Goal: Task Accomplishment & Management: Manage account settings

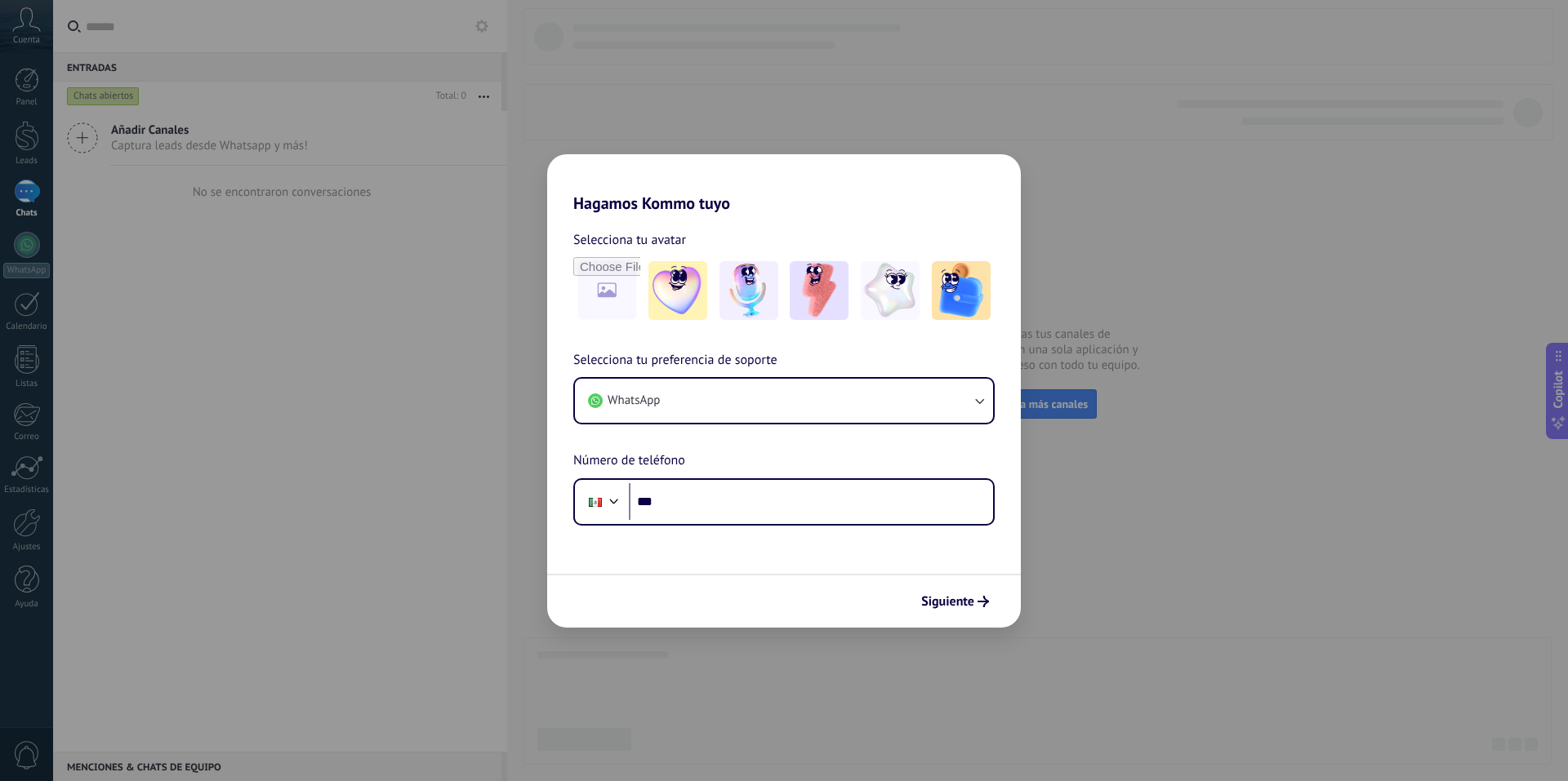
click at [1166, 436] on div "Hagamos Kommo tuyo Selecciona tu avatar Selecciona tu preferencia de soporte Wh…" at bounding box center [784, 390] width 1568 height 781
click at [894, 416] on button "WhatsApp" at bounding box center [784, 401] width 418 height 44
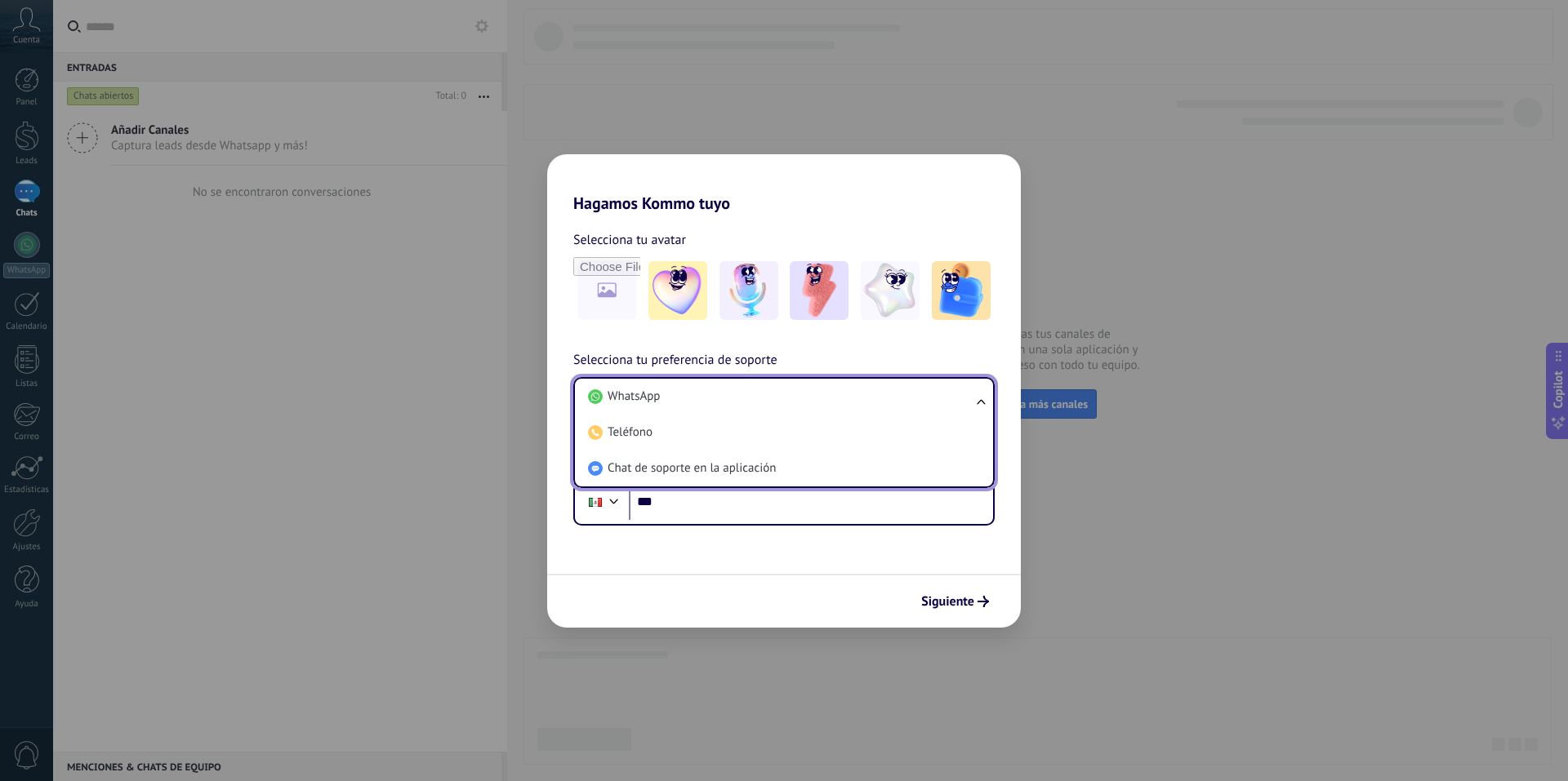
click at [894, 416] on li "Teléfono" at bounding box center [780, 432] width 398 height 36
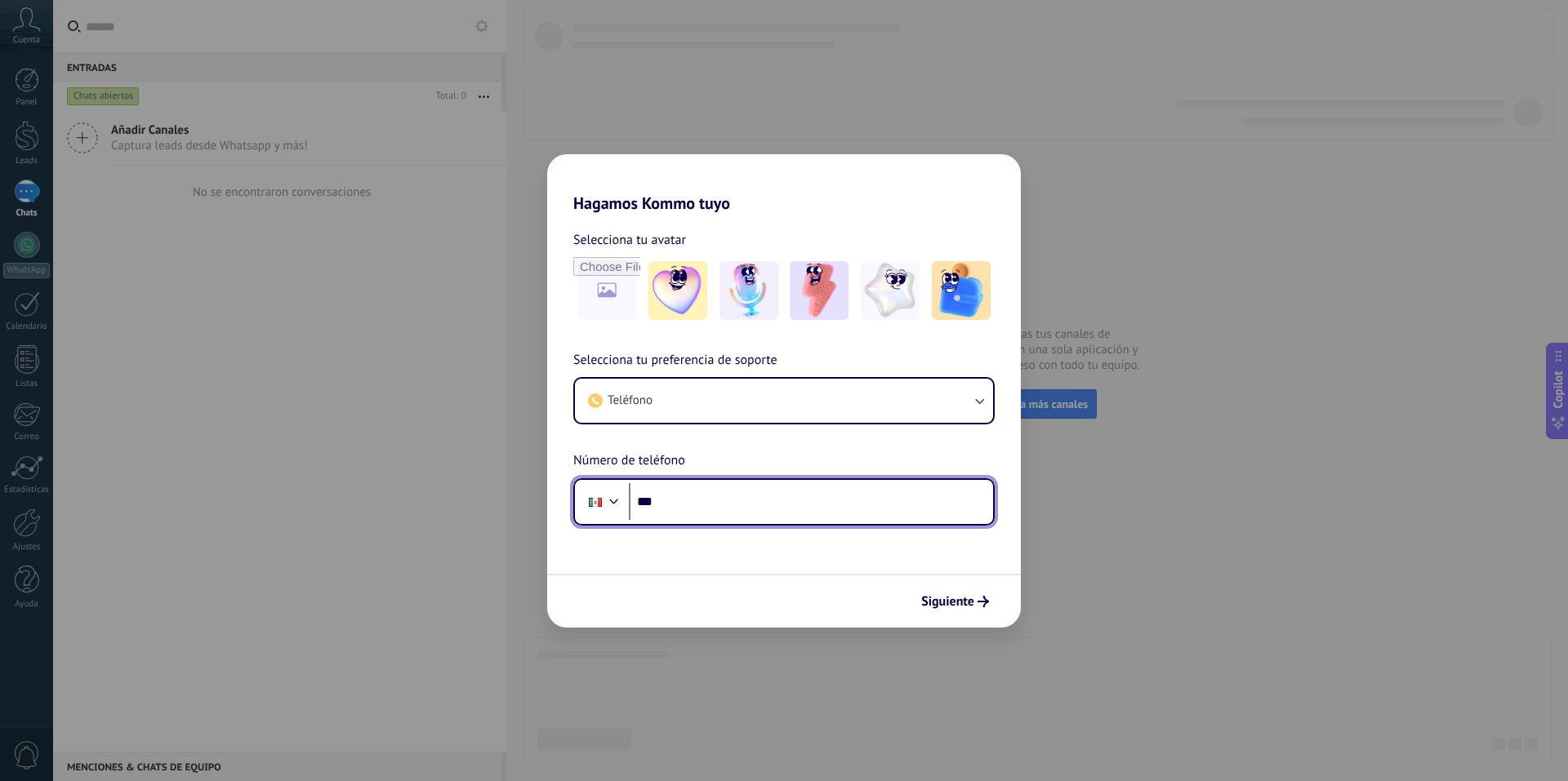
click at [883, 506] on input "***" at bounding box center [811, 501] width 364 height 38
click at [926, 597] on span "Siguiente" at bounding box center [948, 602] width 53 height 12
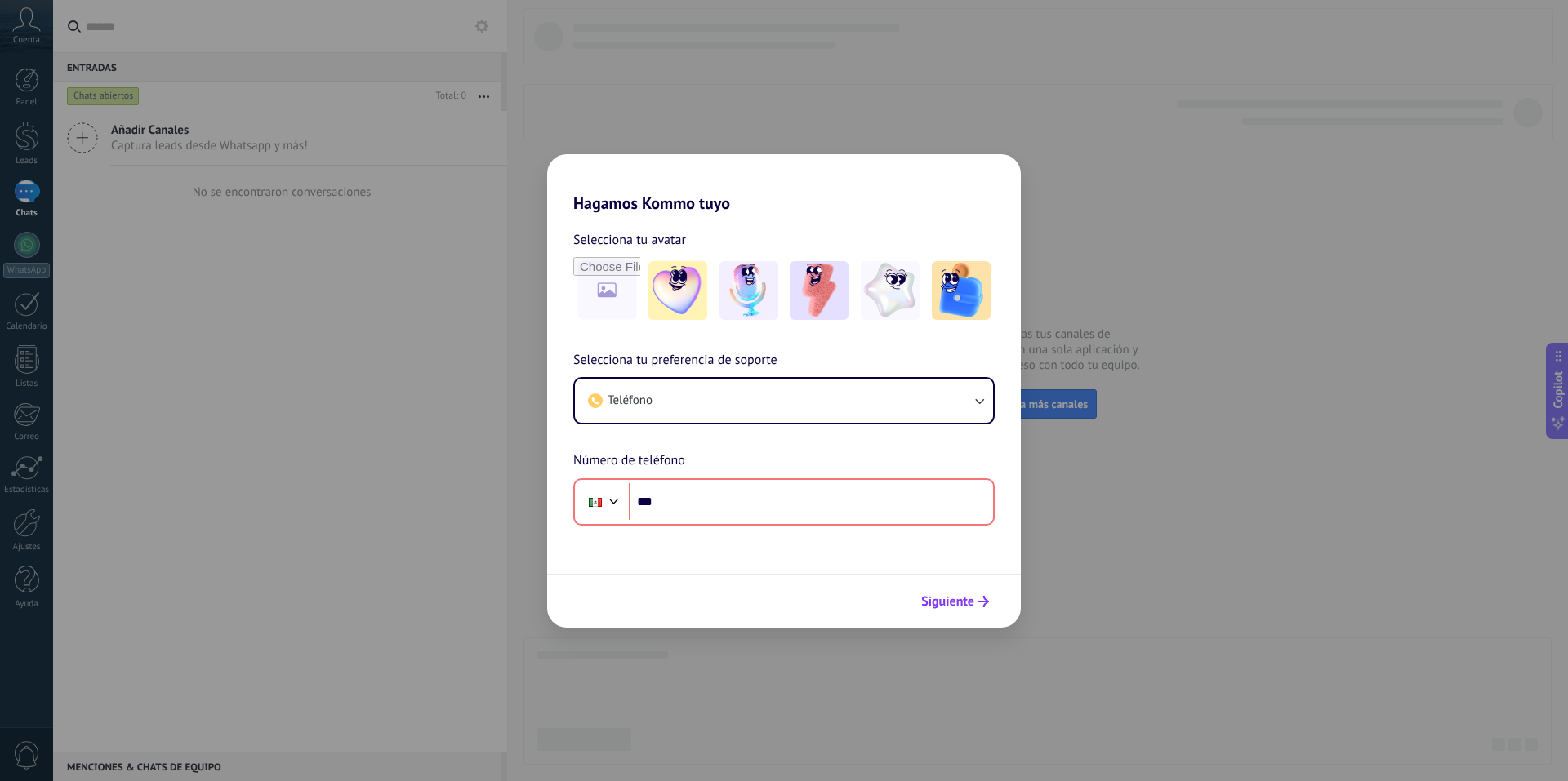
click at [932, 597] on span "Siguiente" at bounding box center [948, 602] width 53 height 12
click at [700, 296] on img at bounding box center [678, 290] width 58 height 58
click at [625, 297] on input "file" at bounding box center [607, 290] width 63 height 63
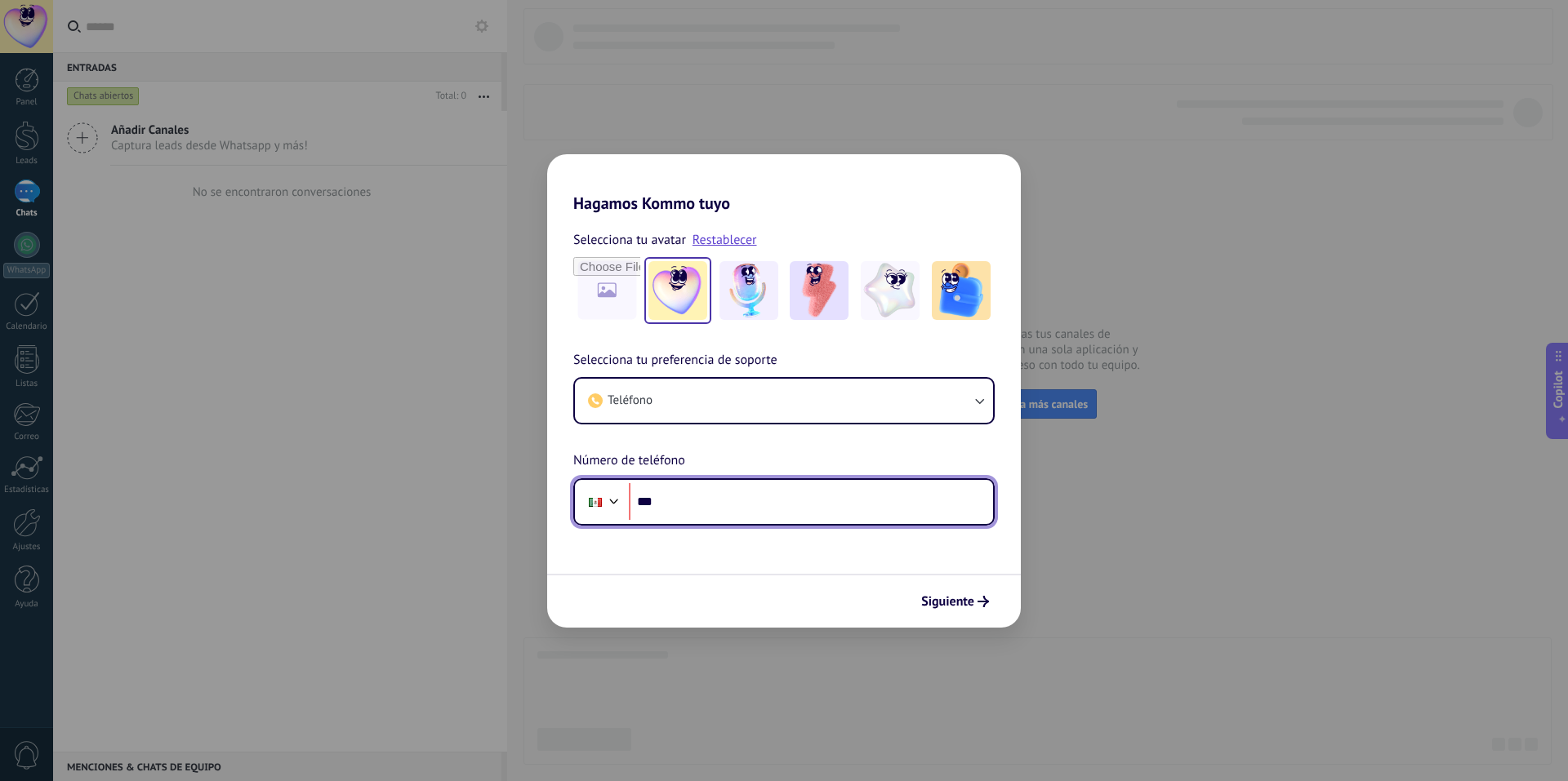
click at [791, 497] on input "***" at bounding box center [811, 501] width 364 height 38
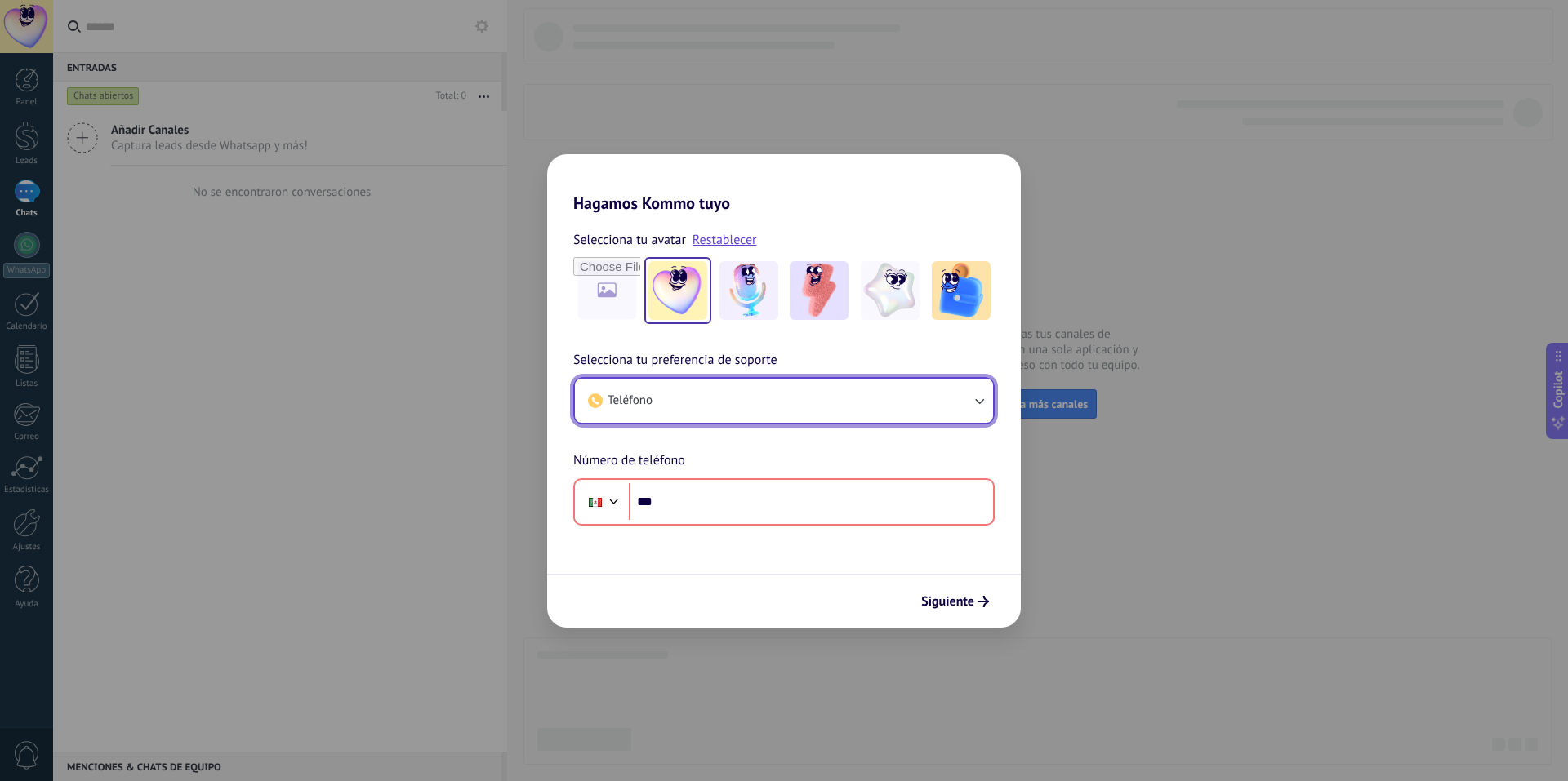
click at [756, 400] on button "Teléfono" at bounding box center [784, 401] width 418 height 44
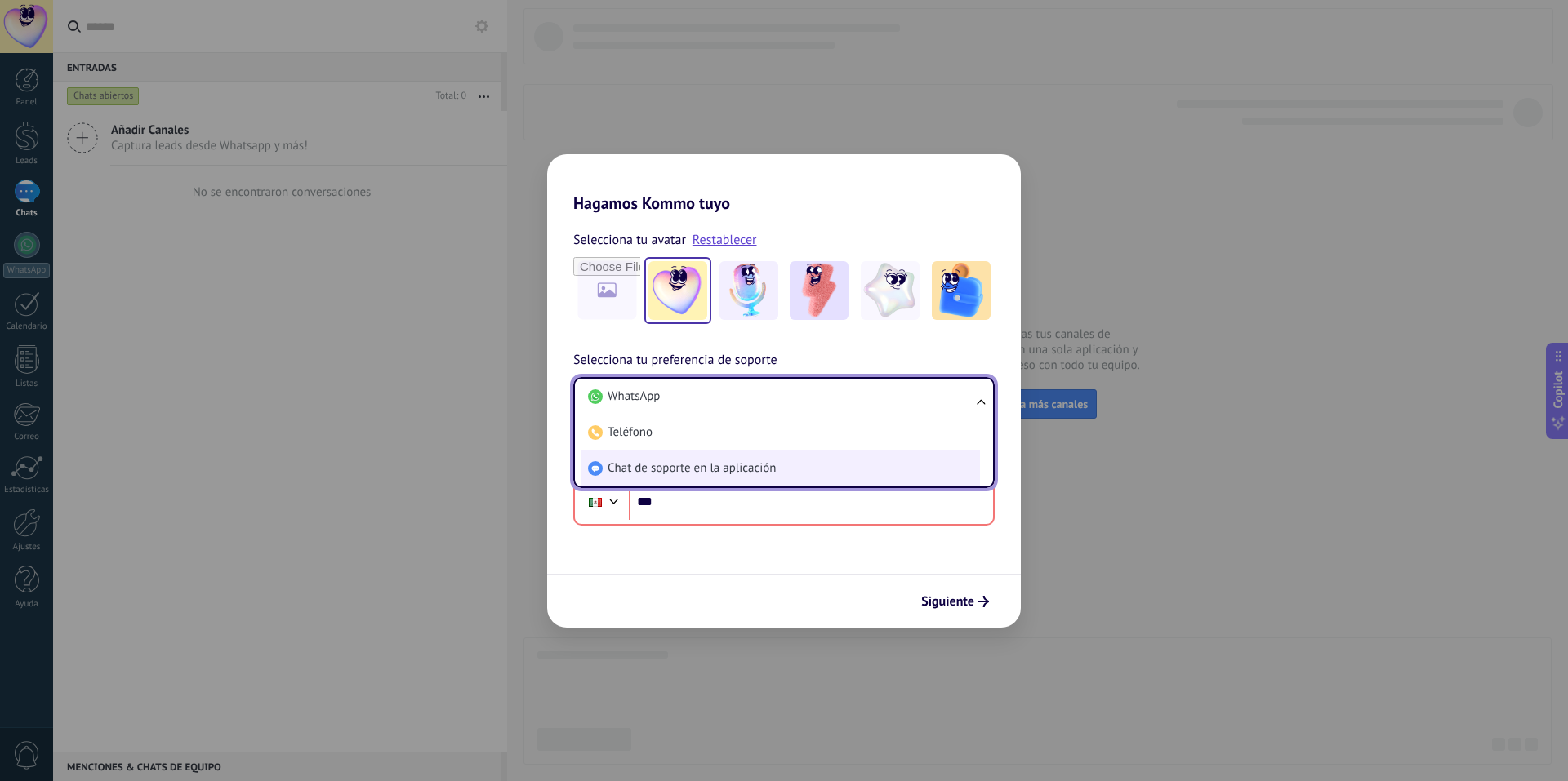
click at [762, 476] on span "Chat de soporte en la aplicación" at bounding box center [692, 469] width 169 height 17
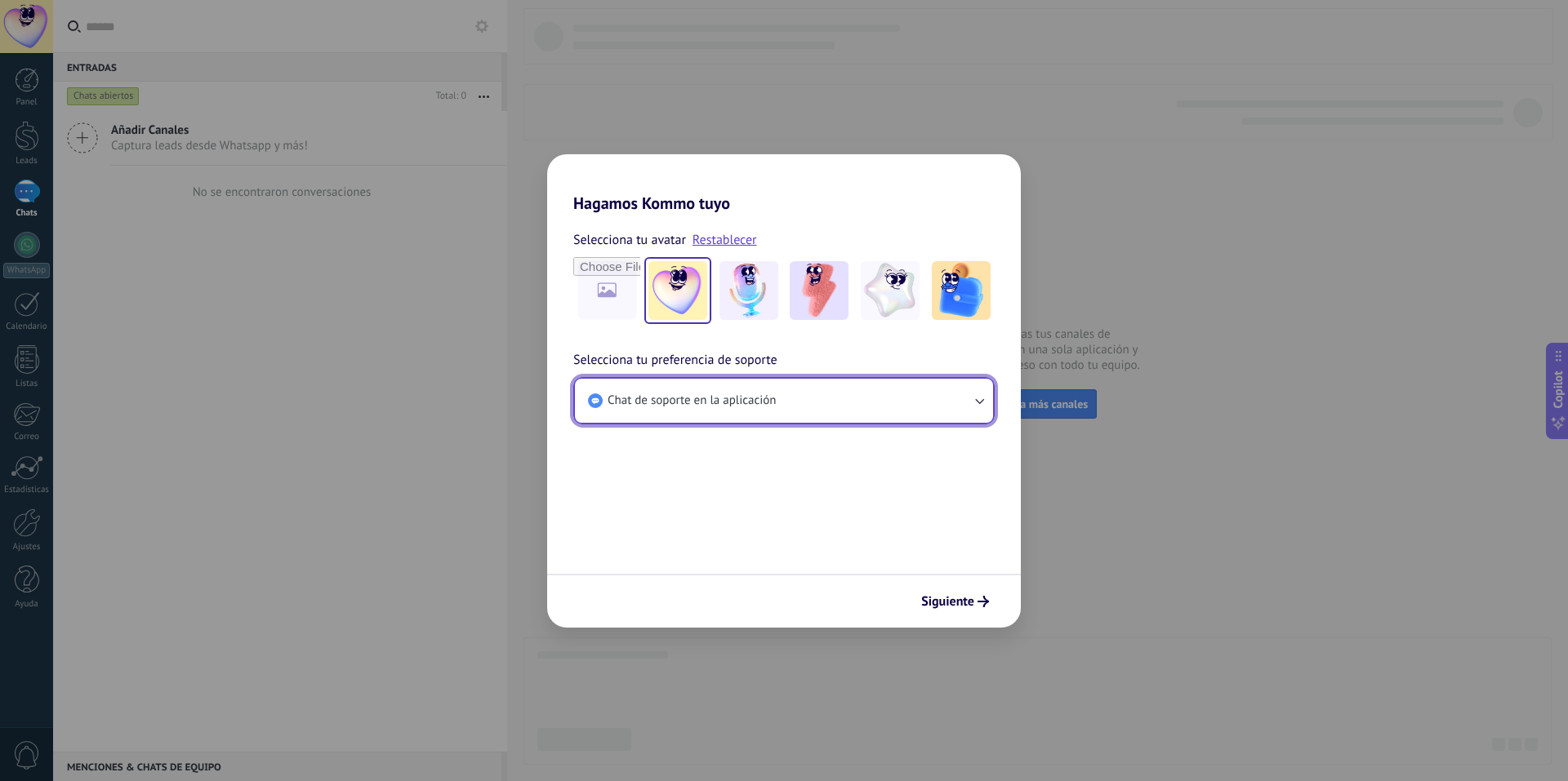
click at [767, 390] on button "Chat de soporte en la aplicación" at bounding box center [784, 401] width 418 height 44
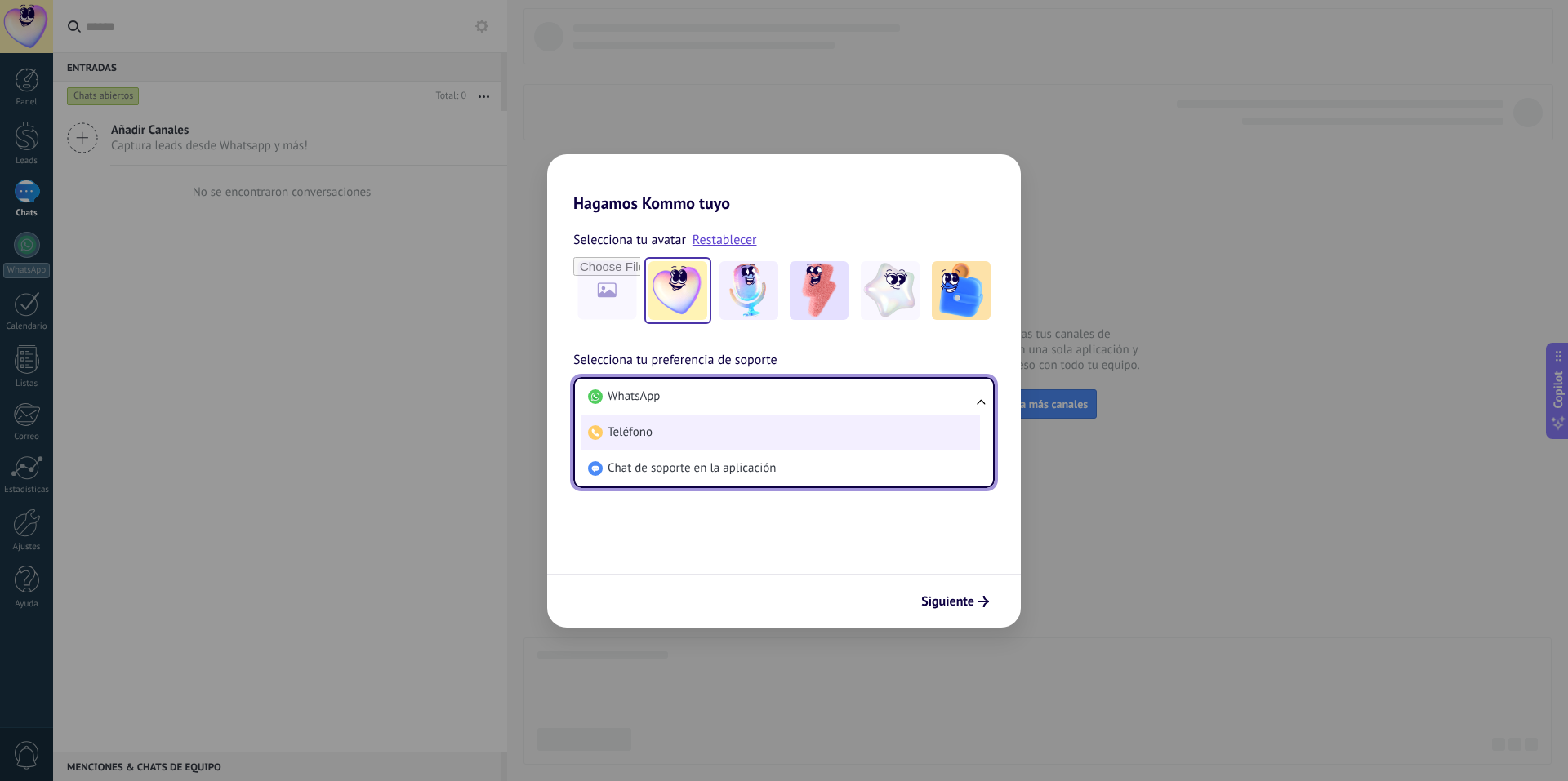
click at [767, 432] on li "Teléfono" at bounding box center [780, 432] width 398 height 36
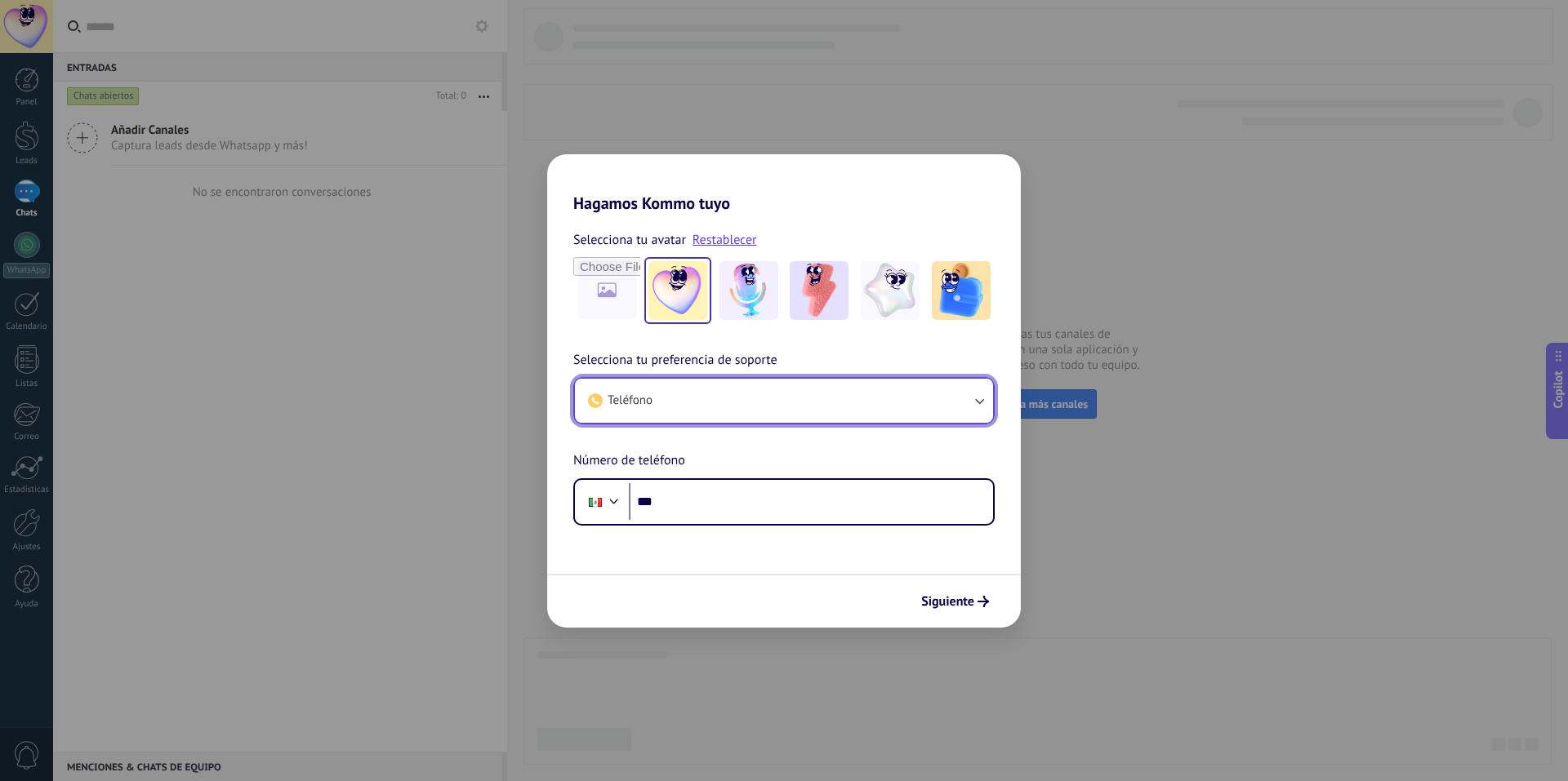
click at [769, 380] on button "Teléfono" at bounding box center [784, 401] width 418 height 44
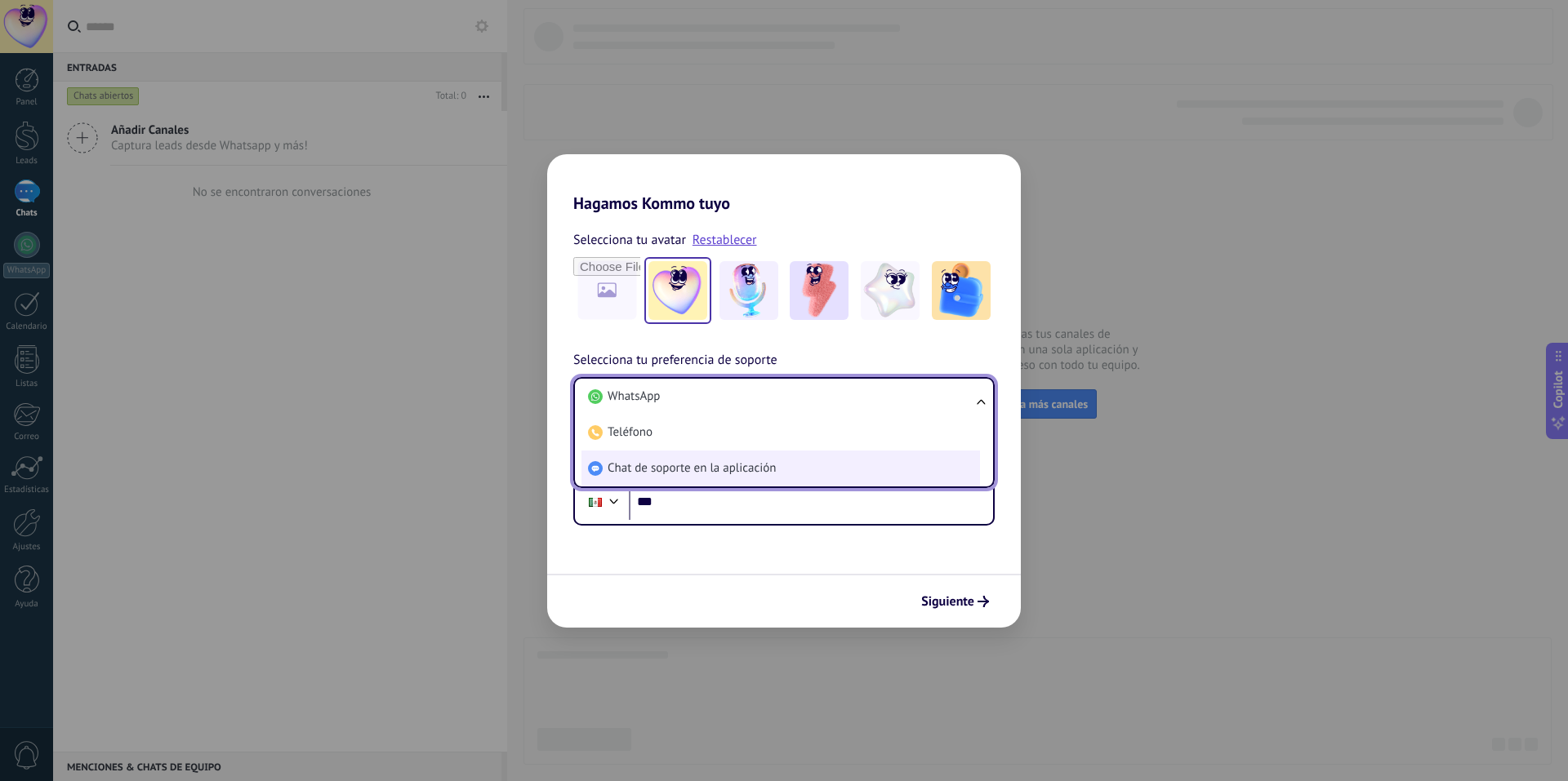
click at [768, 458] on li "Chat de soporte en la aplicación" at bounding box center [780, 468] width 398 height 36
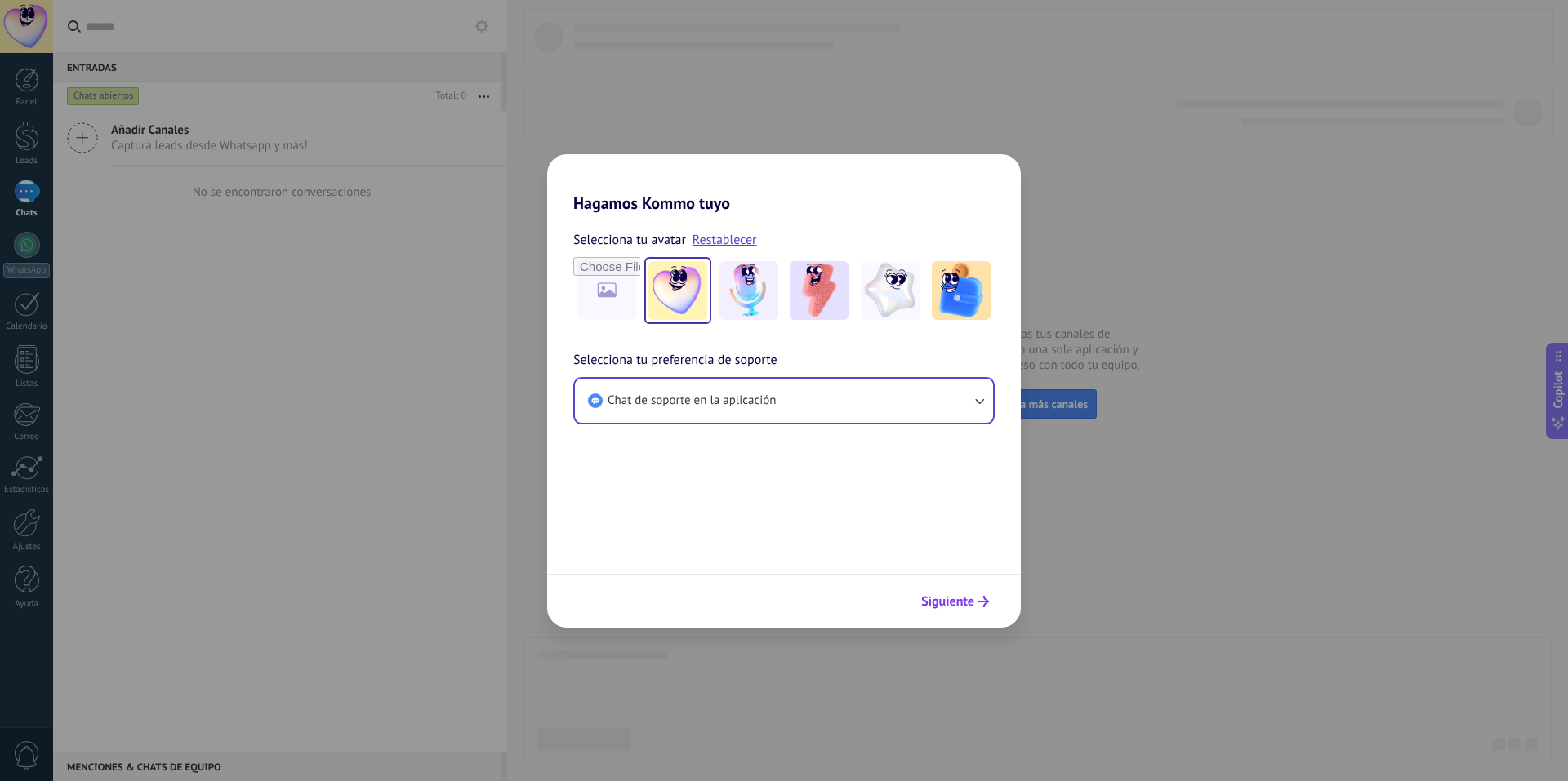
click at [953, 607] on span "Siguiente" at bounding box center [948, 602] width 53 height 12
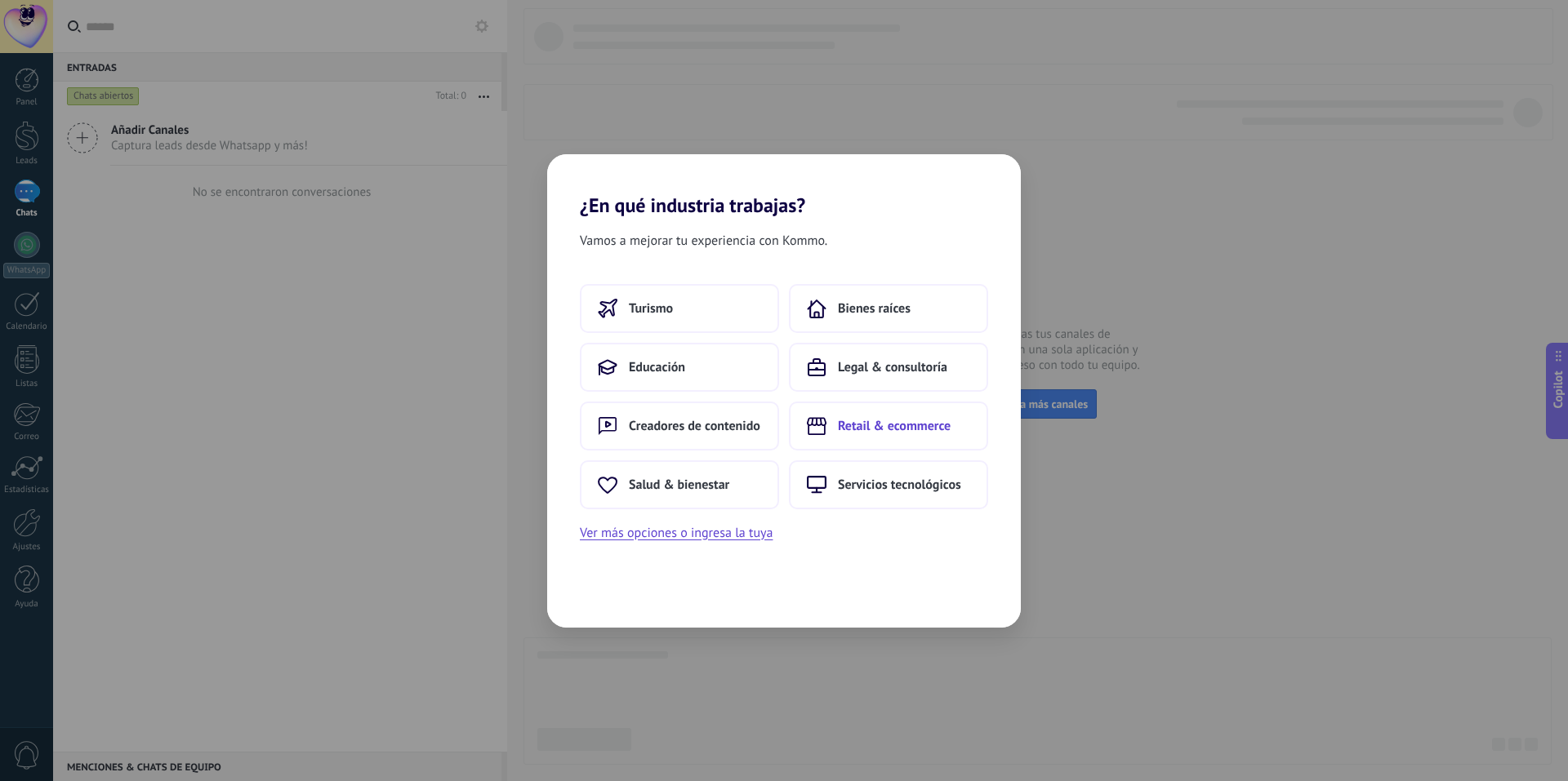
click at [869, 427] on span "Retail & ecommerce" at bounding box center [894, 426] width 113 height 17
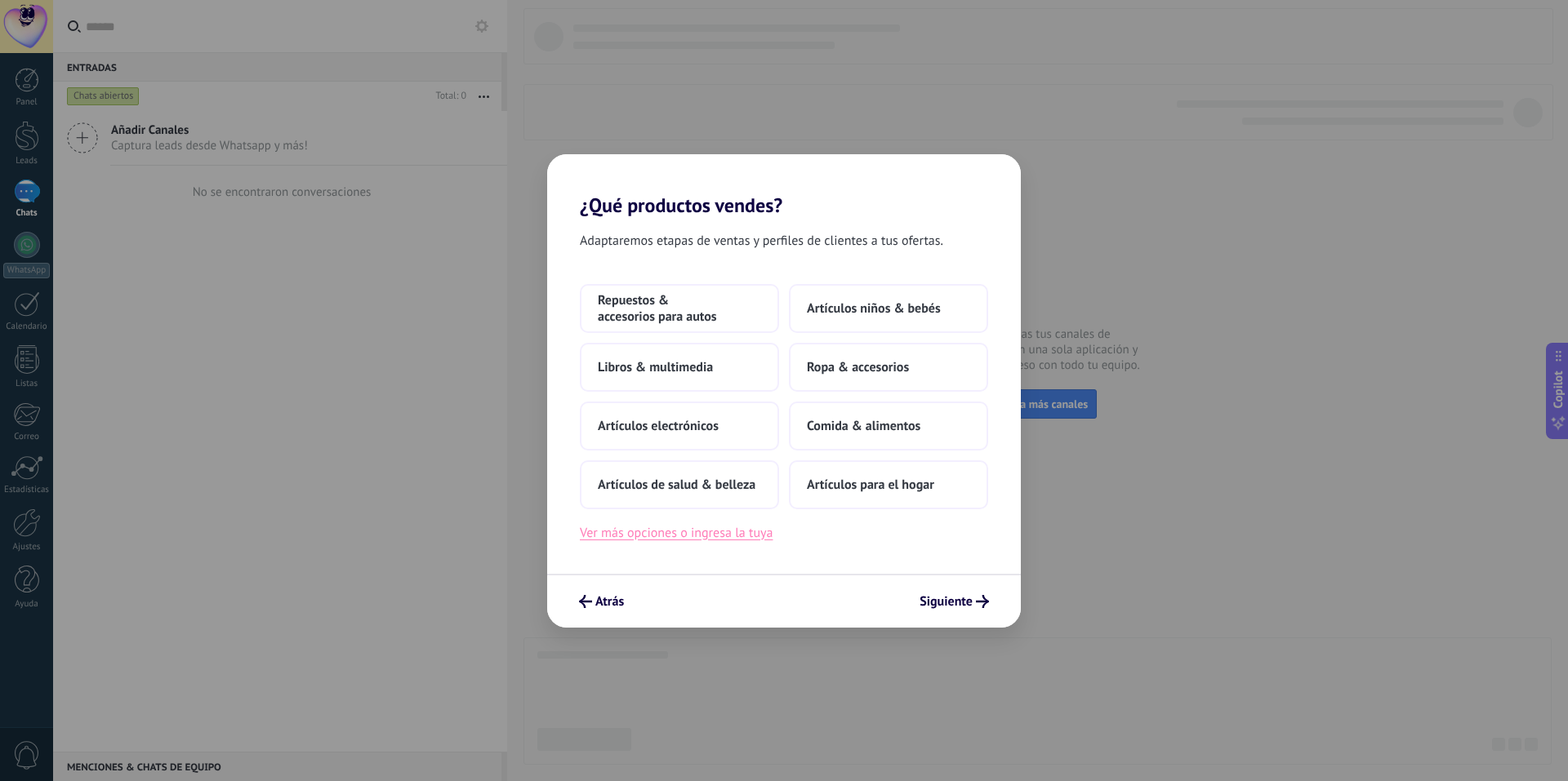
click at [728, 532] on button "Ver más opciones o ingresa la tuya" at bounding box center [676, 532] width 193 height 21
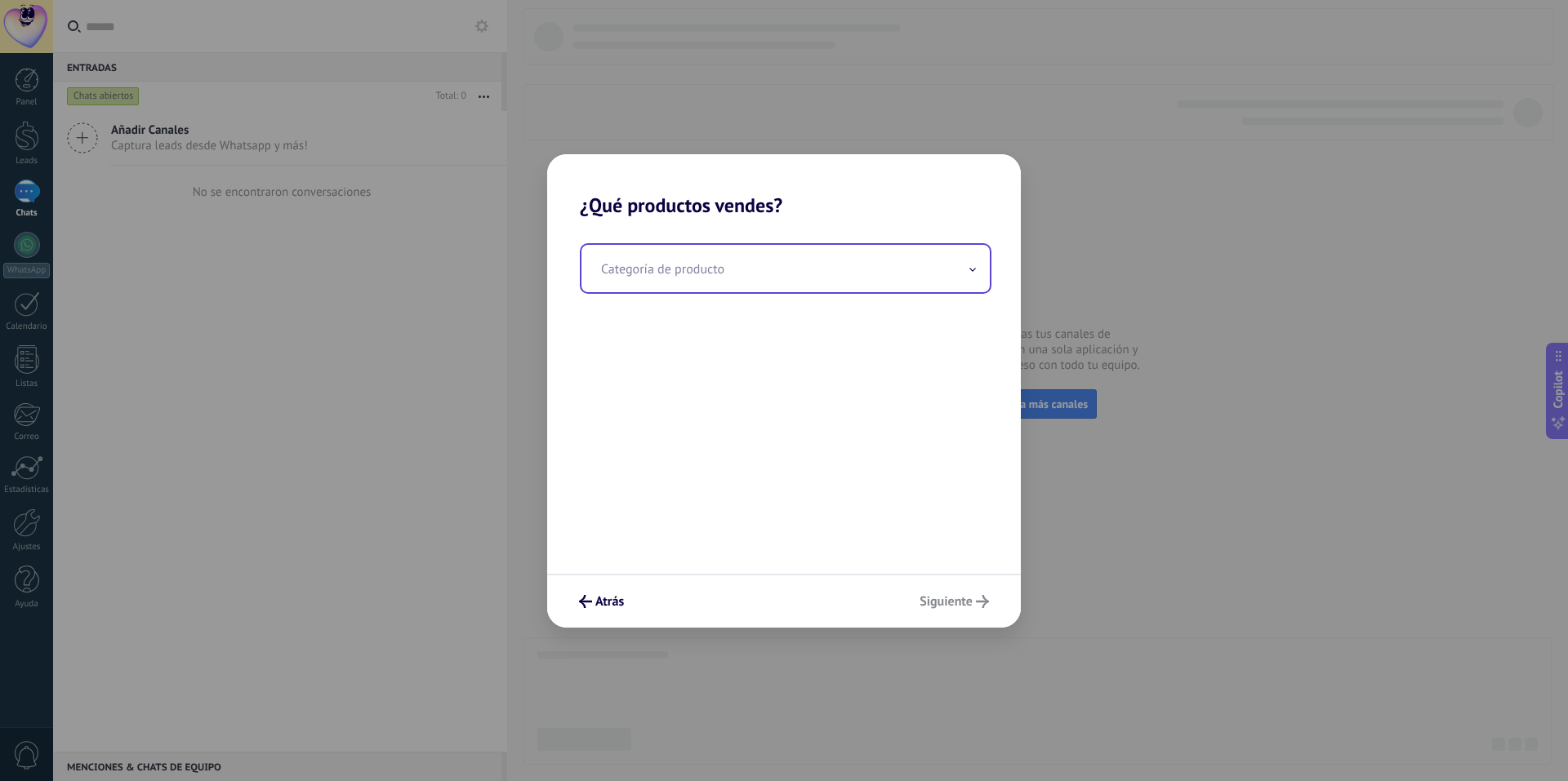
click at [753, 280] on input "text" at bounding box center [785, 268] width 408 height 48
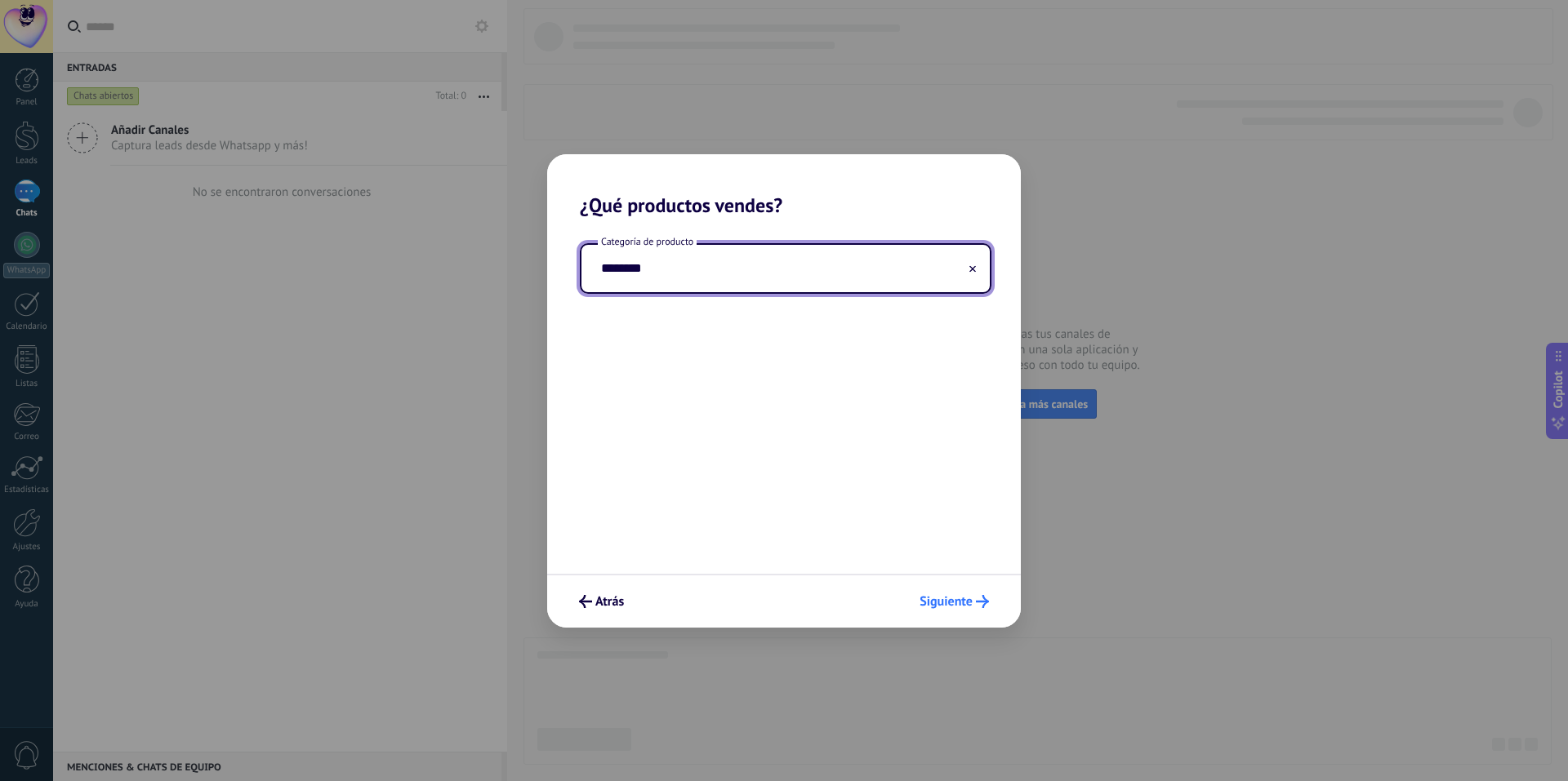
type input "********"
click at [934, 596] on span "Siguiente" at bounding box center [946, 602] width 53 height 12
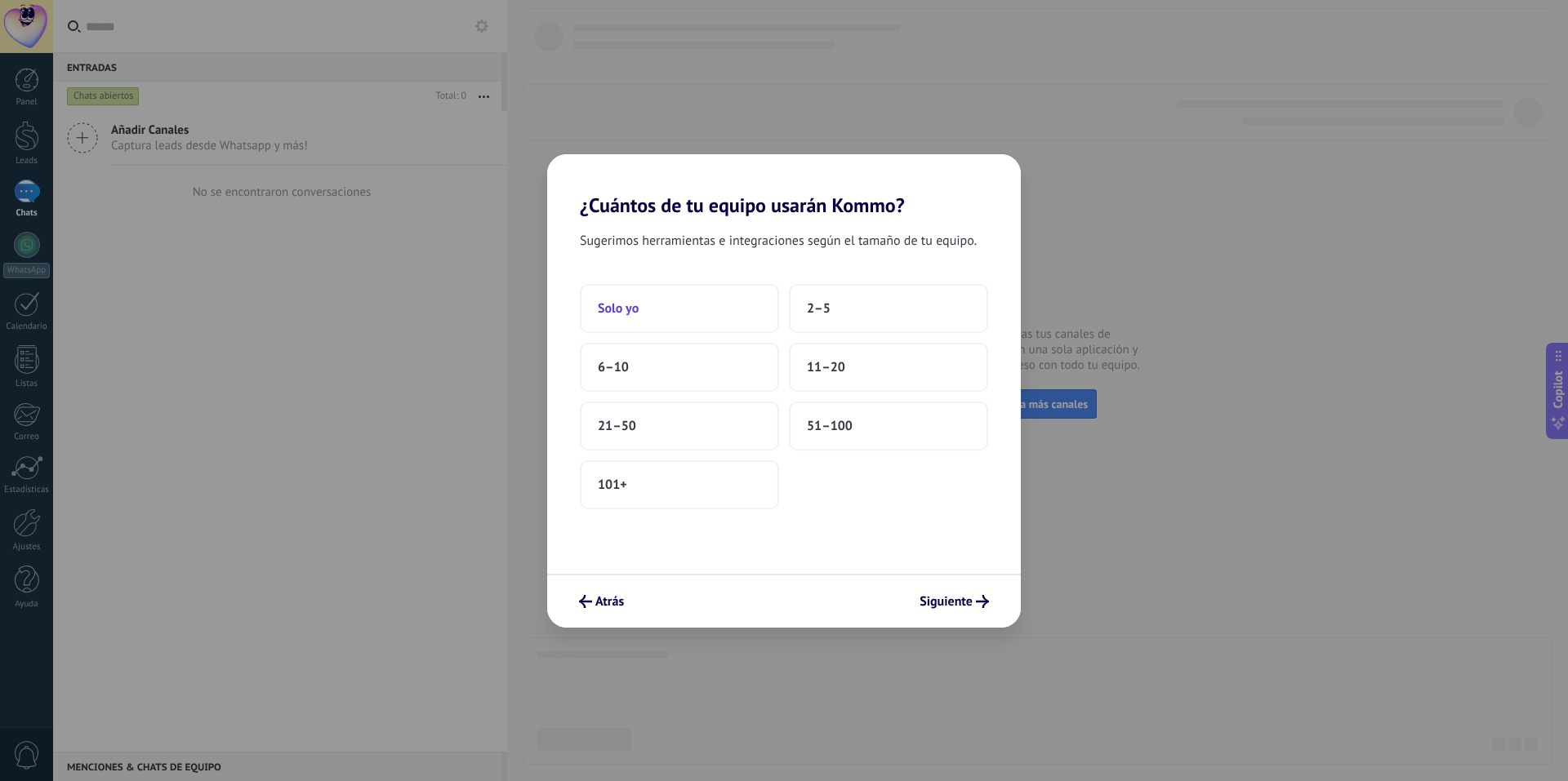
click at [747, 318] on button "Solo yo" at bounding box center [680, 308] width 200 height 49
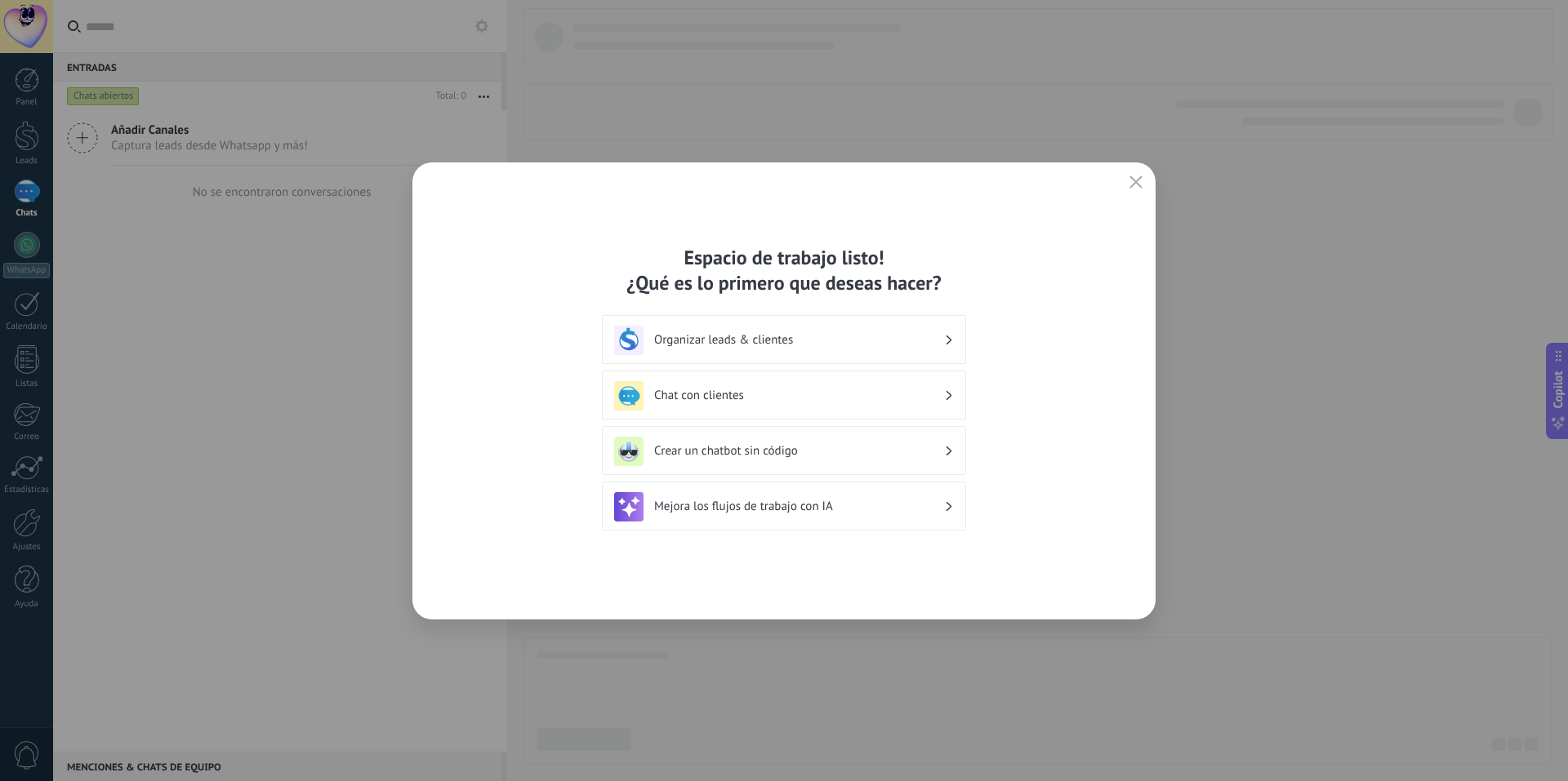
click at [893, 501] on h3 "Mejora los flujos de trabajo con IA" at bounding box center [799, 506] width 290 height 16
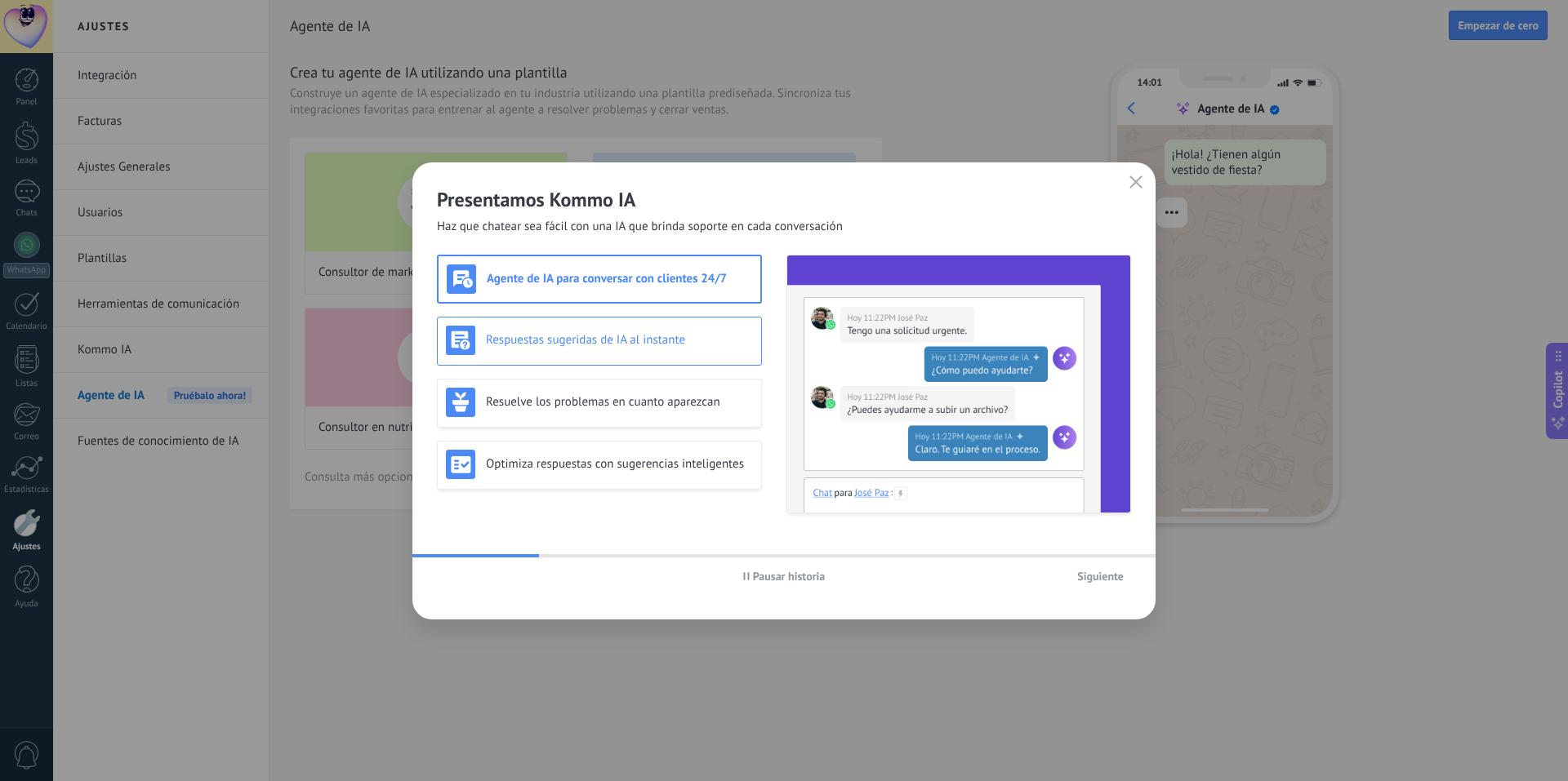
click at [709, 356] on div "Respuestas sugeridas de IA al instante" at bounding box center [599, 341] width 325 height 49
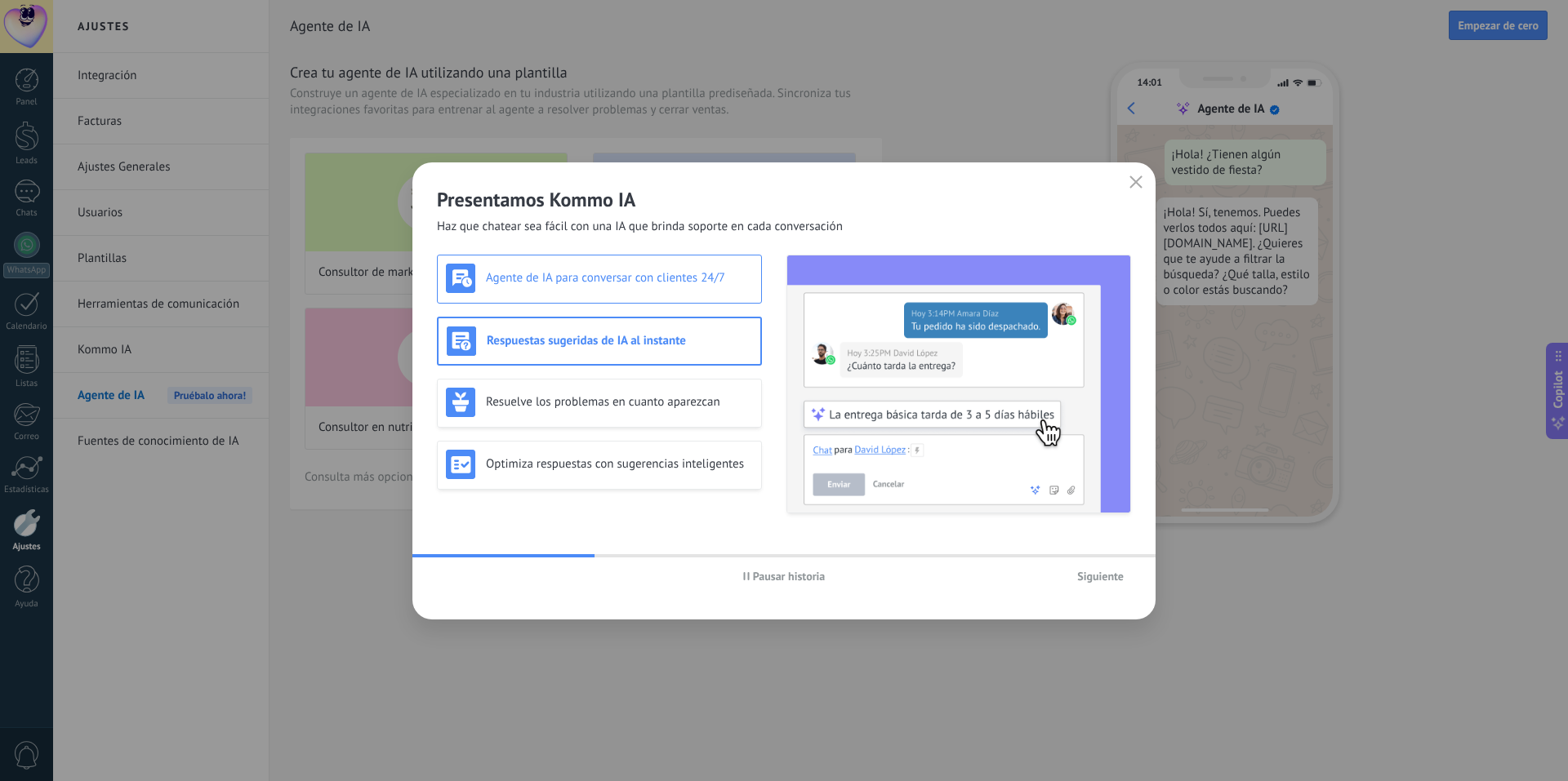
click at [707, 286] on div "Agente de IA para conversar con clientes 24/7" at bounding box center [599, 278] width 307 height 29
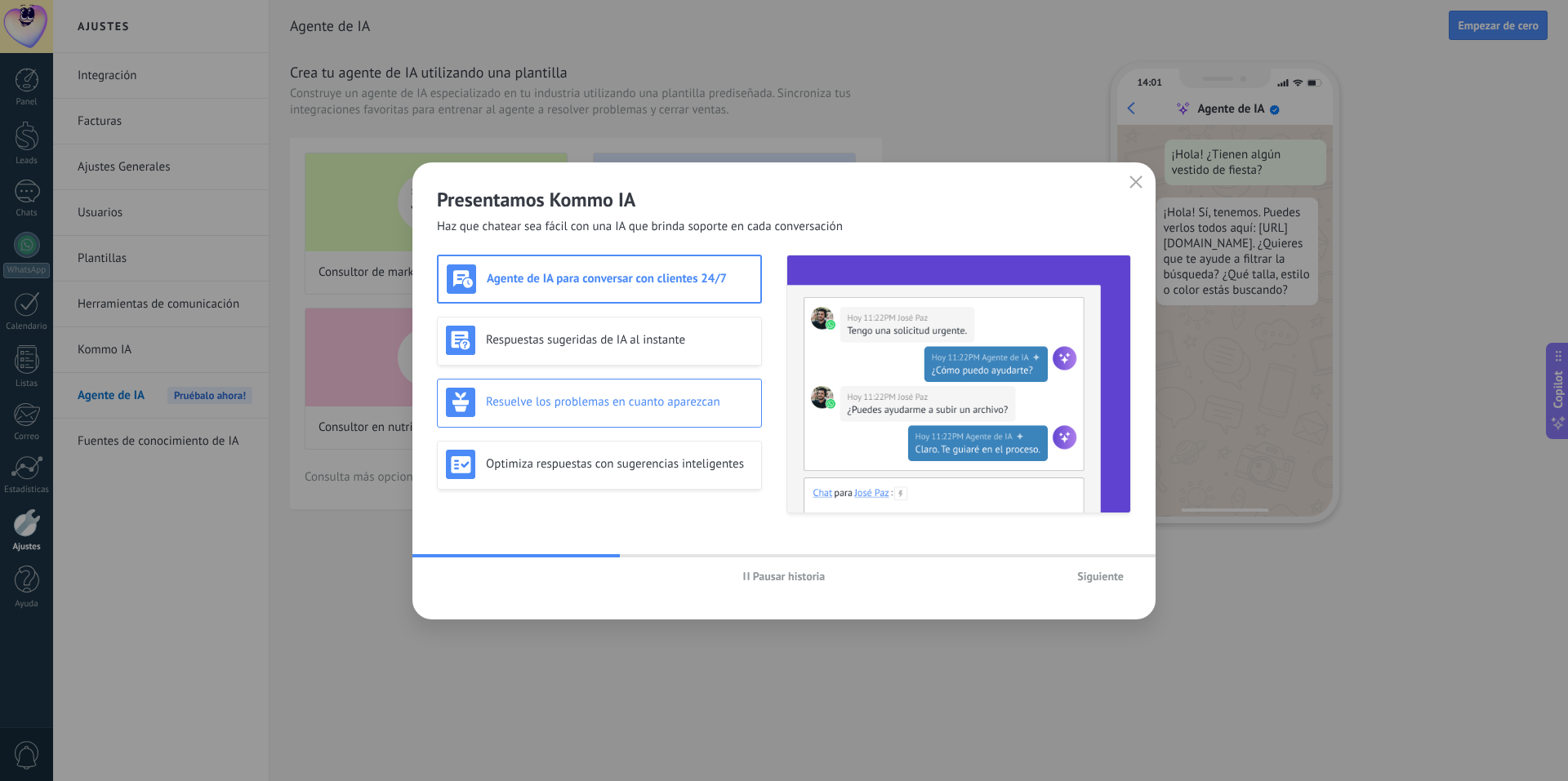
click at [707, 393] on div "Resuelve los problemas en cuanto aparezcan" at bounding box center [599, 402] width 307 height 29
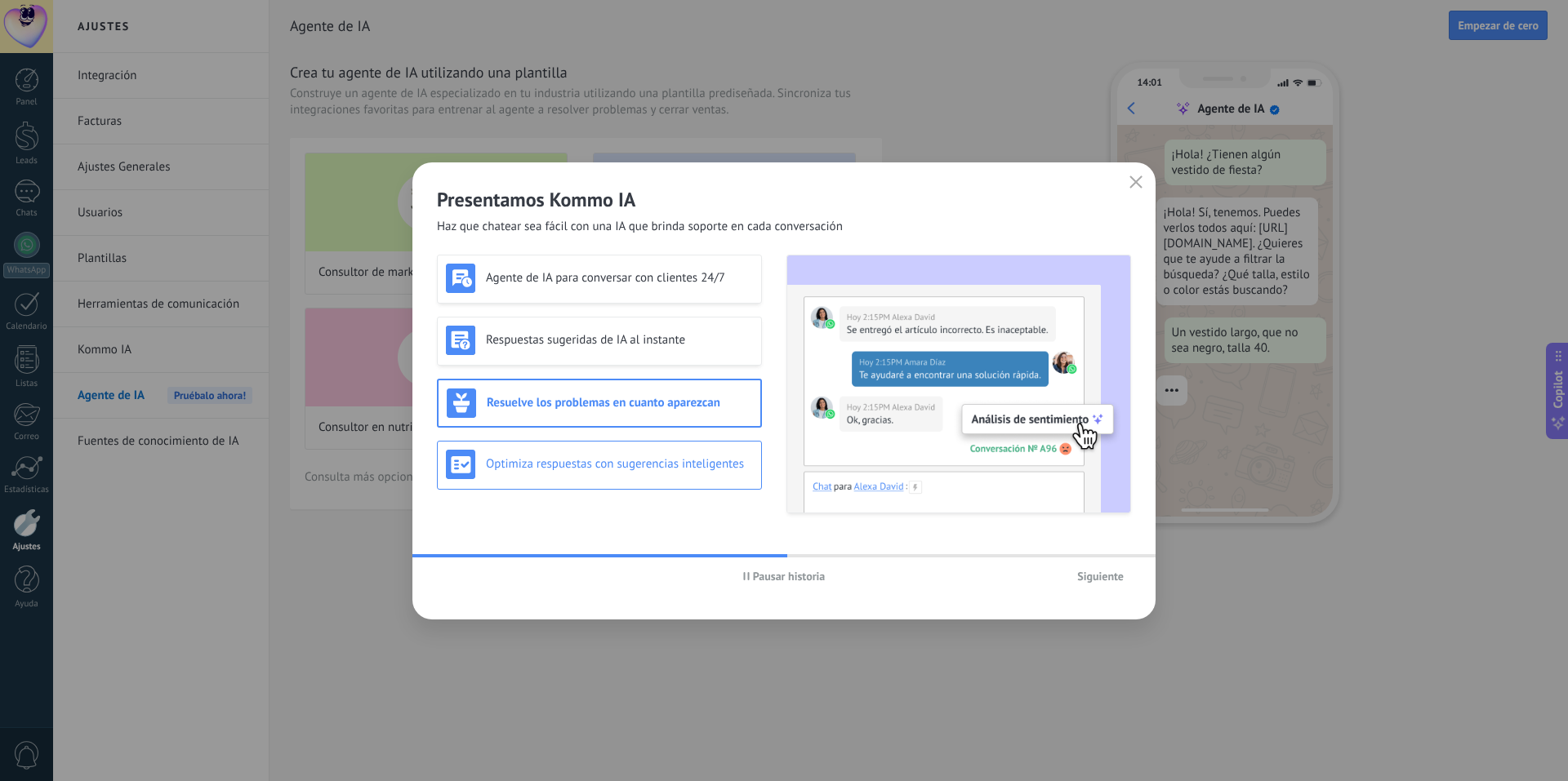
scroll to position [49, 0]
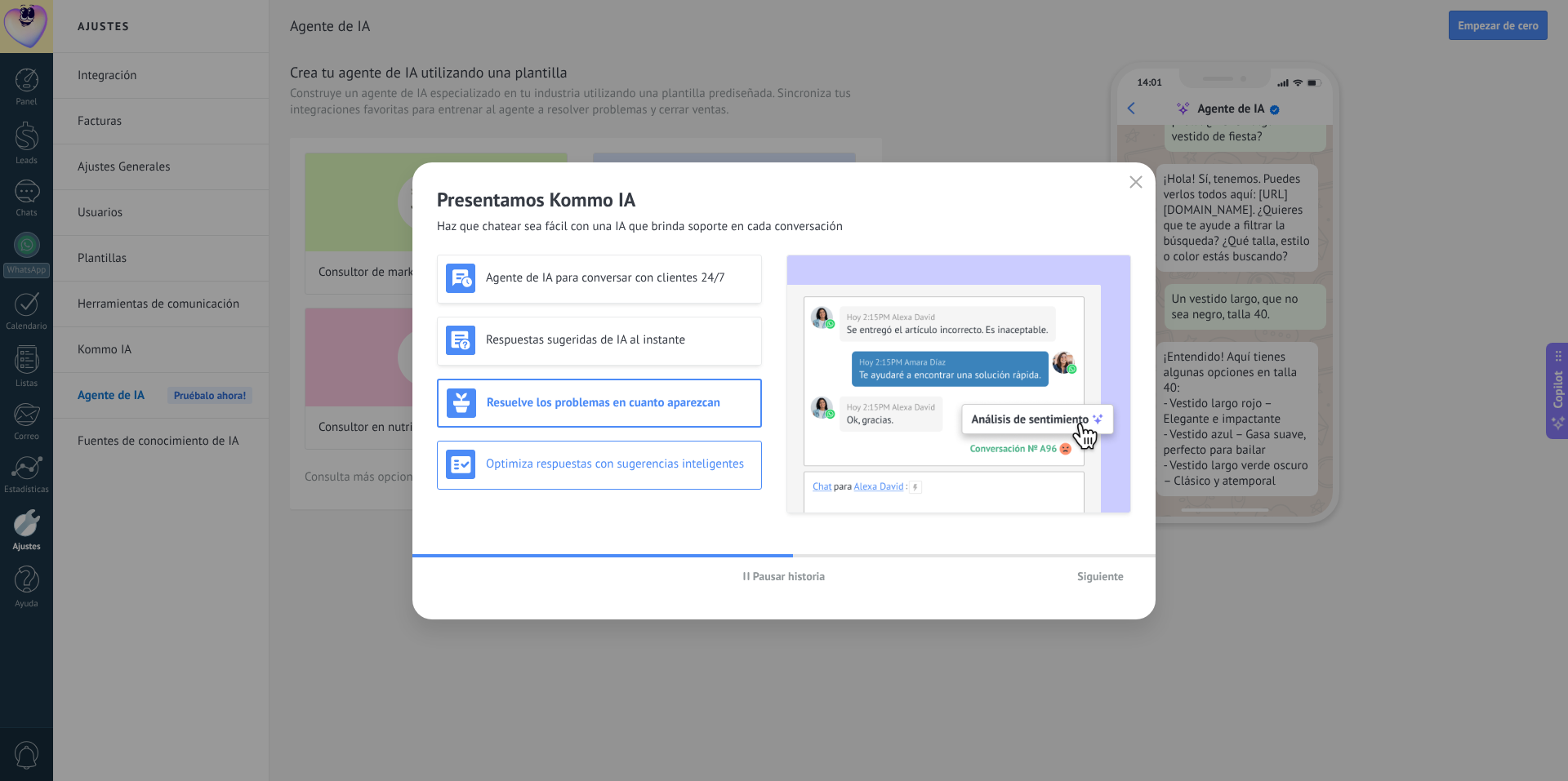
click at [702, 461] on h3 "Optimiza respuestas con sugerencias inteligentes" at bounding box center [620, 464] width 267 height 16
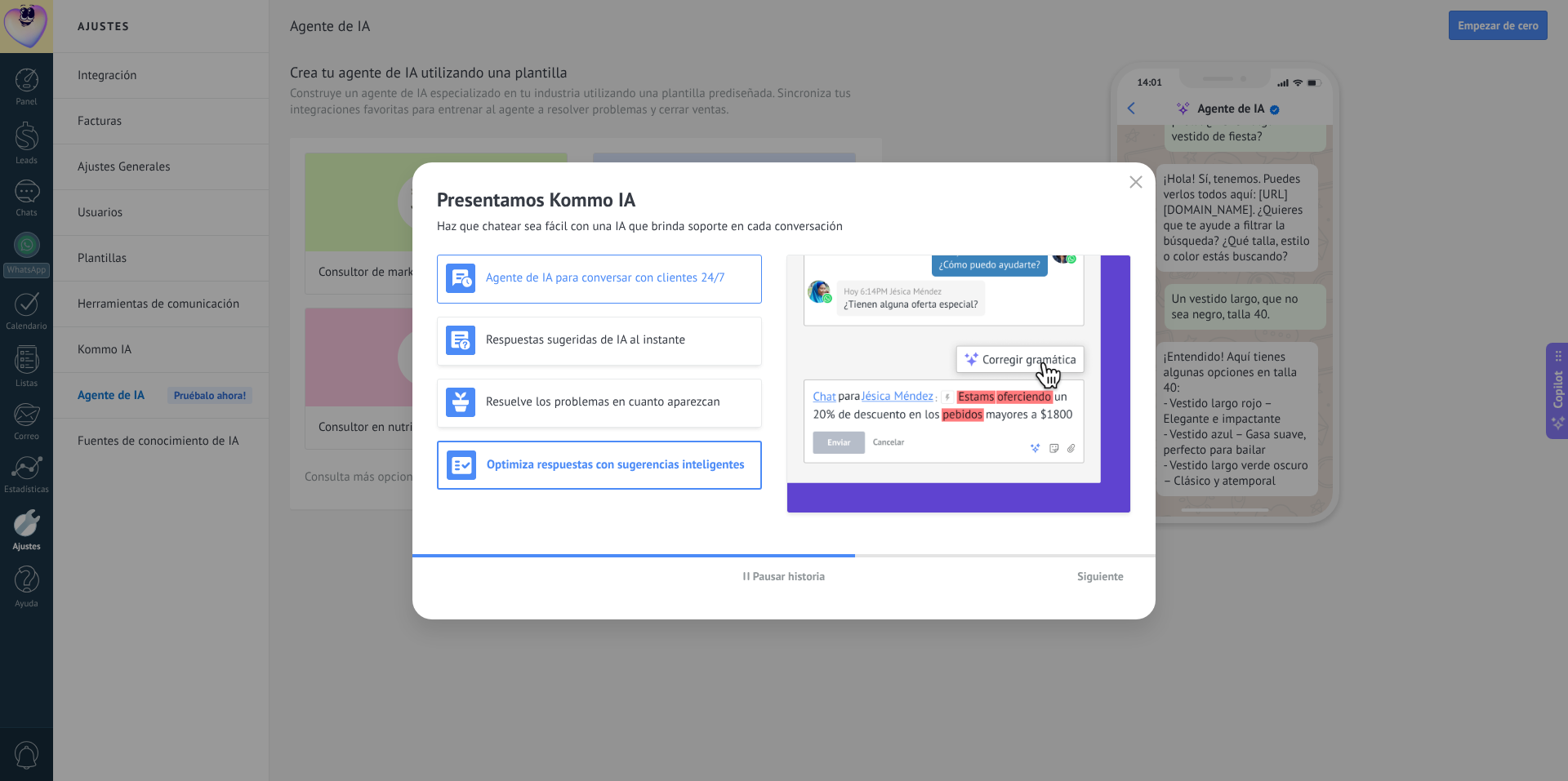
click at [670, 280] on h3 "Agente de IA para conversar con clientes 24/7" at bounding box center [620, 278] width 267 height 16
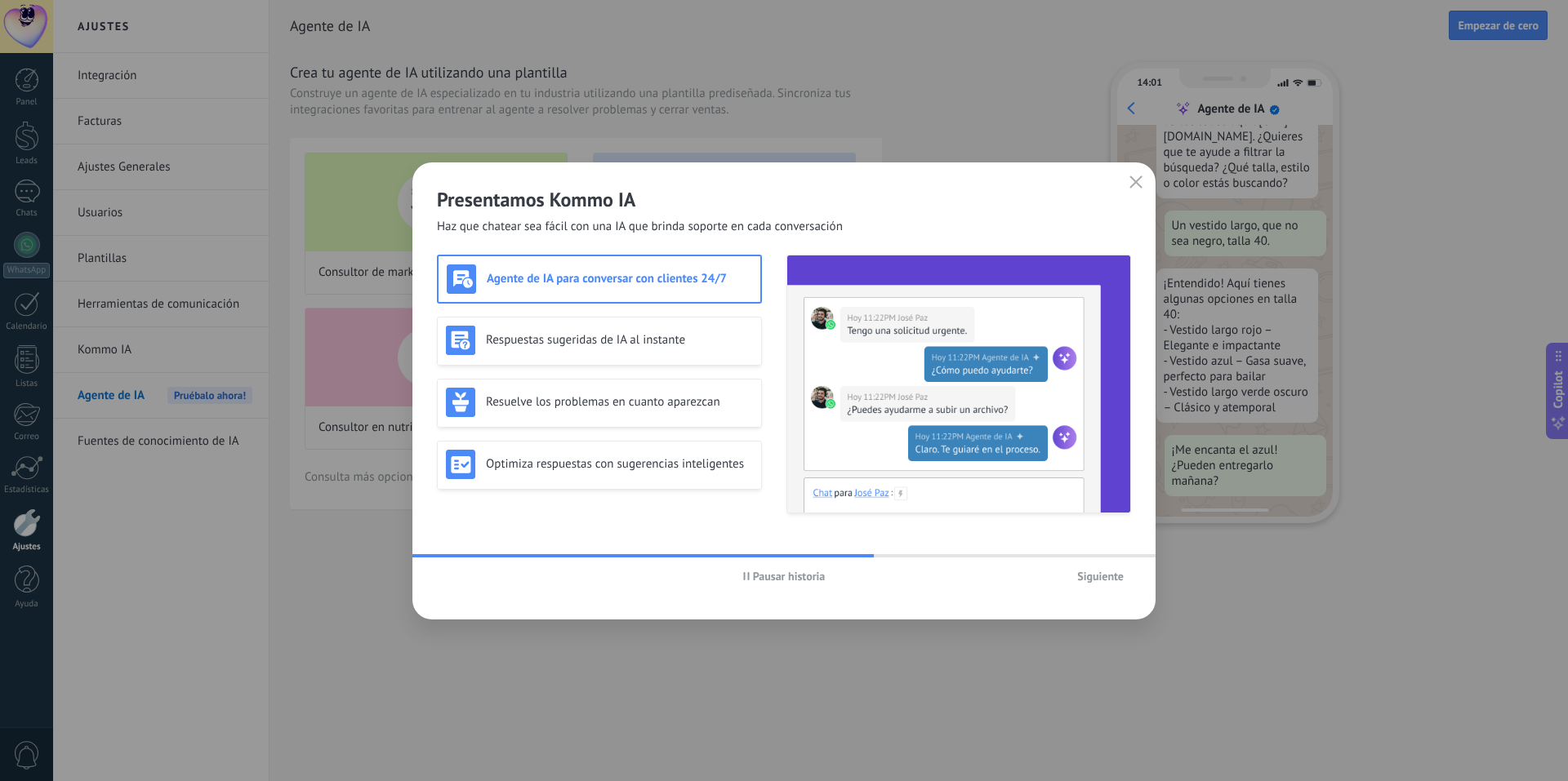
scroll to position [165, 0]
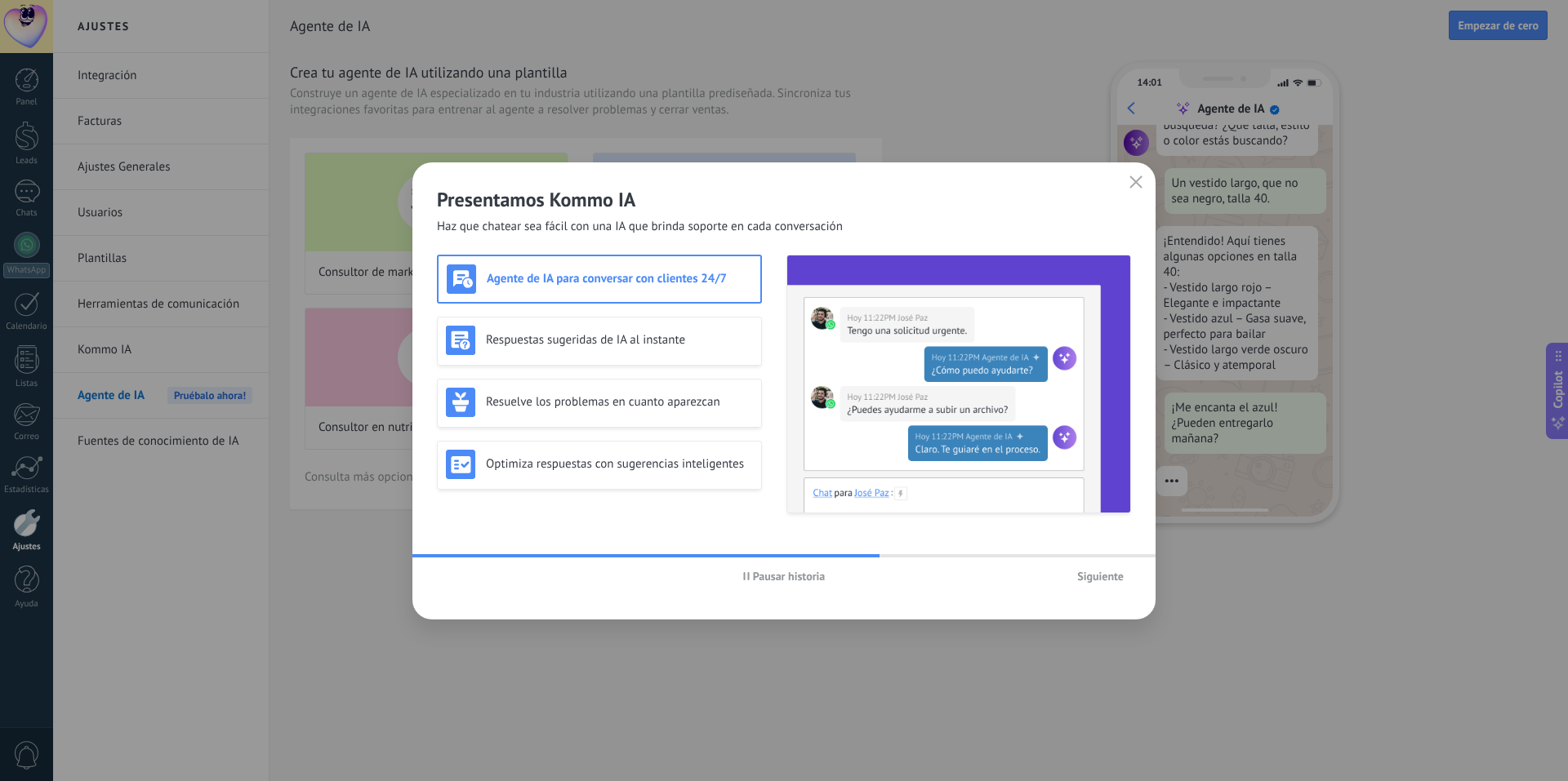
click at [1099, 567] on button "Siguiente" at bounding box center [1100, 576] width 61 height 24
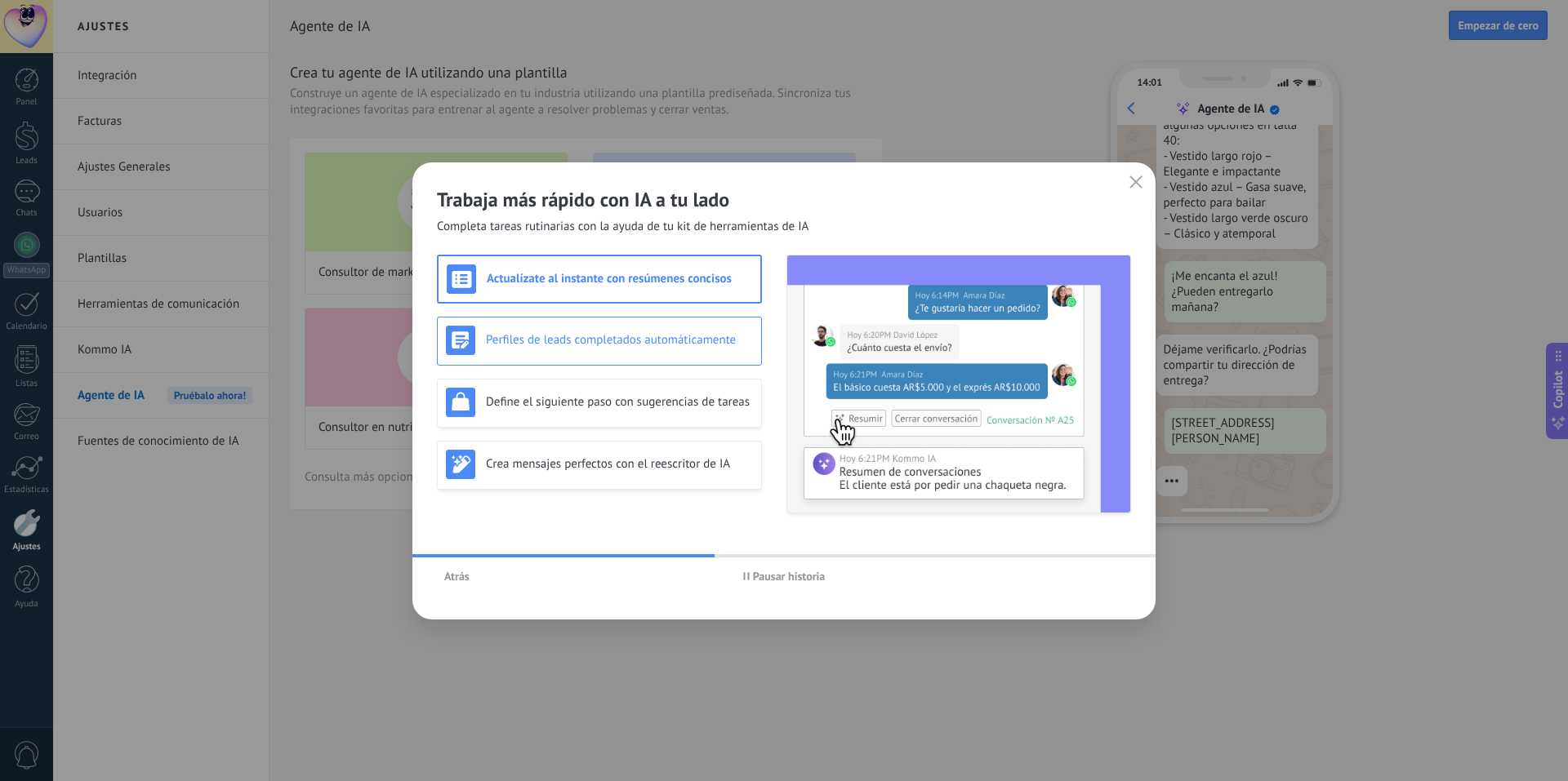
scroll to position [375, 0]
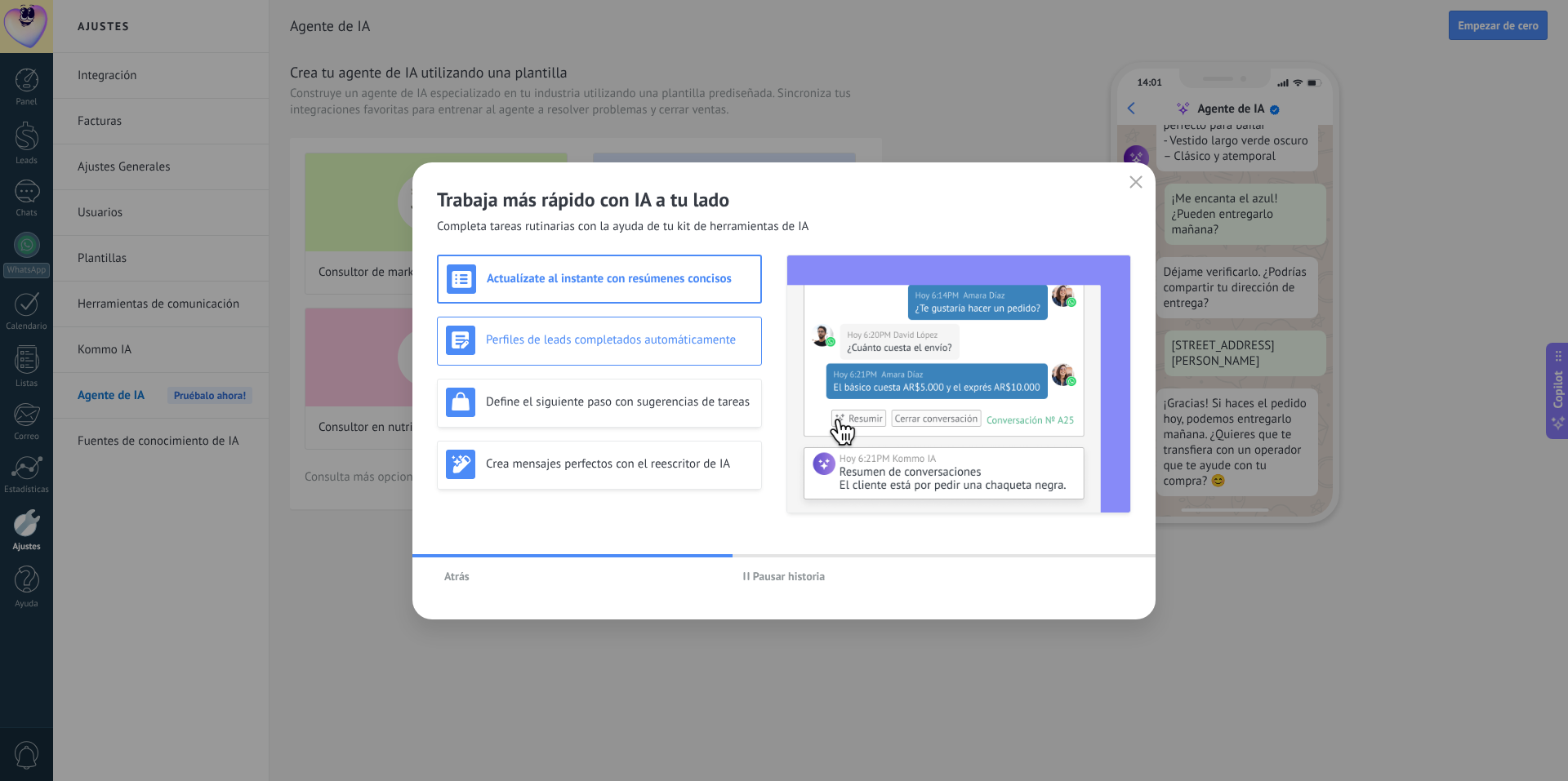
click at [681, 358] on div "Perfiles de leads completados automáticamente" at bounding box center [599, 341] width 325 height 49
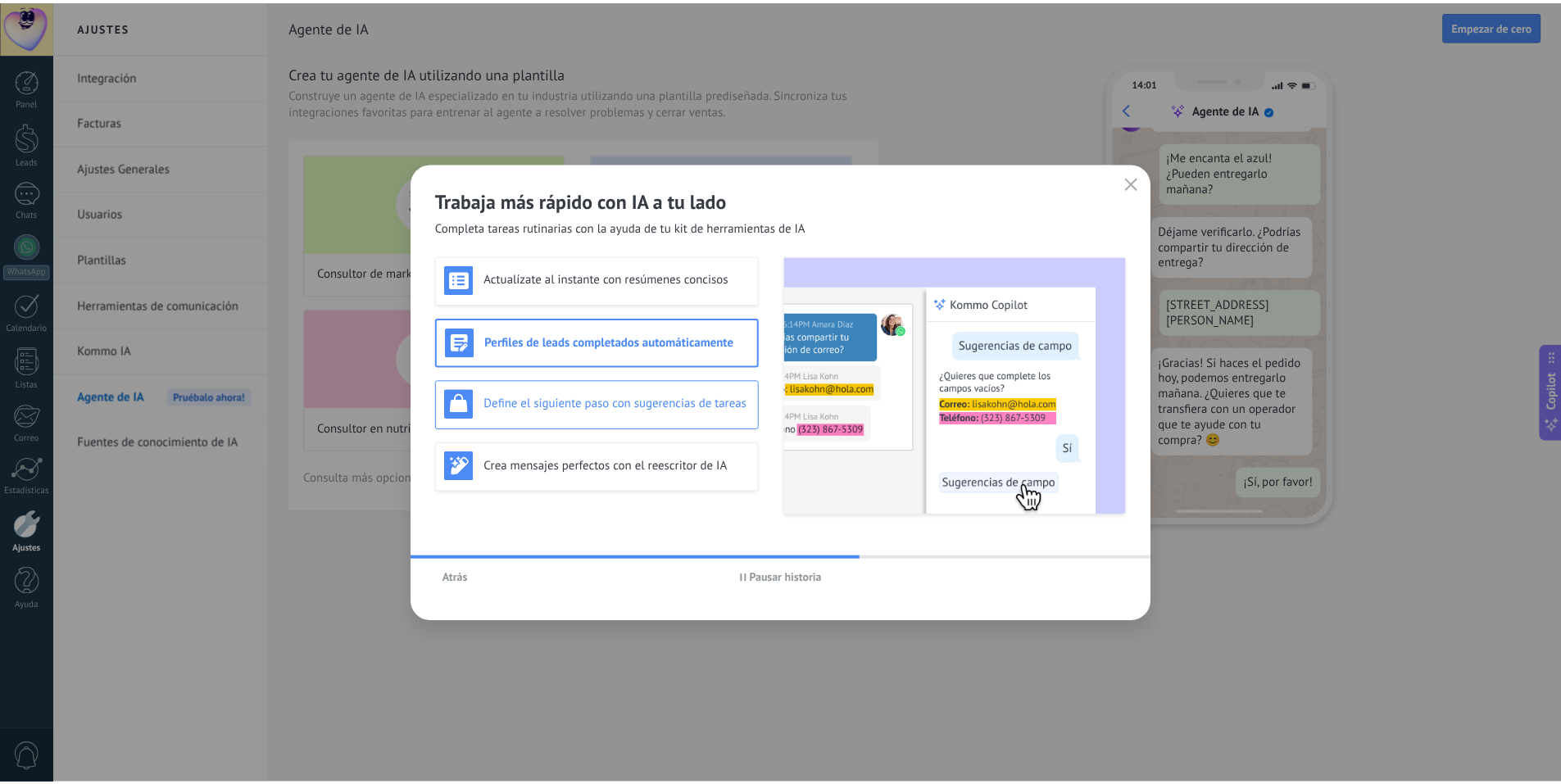
scroll to position [0, 0]
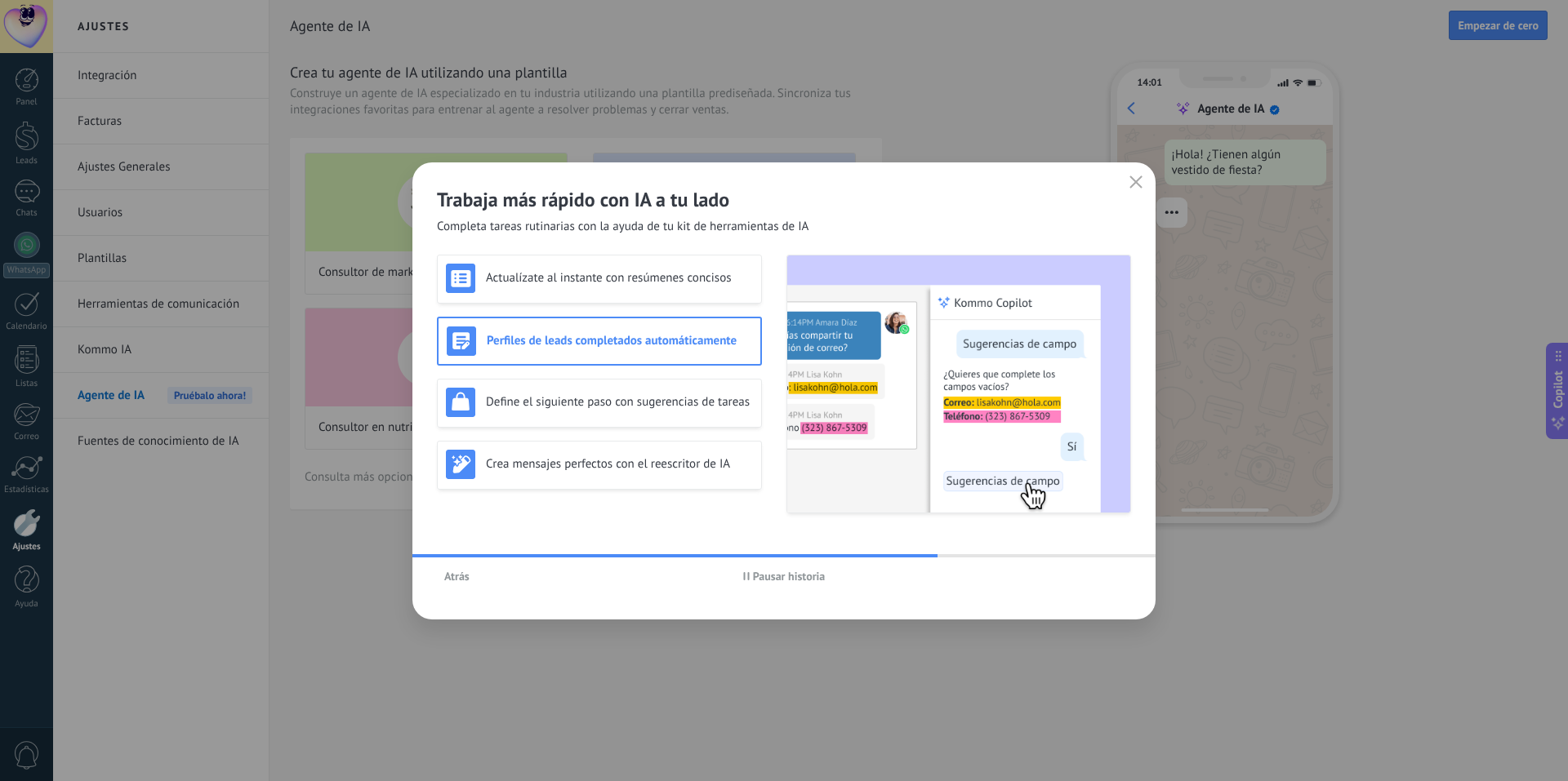
click at [668, 345] on h3 "Perfiles de leads completados automáticamente" at bounding box center [620, 340] width 266 height 16
click at [1131, 182] on icon "button" at bounding box center [1136, 182] width 13 height 13
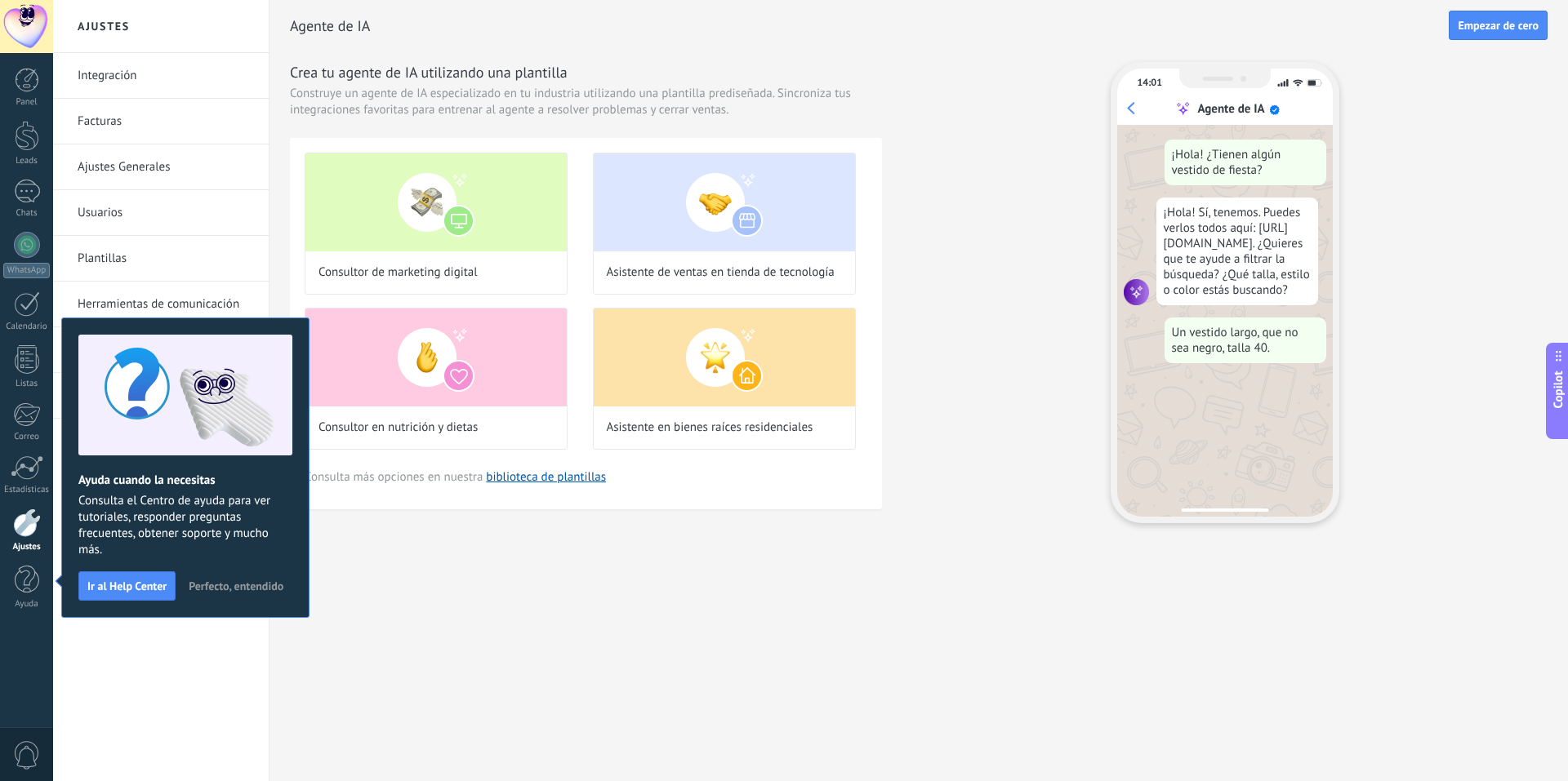
click at [261, 590] on span "Perfecto, entendido" at bounding box center [235, 586] width 94 height 12
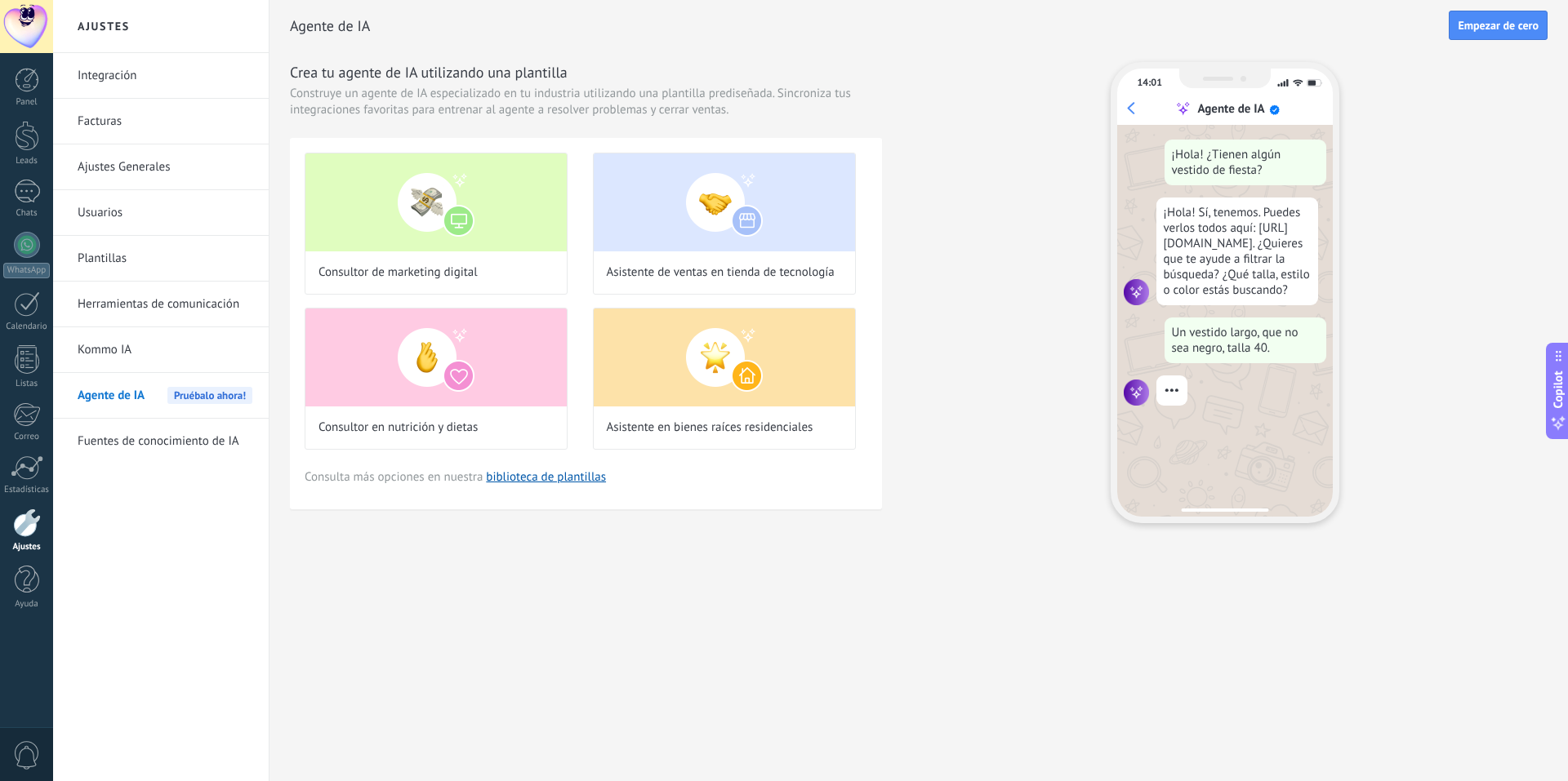
click at [109, 86] on link "Integración" at bounding box center [164, 76] width 175 height 46
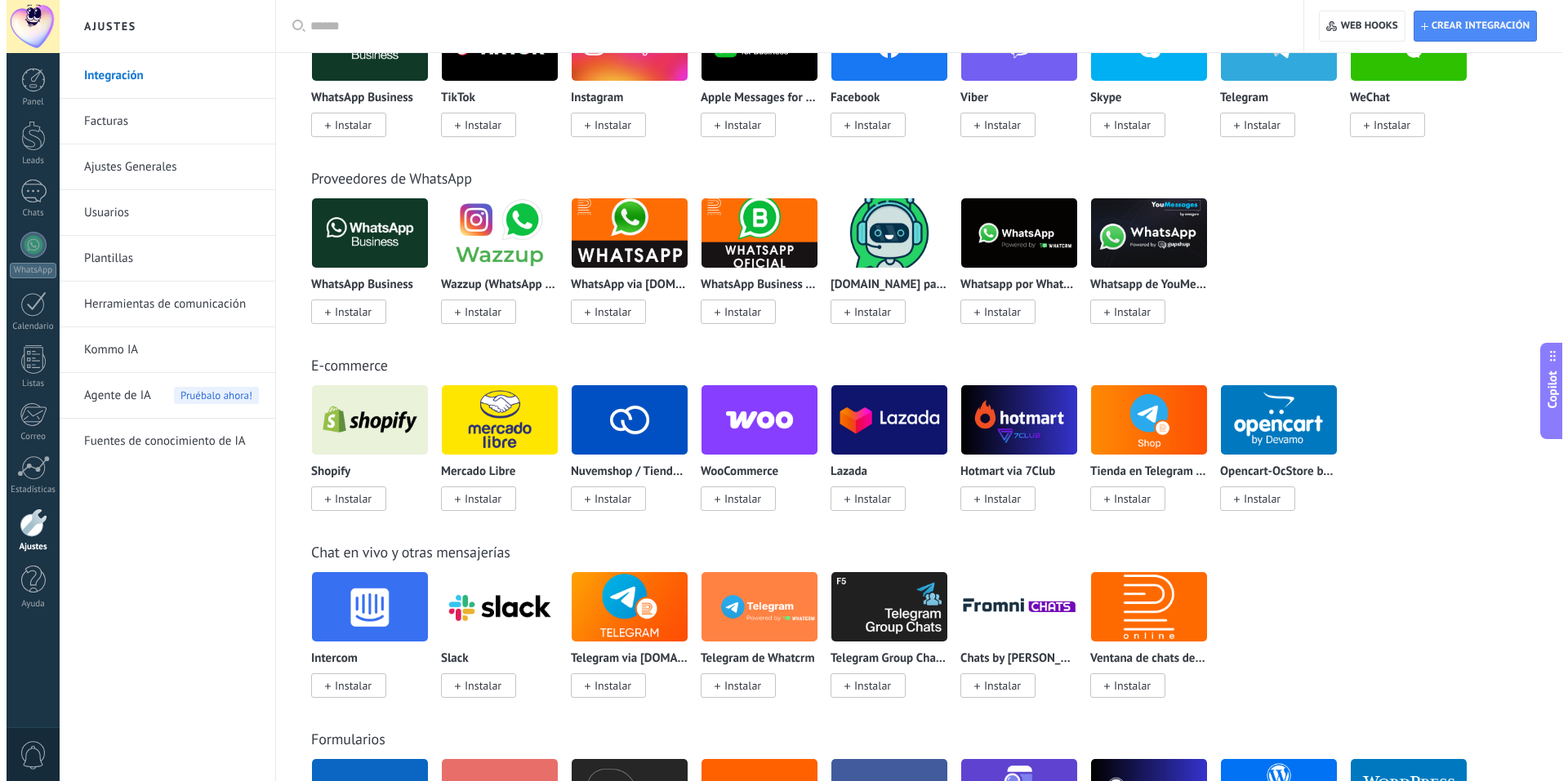
scroll to position [408, 0]
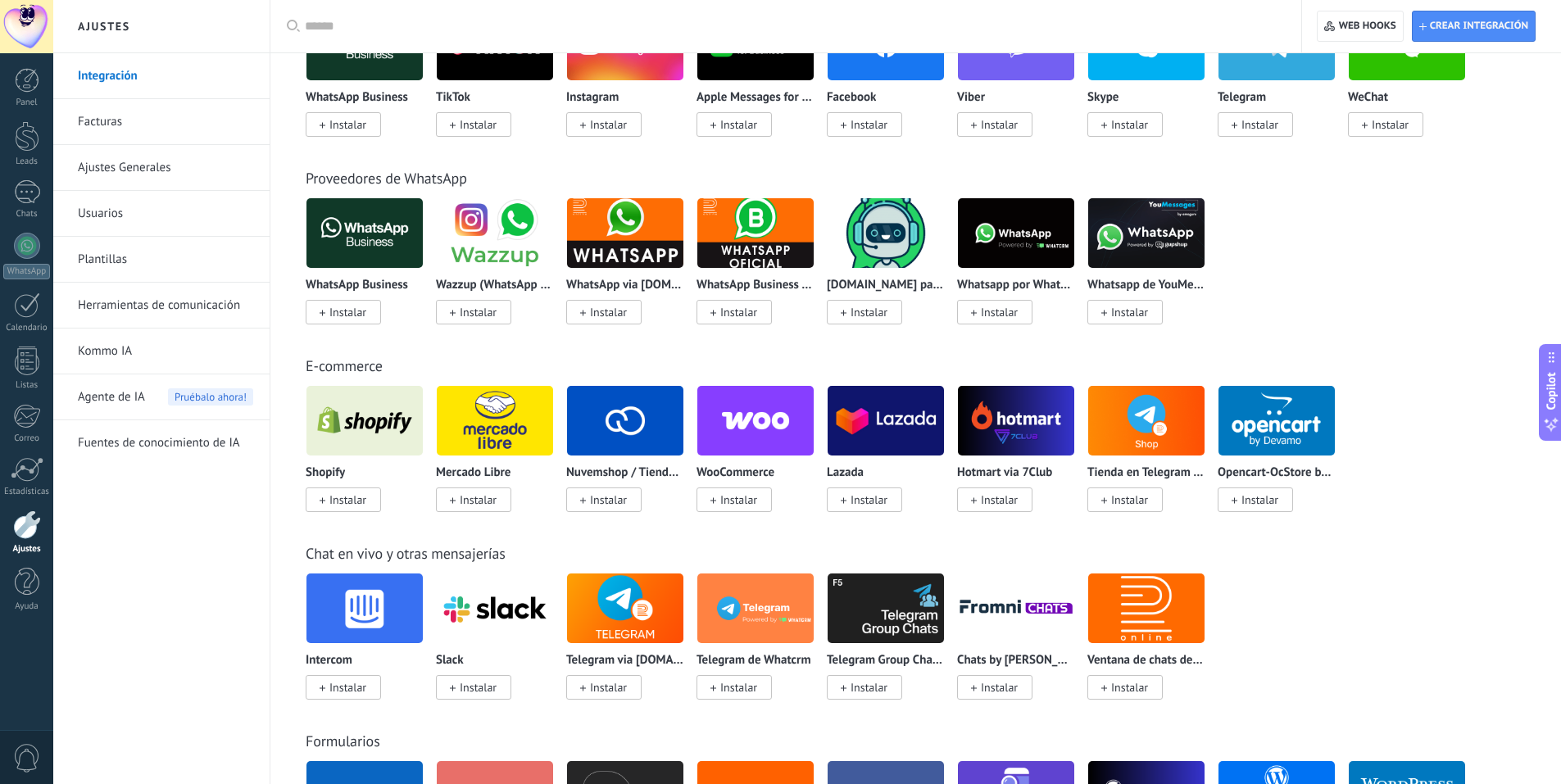
click at [618, 499] on span "Instalar" at bounding box center [608, 500] width 37 height 15
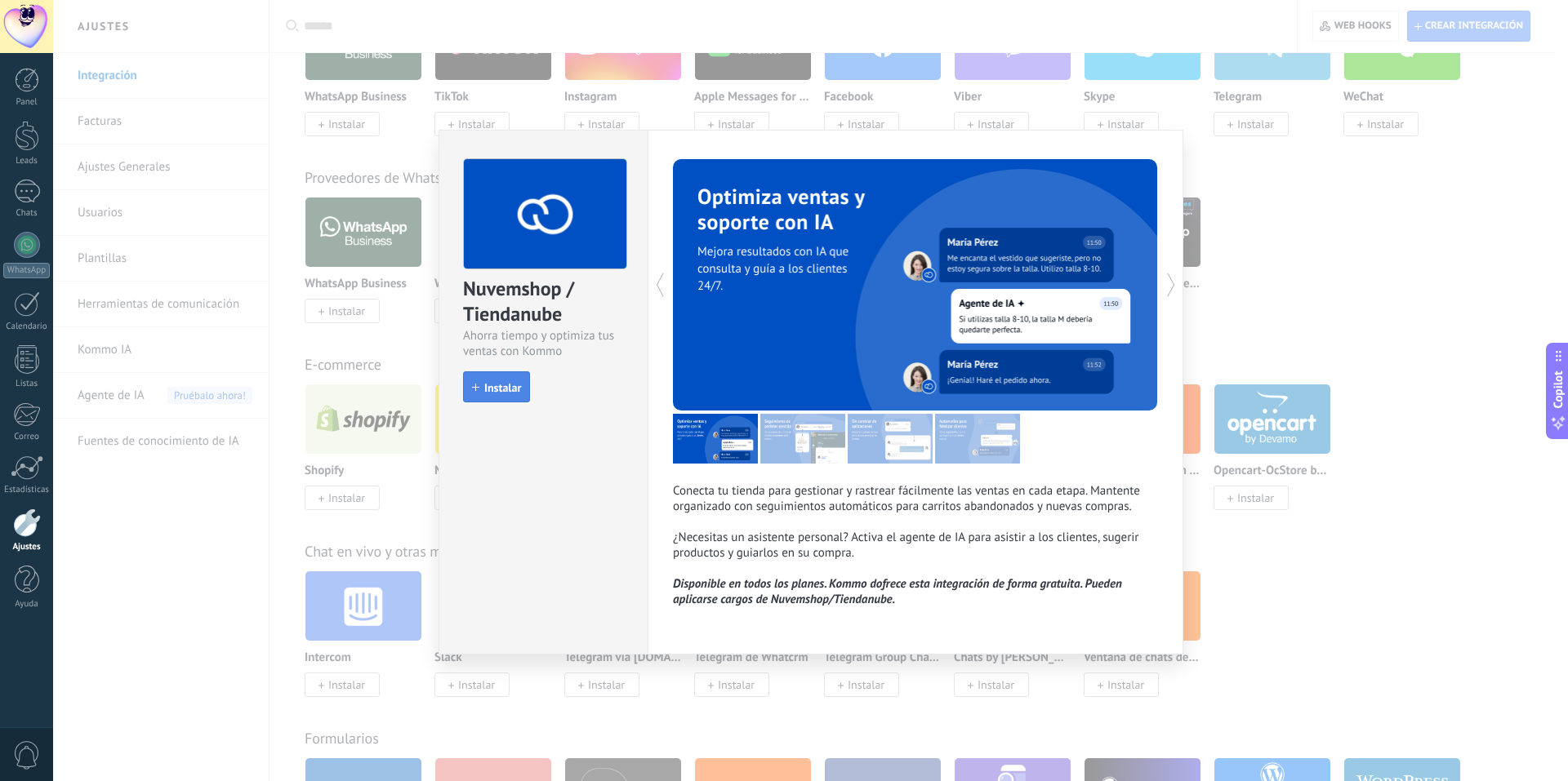
click at [500, 391] on span "Instalar" at bounding box center [503, 388] width 37 height 12
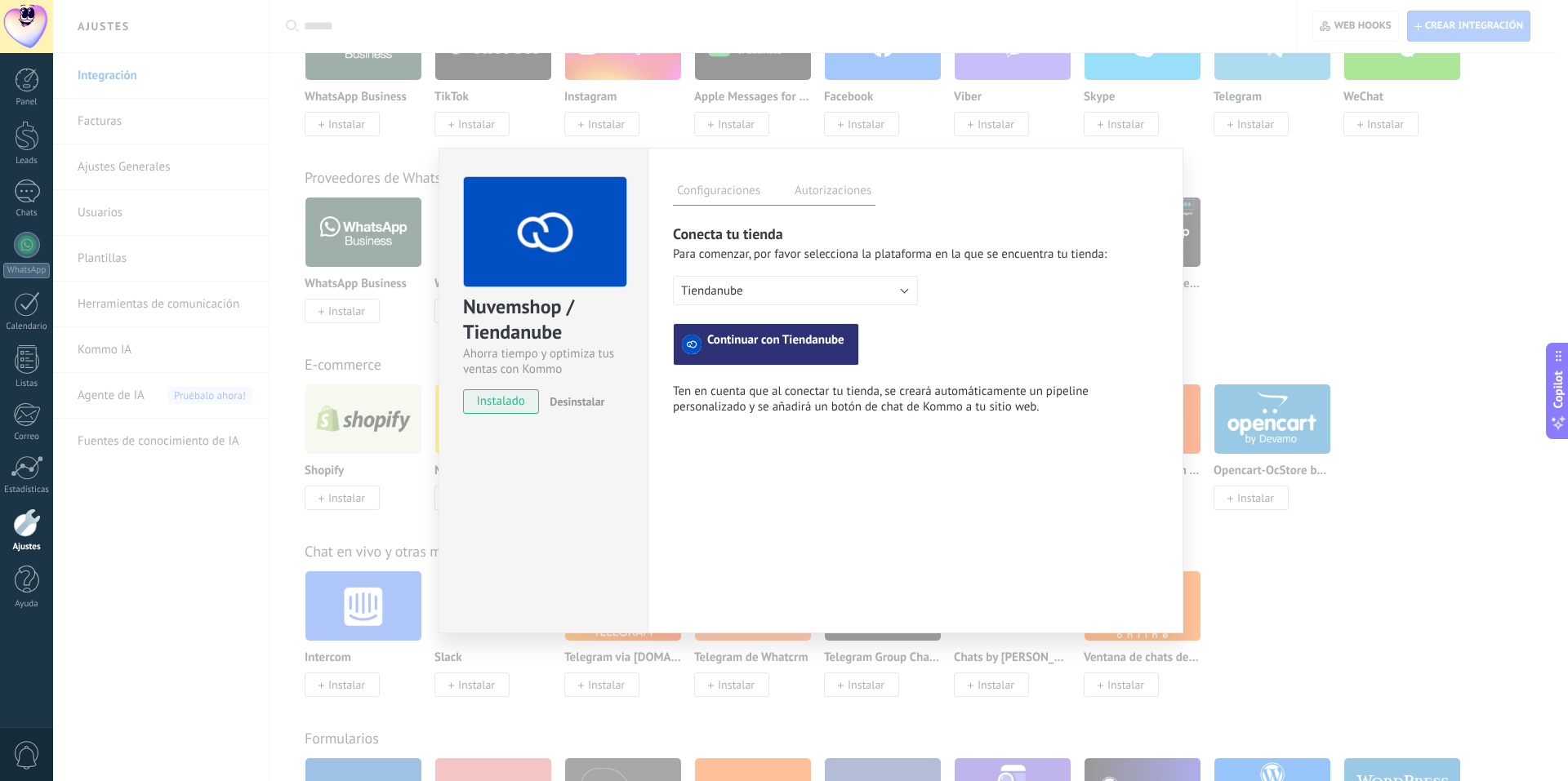
click at [810, 336] on span "Continuar con Tiendanube" at bounding box center [776, 344] width 137 height 19
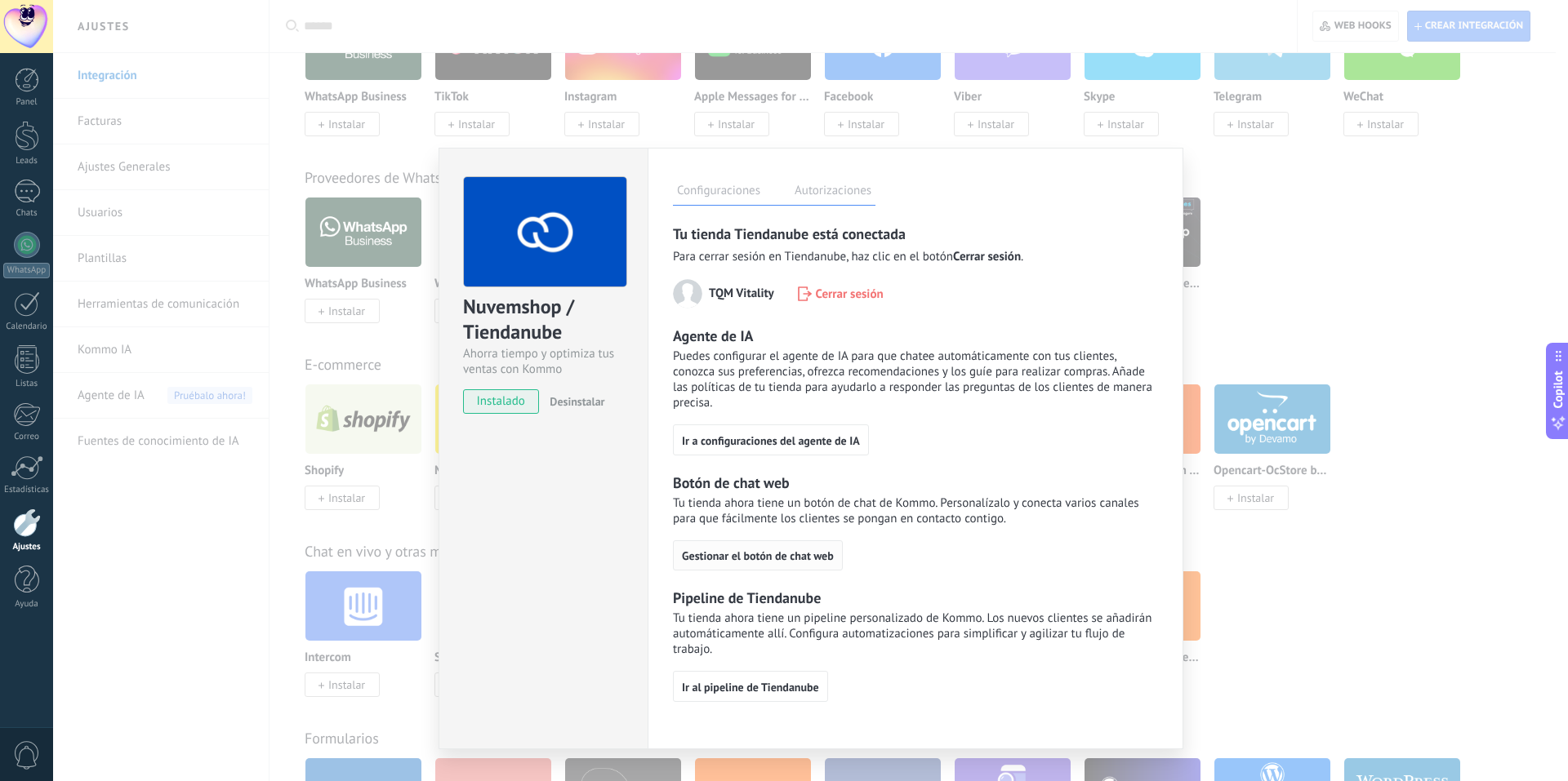
click at [811, 557] on span "Gestionar el botón de chat web" at bounding box center [758, 556] width 152 height 12
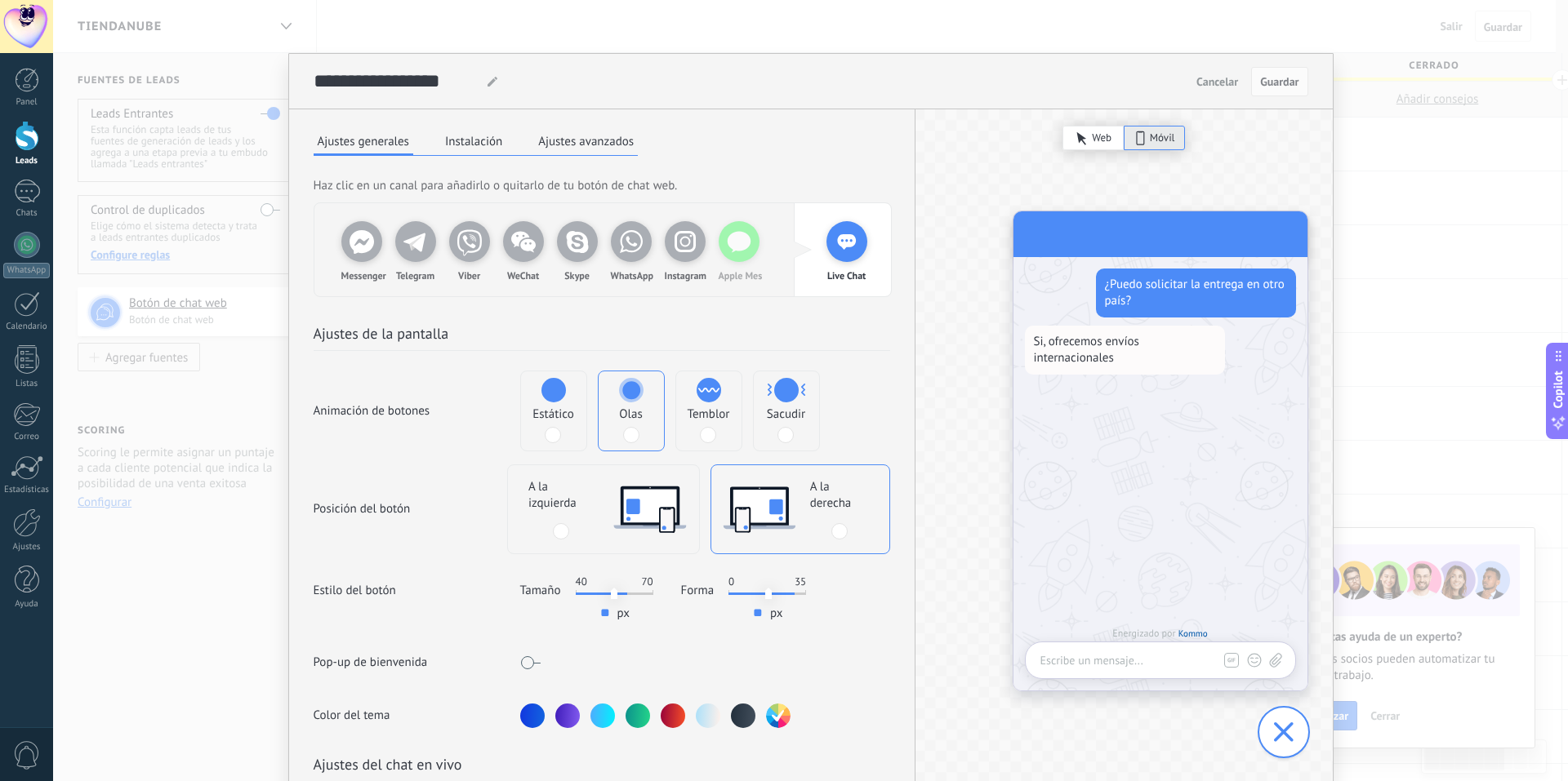
click at [741, 252] on icon at bounding box center [739, 241] width 41 height 41
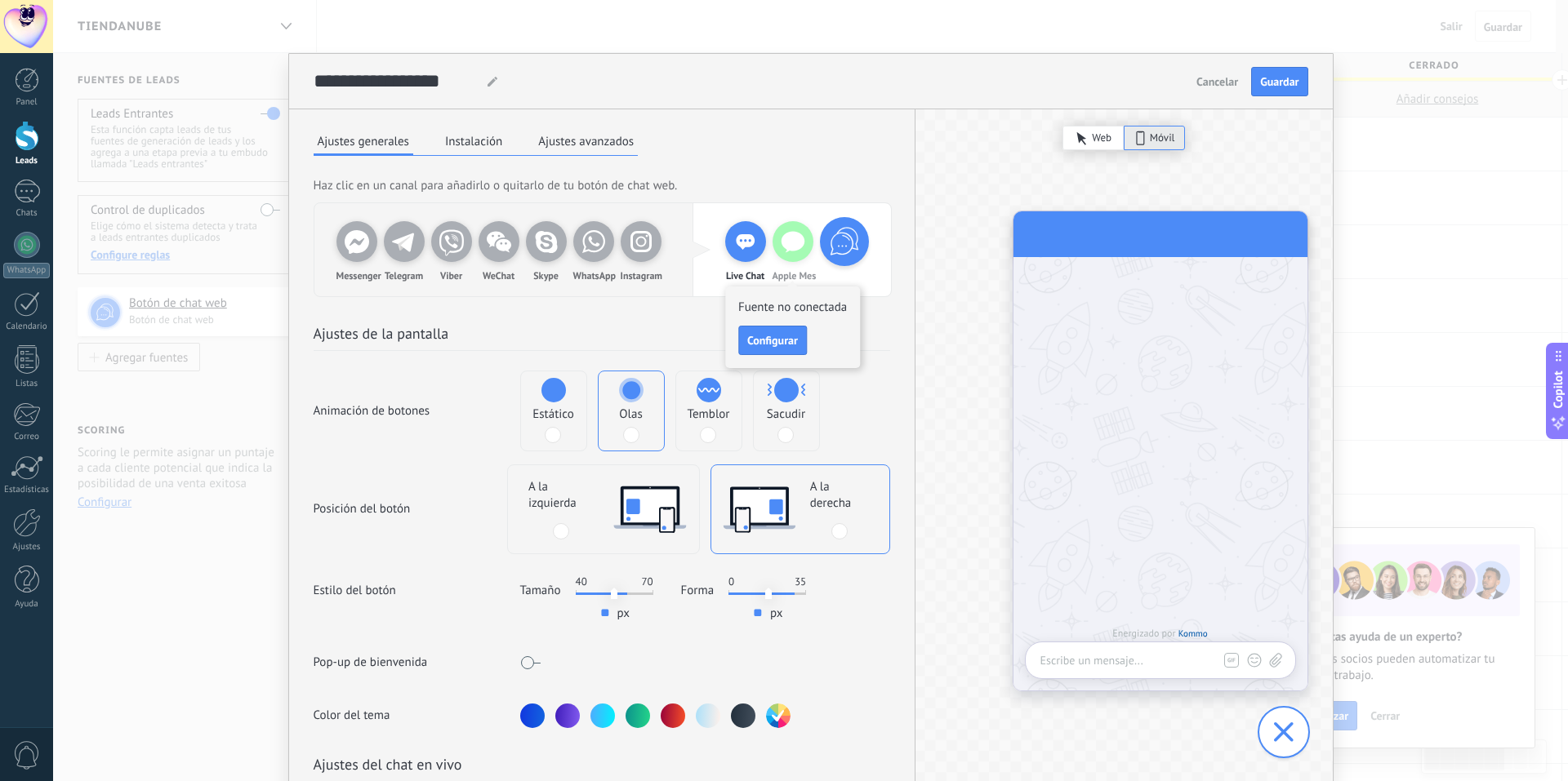
click at [882, 340] on h2 "Ajustes de la pantalla" at bounding box center [602, 336] width 577 height 28
click at [842, 244] on icon at bounding box center [844, 241] width 39 height 39
click at [751, 250] on div "Live Chat" at bounding box center [746, 241] width 41 height 41
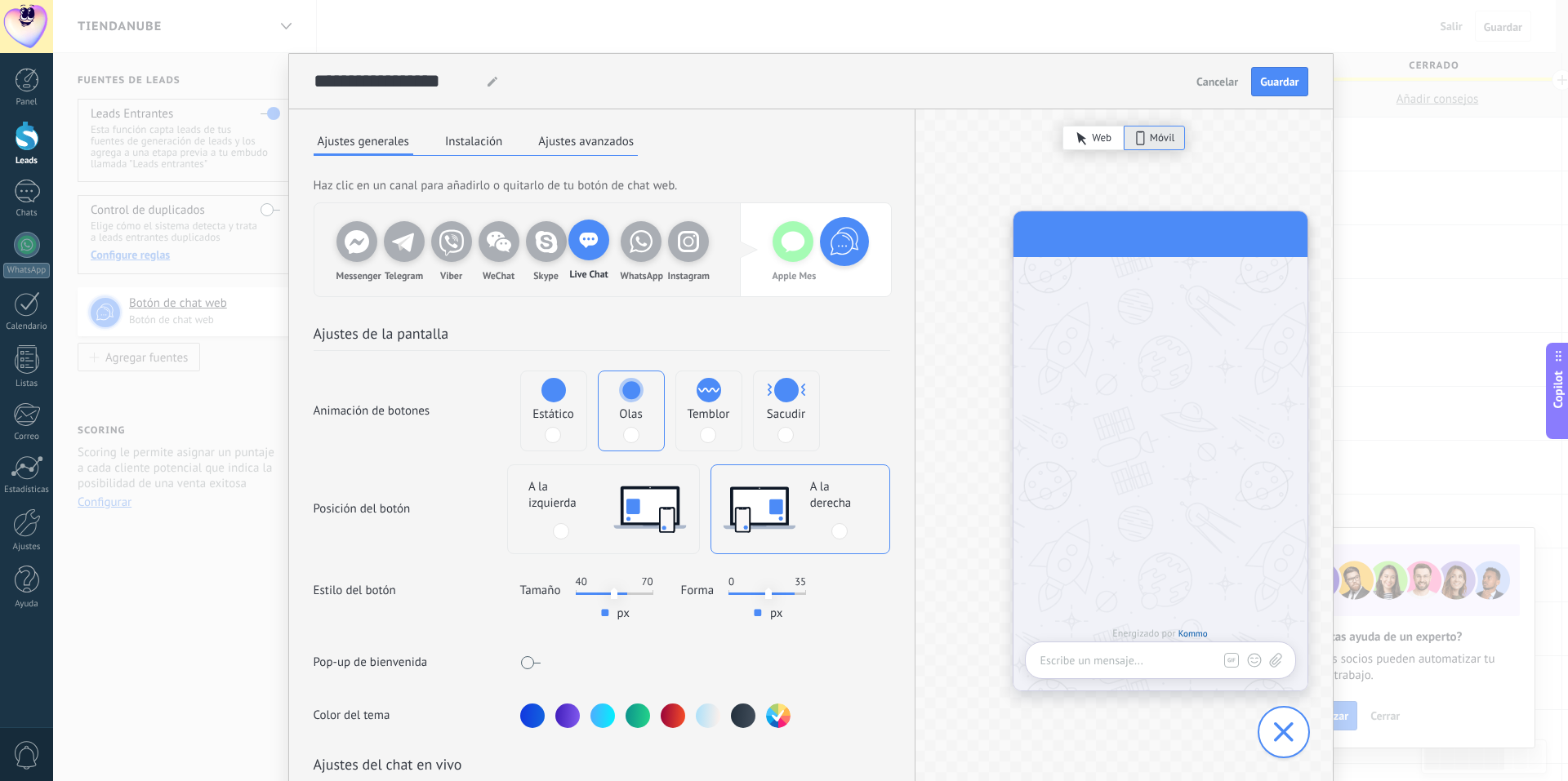
drag, startPoint x: 751, startPoint y: 250, endPoint x: 591, endPoint y: 249, distance: 160.0
click at [591, 249] on div "Messenger Telegram Viber WeChat Skype WhatsApp Instagram Live Chat Apple Mes" at bounding box center [603, 250] width 577 height 93
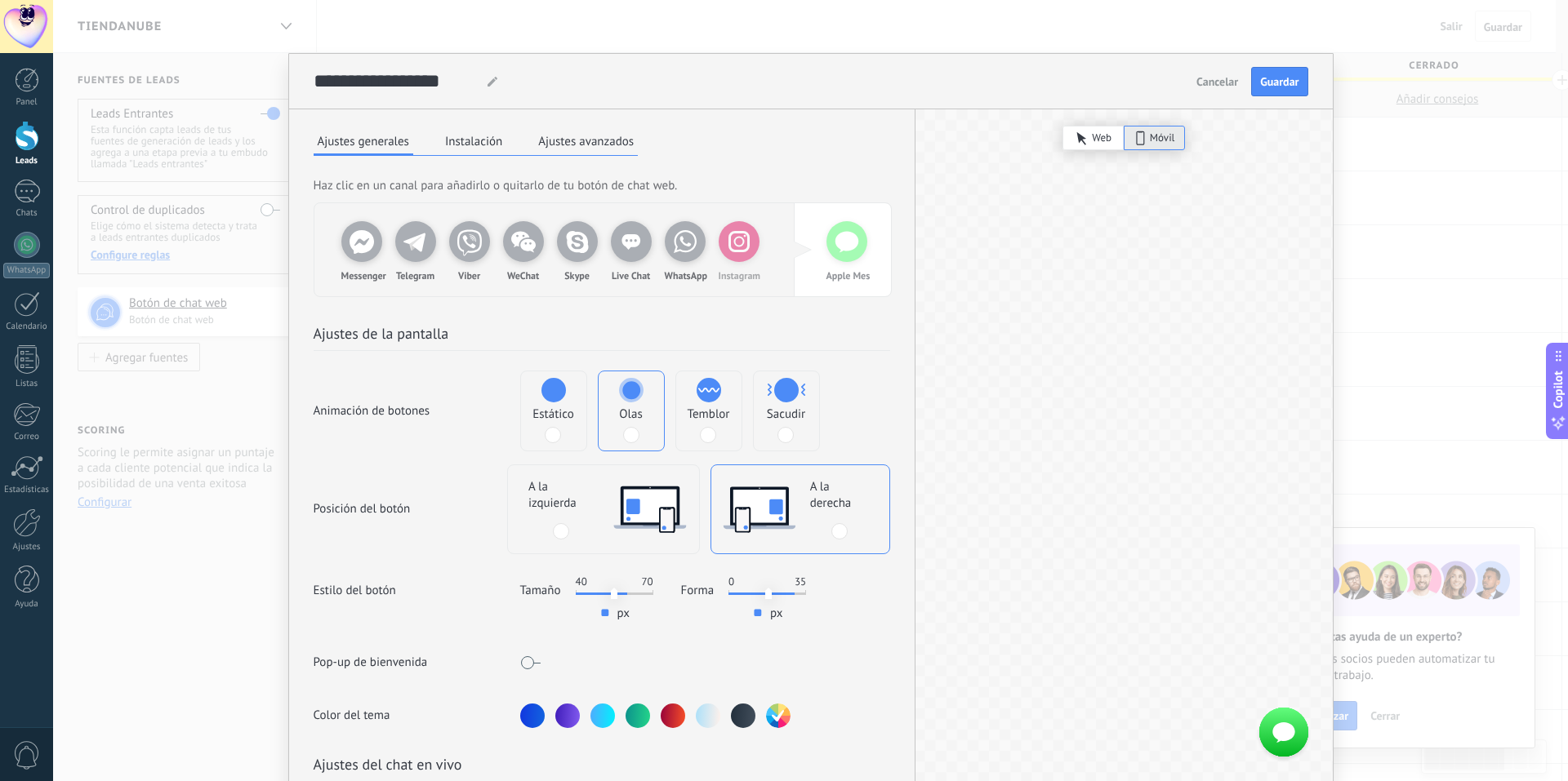
drag, startPoint x: 803, startPoint y: 251, endPoint x: 706, endPoint y: 251, distance: 97.0
click at [706, 251] on div "Messenger Telegram Viber WeChat Skype Live Chat WhatsApp Instagram Apple Mes" at bounding box center [603, 250] width 577 height 93
drag, startPoint x: 839, startPoint y: 246, endPoint x: 690, endPoint y: 246, distance: 149.0
click at [690, 246] on div "Messenger Telegram Viber WeChat Skype Live Chat WhatsApp Instagram Apple Mes" at bounding box center [603, 250] width 577 height 93
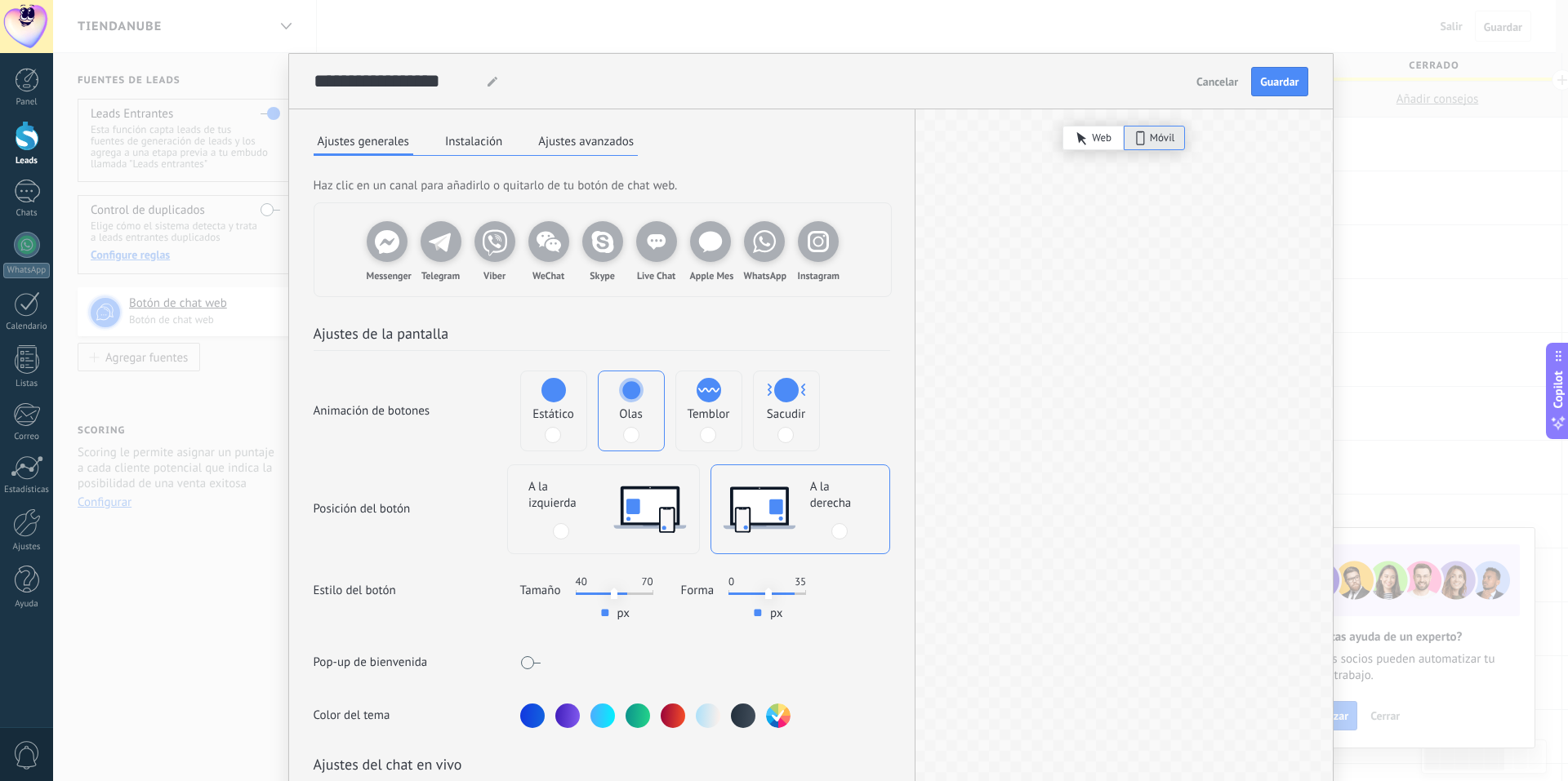
click at [845, 340] on h2 "Ajustes de la pantalla" at bounding box center [602, 336] width 577 height 28
click at [1279, 93] on button "Guardar" at bounding box center [1279, 81] width 56 height 29
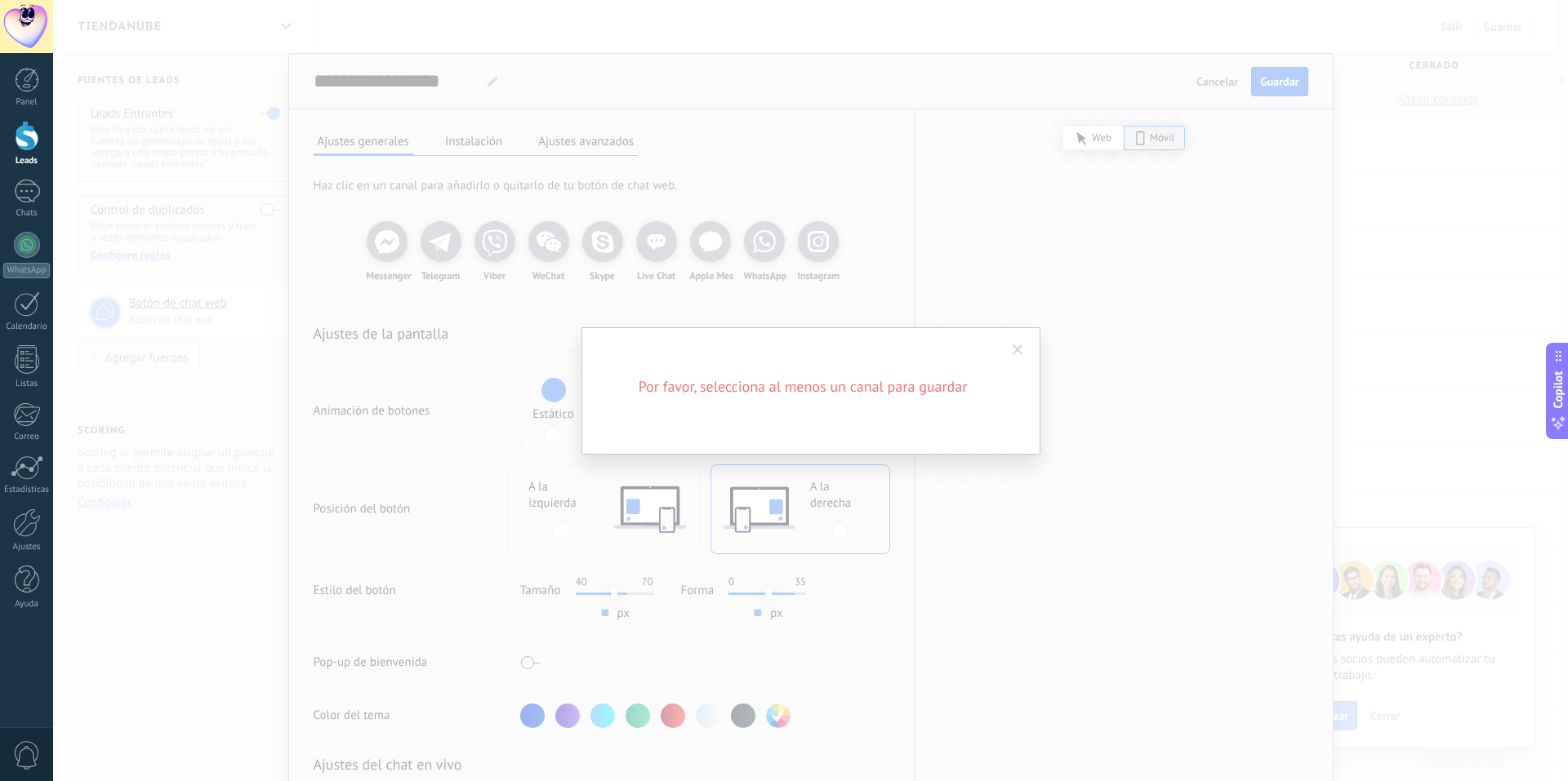
click at [1021, 355] on span at bounding box center [1018, 350] width 11 height 12
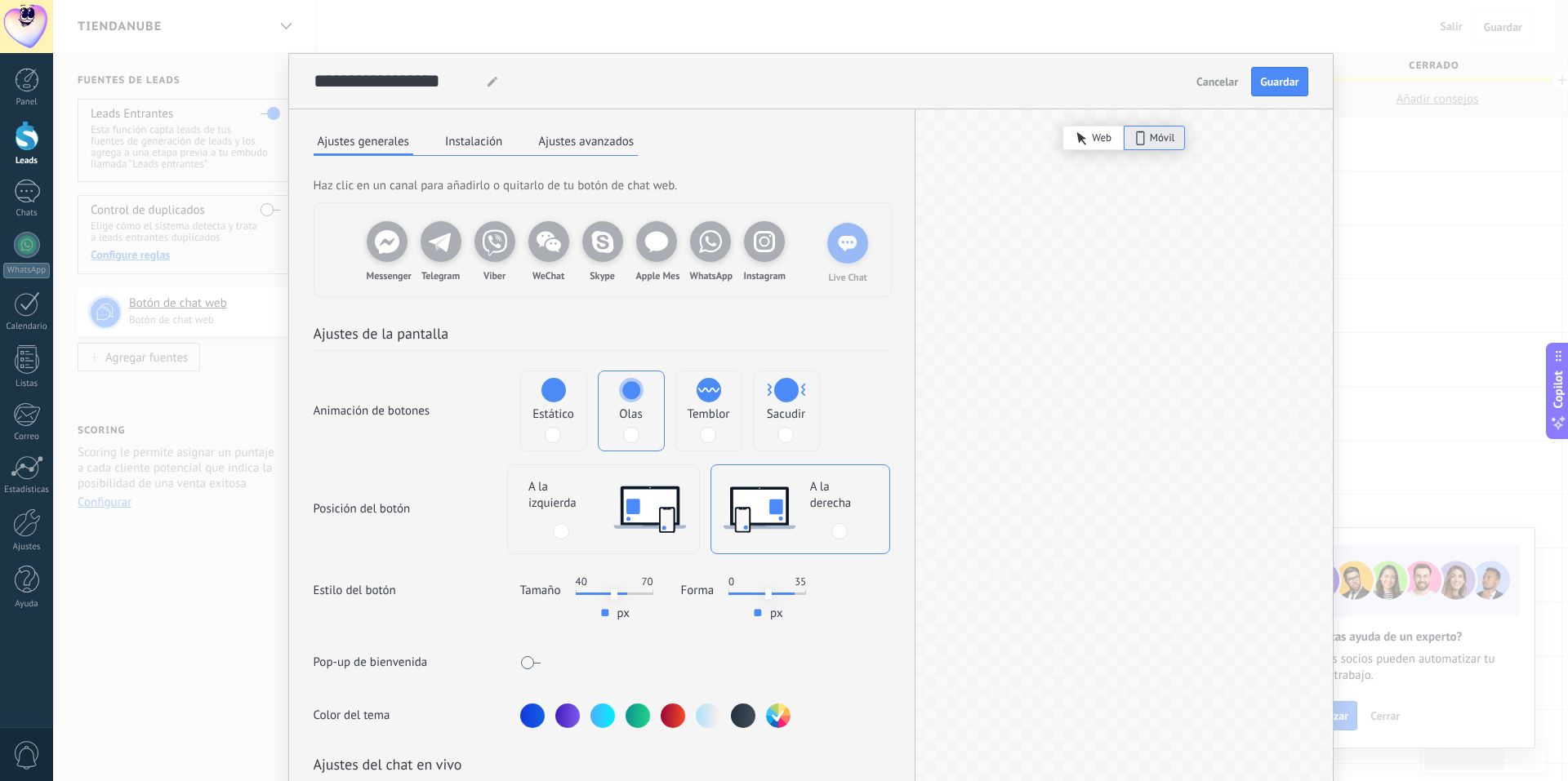
drag, startPoint x: 655, startPoint y: 249, endPoint x: 858, endPoint y: 251, distance: 203.0
click at [858, 251] on div "Messenger Telegram Viber WeChat Skype Live Chat Apple Mes WhatsApp Instagram" at bounding box center [603, 250] width 577 height 93
drag, startPoint x: 823, startPoint y: 251, endPoint x: 908, endPoint y: 251, distance: 85.0
click at [908, 251] on div "Haz clic en un canal para añadirlo o quitarlo de tu botón de chat web. Messenge…" at bounding box center [601, 236] width 625 height 122
click at [830, 251] on div "Live Chat" at bounding box center [818, 241] width 41 height 41
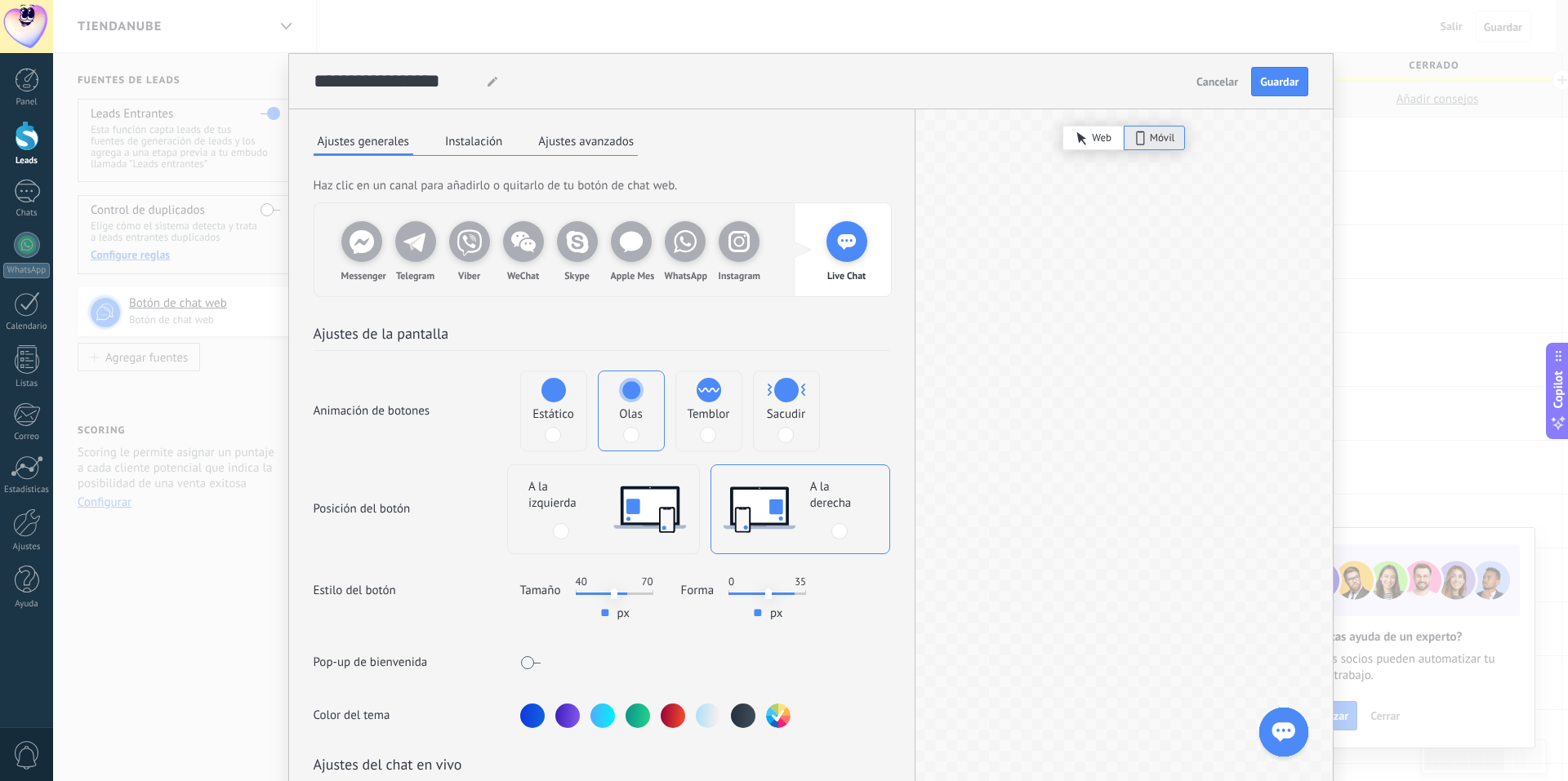
click at [832, 254] on div "Live Chat" at bounding box center [847, 241] width 41 height 41
click at [573, 412] on label "Estático" at bounding box center [554, 411] width 65 height 79
click at [1196, 88] on span "Cancelar" at bounding box center [1217, 82] width 42 height 12
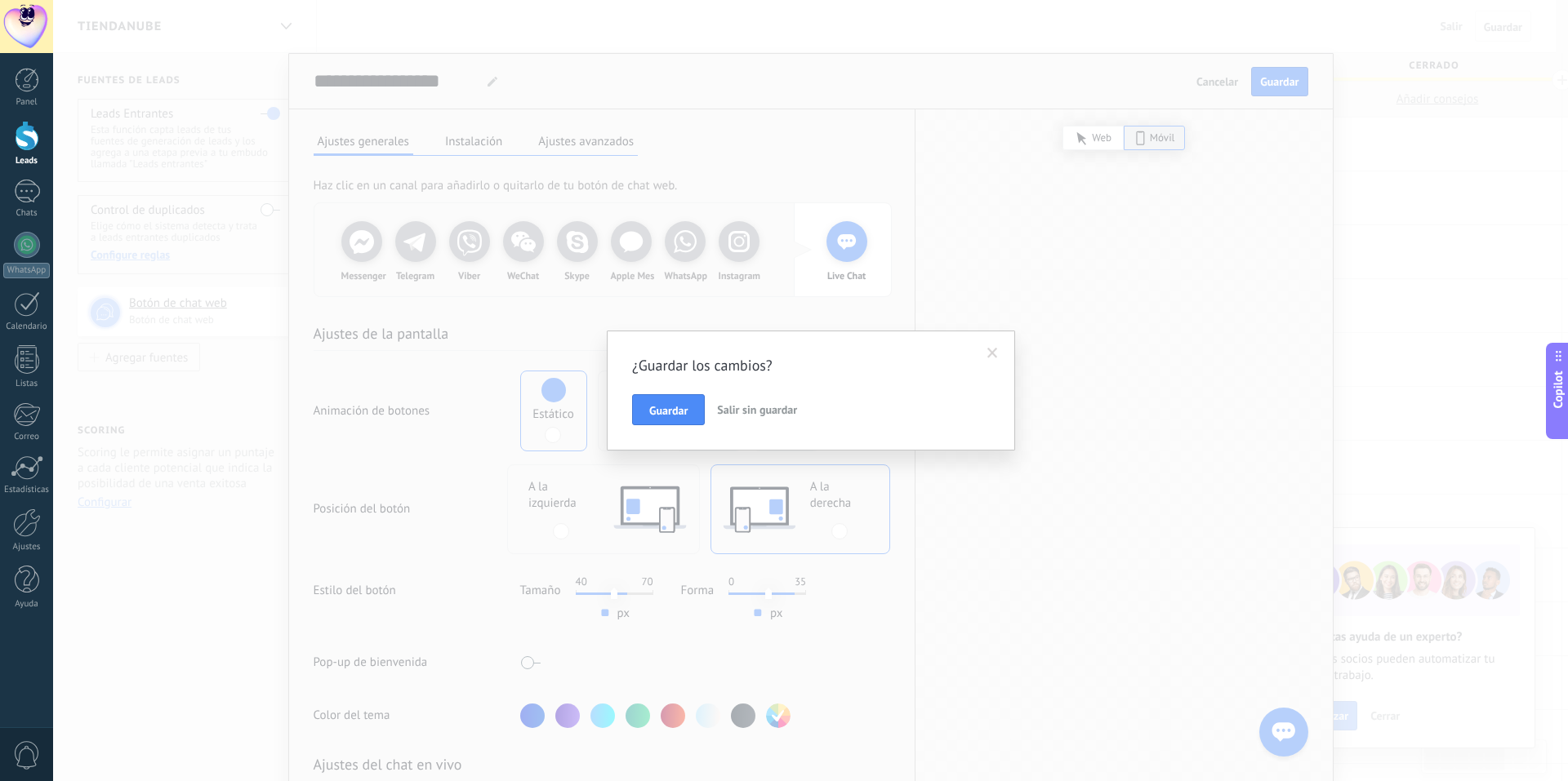
click at [736, 416] on span "Salir sin guardar" at bounding box center [757, 410] width 80 height 15
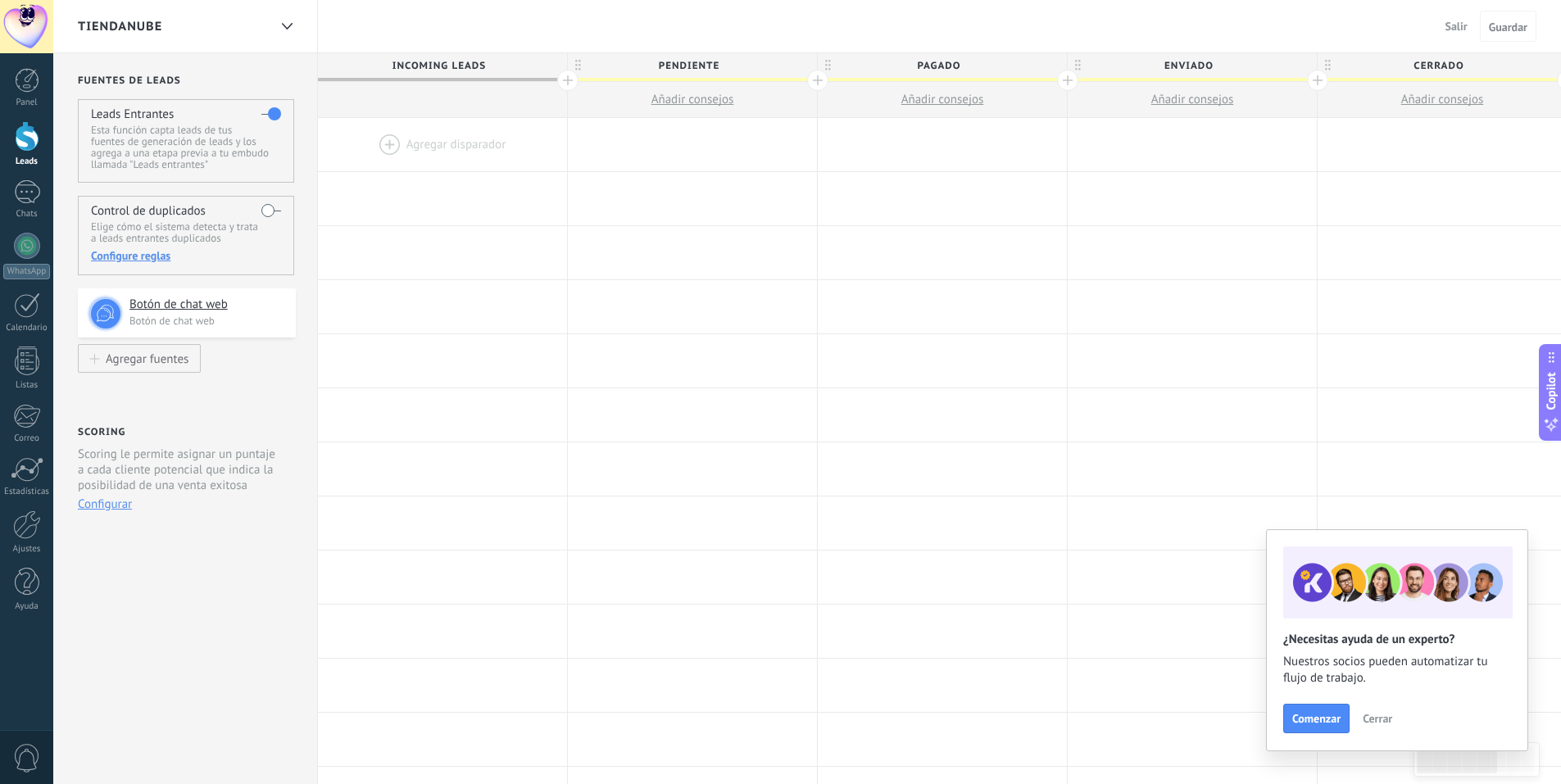
click at [23, 141] on div at bounding box center [27, 137] width 24 height 30
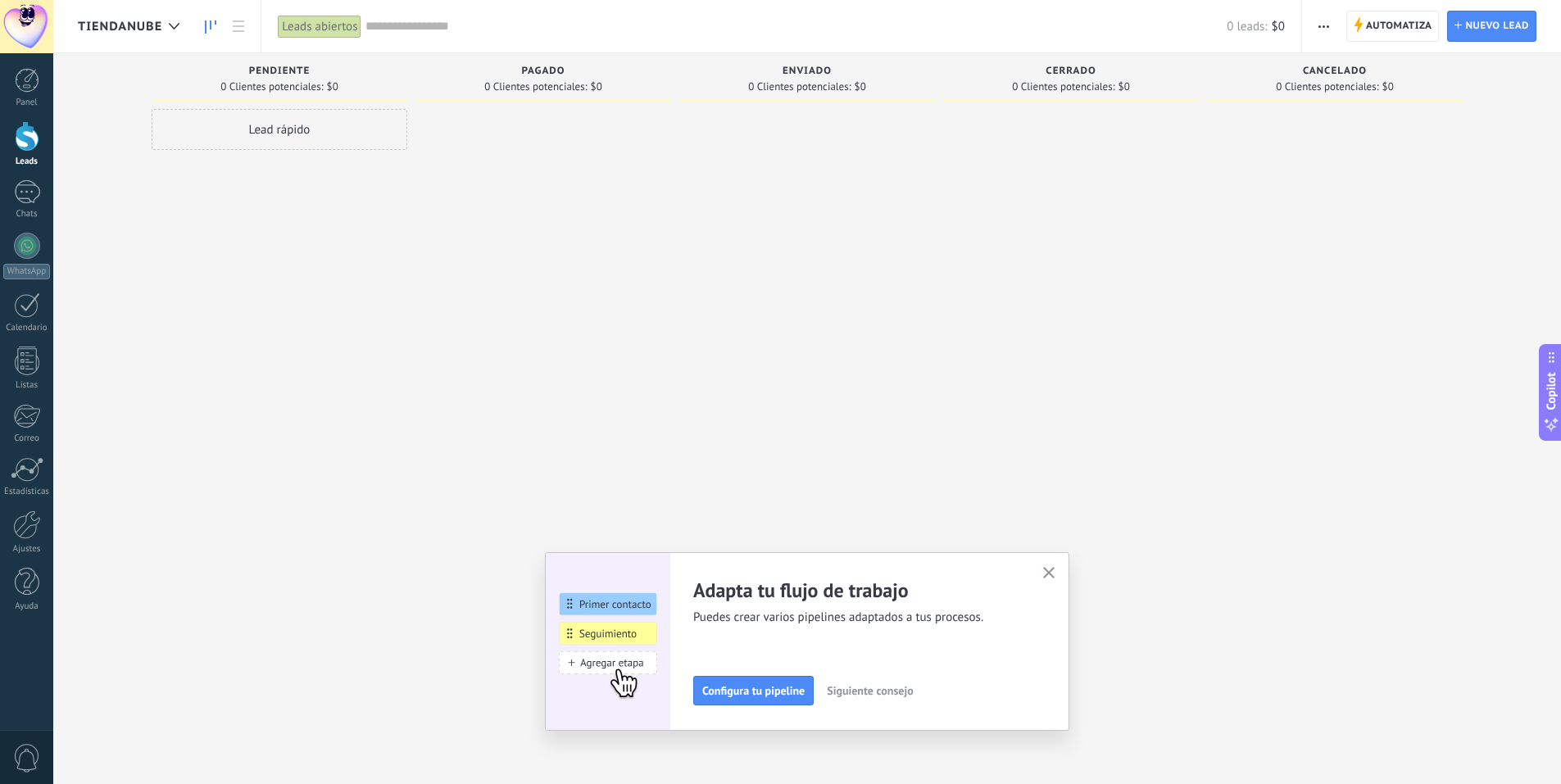
click at [1056, 570] on use "button" at bounding box center [1049, 573] width 13 height 13
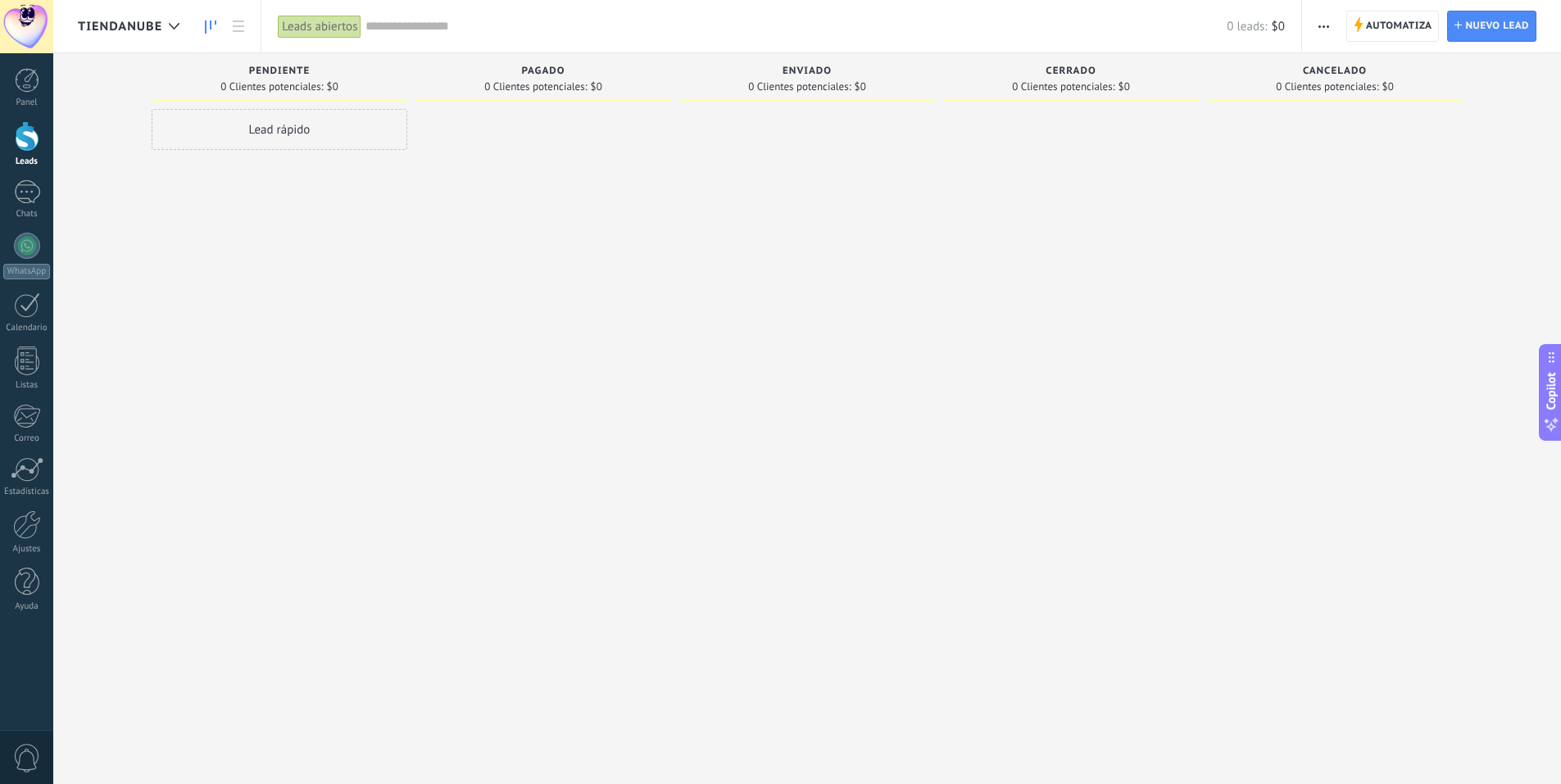
click at [113, 18] on span "Tiendanube" at bounding box center [120, 26] width 85 height 16
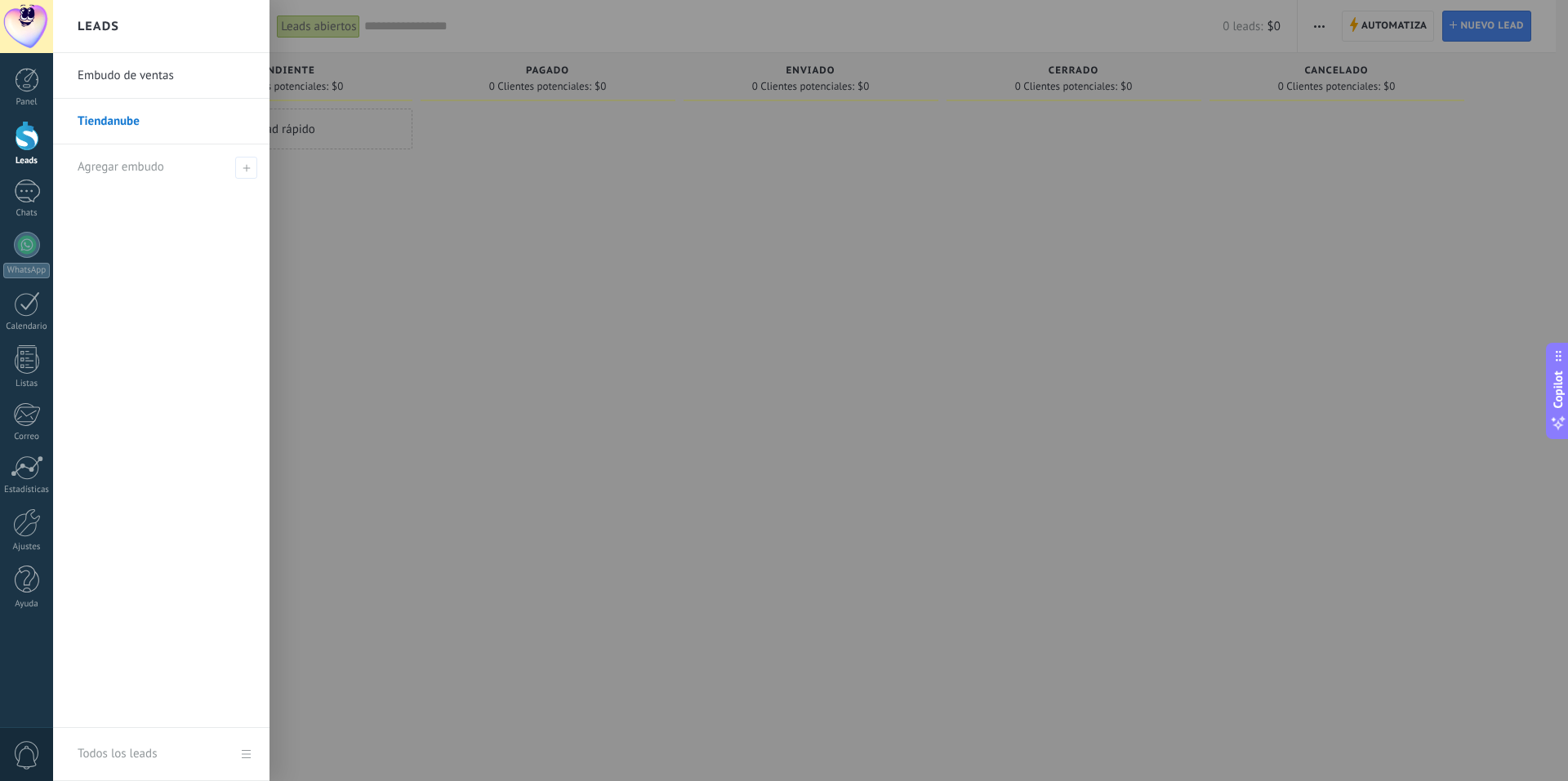
click at [142, 121] on link "Tiendanube" at bounding box center [165, 121] width 175 height 46
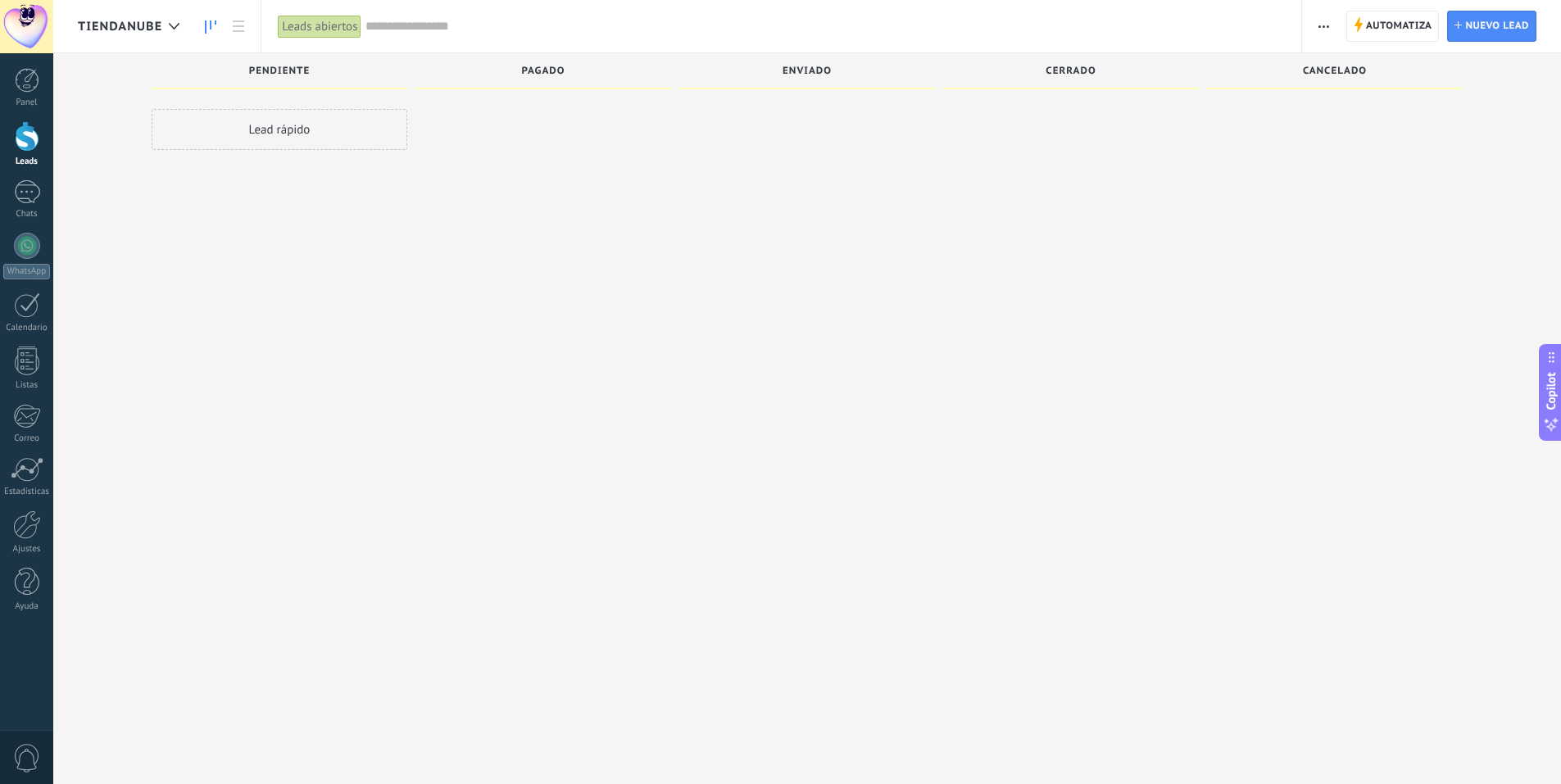
click at [149, 14] on div "Tiendanube" at bounding box center [132, 26] width 110 height 53
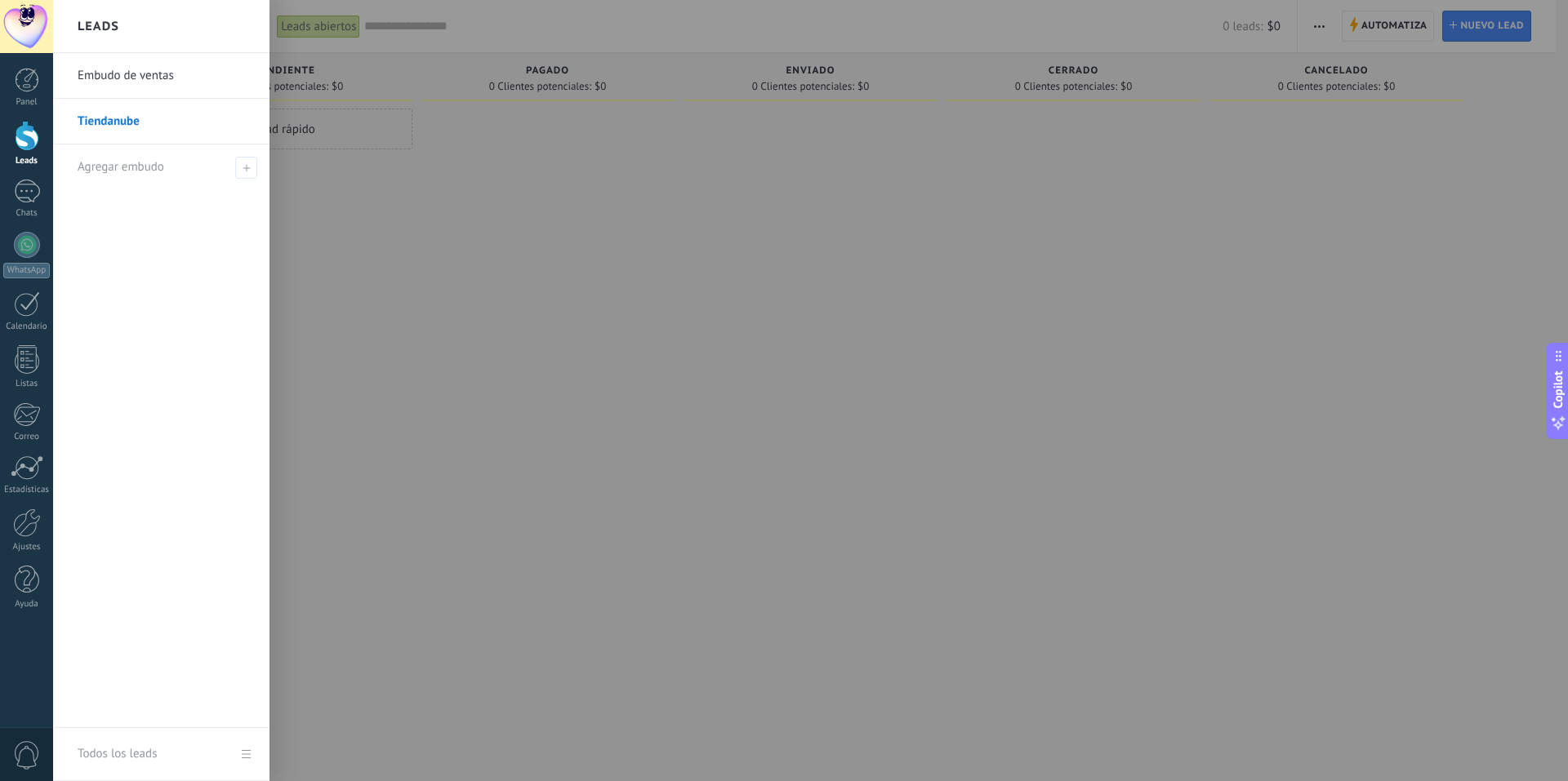
click at [421, 219] on div at bounding box center [837, 390] width 1568 height 781
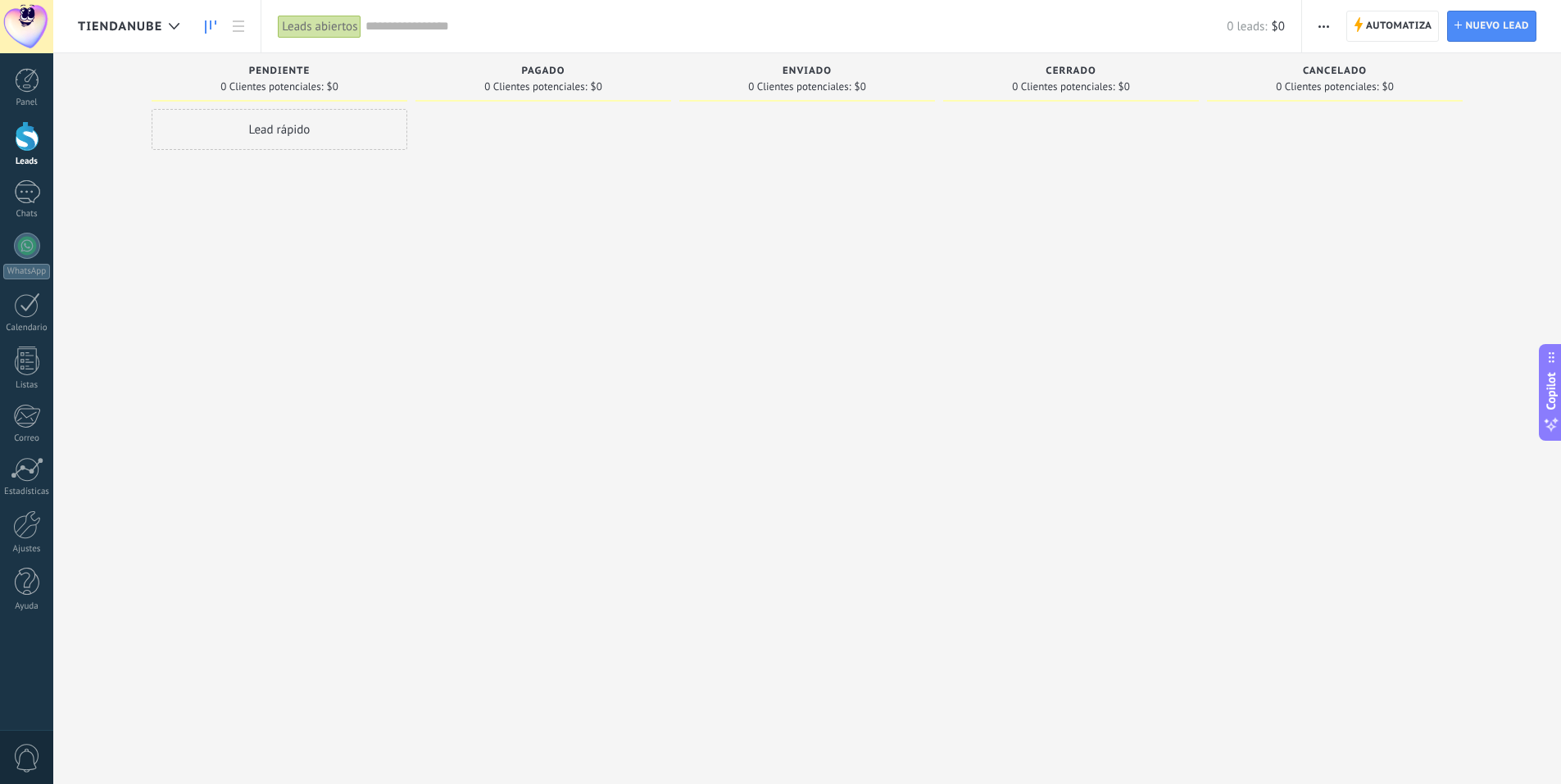
click at [343, 33] on div "Leads abiertos" at bounding box center [320, 27] width 84 height 23
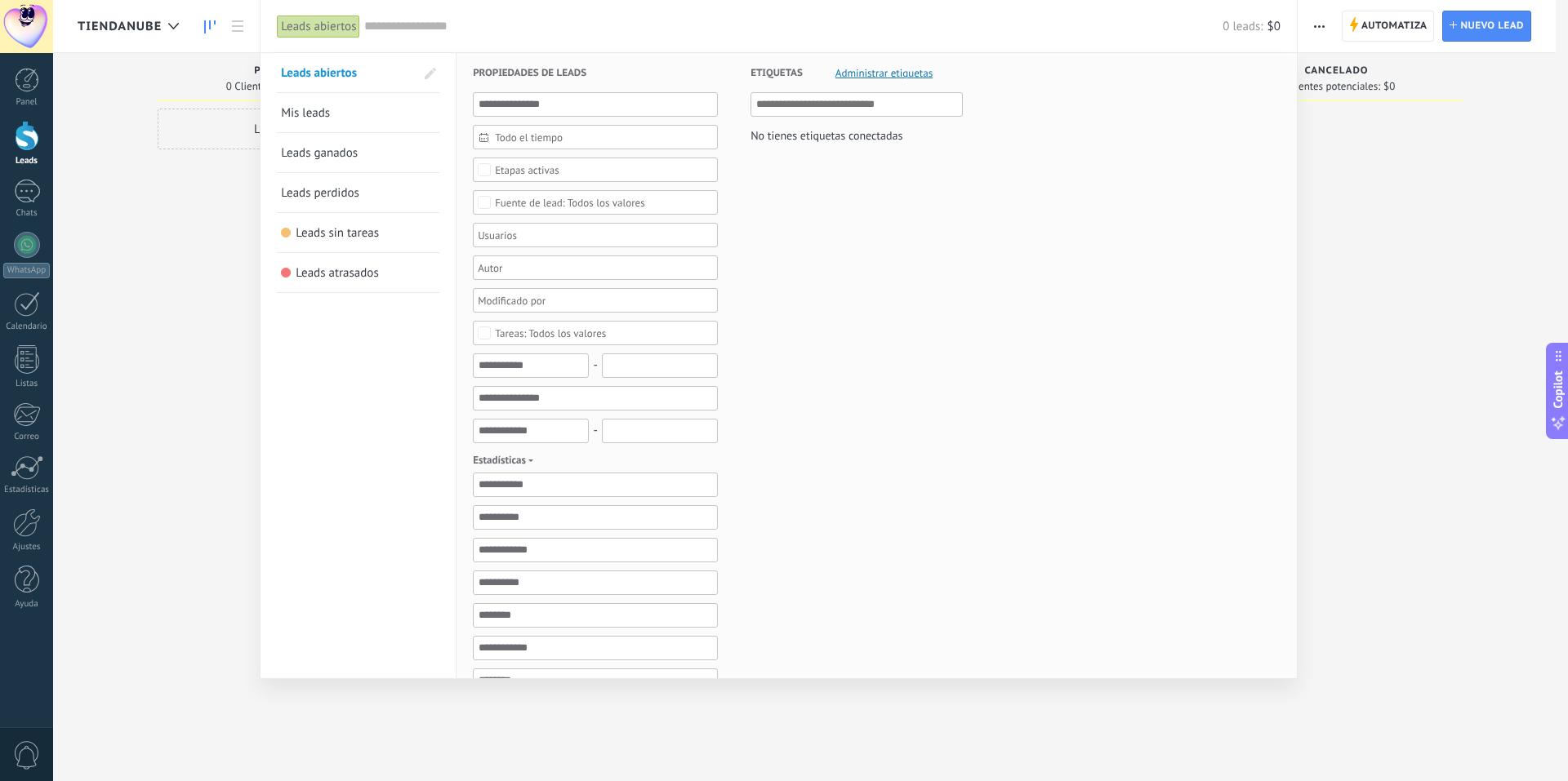
click at [341, 33] on div "Leads abiertos" at bounding box center [319, 27] width 83 height 23
click at [177, 238] on div at bounding box center [784, 390] width 1568 height 781
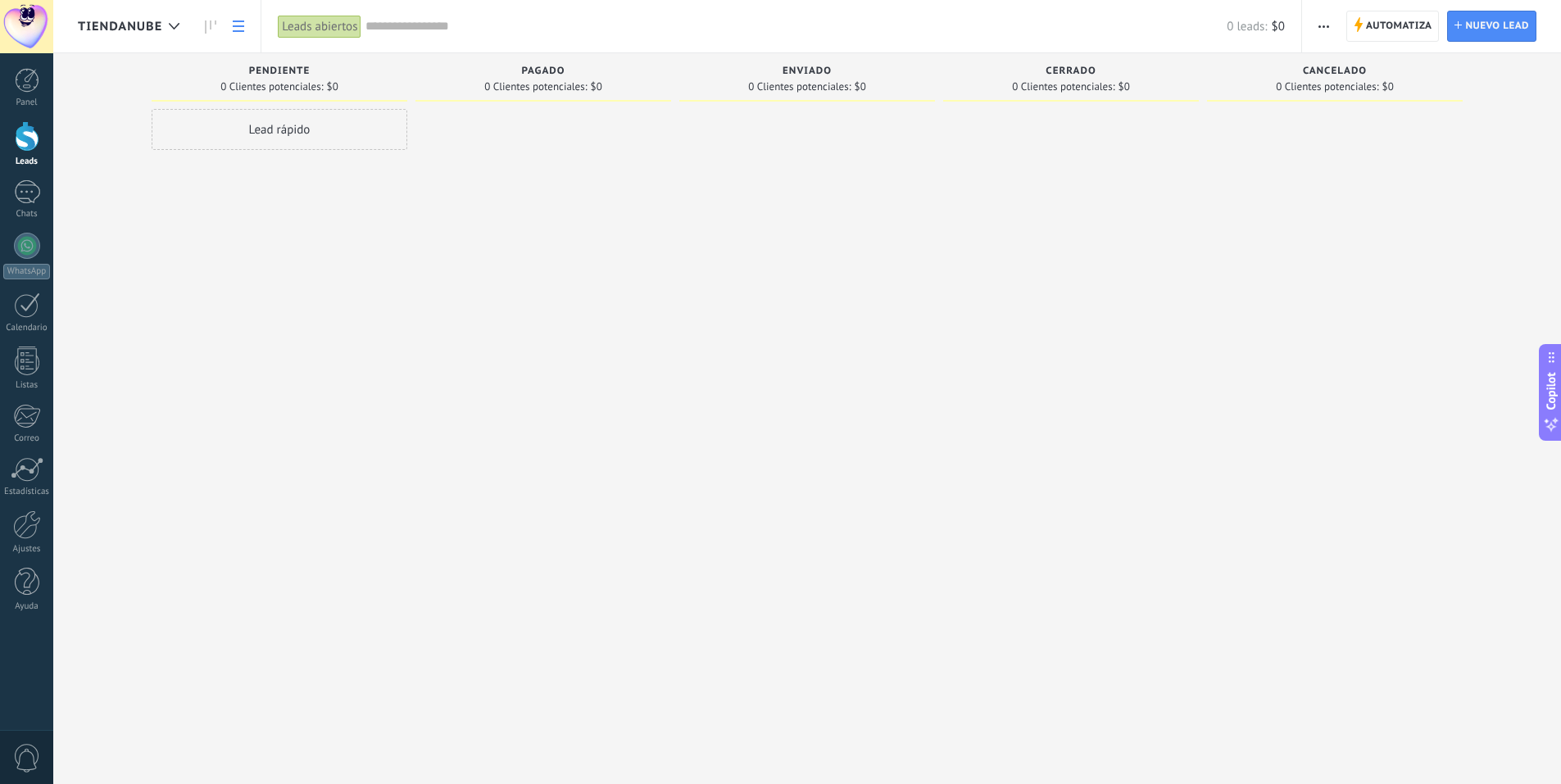
click at [252, 28] on link at bounding box center [238, 27] width 28 height 32
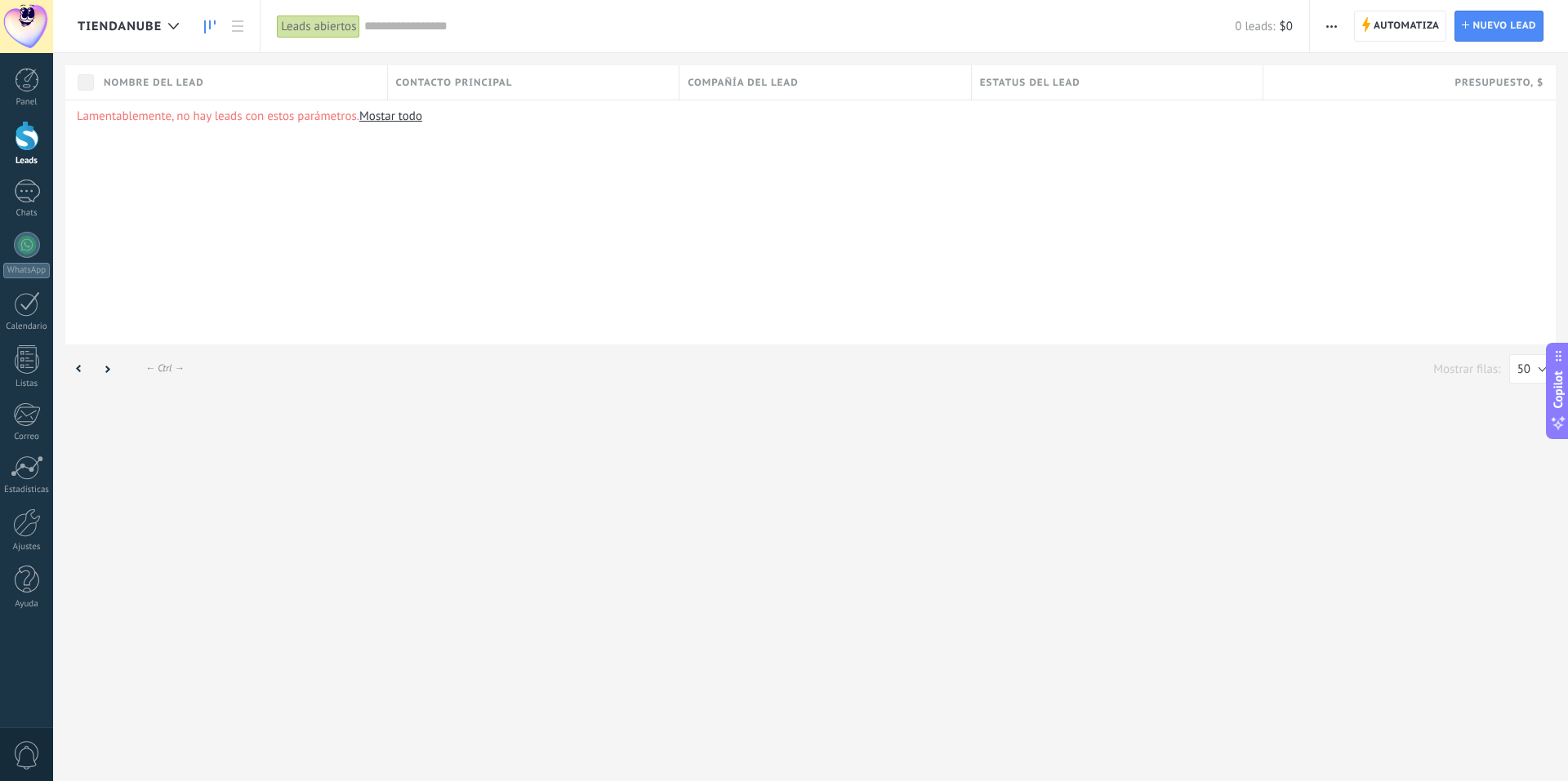
click at [204, 27] on link at bounding box center [210, 27] width 28 height 32
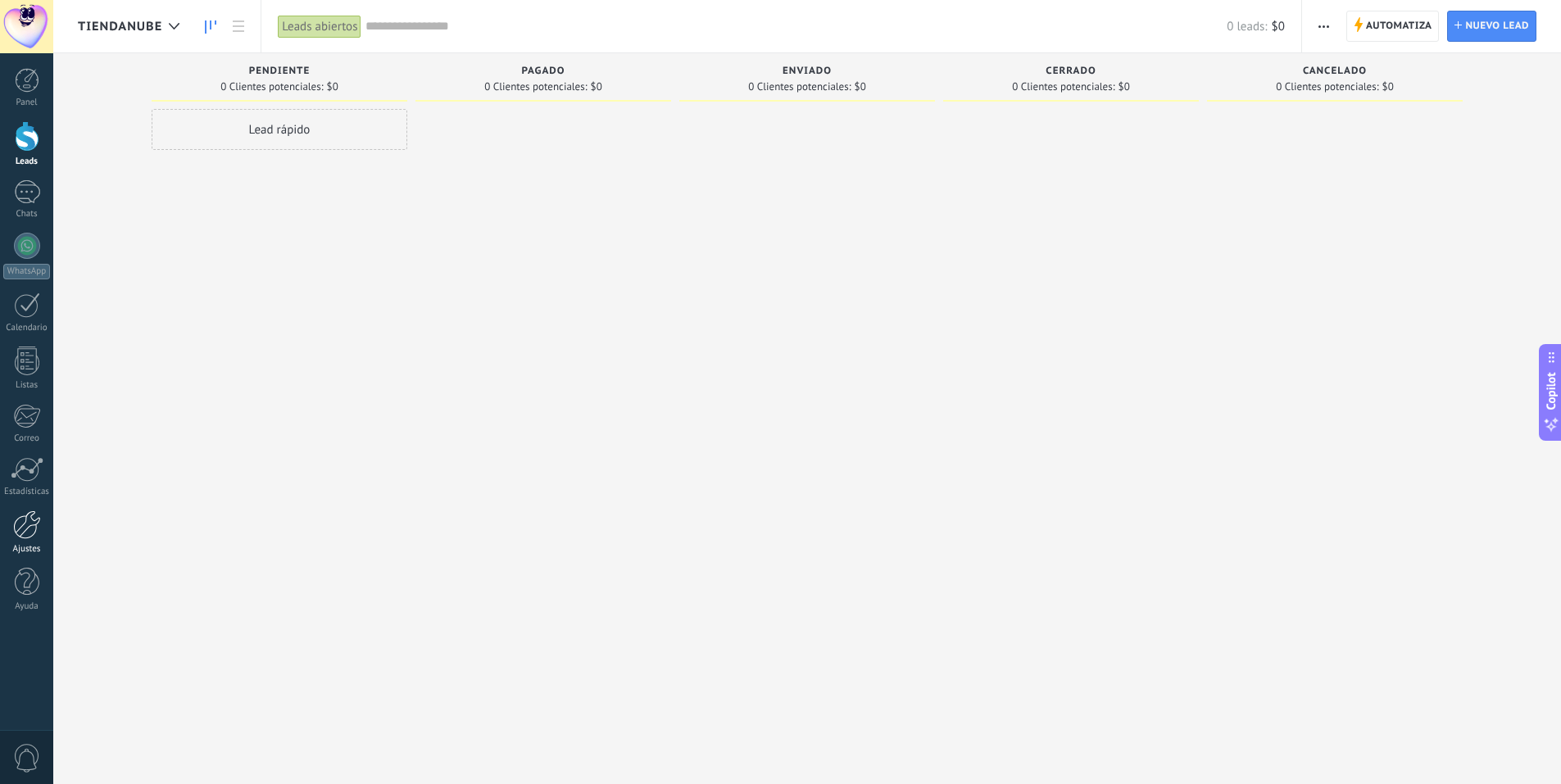
click at [35, 530] on div at bounding box center [27, 524] width 28 height 28
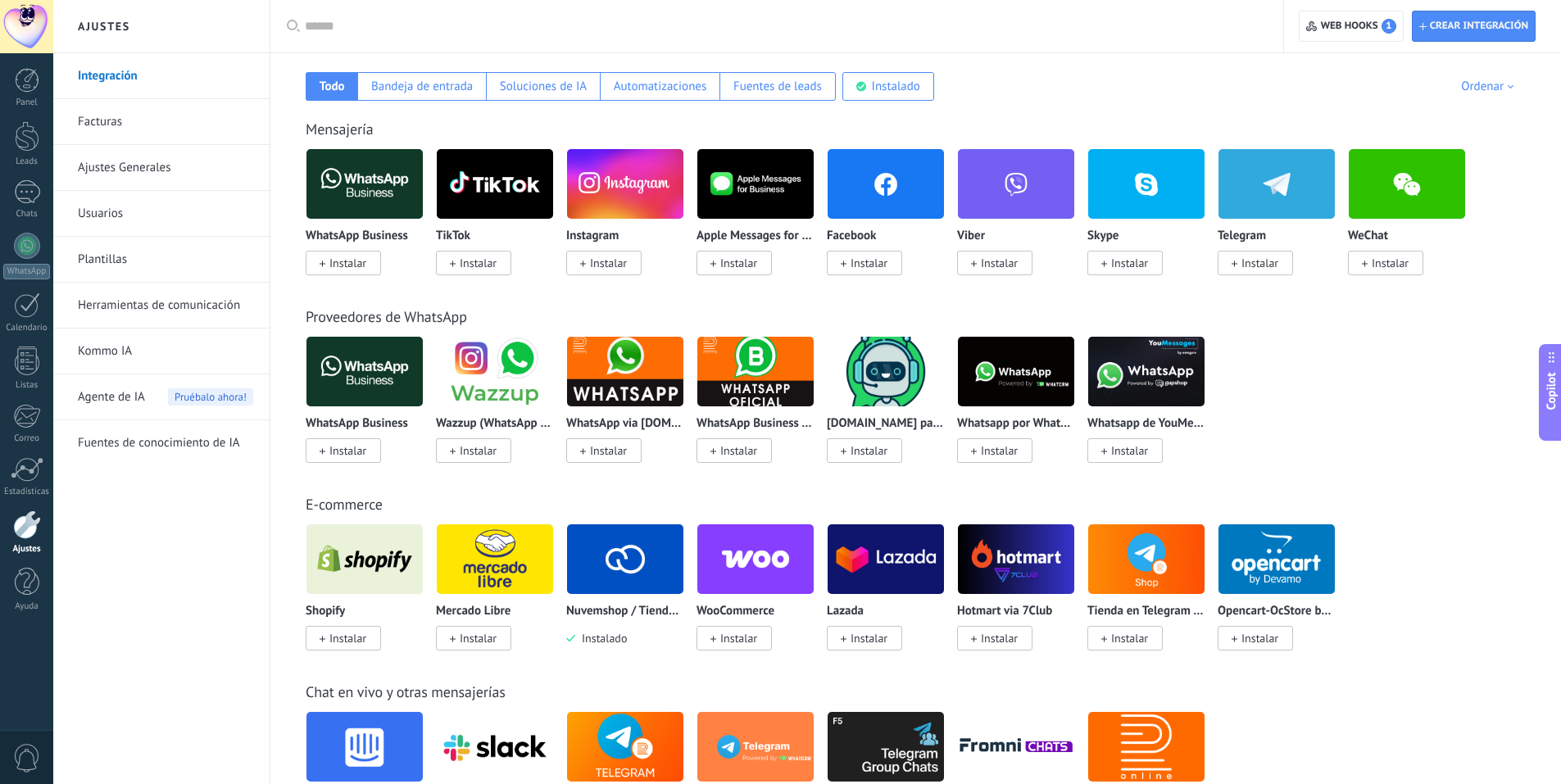
scroll to position [273, 0]
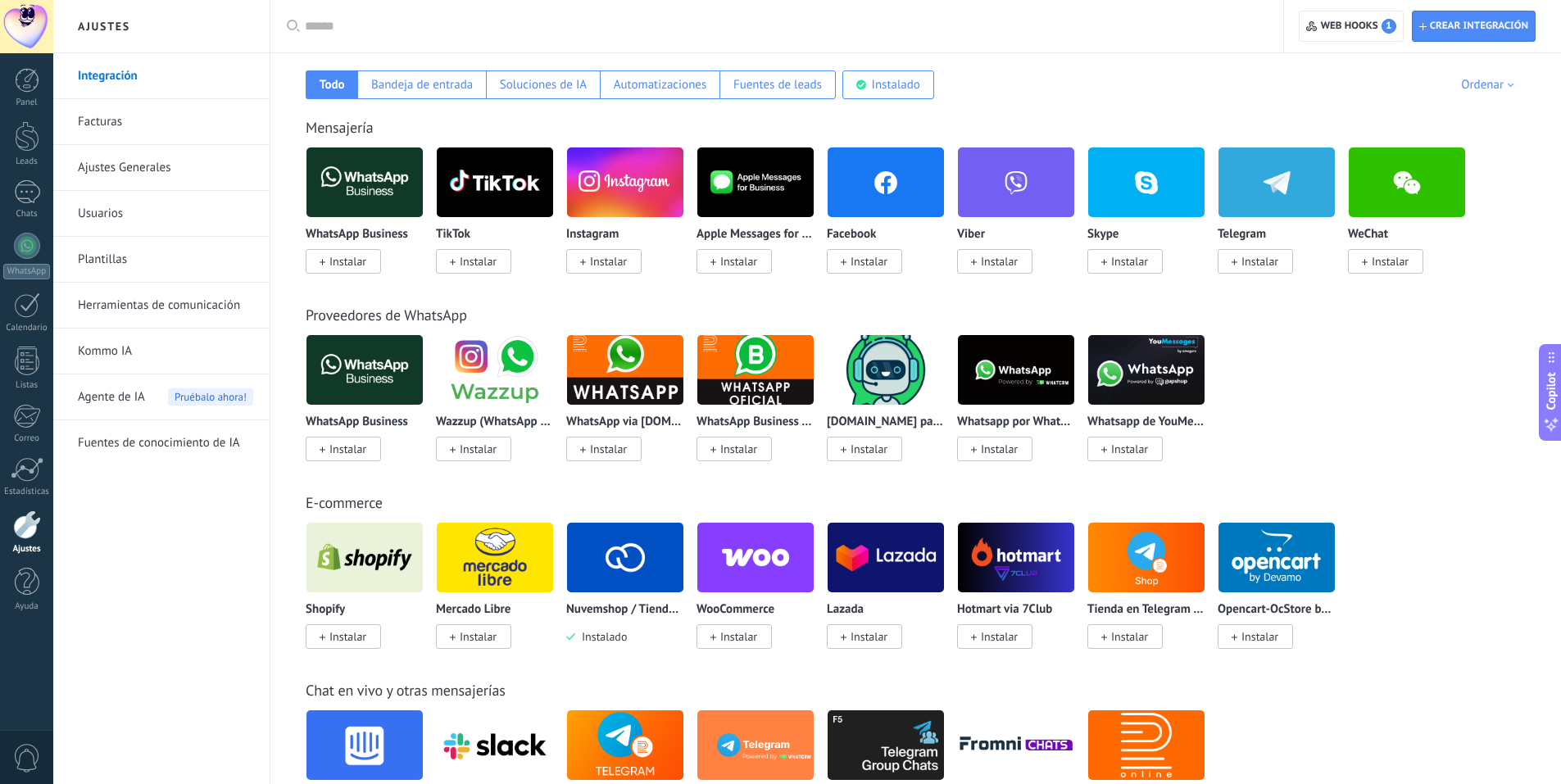
click at [655, 559] on img at bounding box center [625, 557] width 116 height 80
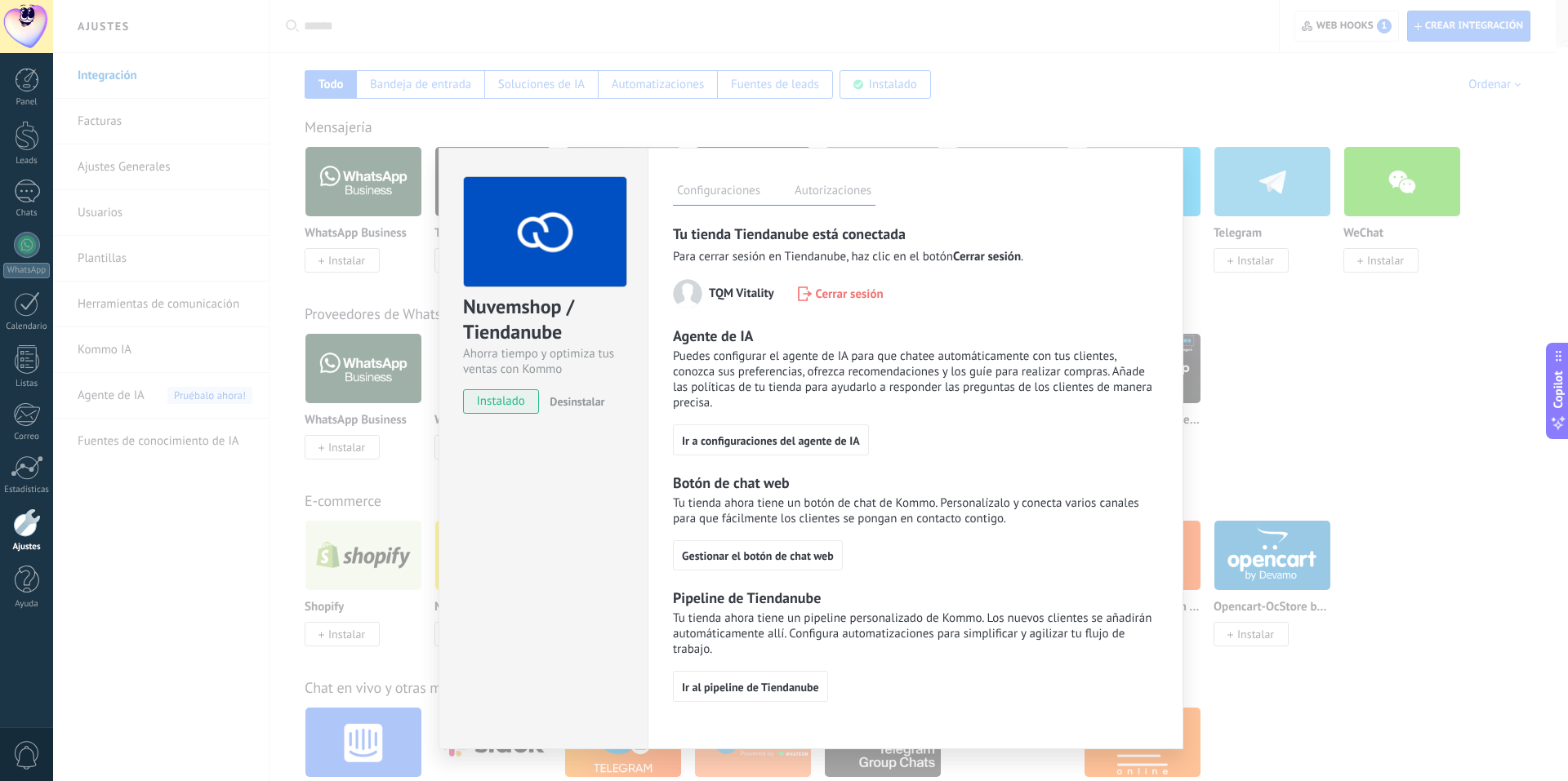
click at [832, 199] on label "Autorizaciones" at bounding box center [833, 193] width 85 height 23
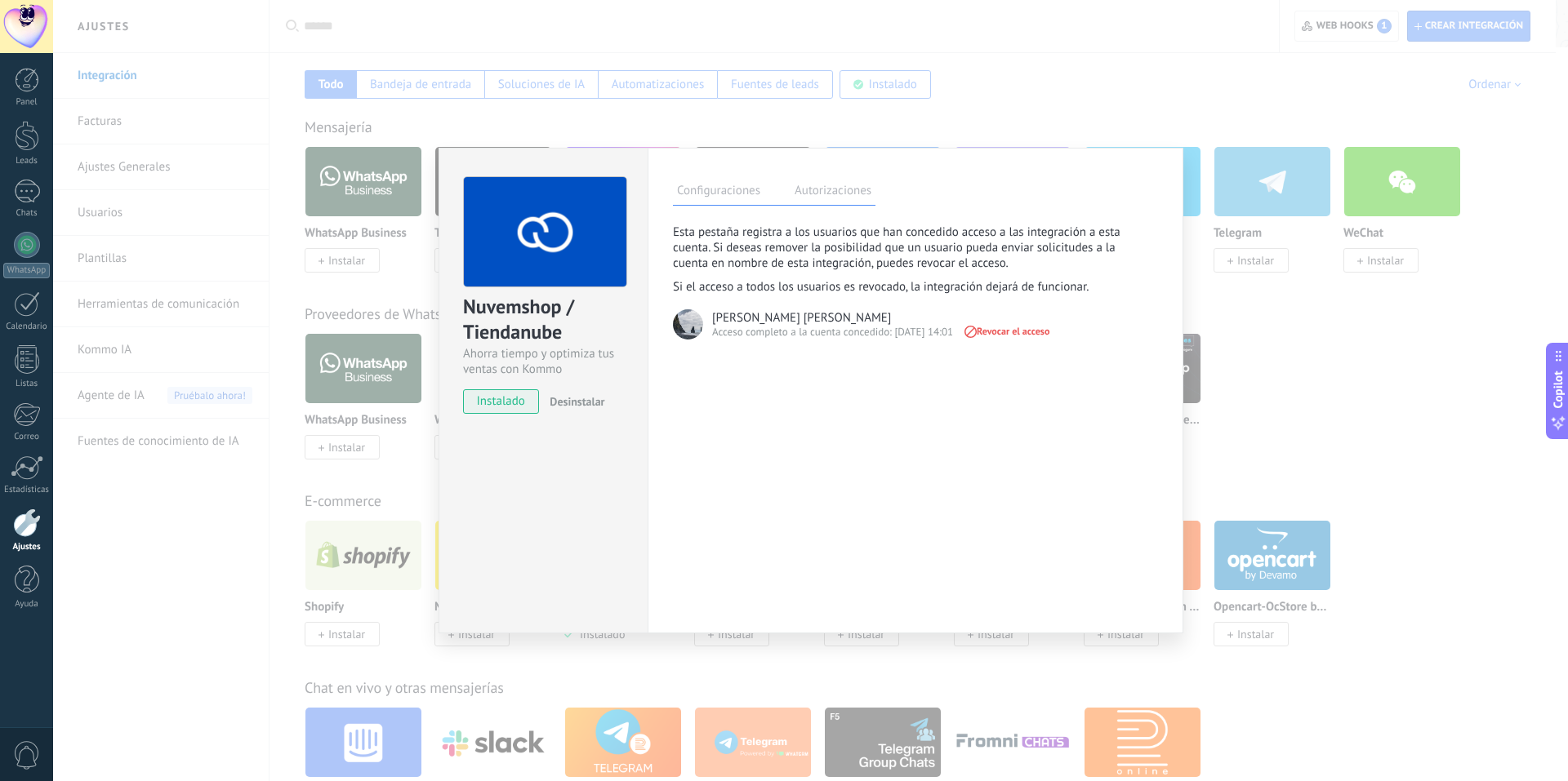
click at [733, 196] on label "Configuraciones" at bounding box center [719, 193] width 92 height 23
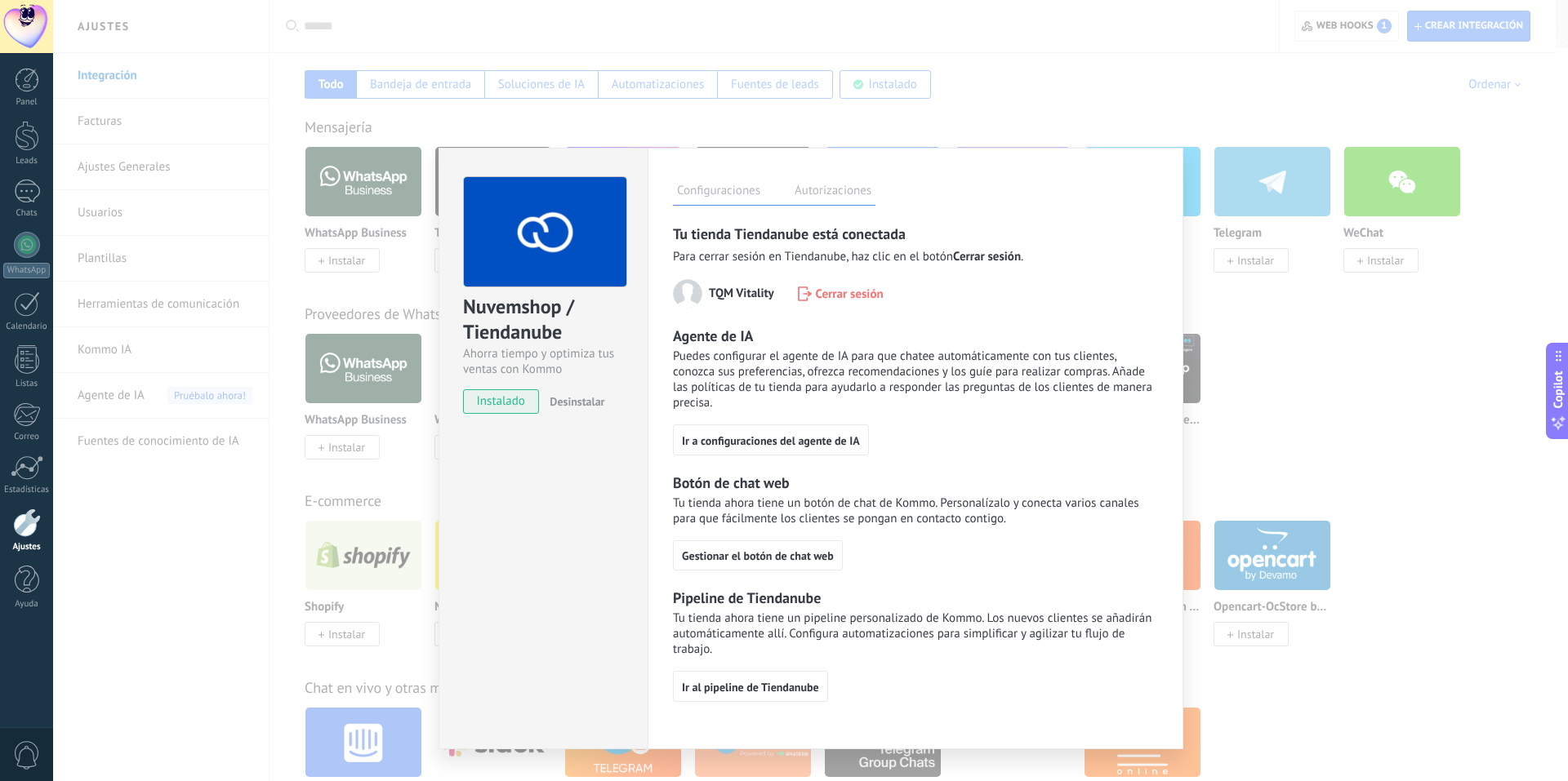
click at [966, 72] on div "Nuvemshop / Tiendanube Ahorra tiempo y optimiza tus ventas con Kommo instalado …" at bounding box center [811, 390] width 1515 height 781
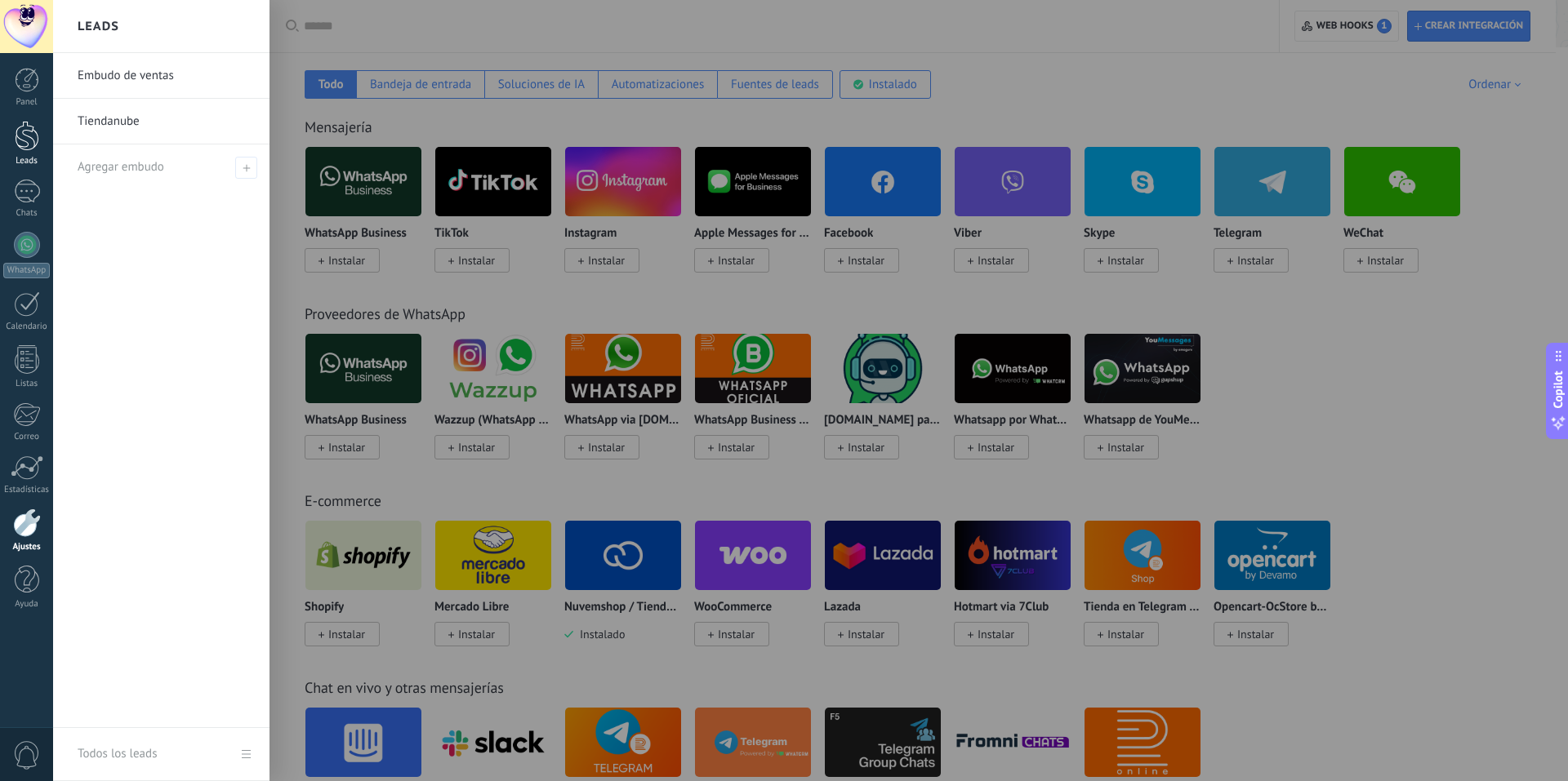
click at [28, 138] on div at bounding box center [27, 136] width 24 height 30
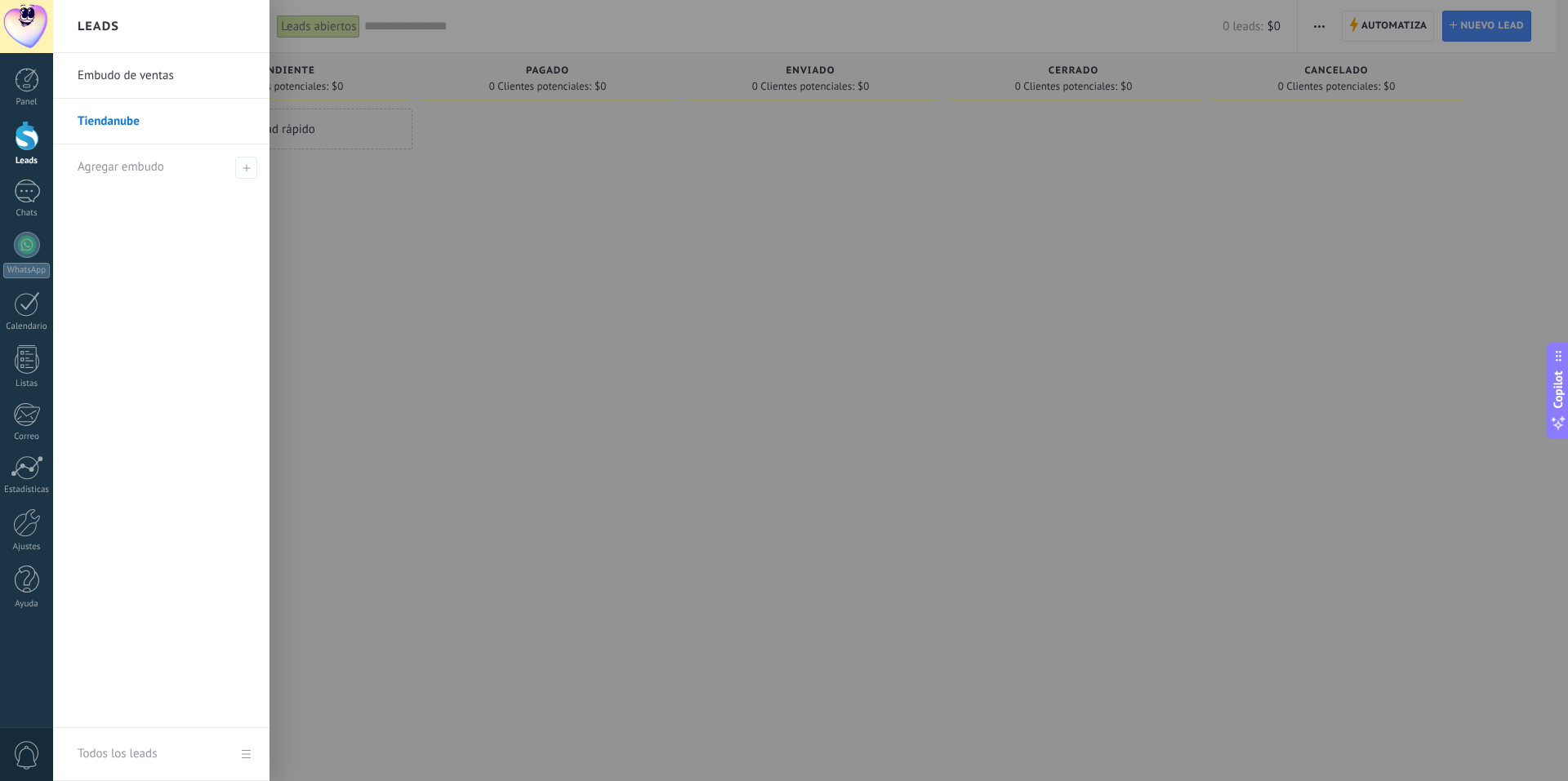
click at [160, 120] on link "Tiendanube" at bounding box center [165, 121] width 175 height 46
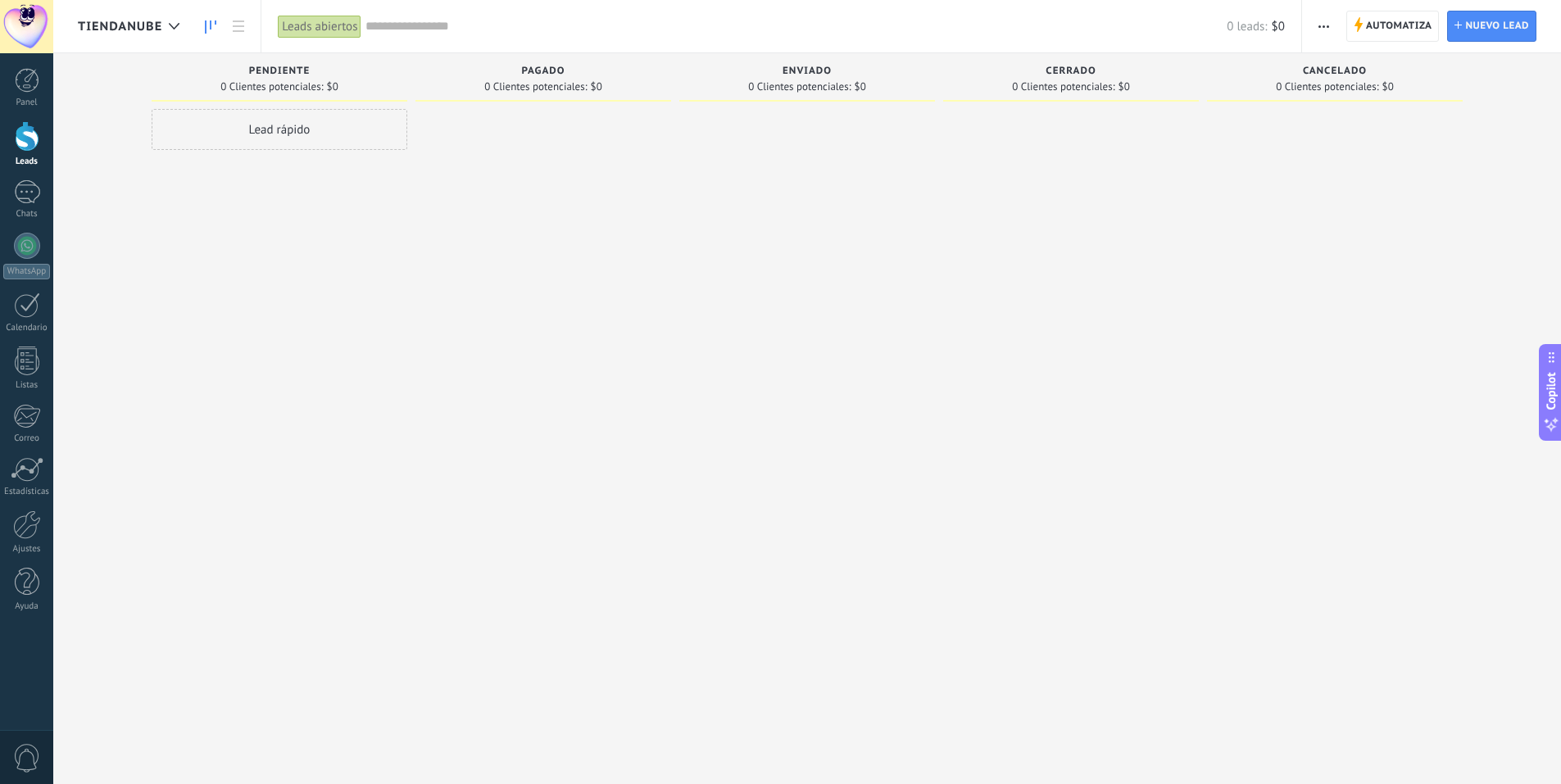
click at [316, 132] on div "Lead rápido" at bounding box center [279, 129] width 256 height 41
click at [272, 347] on button "Cancelar" at bounding box center [247, 348] width 55 height 24
click at [39, 191] on div at bounding box center [27, 192] width 26 height 23
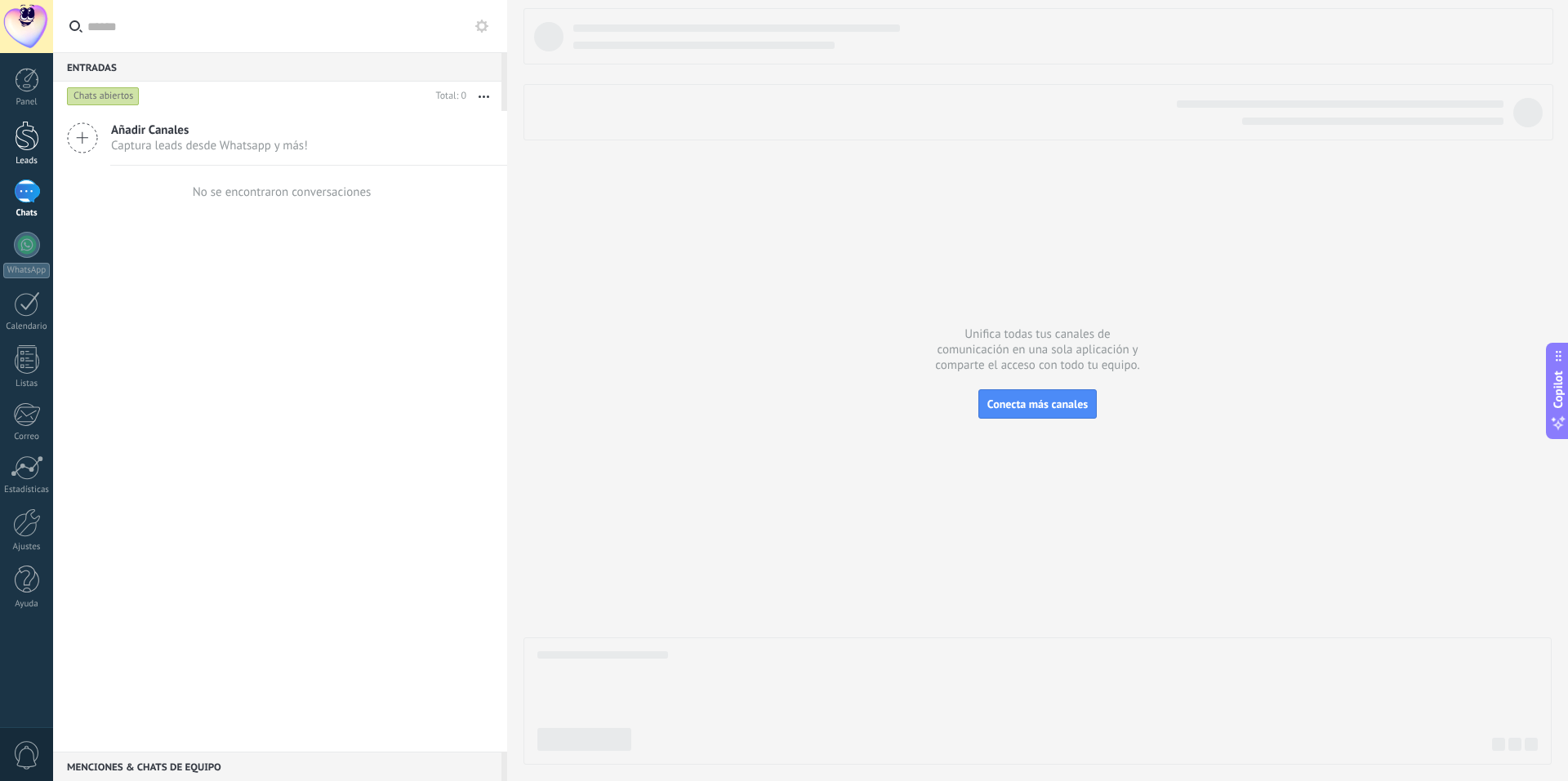
click at [22, 128] on div at bounding box center [27, 136] width 24 height 30
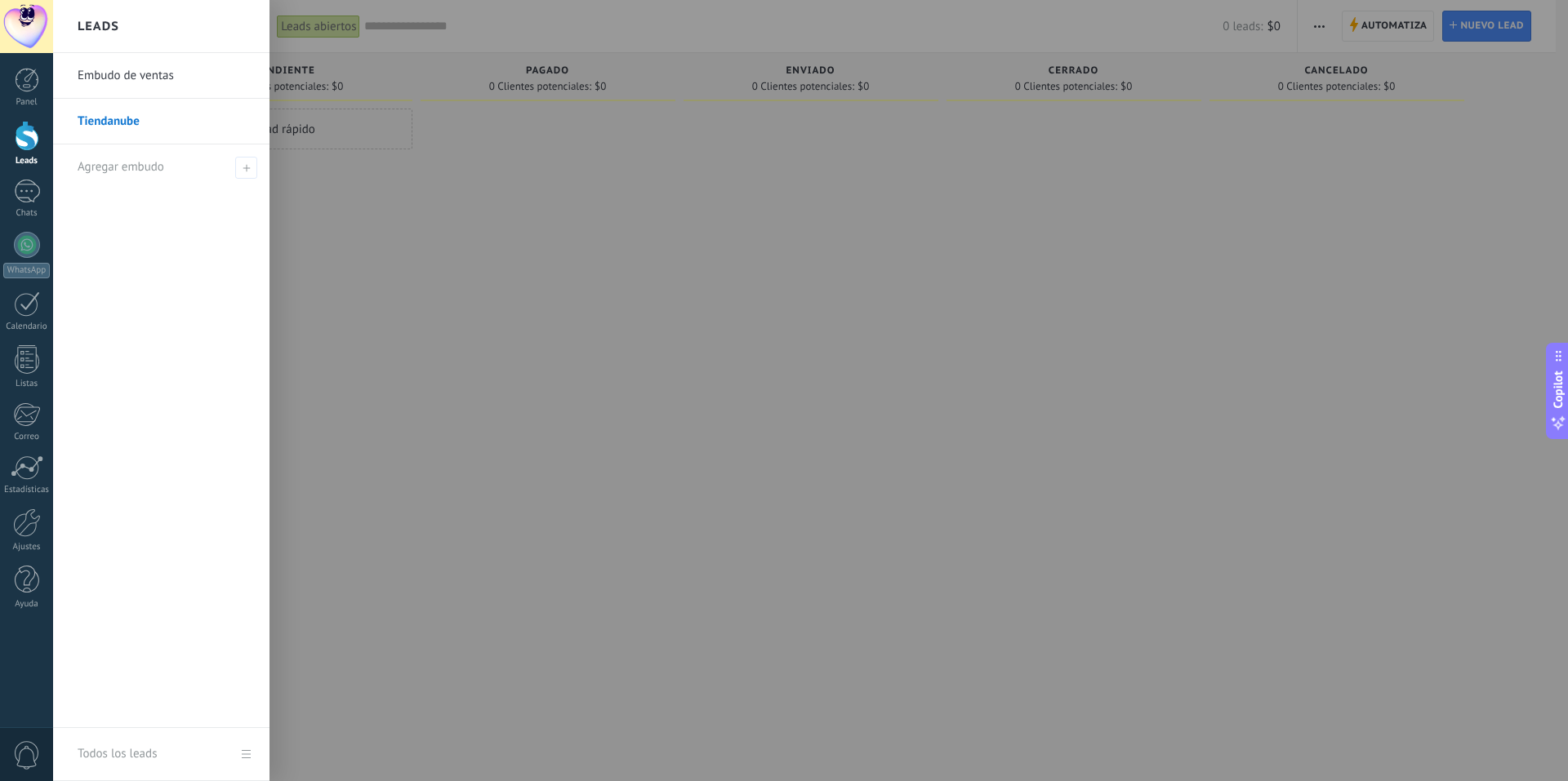
click at [158, 83] on link "Embudo de ventas" at bounding box center [165, 76] width 175 height 46
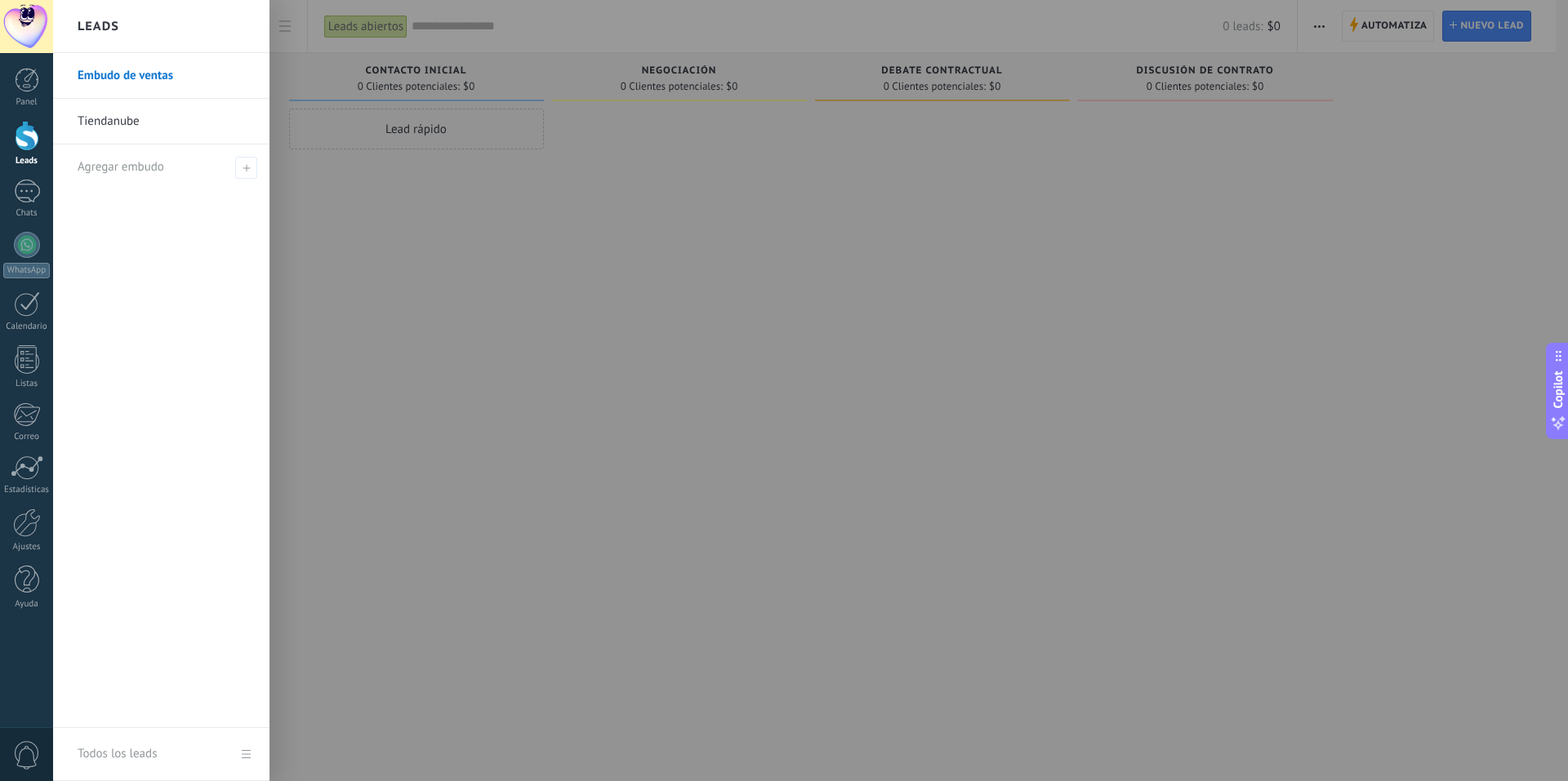
click at [178, 140] on link "Tiendanube" at bounding box center [165, 121] width 175 height 46
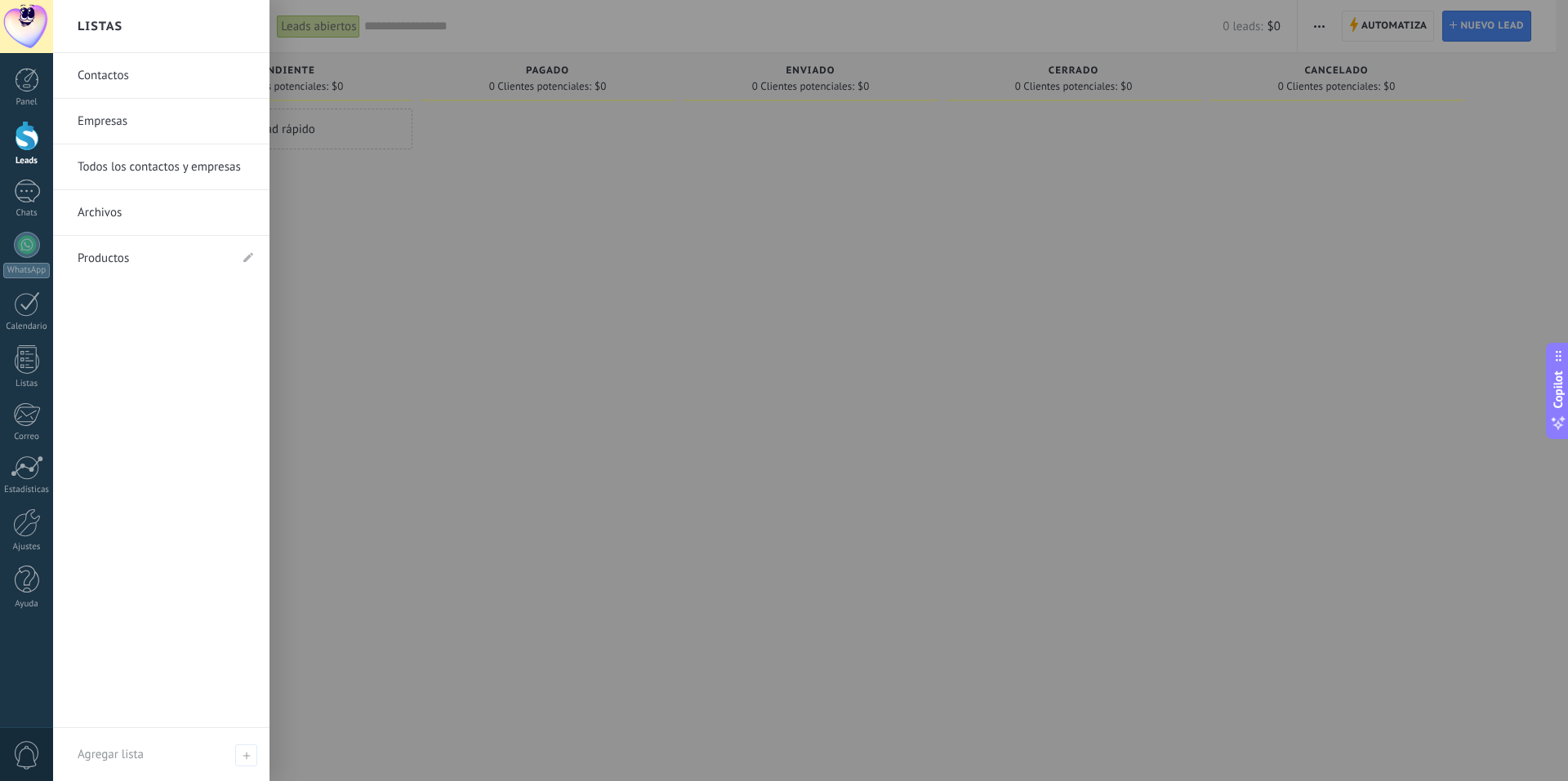
click at [204, 68] on link "Contactos" at bounding box center [165, 76] width 175 height 46
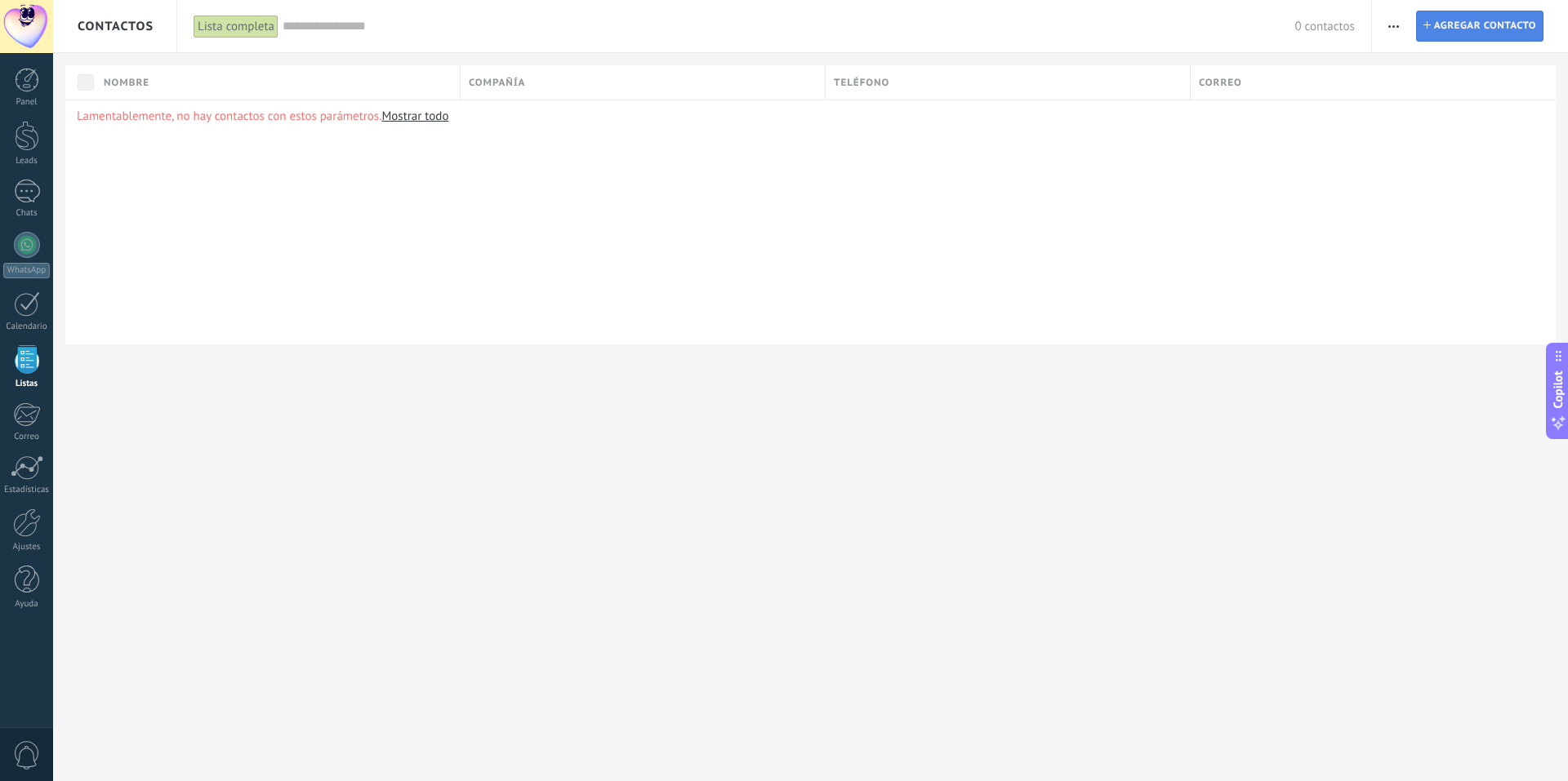
click at [1476, 26] on span "Agregar contacto" at bounding box center [1485, 26] width 102 height 29
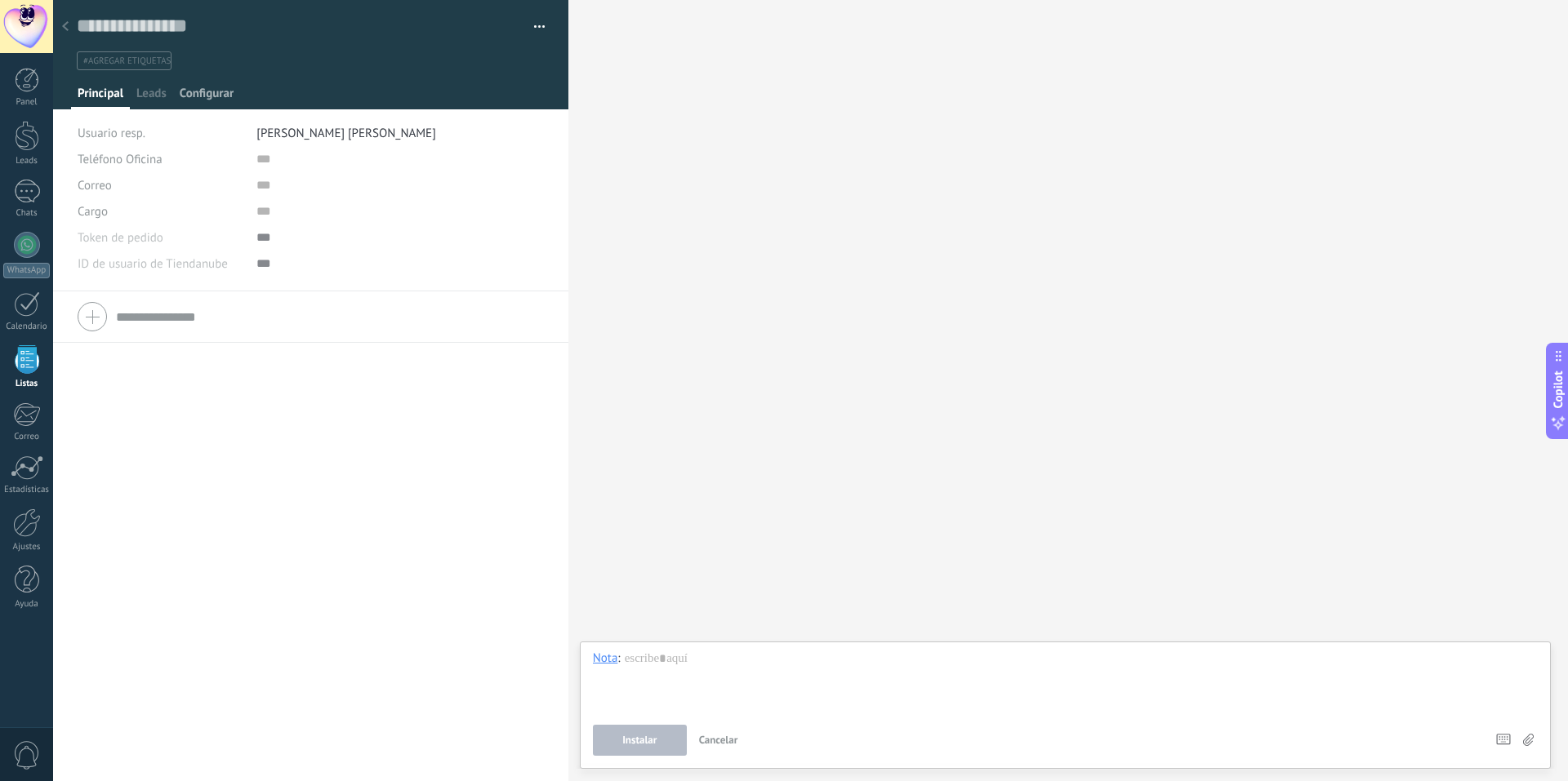
click at [225, 98] on span "Configurar" at bounding box center [206, 98] width 54 height 23
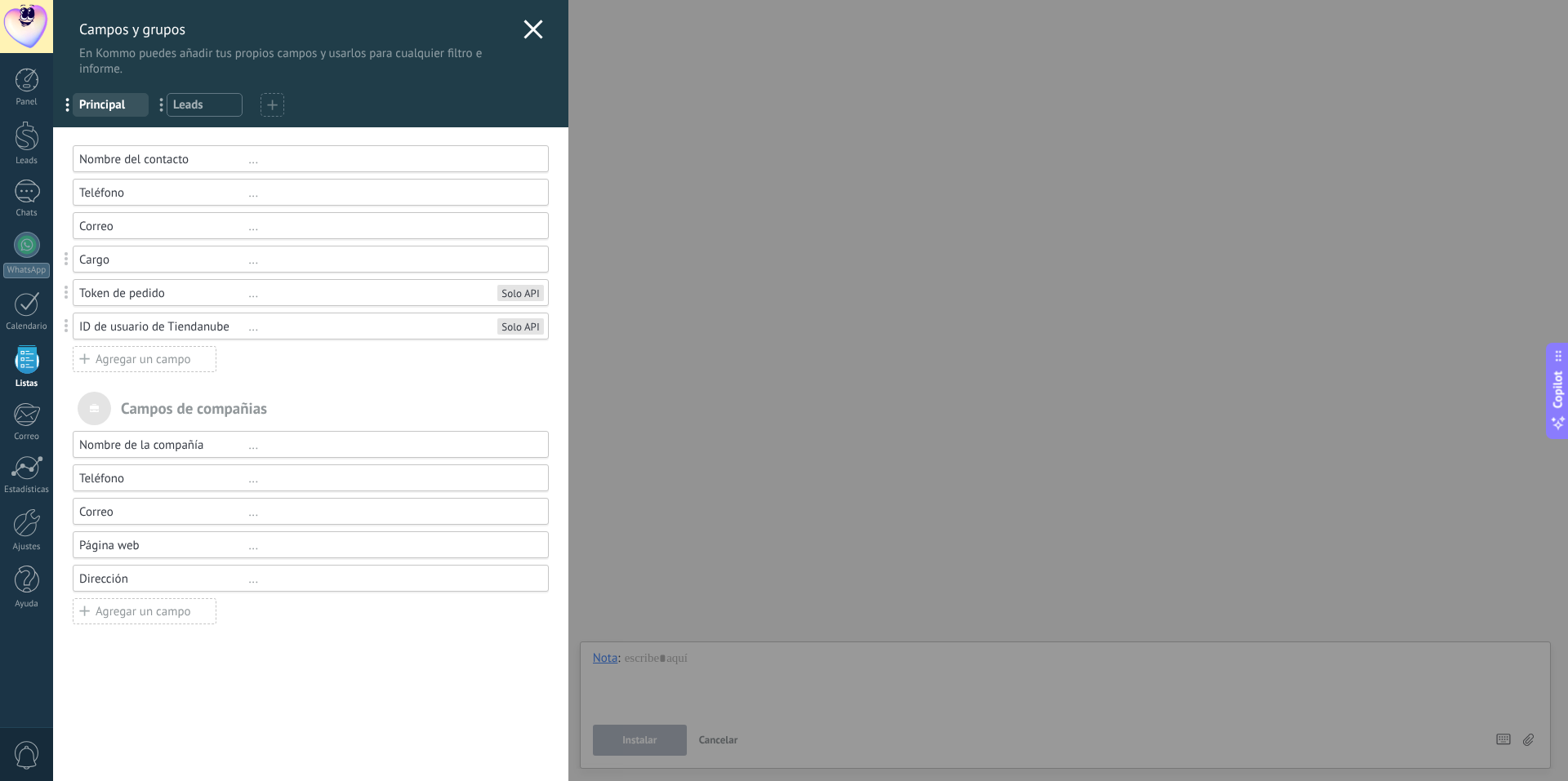
click at [183, 359] on div "Agregar un campo" at bounding box center [144, 359] width 144 height 26
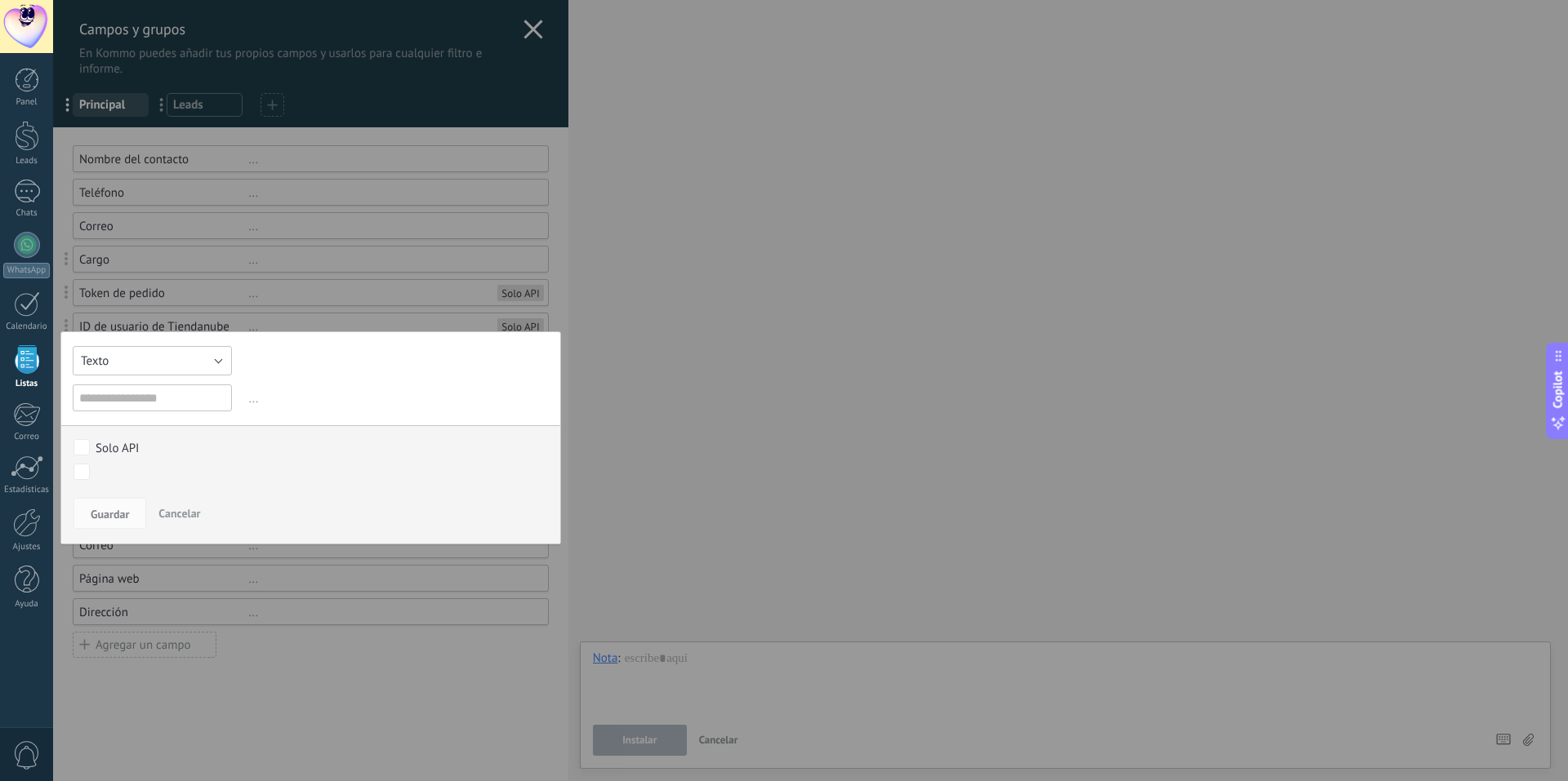
click at [149, 369] on button "Texto" at bounding box center [152, 360] width 159 height 29
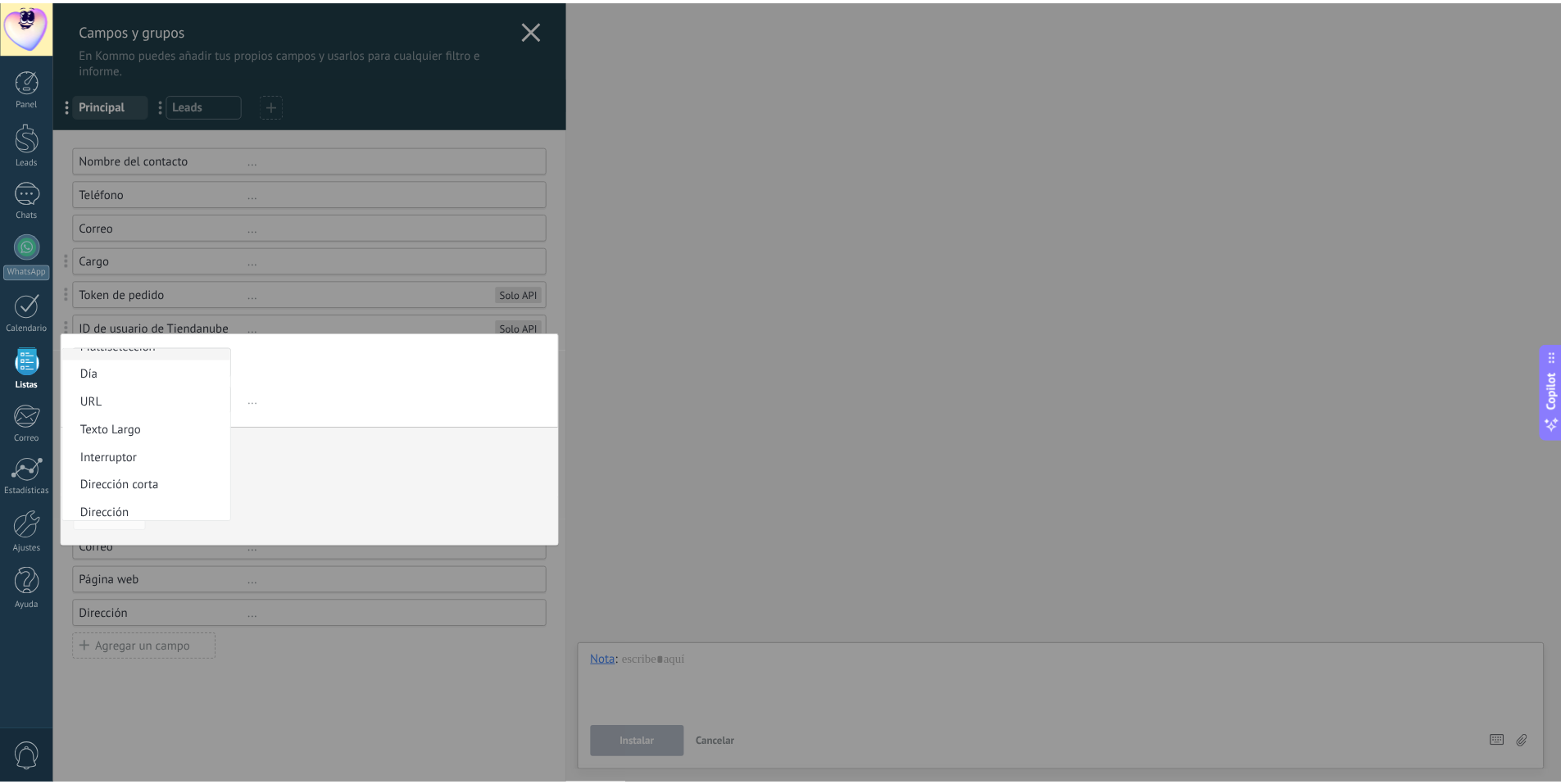
scroll to position [137, 0]
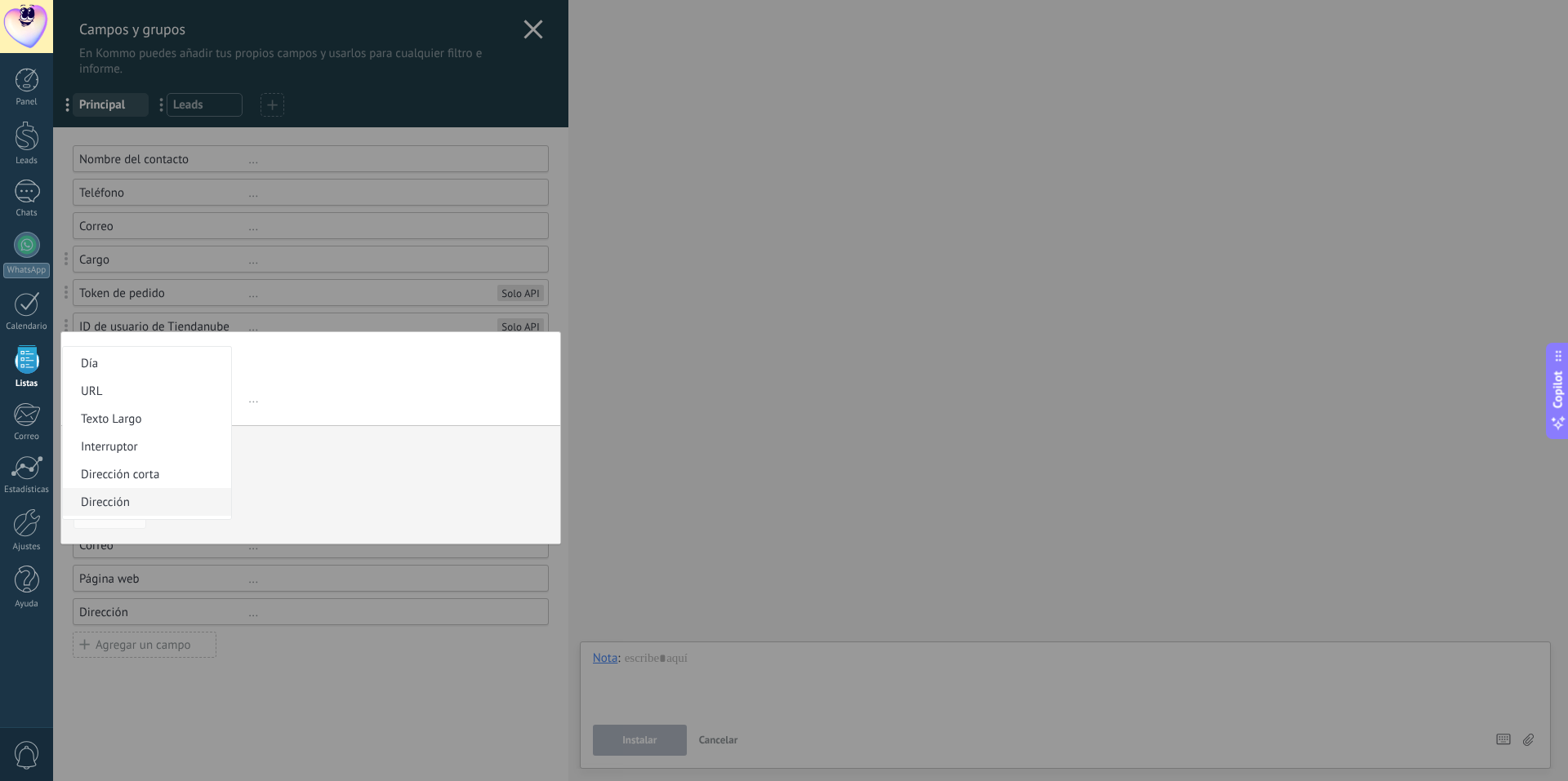
click at [153, 499] on span "Dirección" at bounding box center [144, 502] width 164 height 16
click at [321, 426] on div at bounding box center [811, 390] width 1515 height 781
click at [120, 520] on span "Guardar" at bounding box center [110, 514] width 38 height 12
click at [205, 396] on input "text" at bounding box center [152, 398] width 159 height 27
click at [180, 513] on span "Cancelar" at bounding box center [180, 513] width 42 height 15
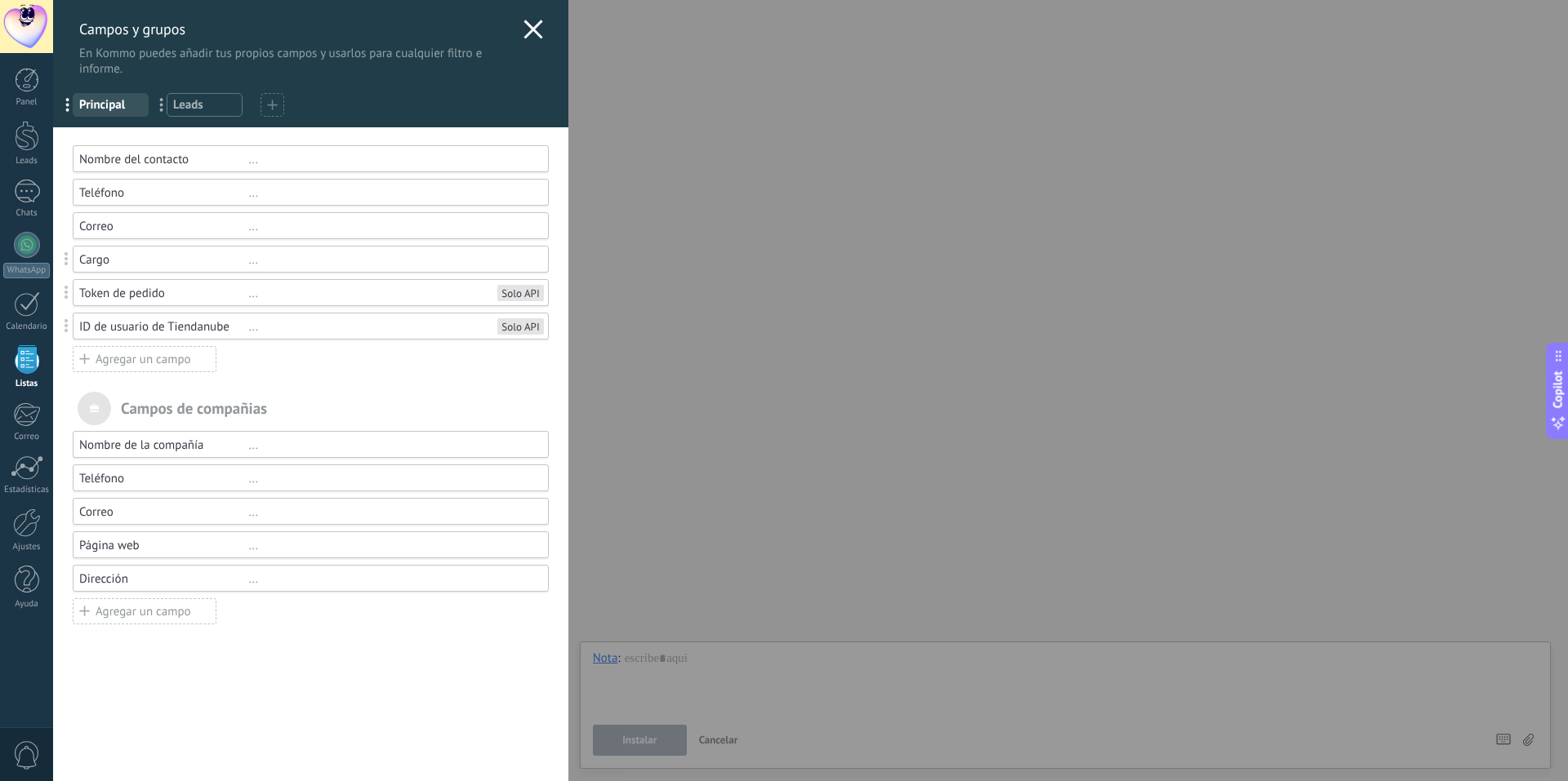
click at [367, 378] on div "Usted ha alcanzado la cantidad máxima de los campos añadidos en la tarifa Perio…" at bounding box center [311, 455] width 515 height 654
click at [98, 256] on div "Cargo" at bounding box center [164, 259] width 169 height 16
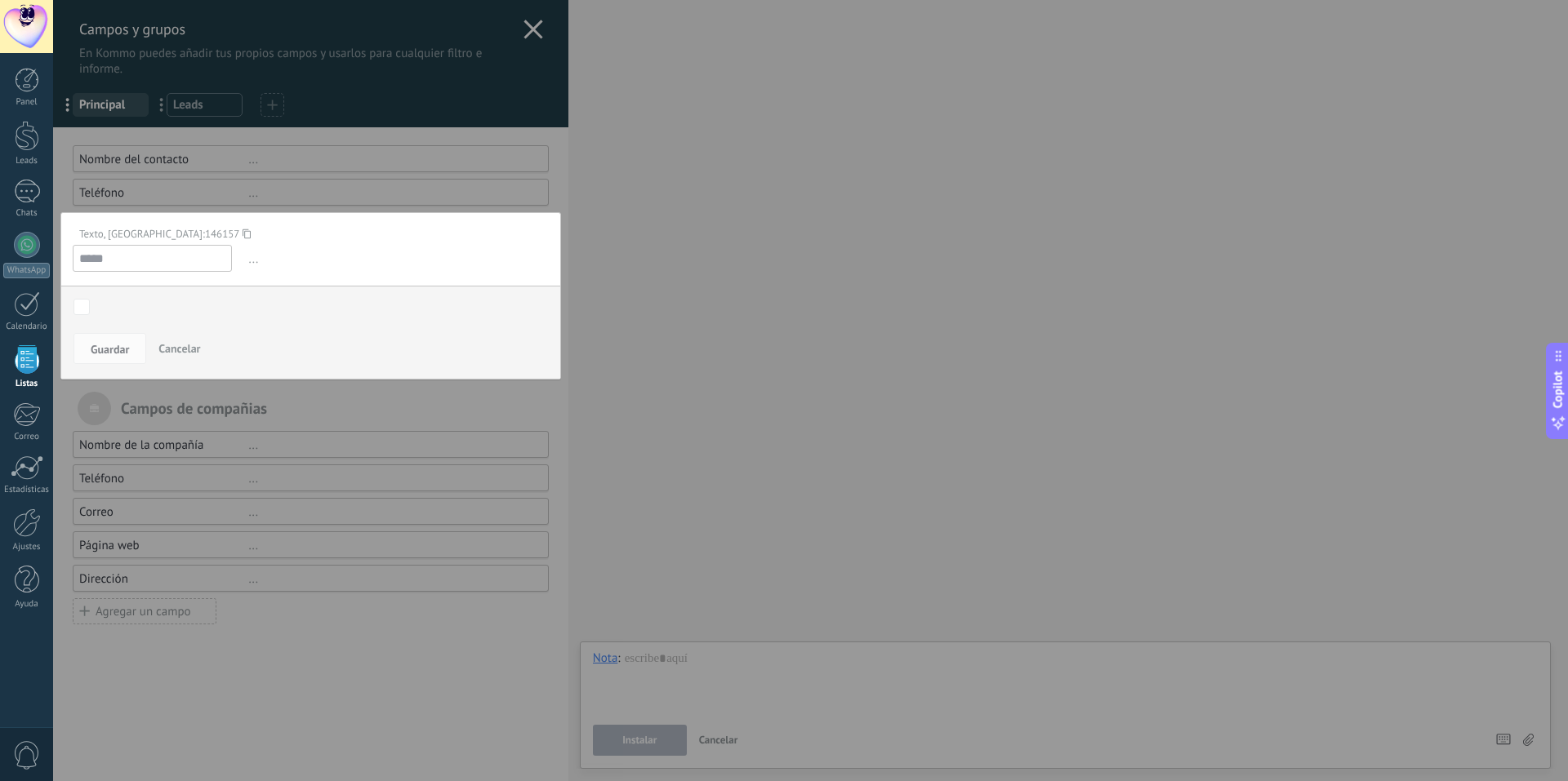
click at [166, 339] on button "Cancelar" at bounding box center [180, 348] width 55 height 31
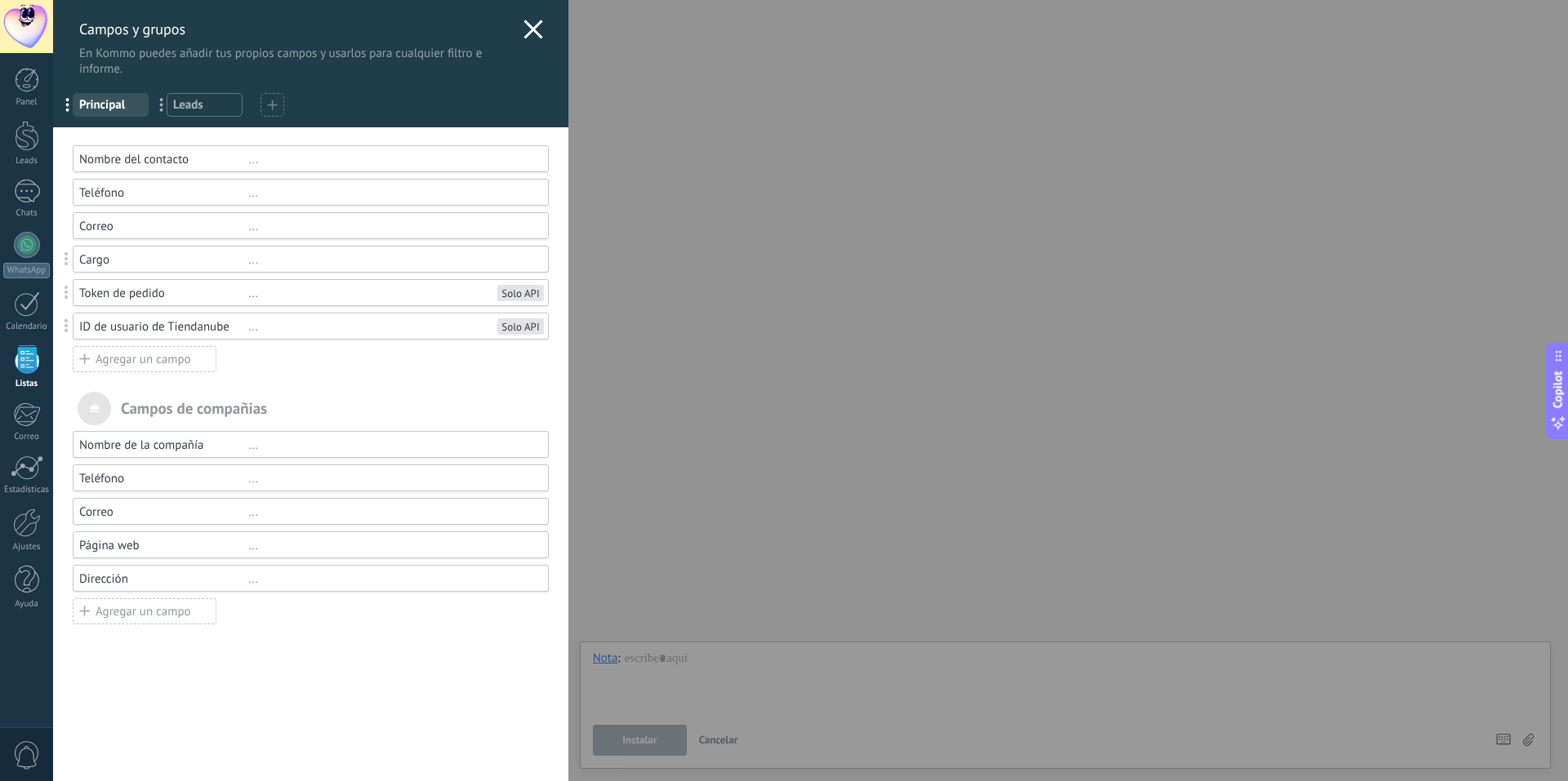
click at [177, 162] on div "Nombre del contacto" at bounding box center [164, 159] width 169 height 16
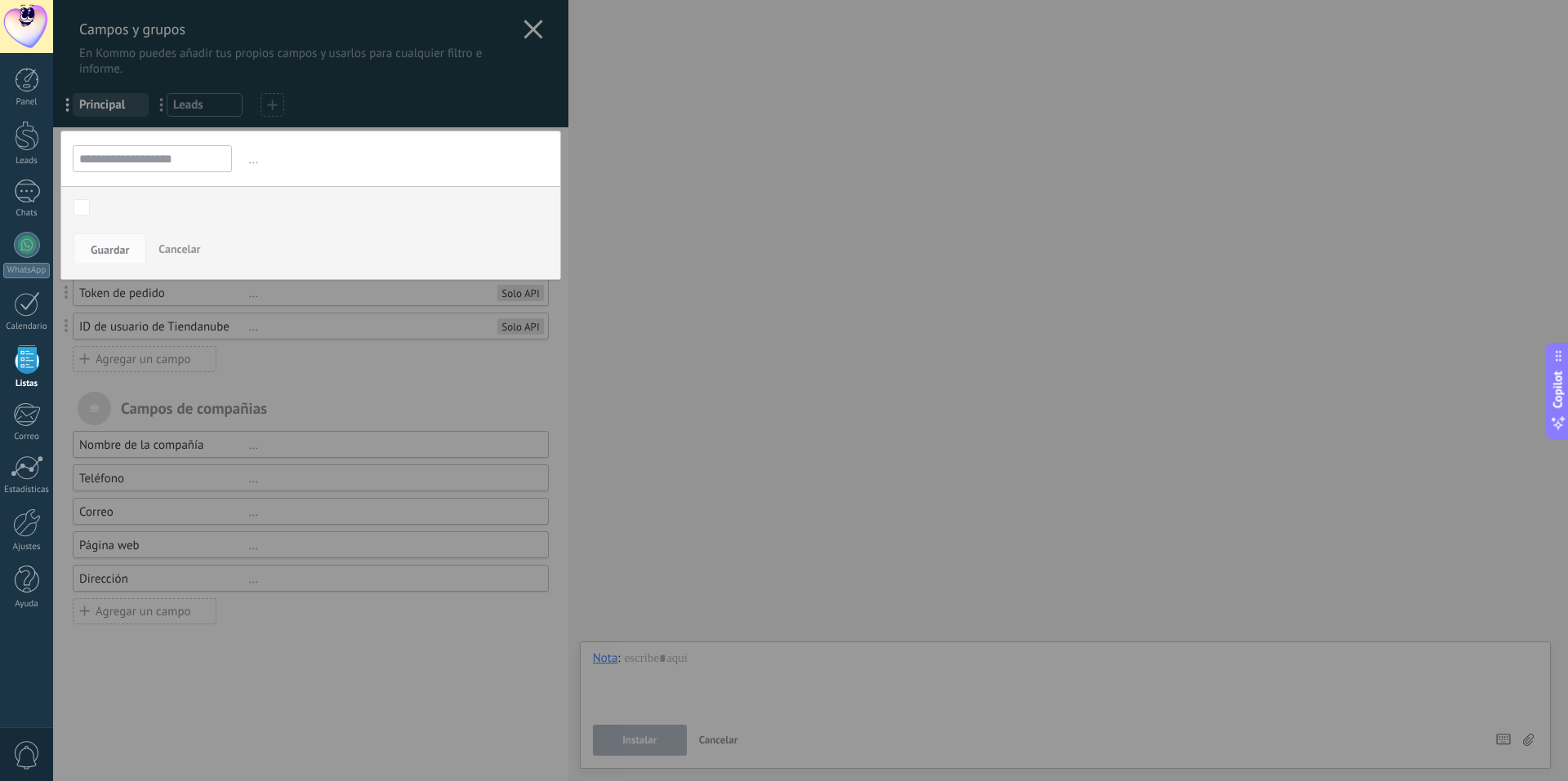
click at [0, 0] on div "Contacto inicial Negociación Debate contractual Discusión de contrato Logrado c…" at bounding box center [0, 0] width 0 height 0
click at [393, 169] on div at bounding box center [811, 390] width 1515 height 781
click at [190, 244] on span "Cancelar" at bounding box center [180, 249] width 42 height 15
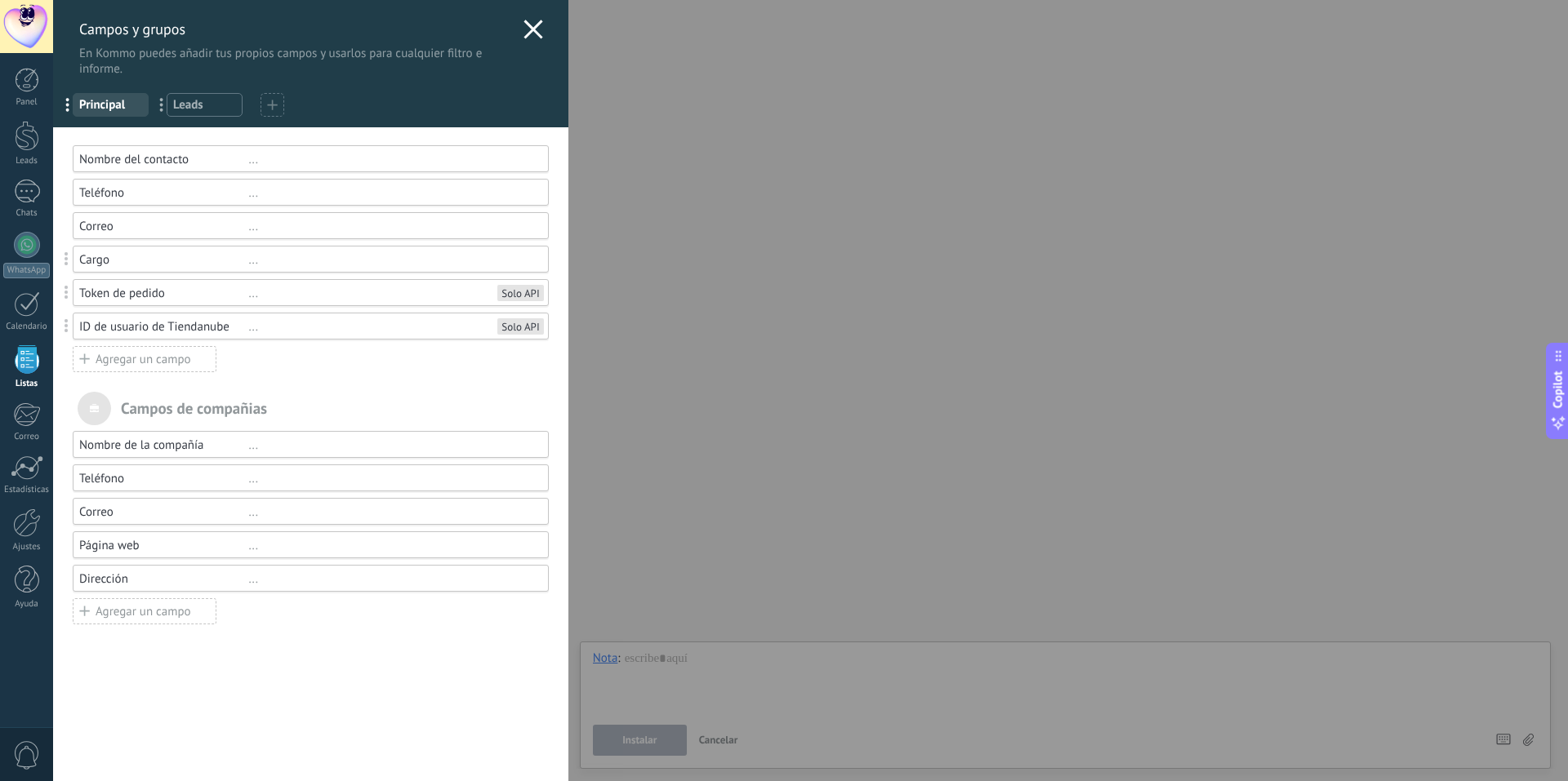
click at [509, 295] on div "Solo API" at bounding box center [520, 293] width 38 height 13
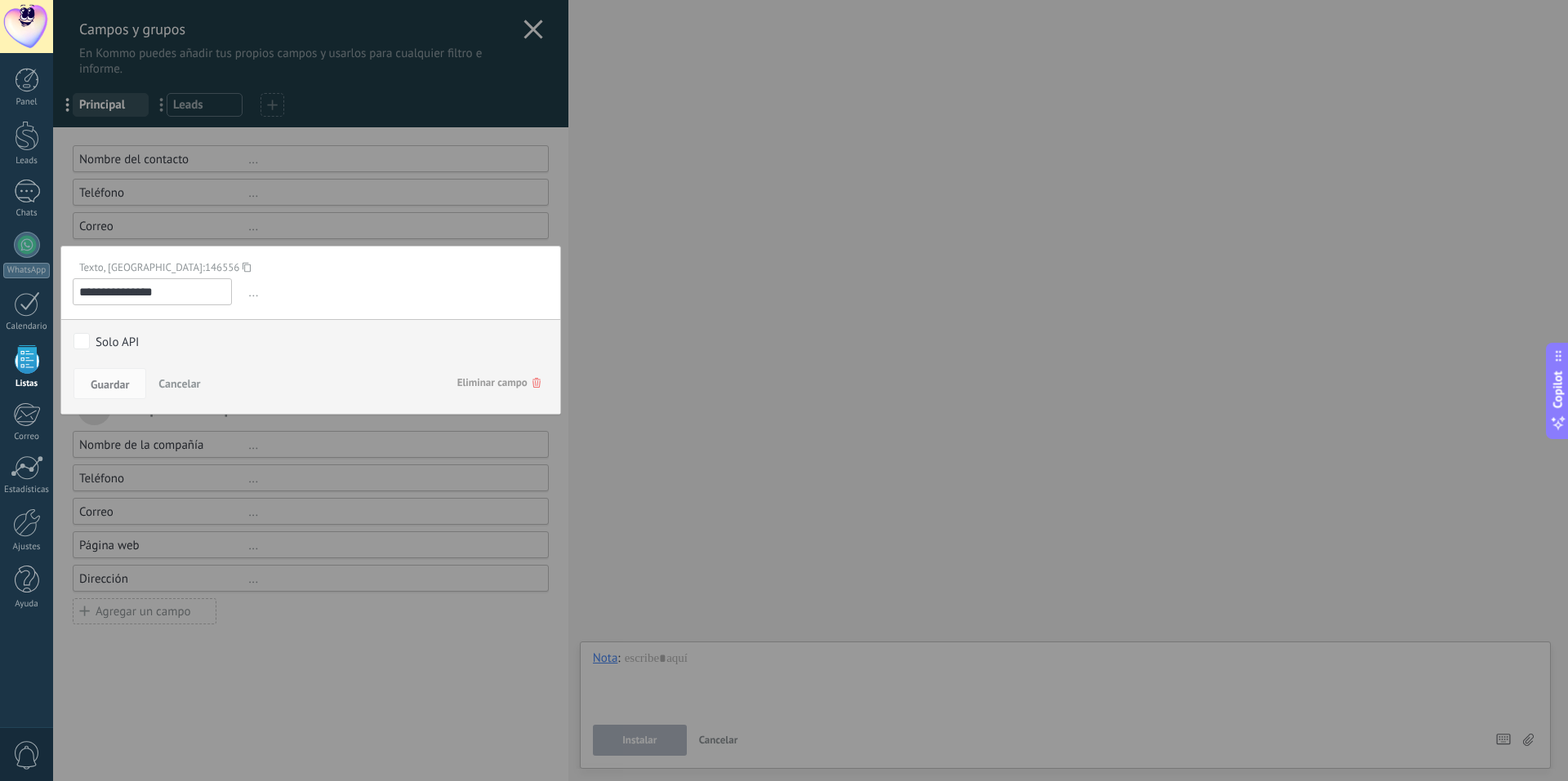
click at [382, 198] on div at bounding box center [311, 390] width 515 height 781
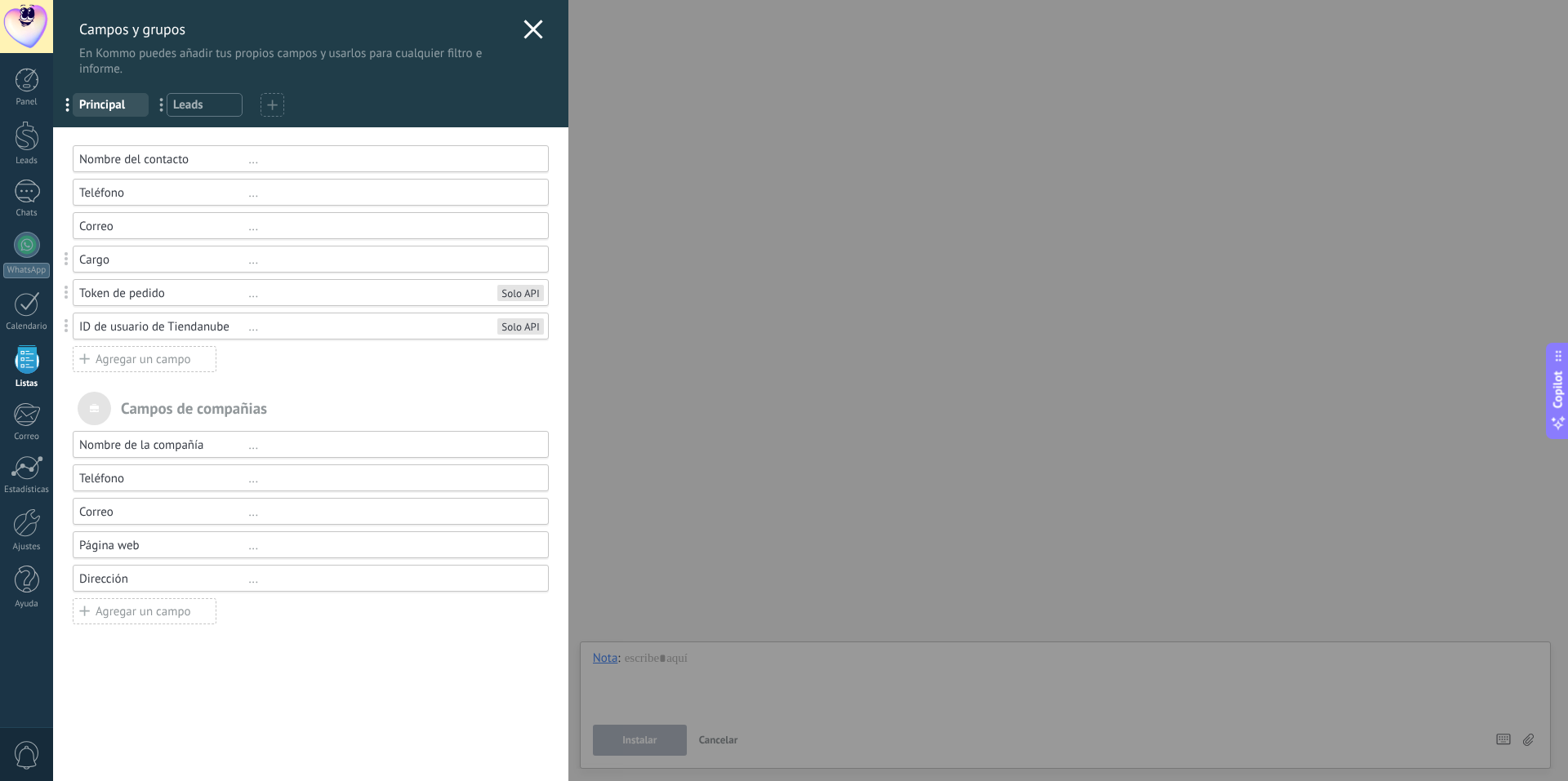
click at [163, 411] on div "Campos de compañias" at bounding box center [311, 409] width 476 height 33
click at [534, 34] on icon at bounding box center [533, 28] width 19 height 19
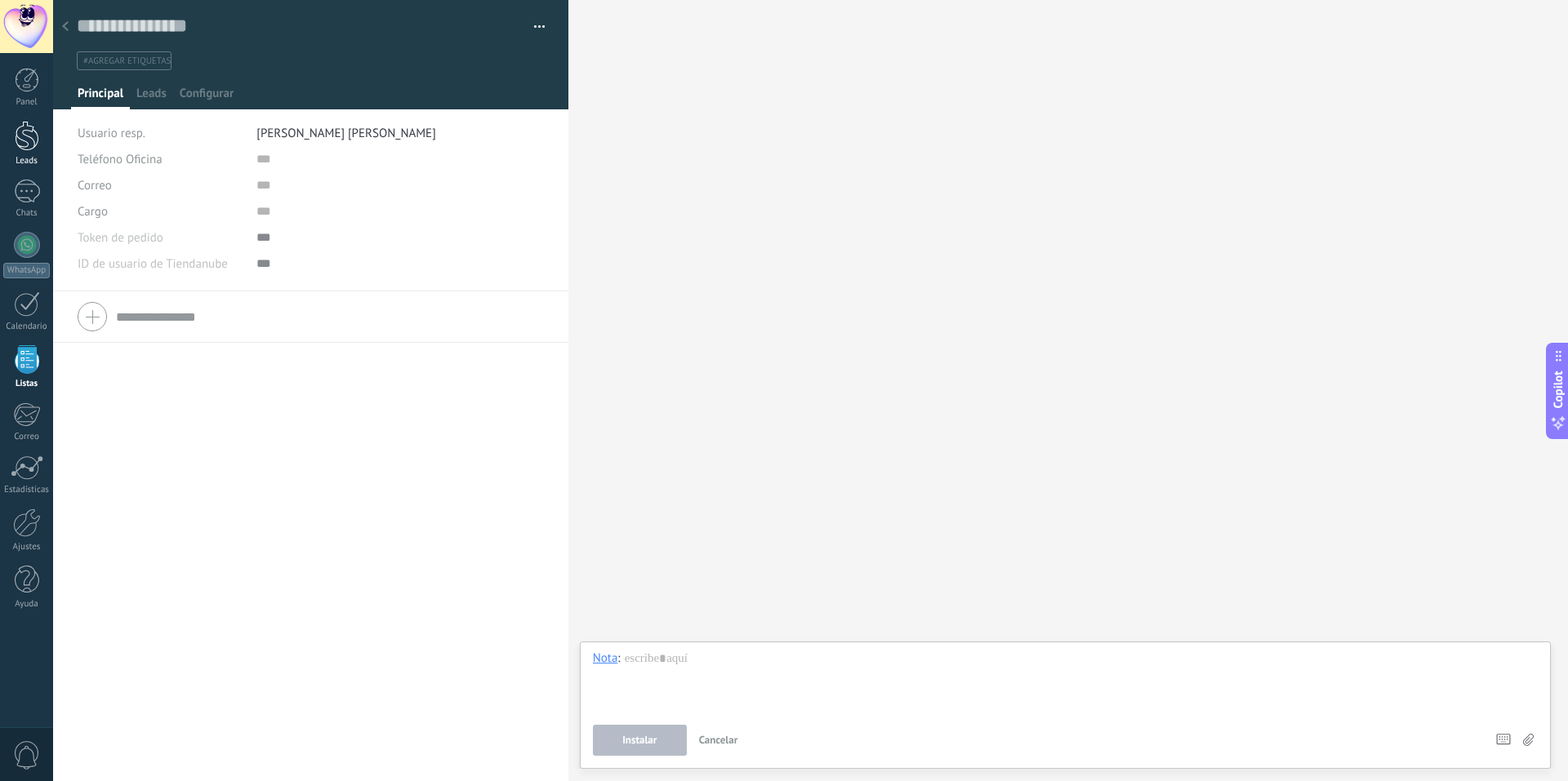
click at [28, 128] on div at bounding box center [27, 136] width 24 height 30
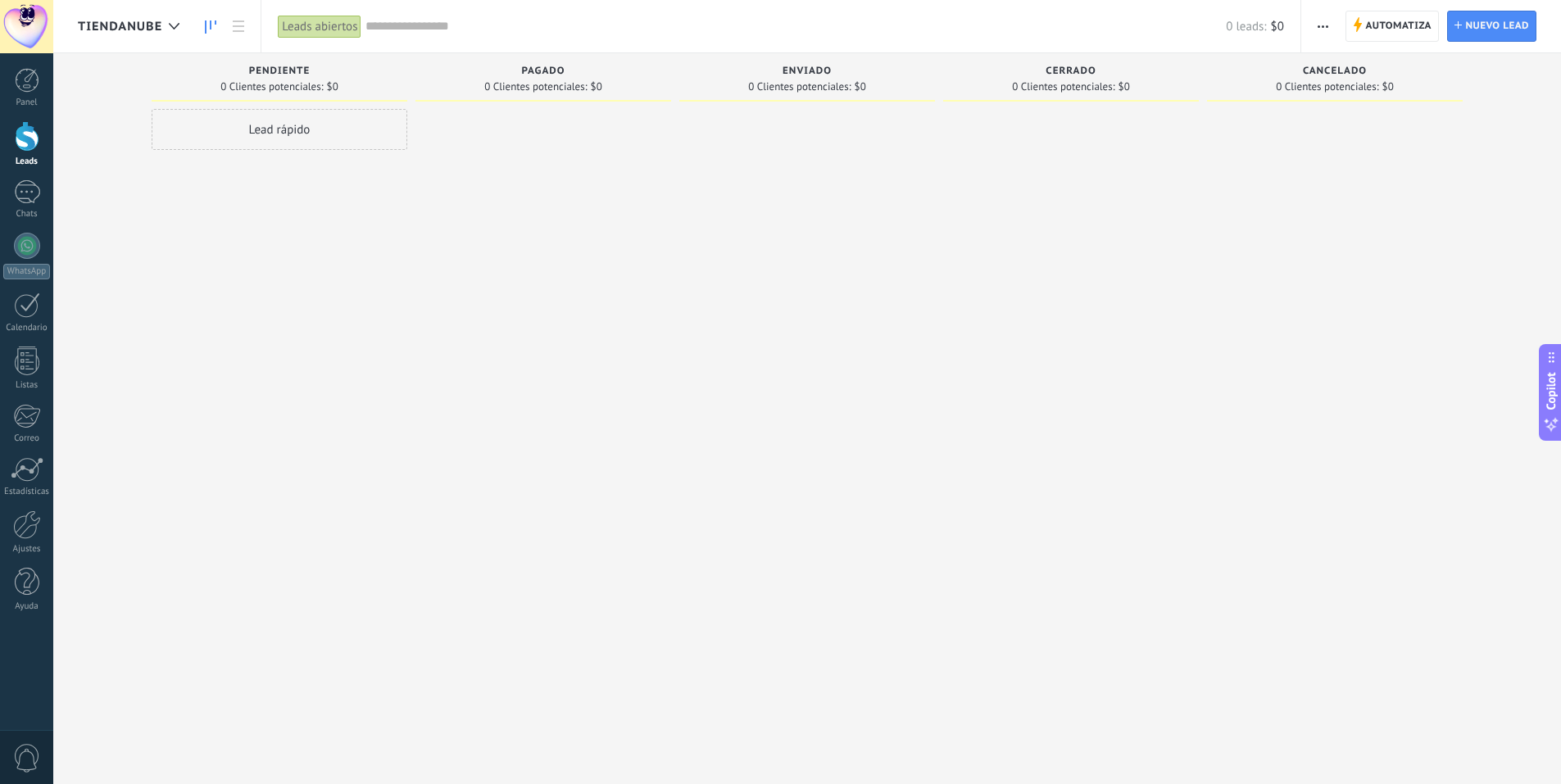
click at [309, 131] on div "Lead rápido" at bounding box center [279, 129] width 256 height 41
click at [758, 220] on div at bounding box center [807, 394] width 256 height 570
click at [638, 255] on div at bounding box center [543, 394] width 256 height 570
click at [261, 358] on button "Cancelar" at bounding box center [247, 348] width 55 height 24
click at [1479, 28] on span "Nuevo lead" at bounding box center [1497, 26] width 64 height 29
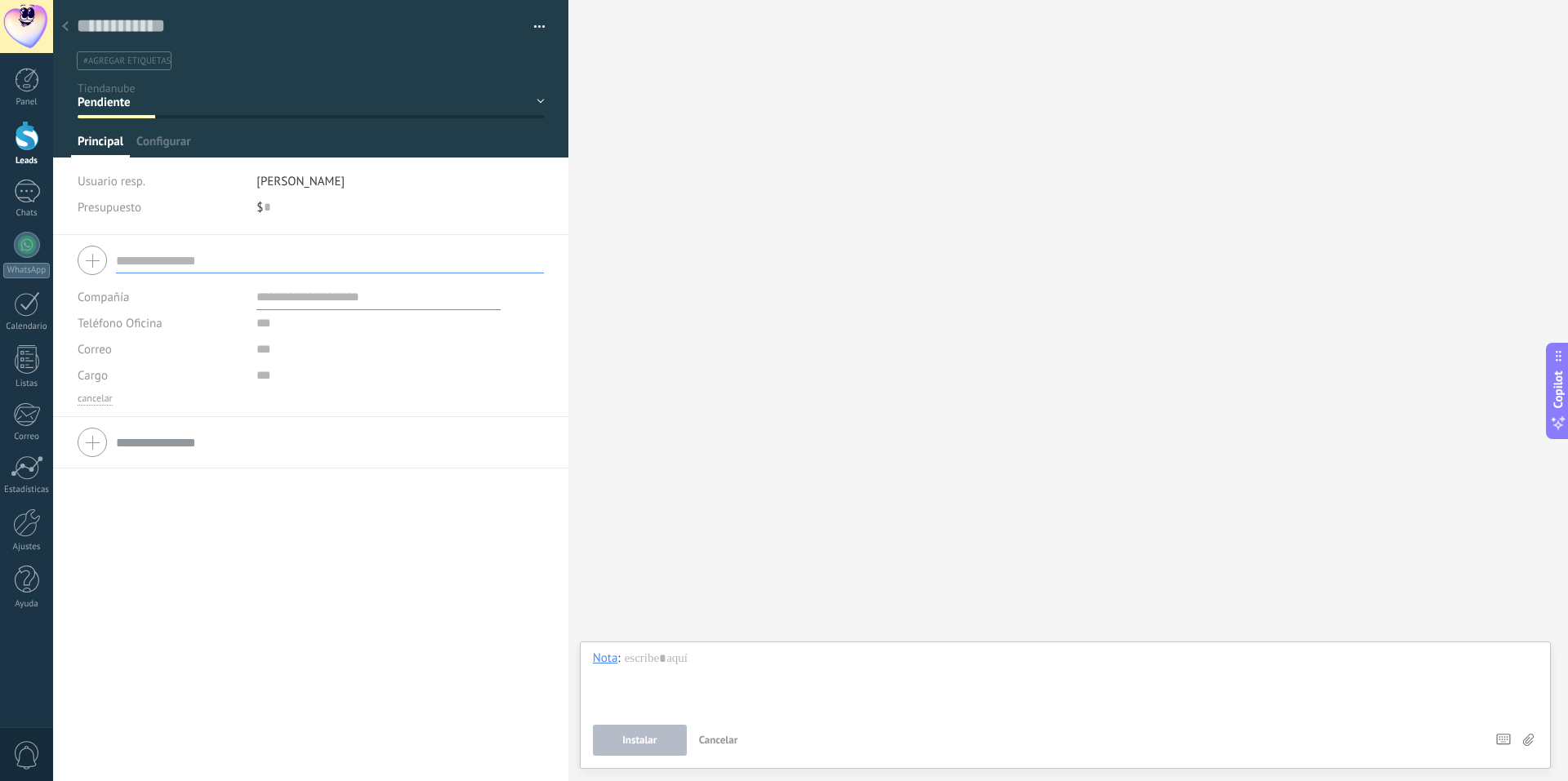
click at [409, 219] on div "$ 0" at bounding box center [400, 207] width 287 height 26
click at [366, 218] on div "$ 0" at bounding box center [400, 207] width 287 height 26
click at [1553, 385] on span "Copilot" at bounding box center [1559, 389] width 17 height 38
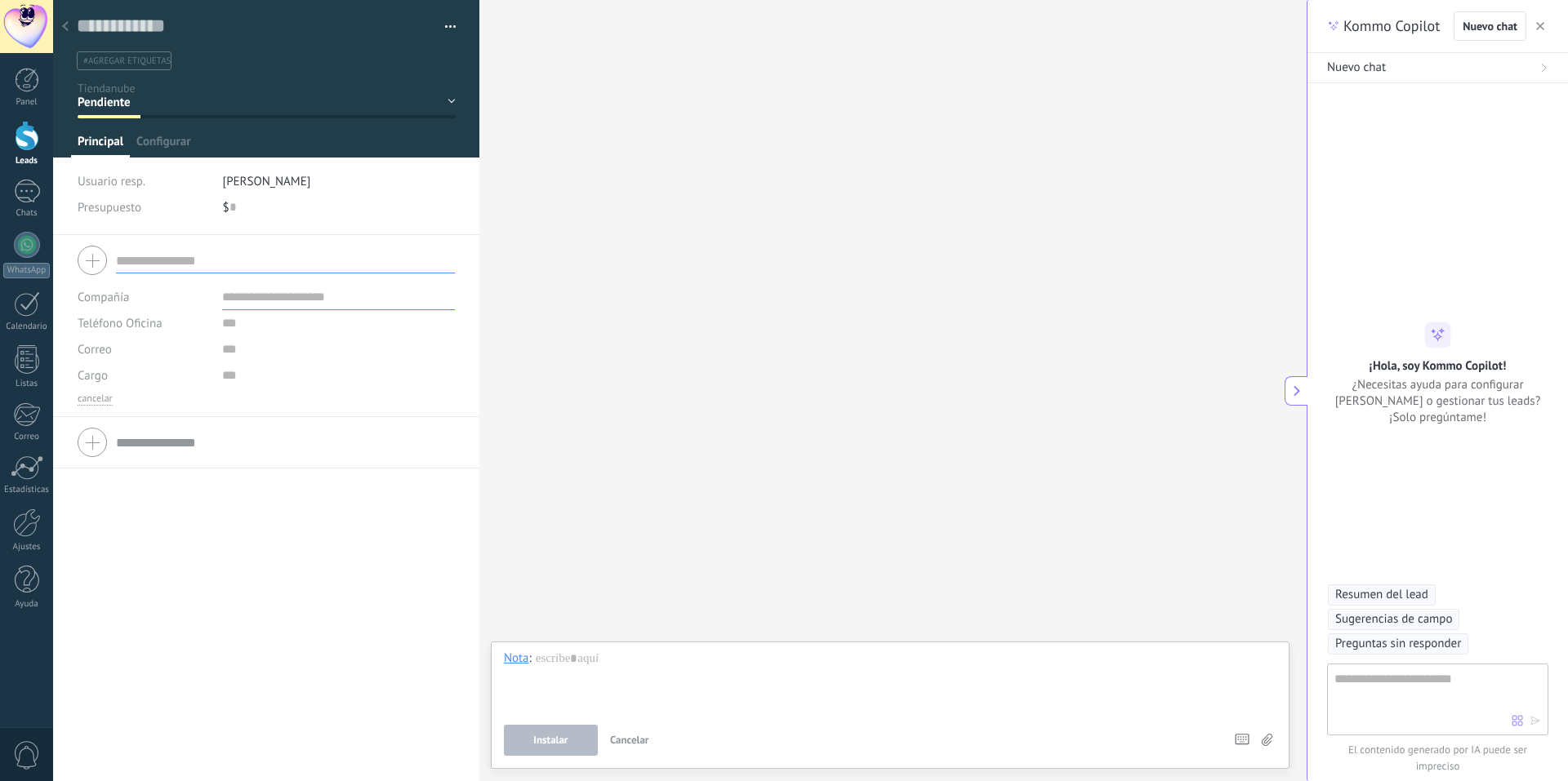
click at [1540, 26] on use "button" at bounding box center [1540, 26] width 8 height 8
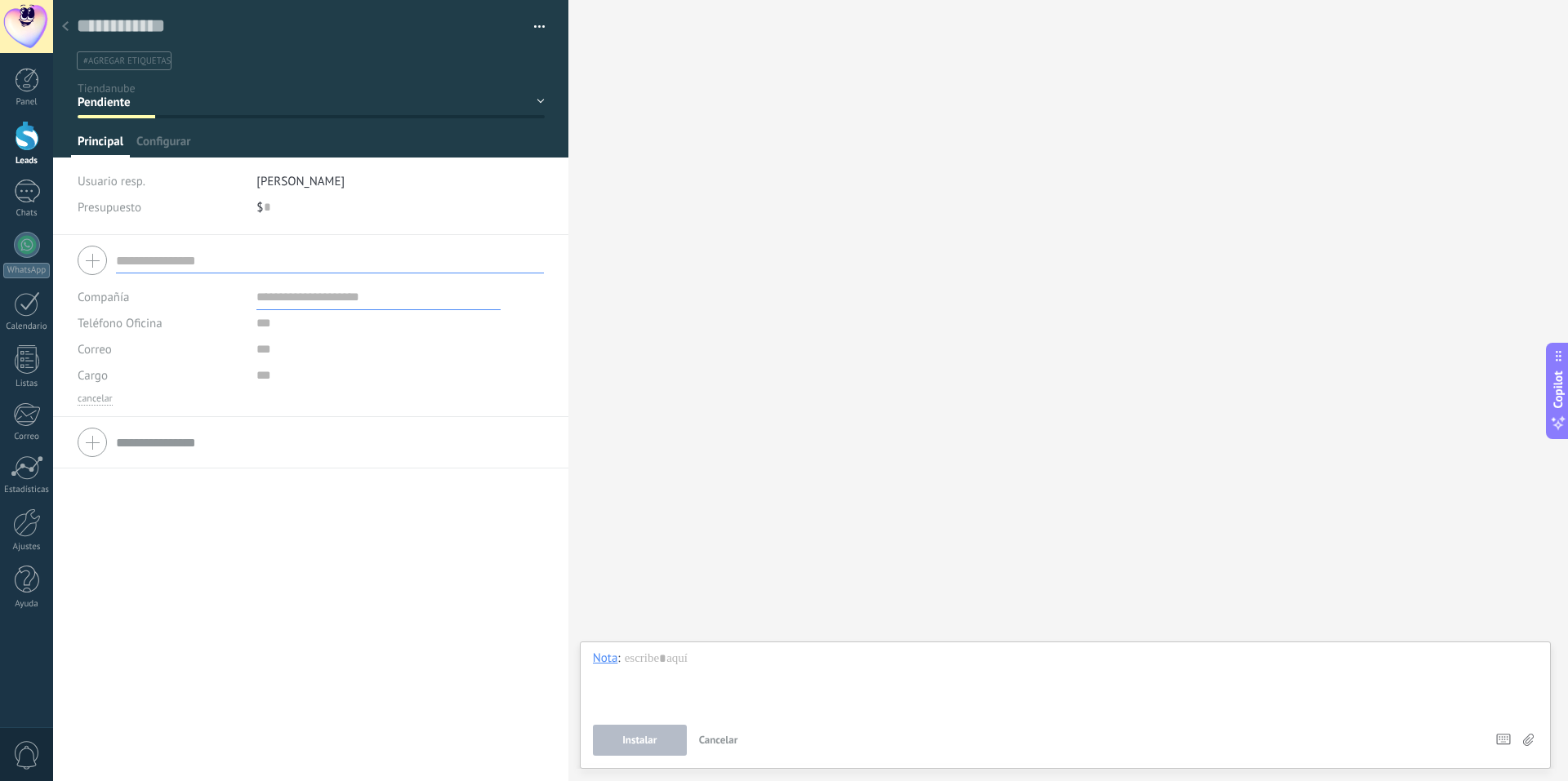
click at [532, 38] on button "button" at bounding box center [534, 27] width 23 height 24
click at [246, 35] on input "text" at bounding box center [299, 26] width 445 height 24
click at [60, 18] on div at bounding box center [65, 28] width 23 height 32
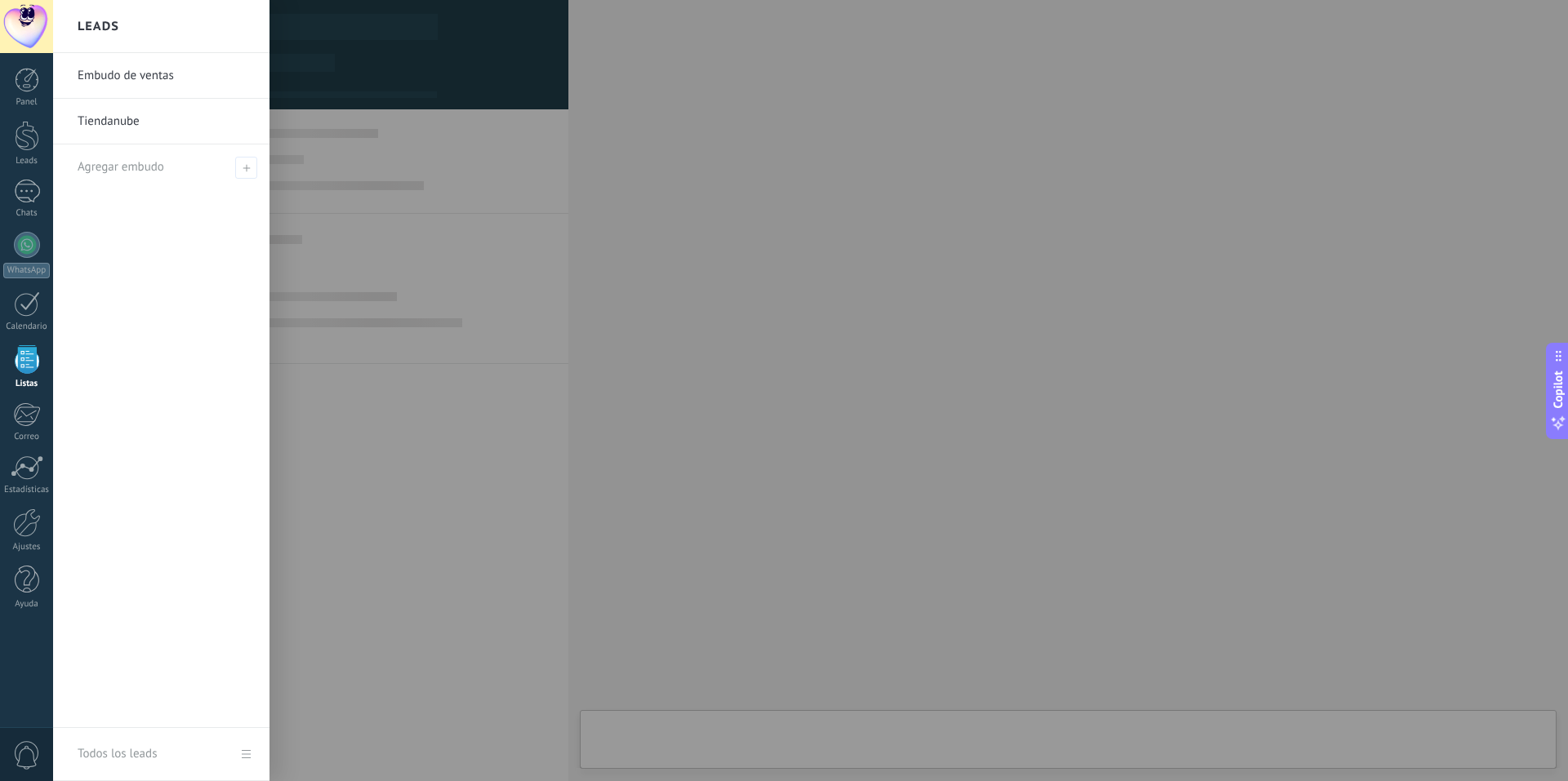
click at [109, 116] on link "Tiendanube" at bounding box center [165, 121] width 175 height 46
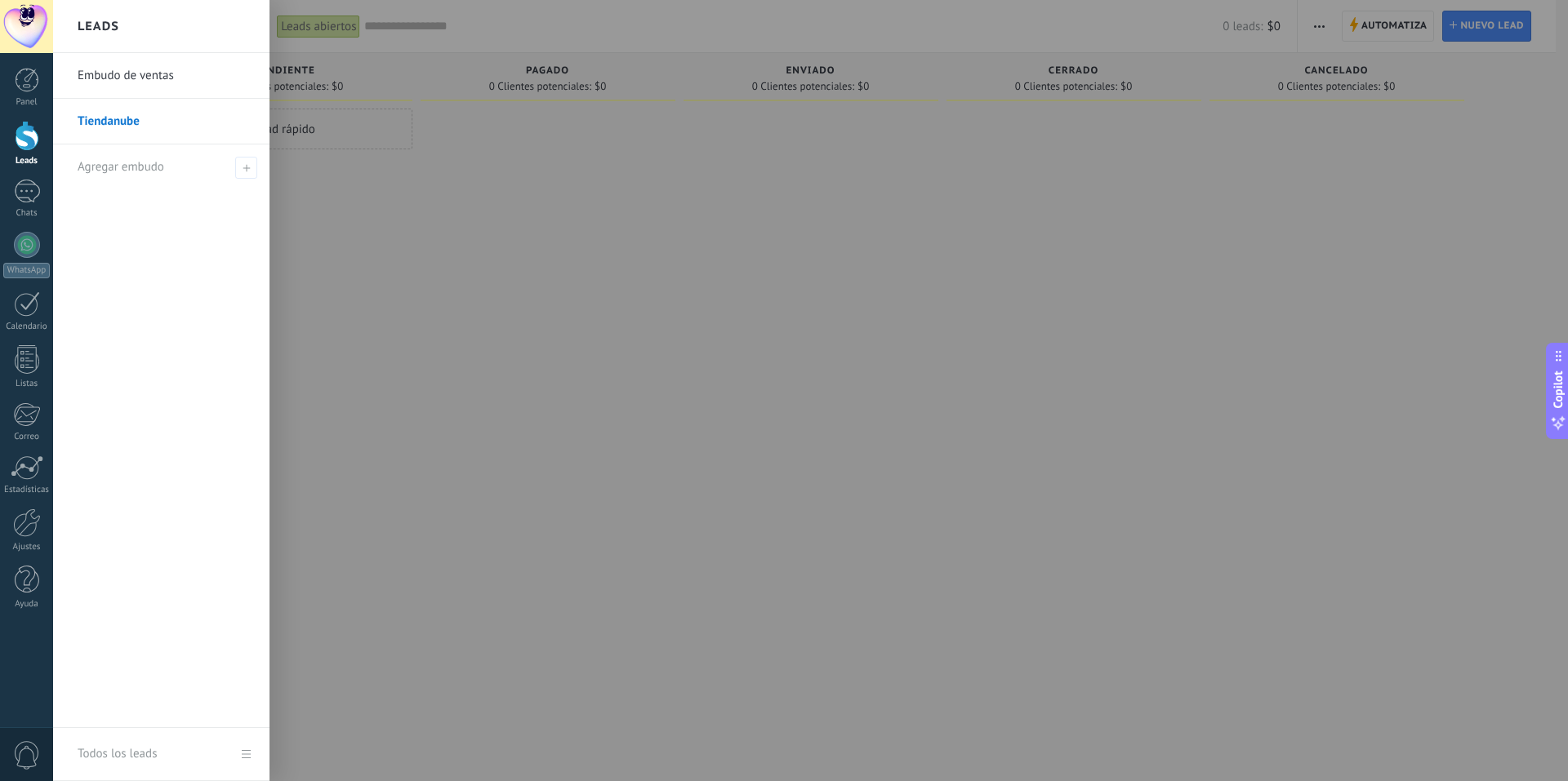
click at [106, 123] on link "Tiendanube" at bounding box center [165, 121] width 175 height 46
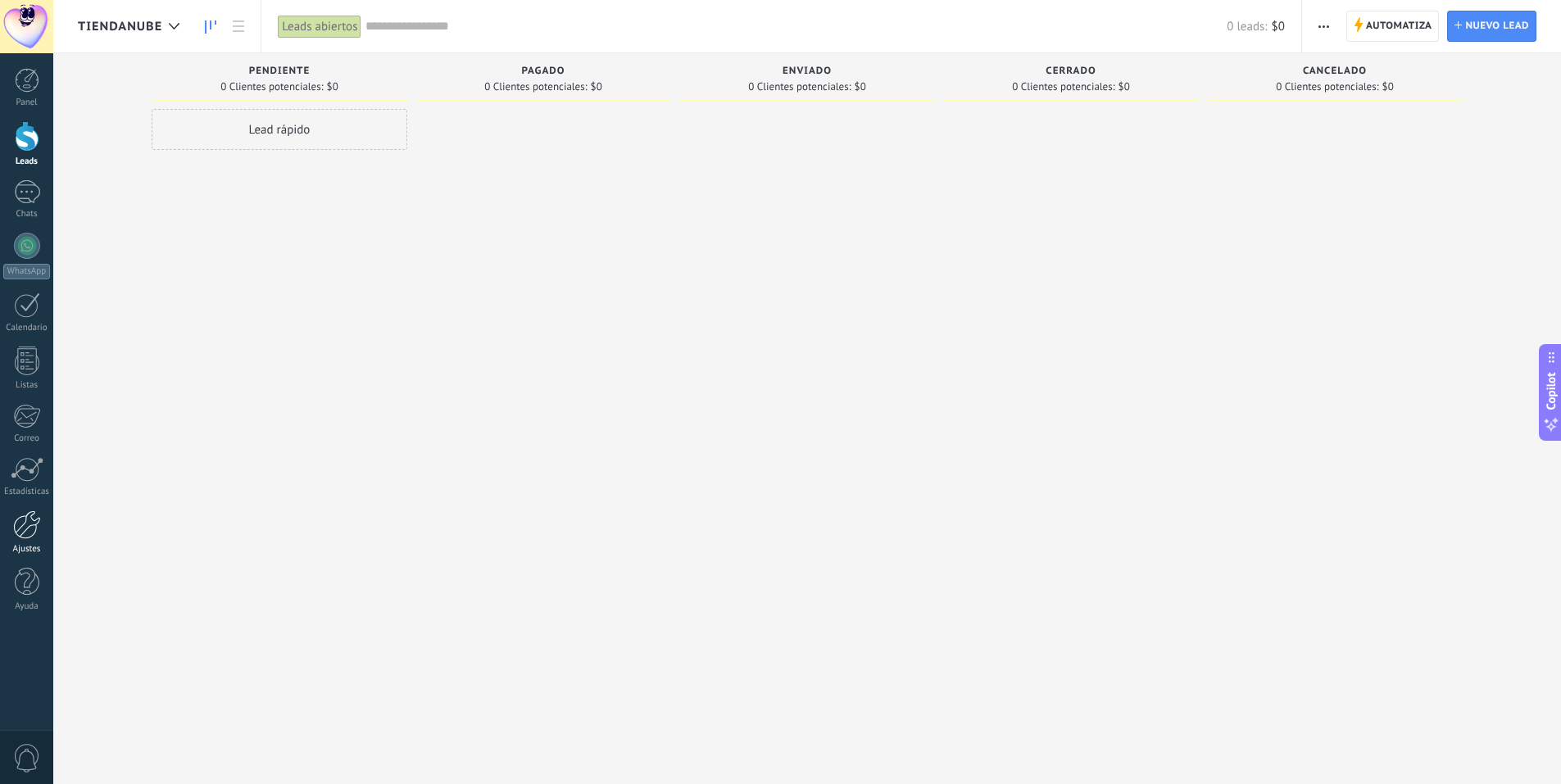
click at [35, 537] on div at bounding box center [27, 524] width 28 height 28
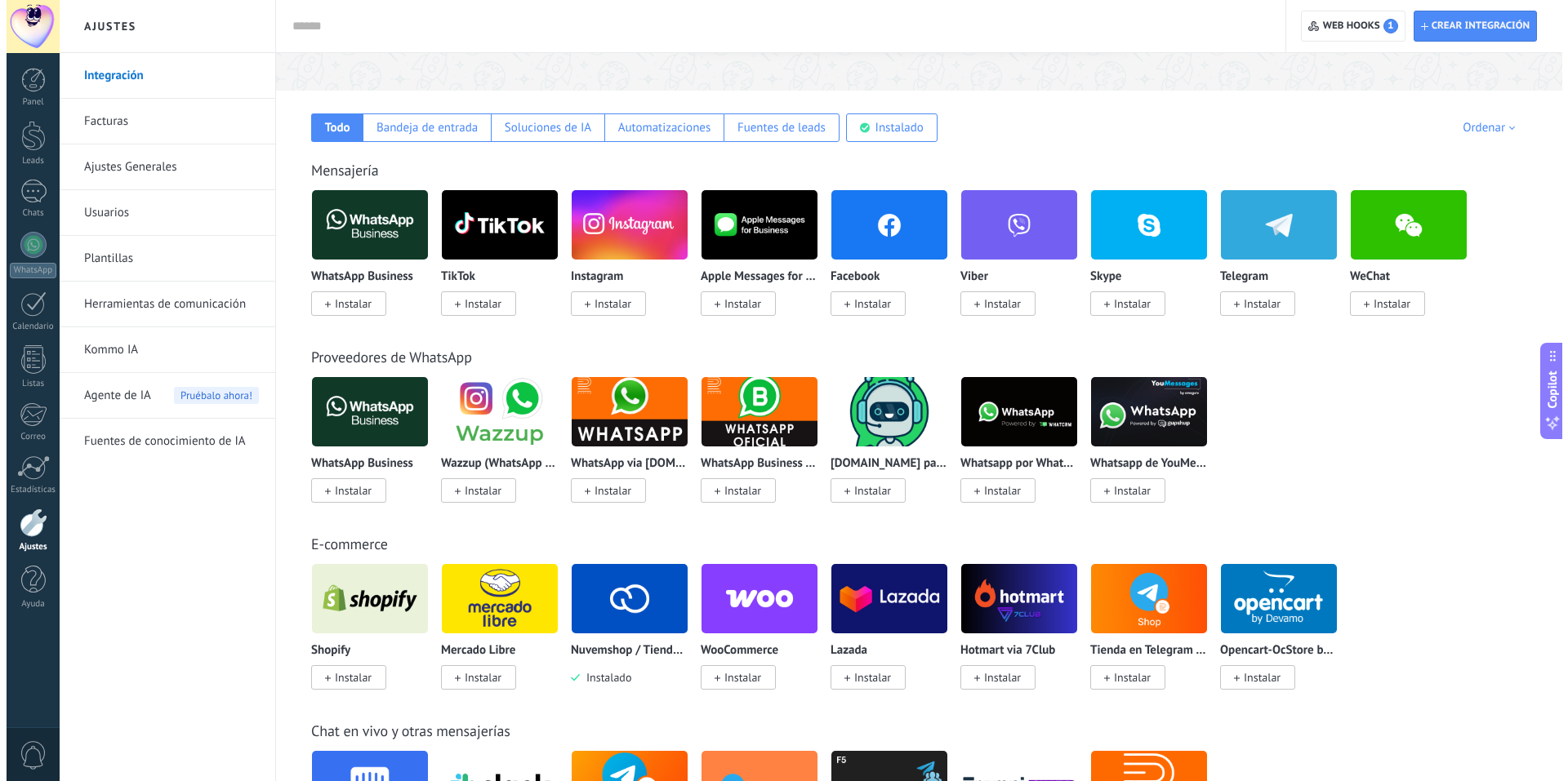
scroll to position [272, 0]
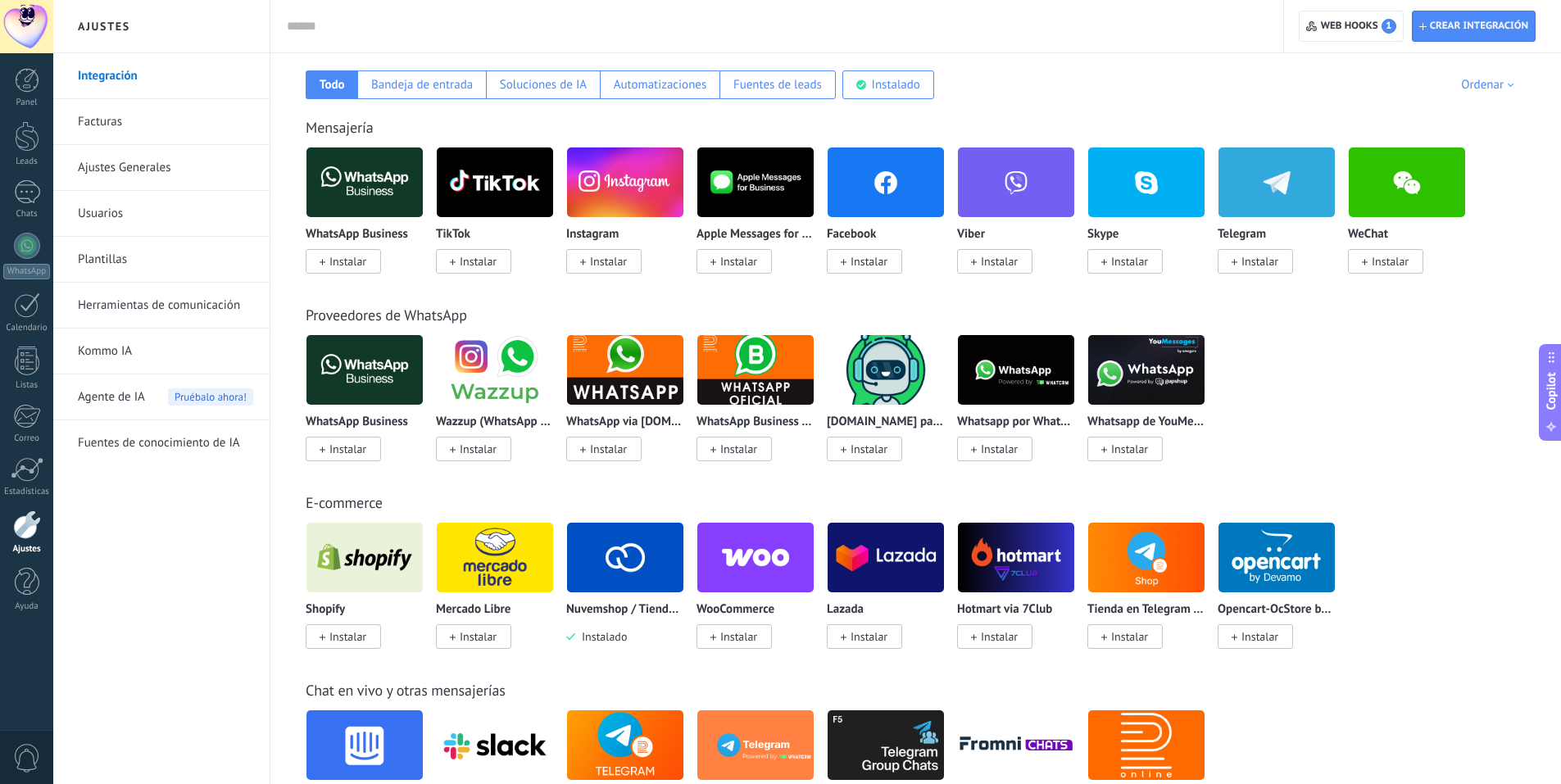
click at [616, 565] on img at bounding box center [625, 557] width 116 height 80
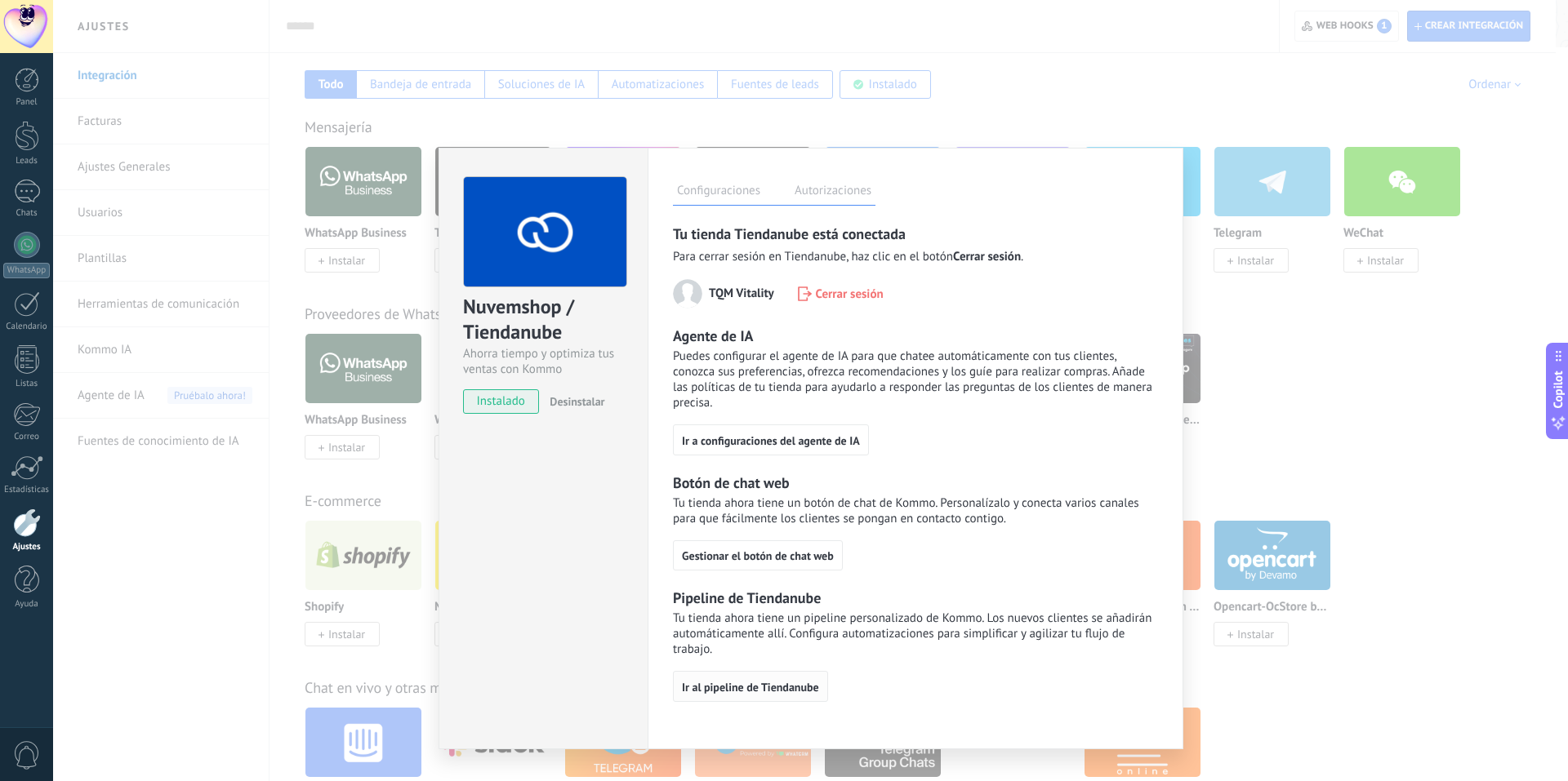
click at [726, 690] on span "Ir al pipeline de Tiendanube" at bounding box center [751, 688] width 137 height 12
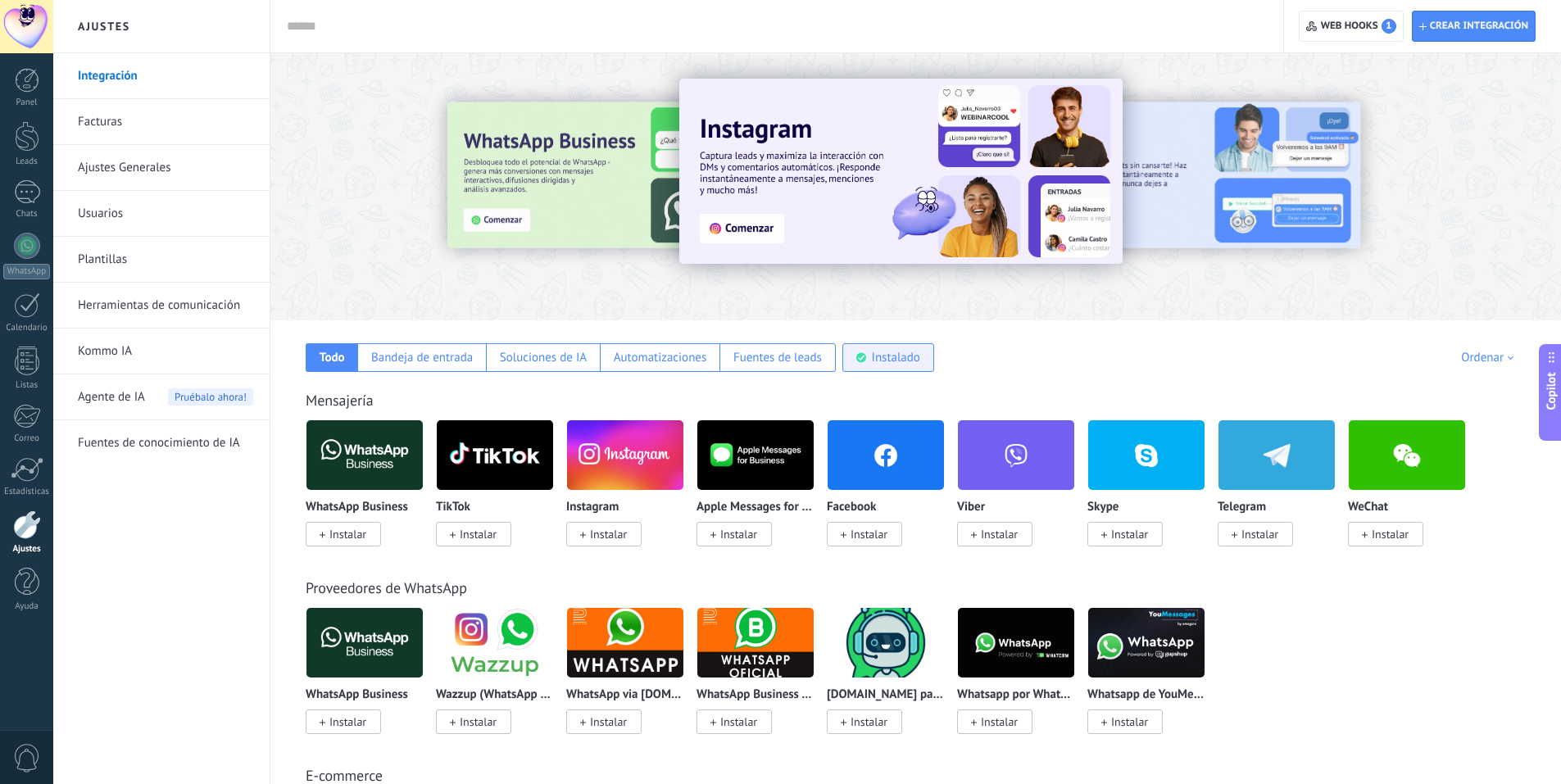
click at [910, 358] on div "Instalado" at bounding box center [897, 358] width 49 height 16
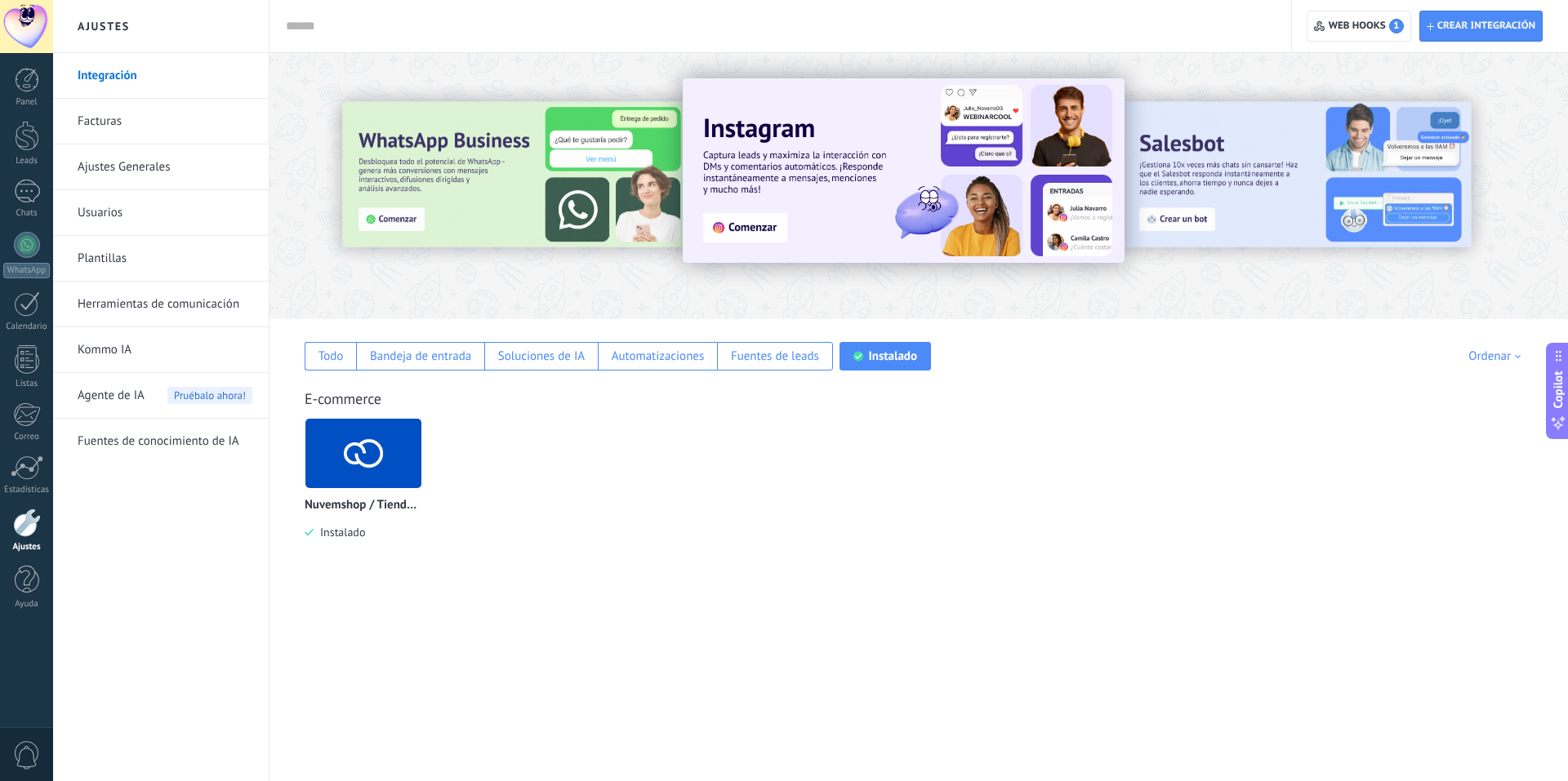
click at [367, 466] on img at bounding box center [363, 453] width 116 height 79
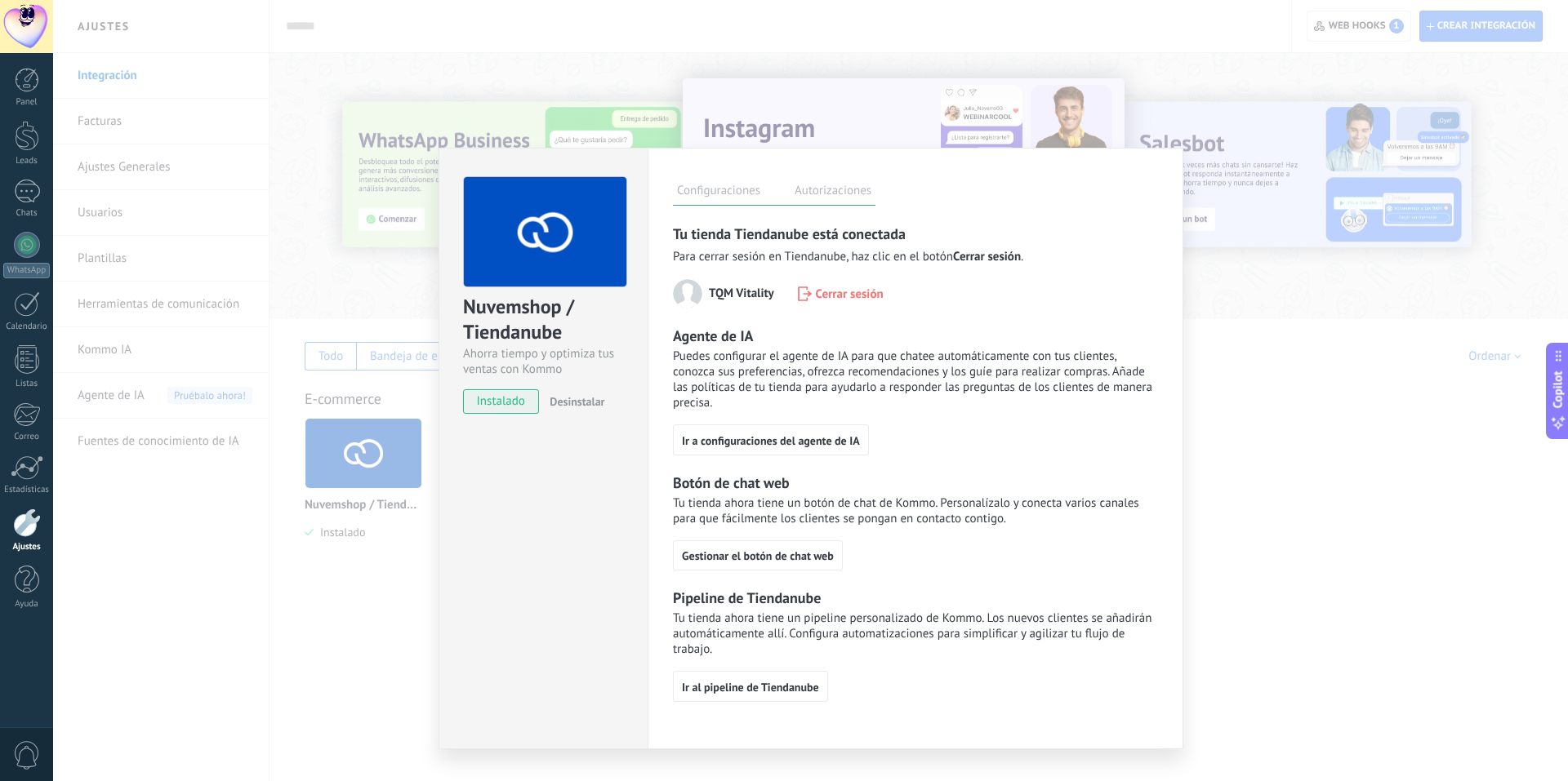
click at [818, 204] on label "Autorizaciones" at bounding box center [833, 193] width 85 height 23
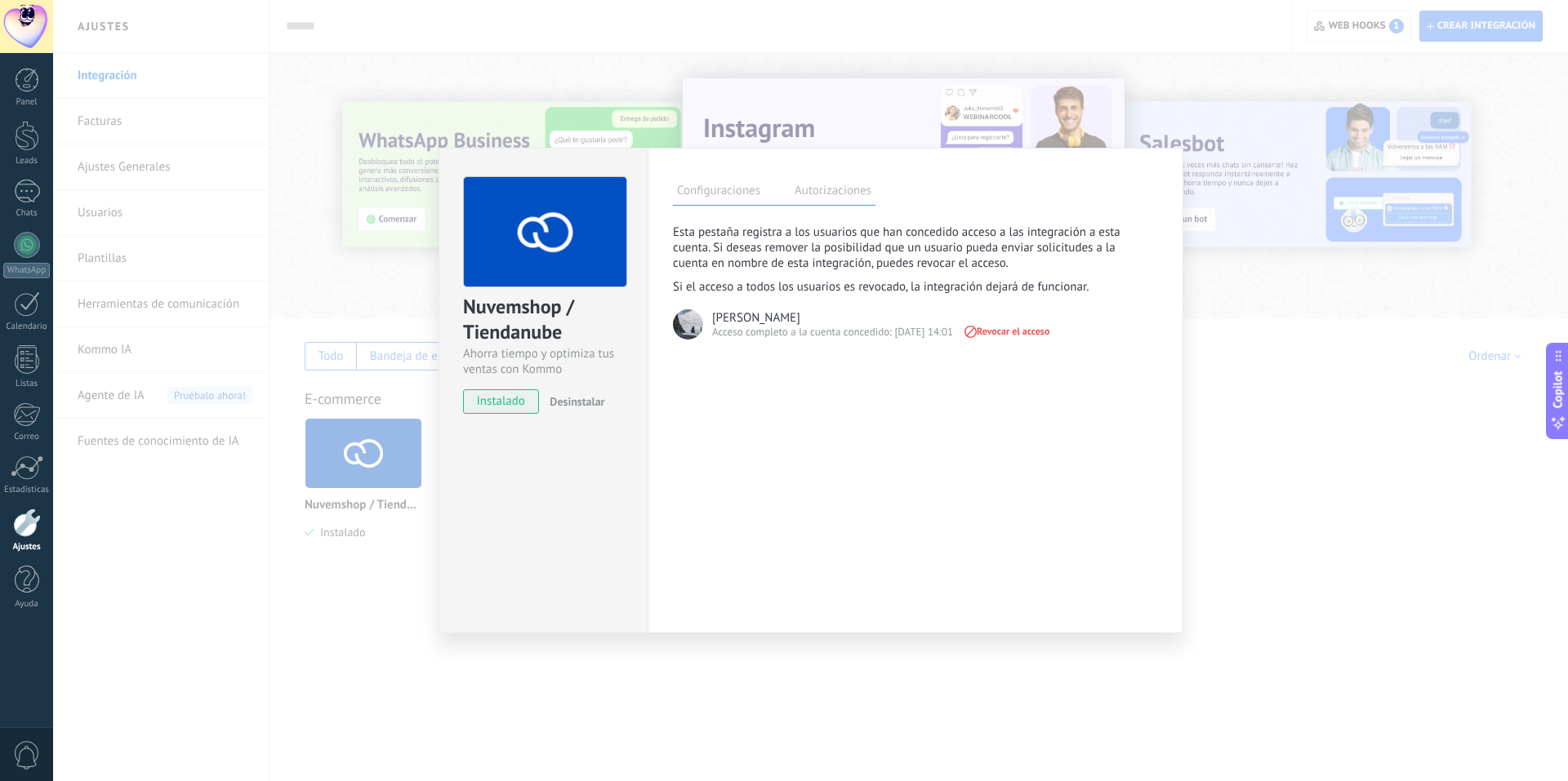
click at [741, 199] on label "Configuraciones" at bounding box center [719, 193] width 92 height 23
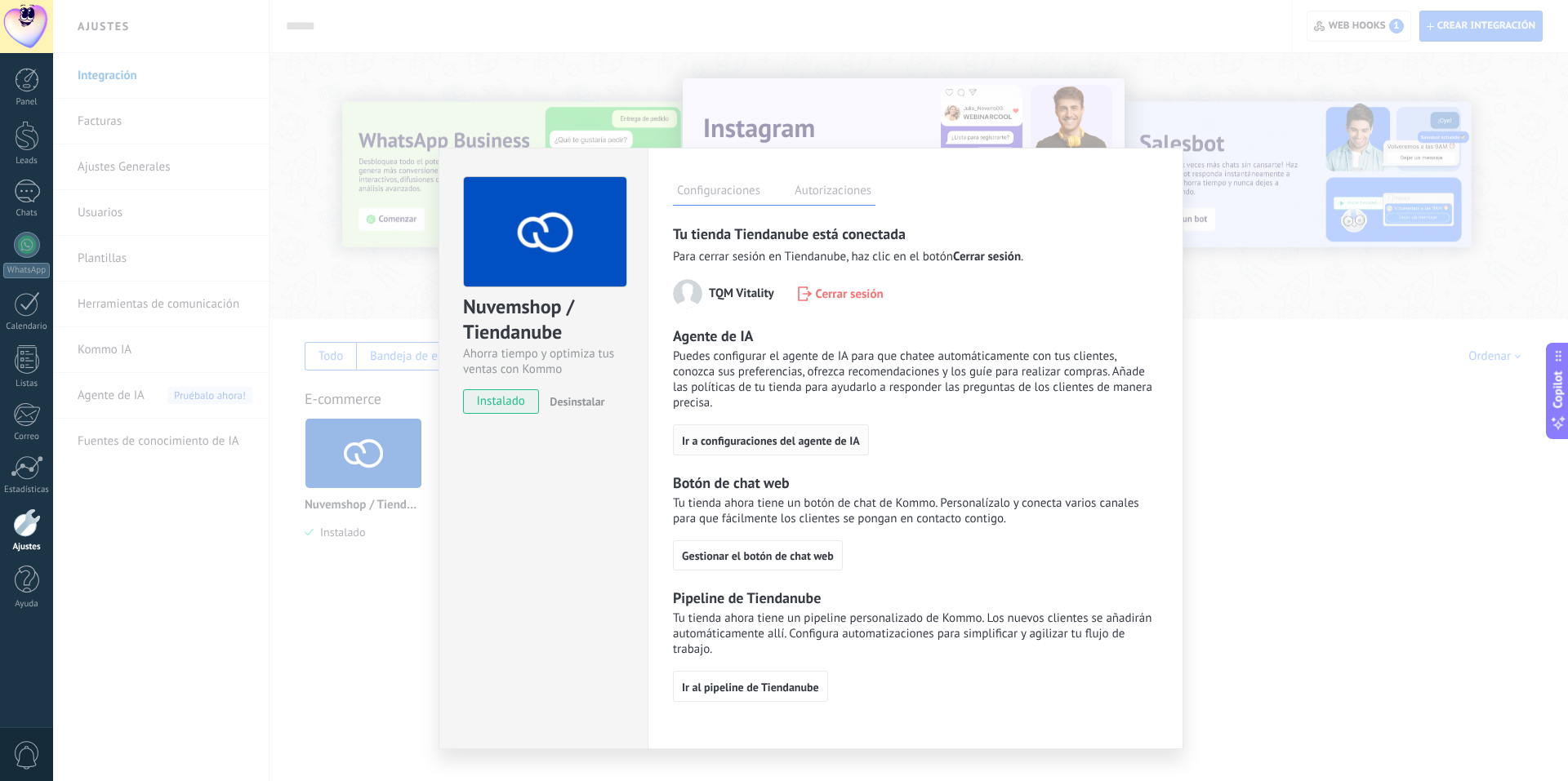
click at [834, 442] on span "Ir a configuraciones del agente de IA" at bounding box center [771, 441] width 178 height 12
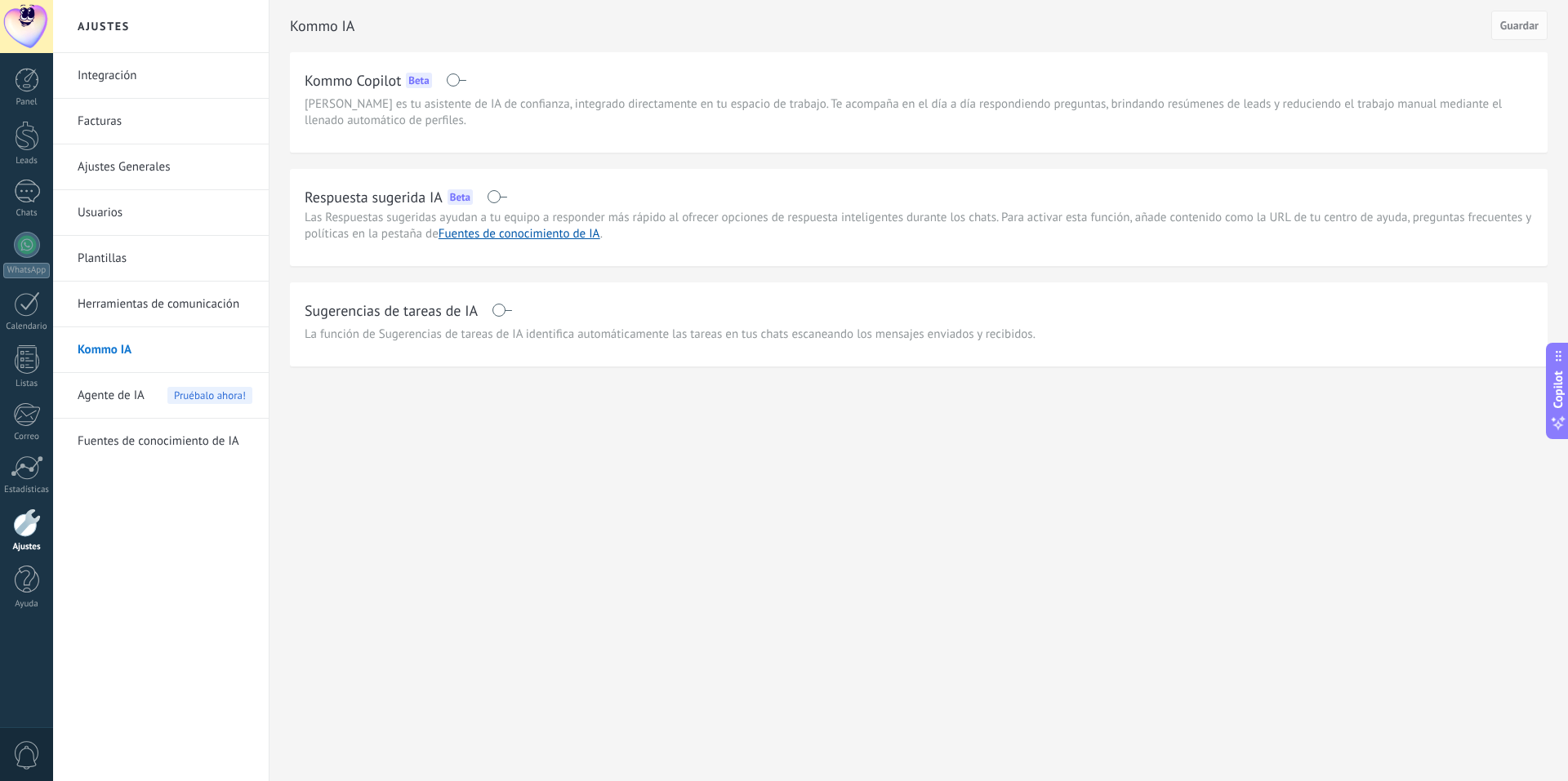
click at [489, 190] on span at bounding box center [497, 197] width 20 height 13
click at [1513, 30] on span "Guardar" at bounding box center [1520, 25] width 38 height 12
click at [501, 312] on span at bounding box center [502, 310] width 20 height 13
click at [1508, 38] on button "Guardar" at bounding box center [1519, 25] width 56 height 29
click at [164, 437] on link "Fuentes de conocimiento de IA" at bounding box center [164, 441] width 175 height 46
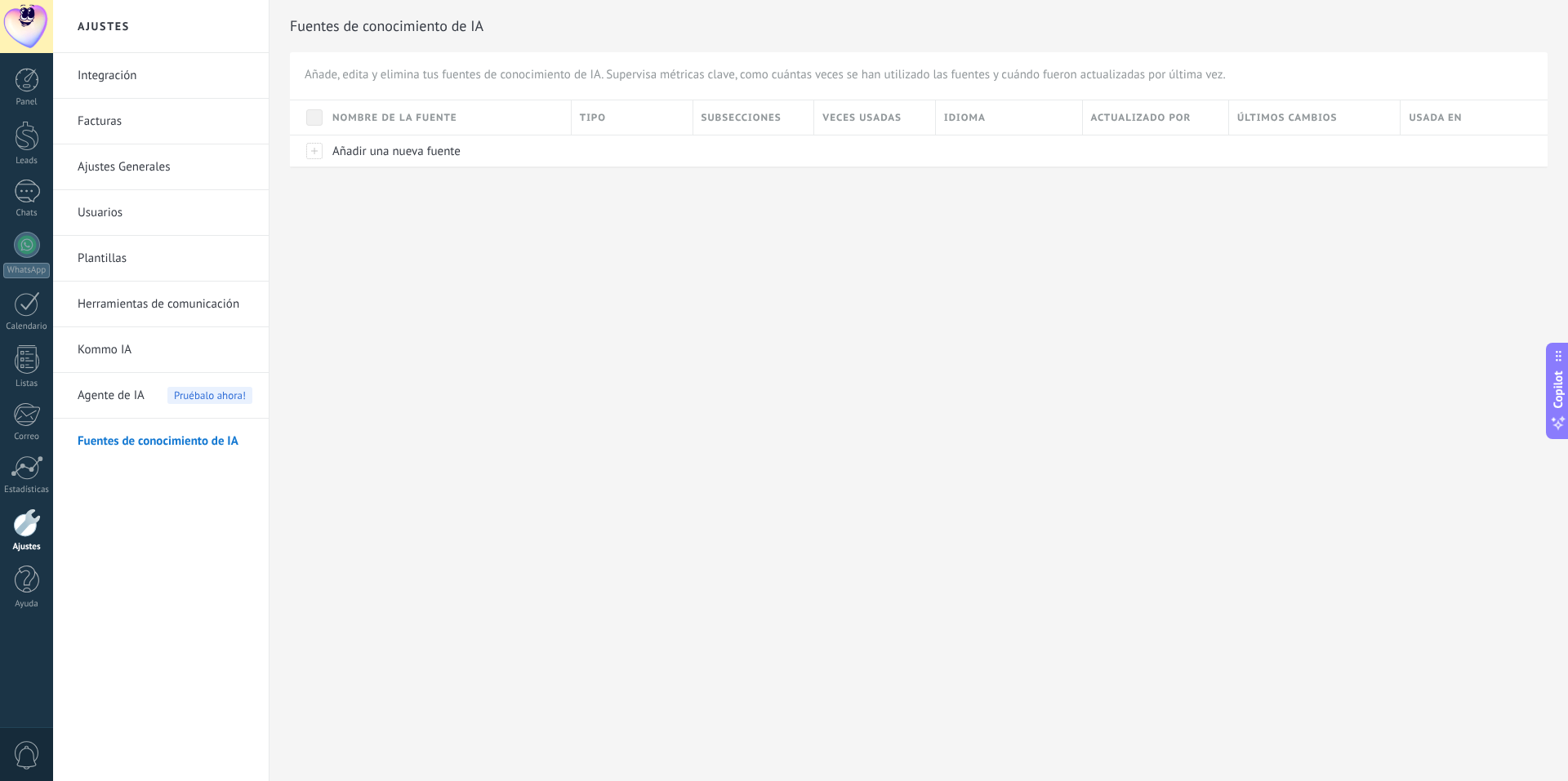
click at [162, 298] on link "Herramientas de comunicación" at bounding box center [164, 304] width 175 height 46
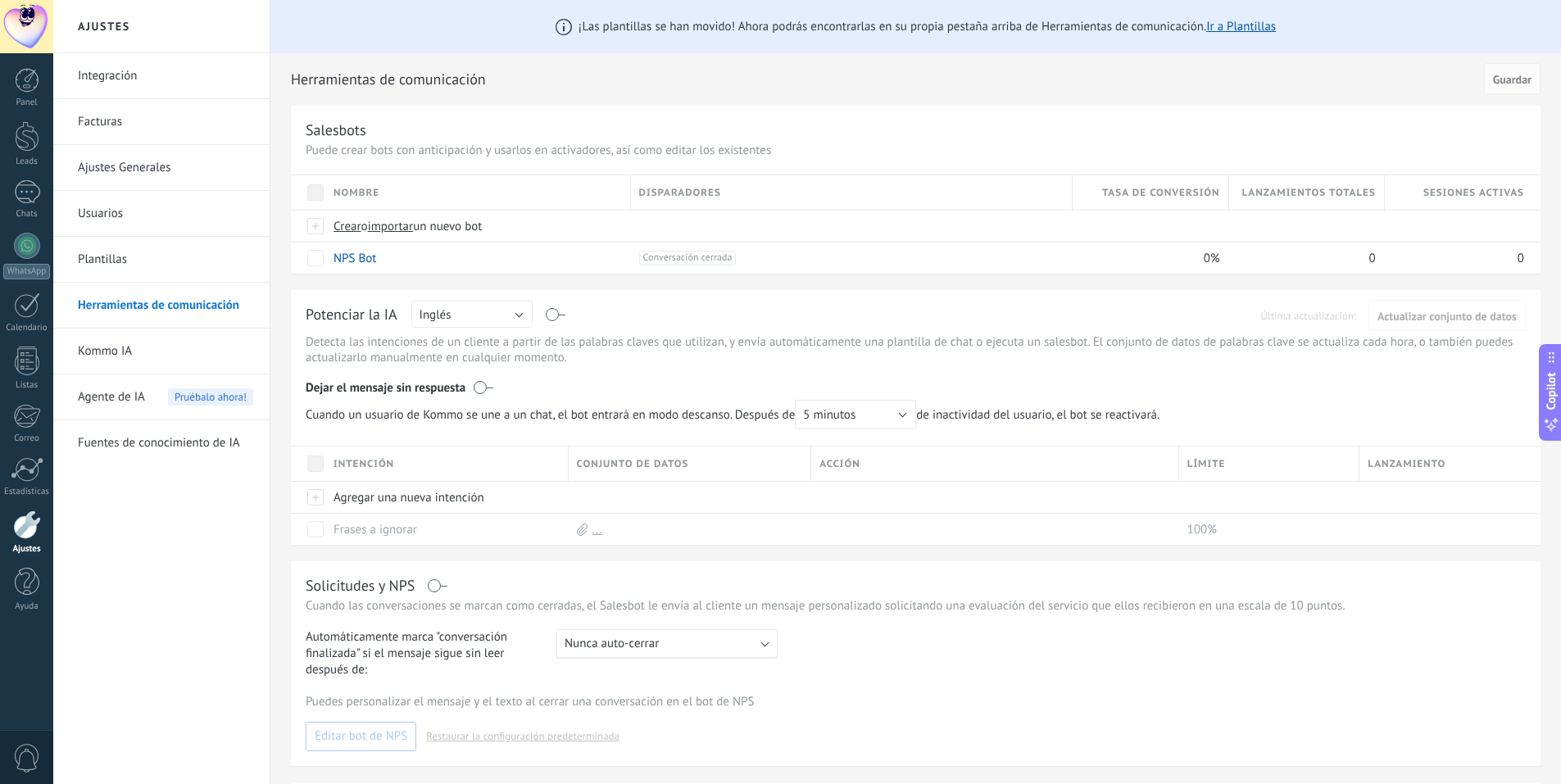
click at [176, 69] on link "Integración" at bounding box center [165, 76] width 175 height 46
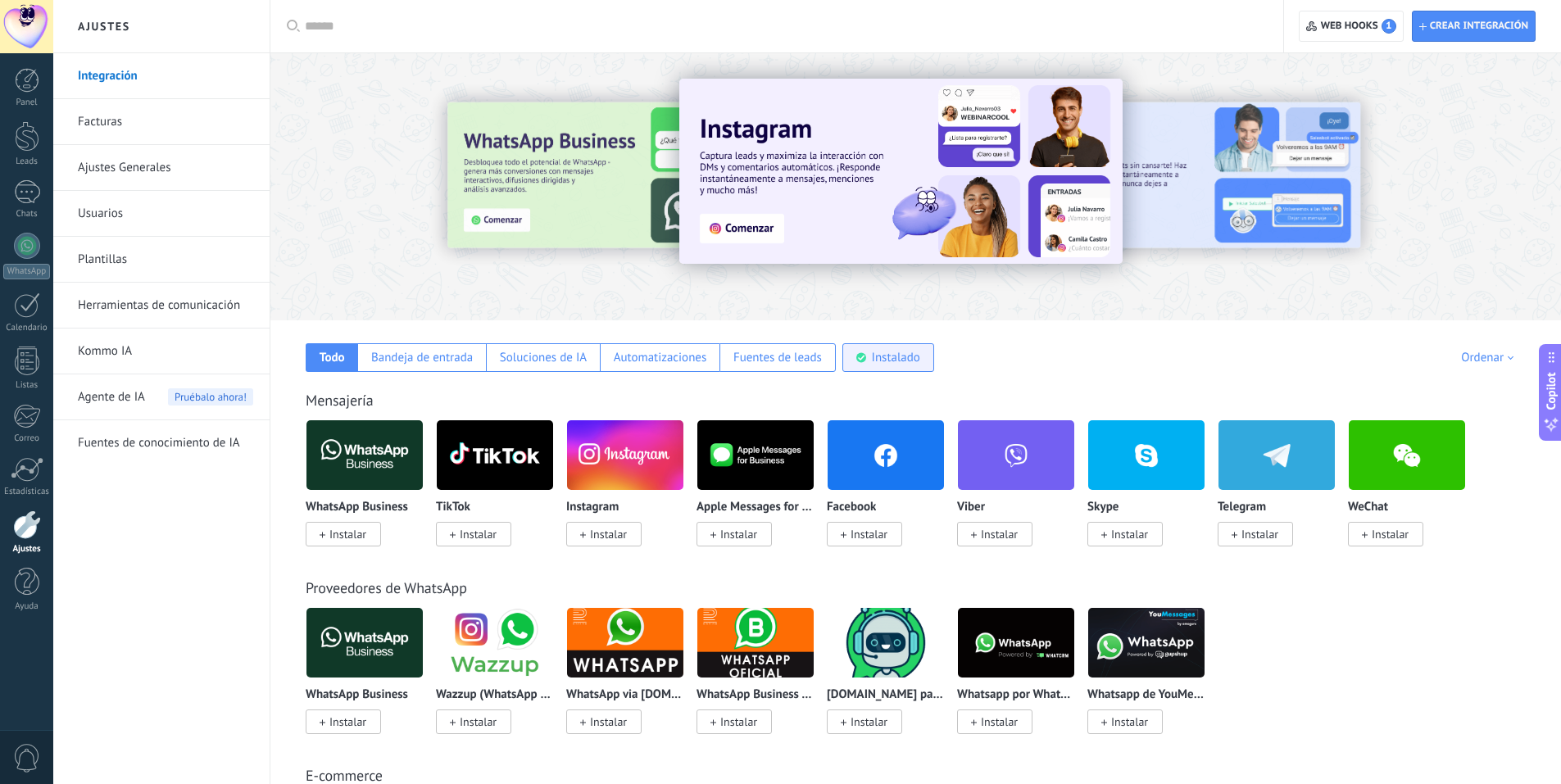
click at [918, 367] on div "Instalado" at bounding box center [889, 358] width 92 height 28
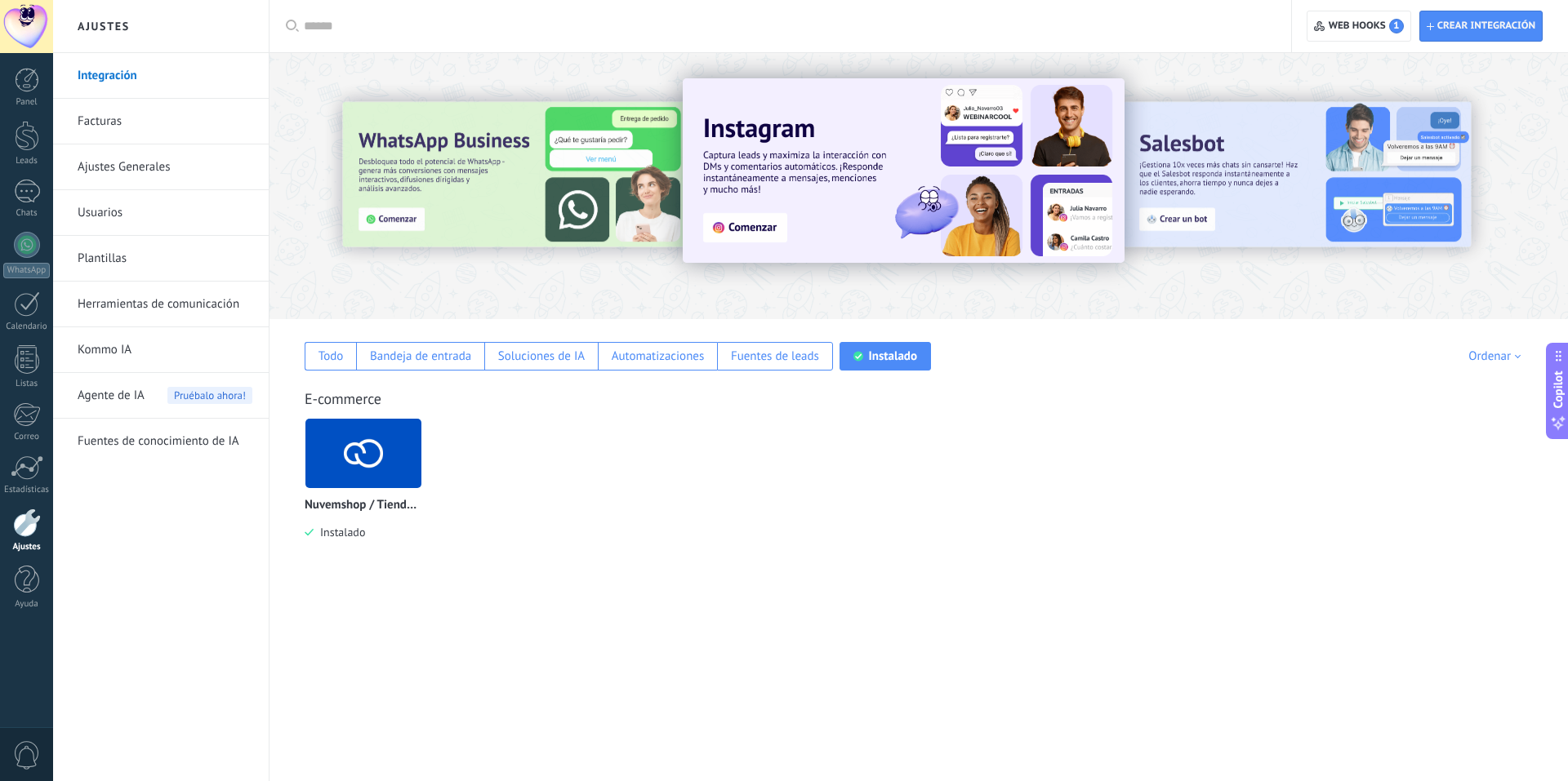
click at [406, 453] on img at bounding box center [363, 453] width 116 height 79
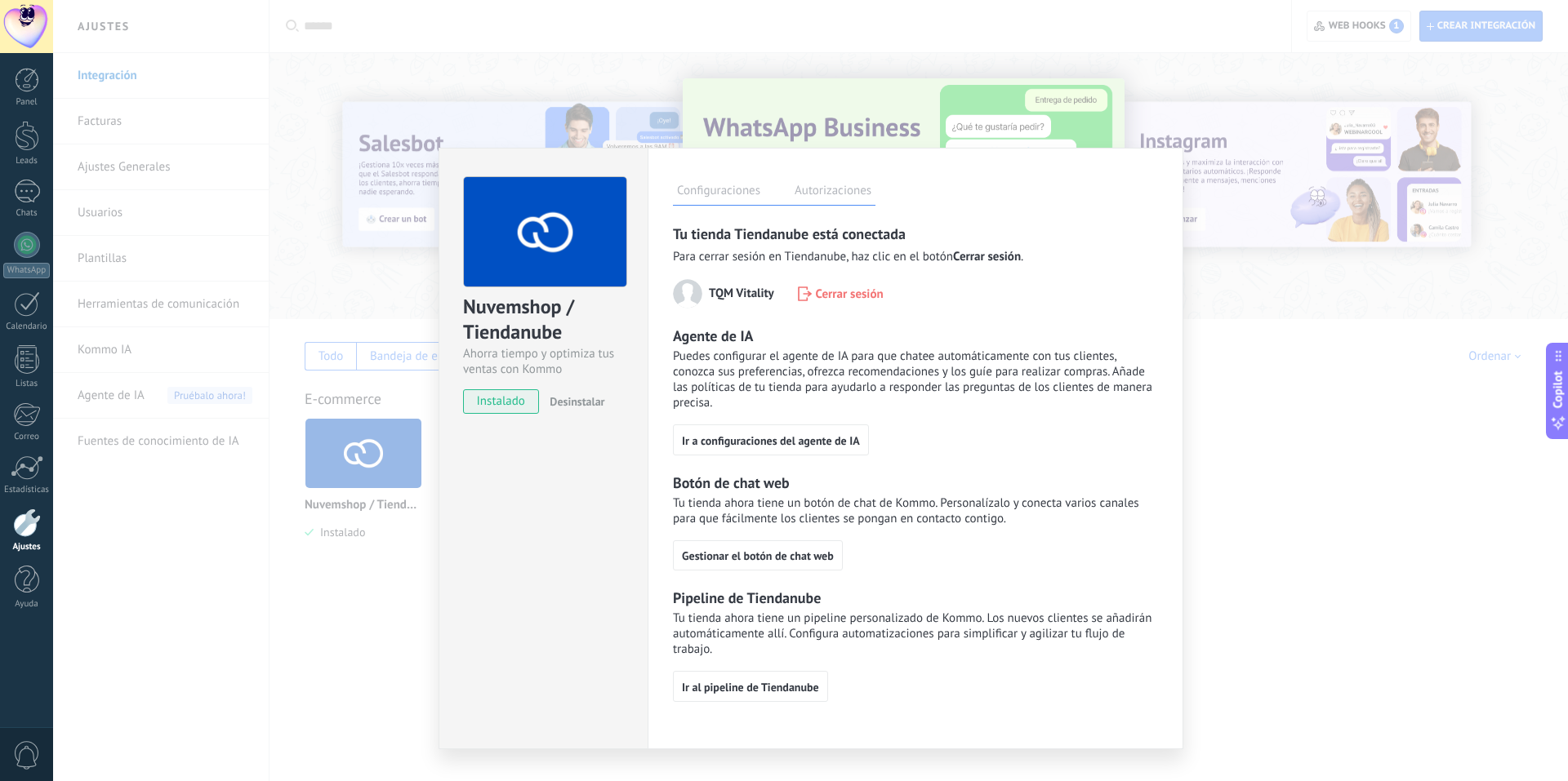
click at [1179, 298] on div "Configuraciones Autorizaciones Esta pestaña registra a los usuarios que han con…" at bounding box center [916, 448] width 536 height 602
click at [1284, 288] on div "Nuvemshop / Tiendanube Ahorra tiempo y optimiza tus ventas con Kommo instalado …" at bounding box center [811, 390] width 1515 height 781
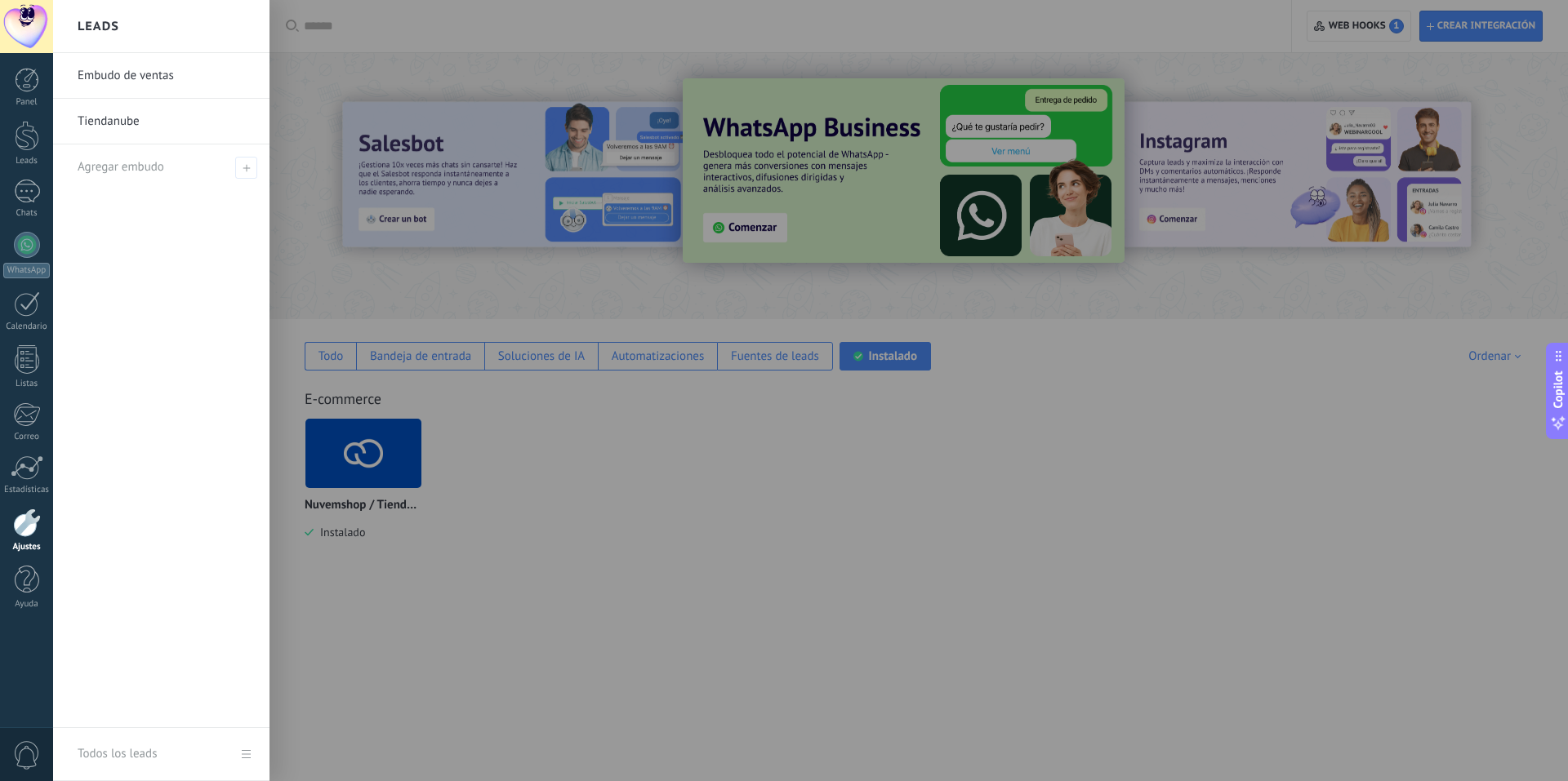
click at [144, 138] on link "Tiendanube" at bounding box center [165, 121] width 175 height 46
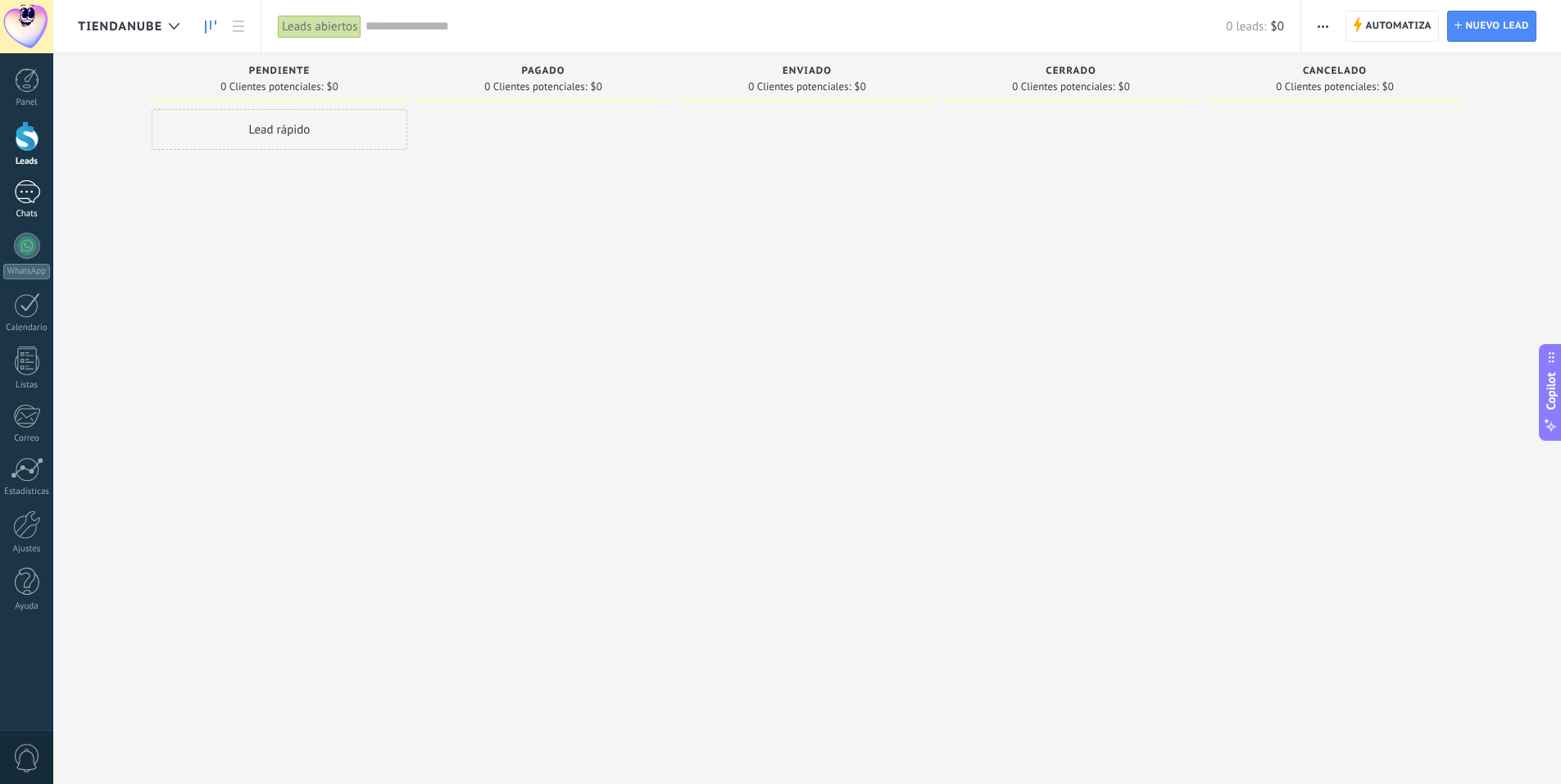
click at [27, 210] on div "Chats" at bounding box center [27, 214] width 48 height 11
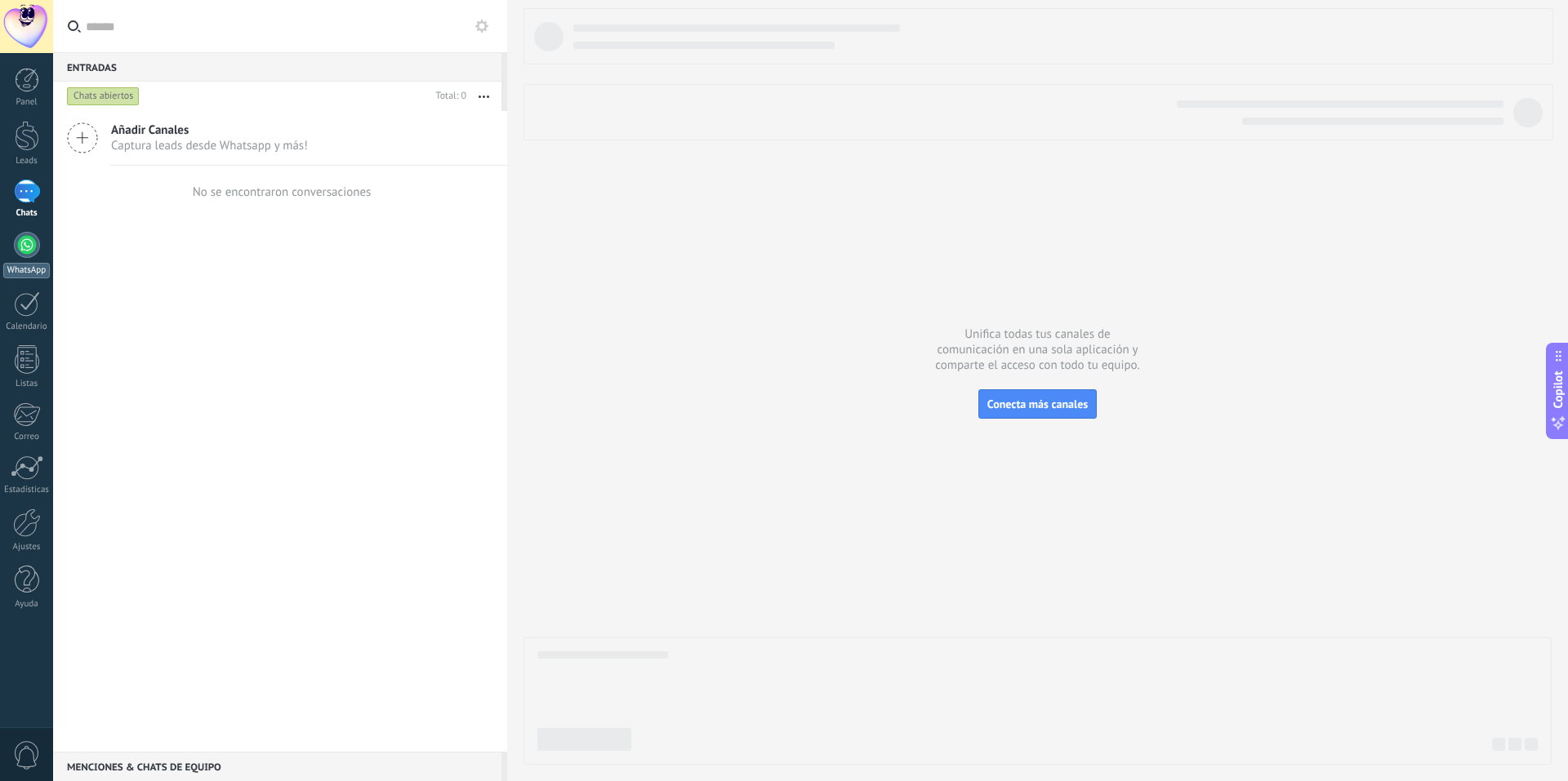
click at [45, 249] on link "WhatsApp" at bounding box center [27, 255] width 53 height 47
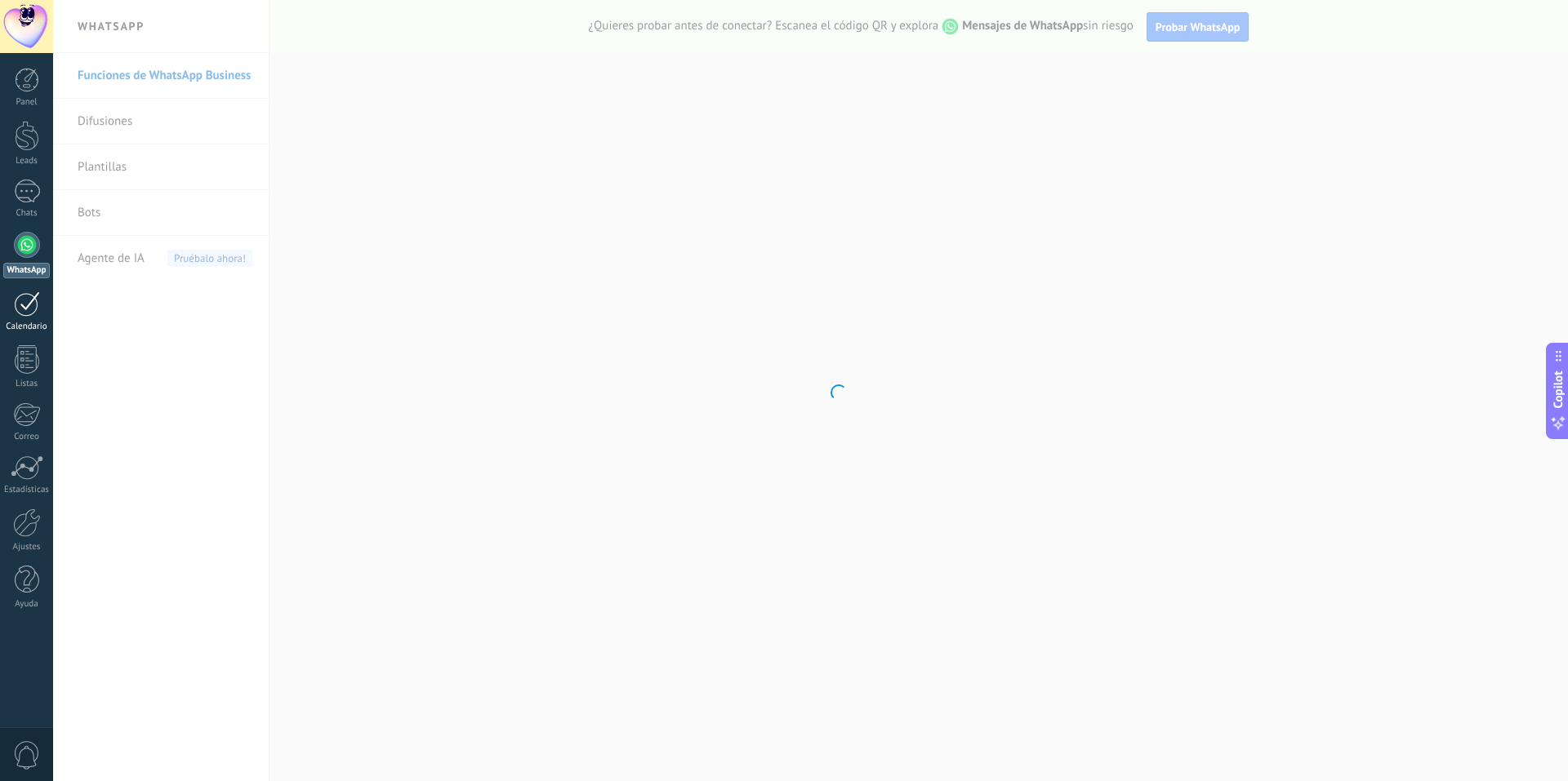
click at [43, 307] on link "Calendario" at bounding box center [27, 311] width 53 height 41
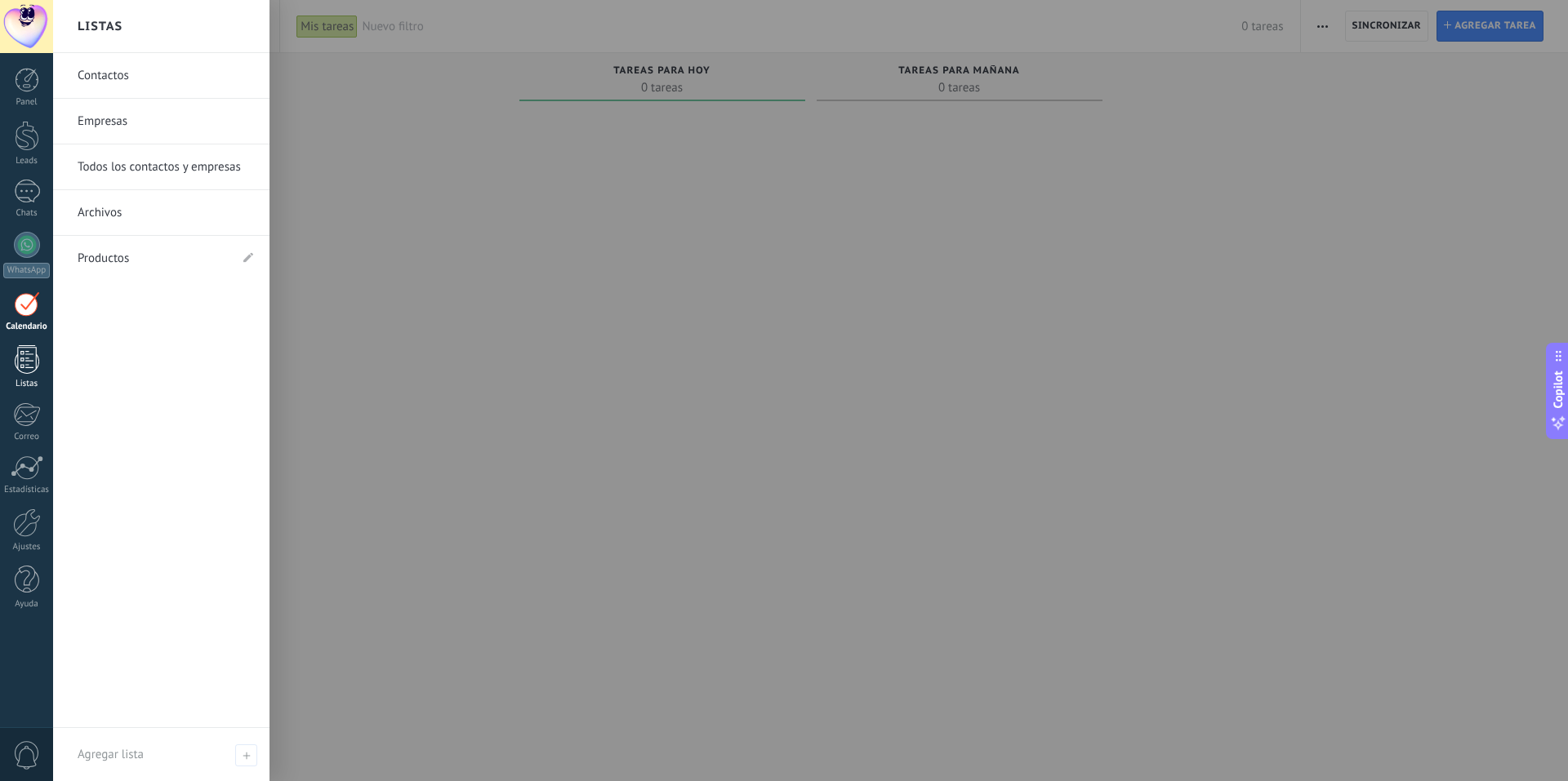
click at [38, 354] on div at bounding box center [27, 360] width 24 height 28
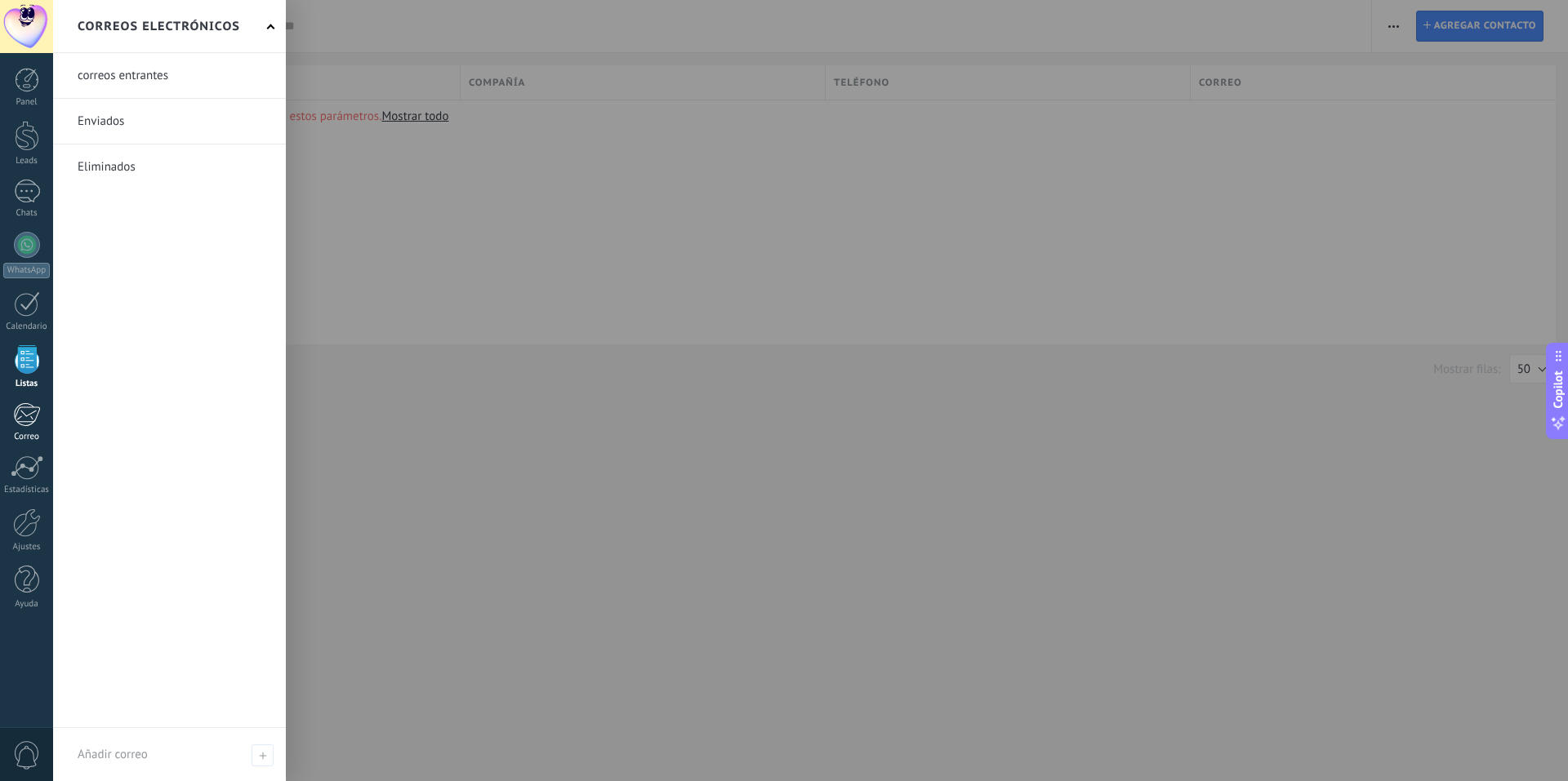
click at [28, 426] on div at bounding box center [27, 414] width 27 height 24
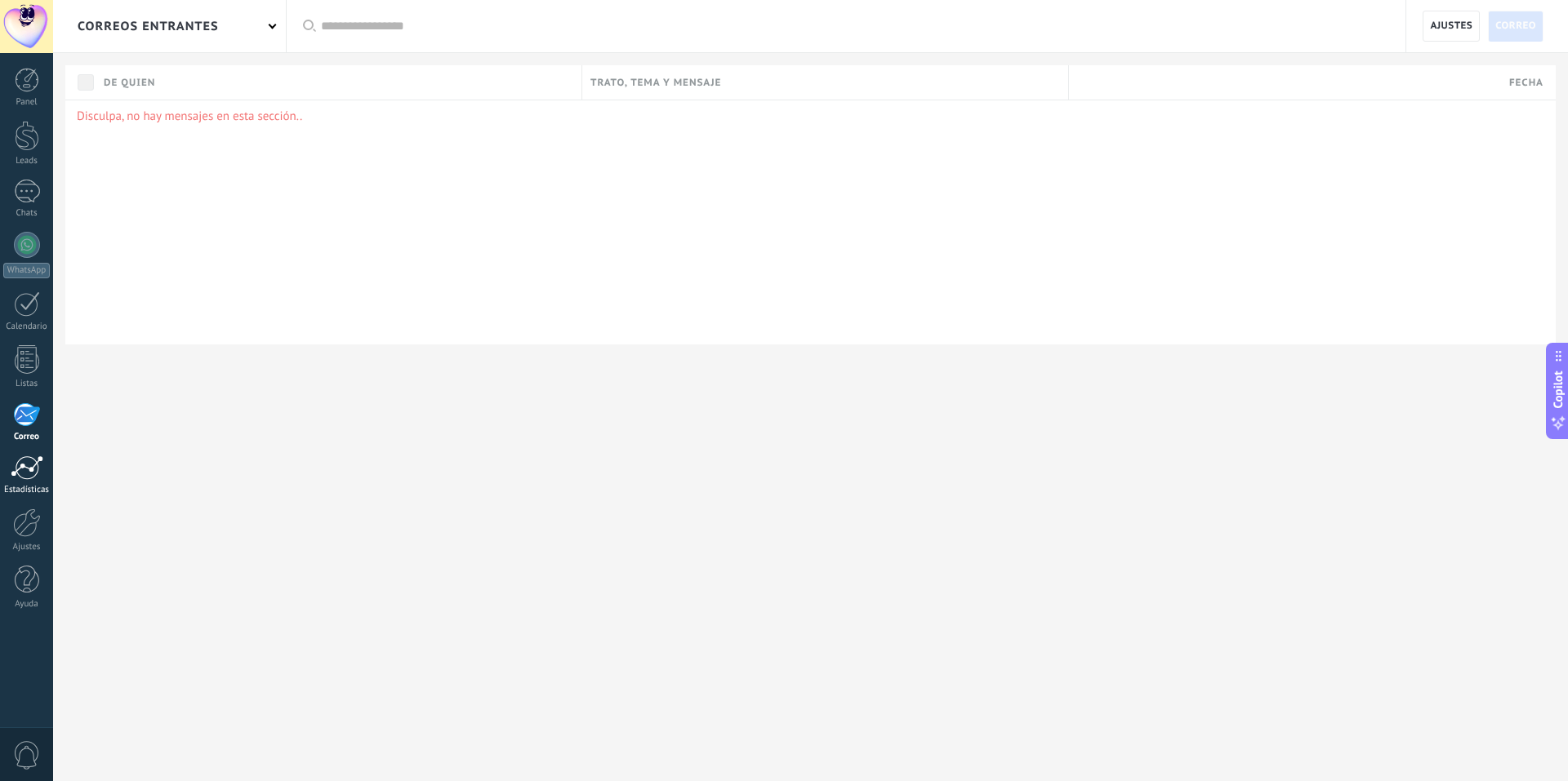
click at [28, 474] on div at bounding box center [27, 467] width 33 height 24
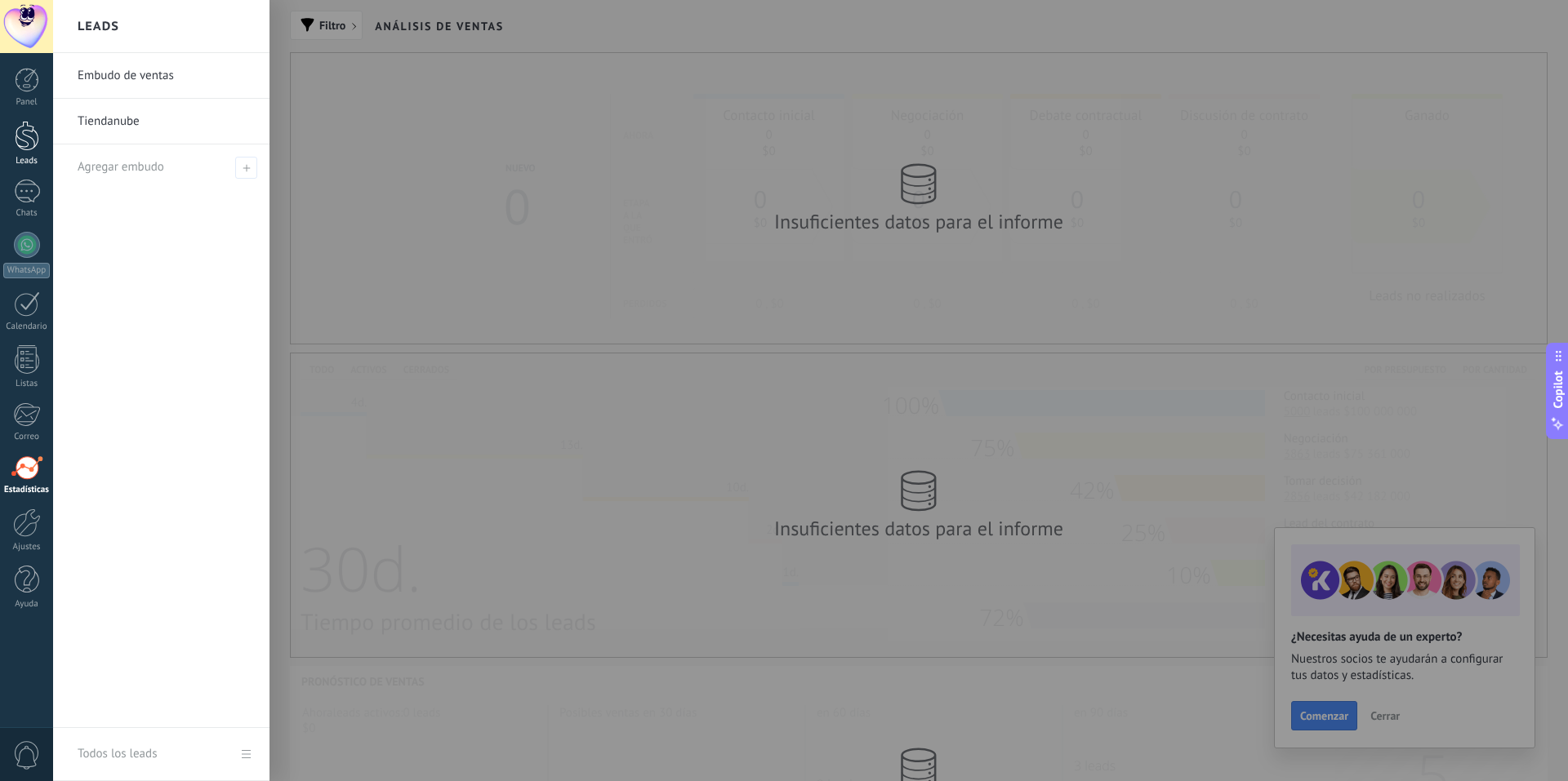
click at [29, 121] on div at bounding box center [27, 136] width 24 height 30
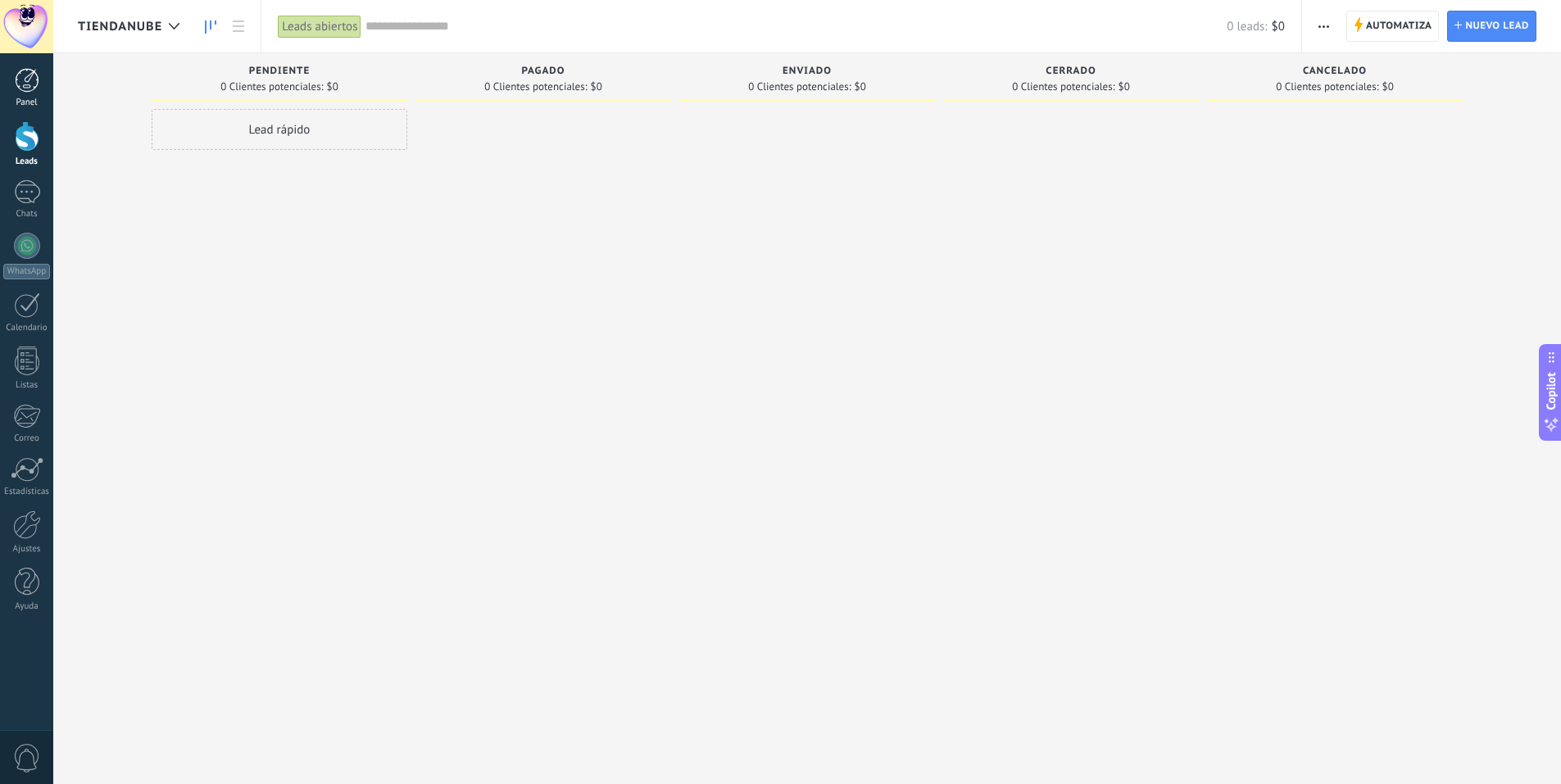
click at [37, 75] on div at bounding box center [27, 80] width 24 height 24
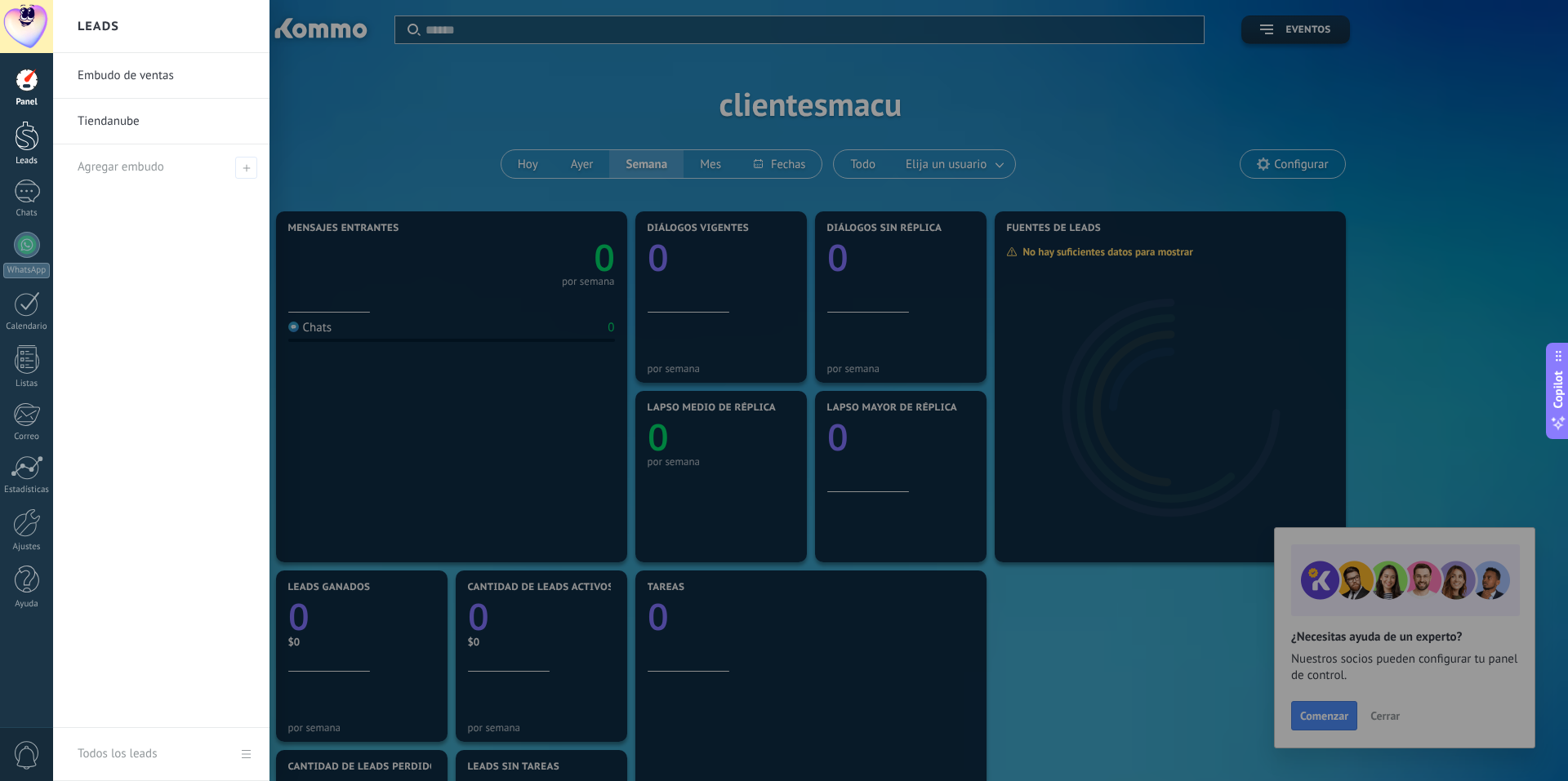
click at [27, 143] on div at bounding box center [27, 136] width 24 height 30
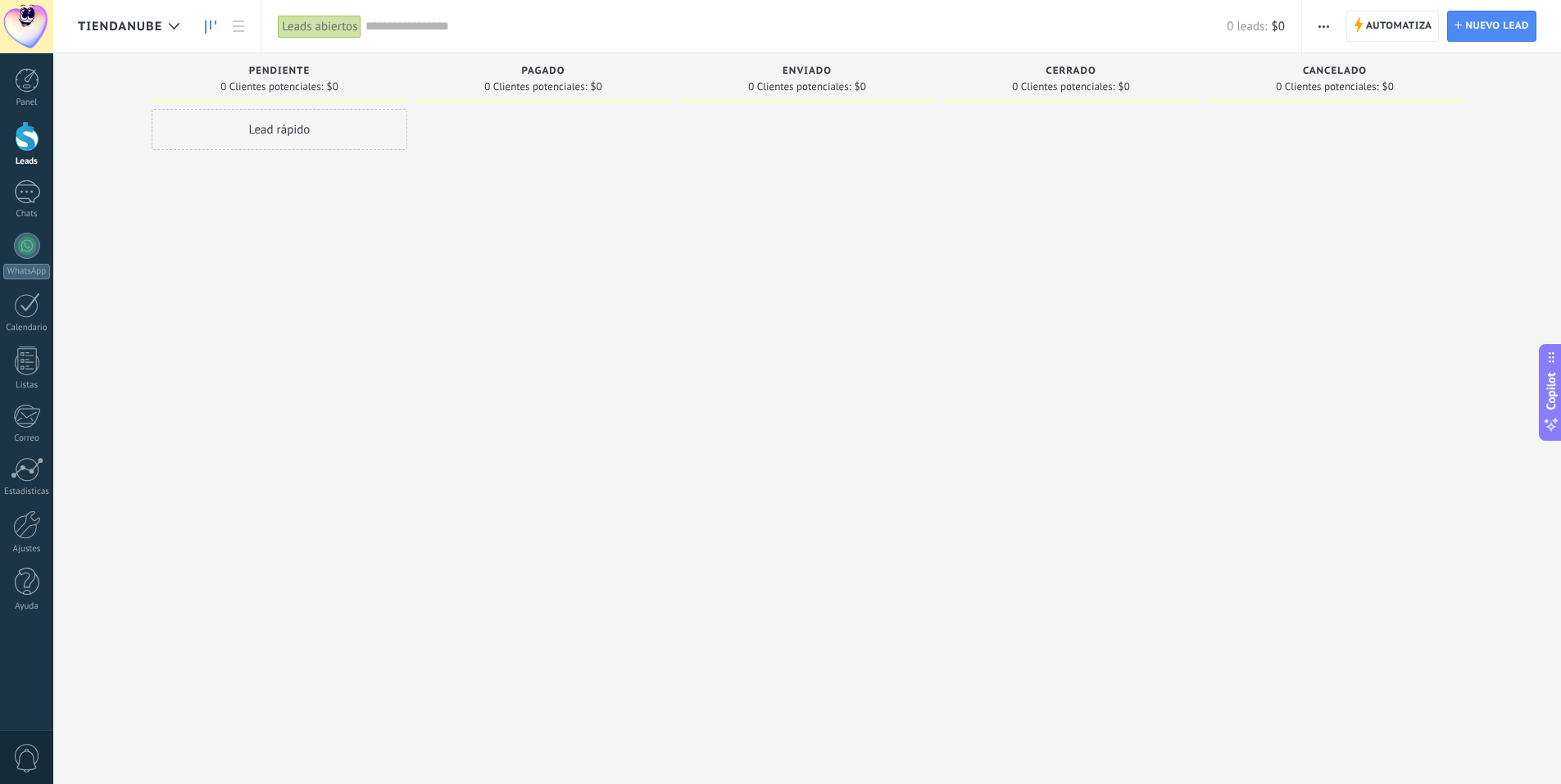
click at [1314, 30] on button "button" at bounding box center [1324, 26] width 23 height 31
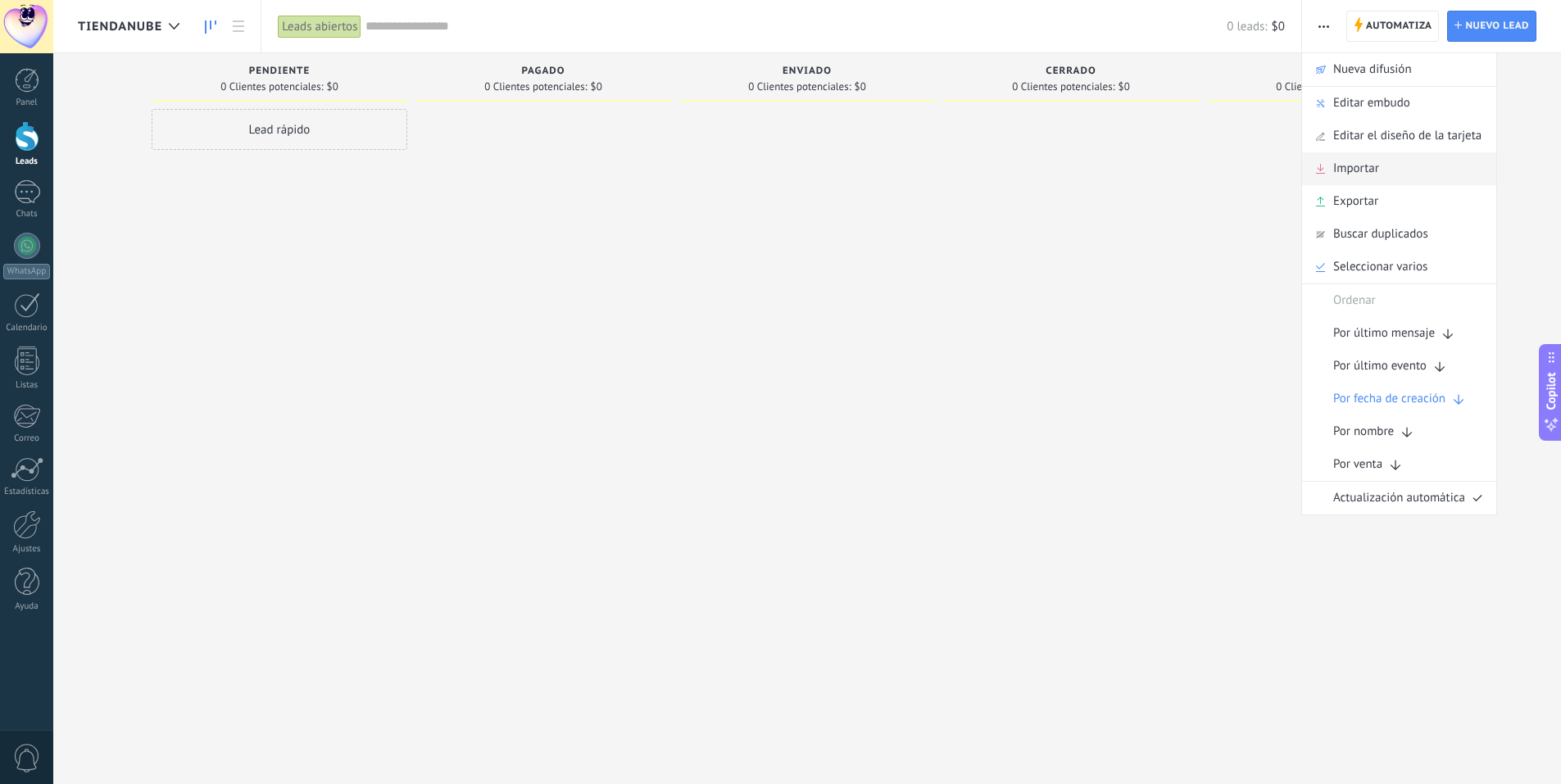
click at [1388, 169] on div "Importar" at bounding box center [1399, 168] width 194 height 33
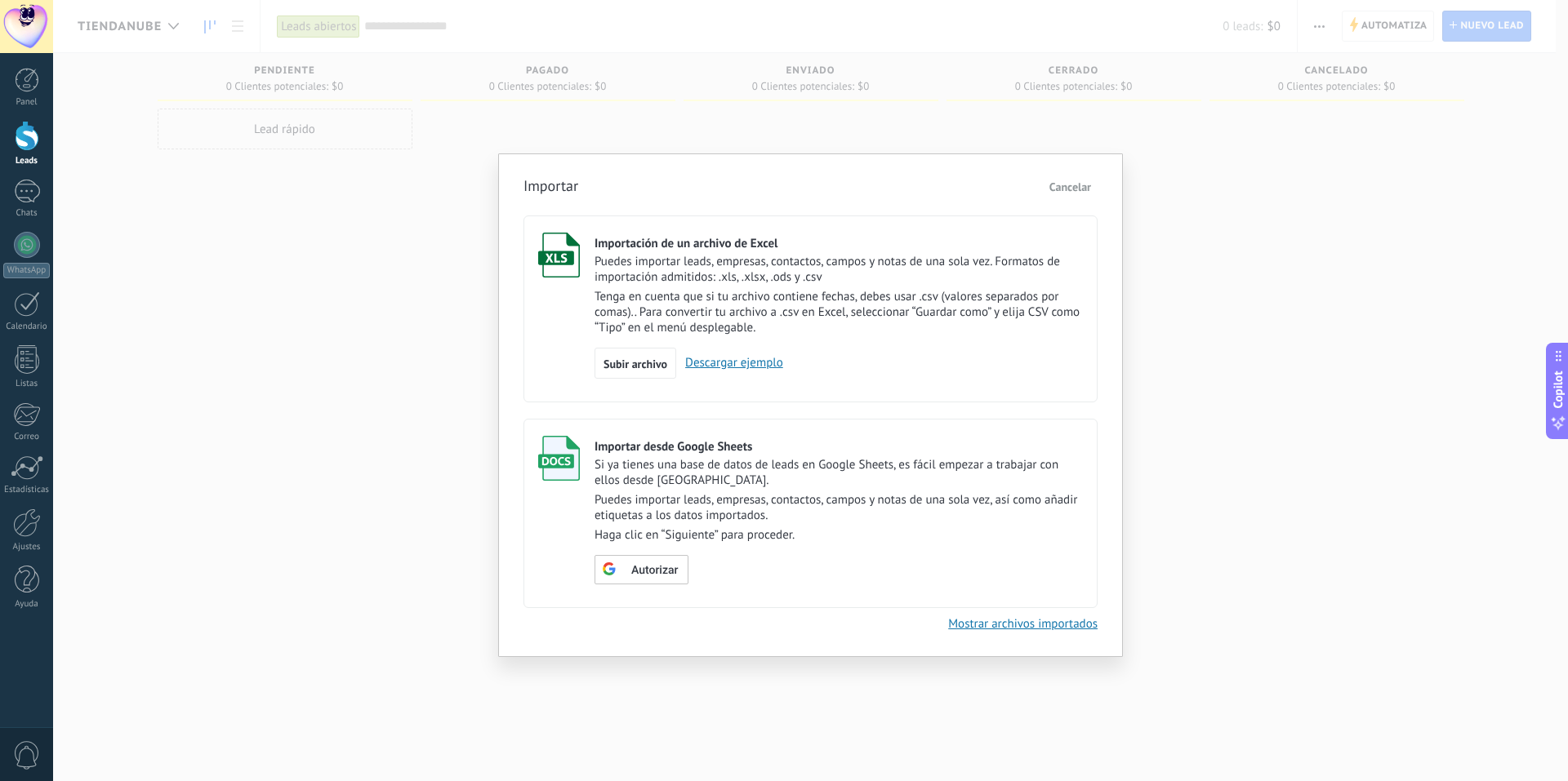
click at [1085, 192] on span "Cancelar" at bounding box center [1070, 187] width 42 height 15
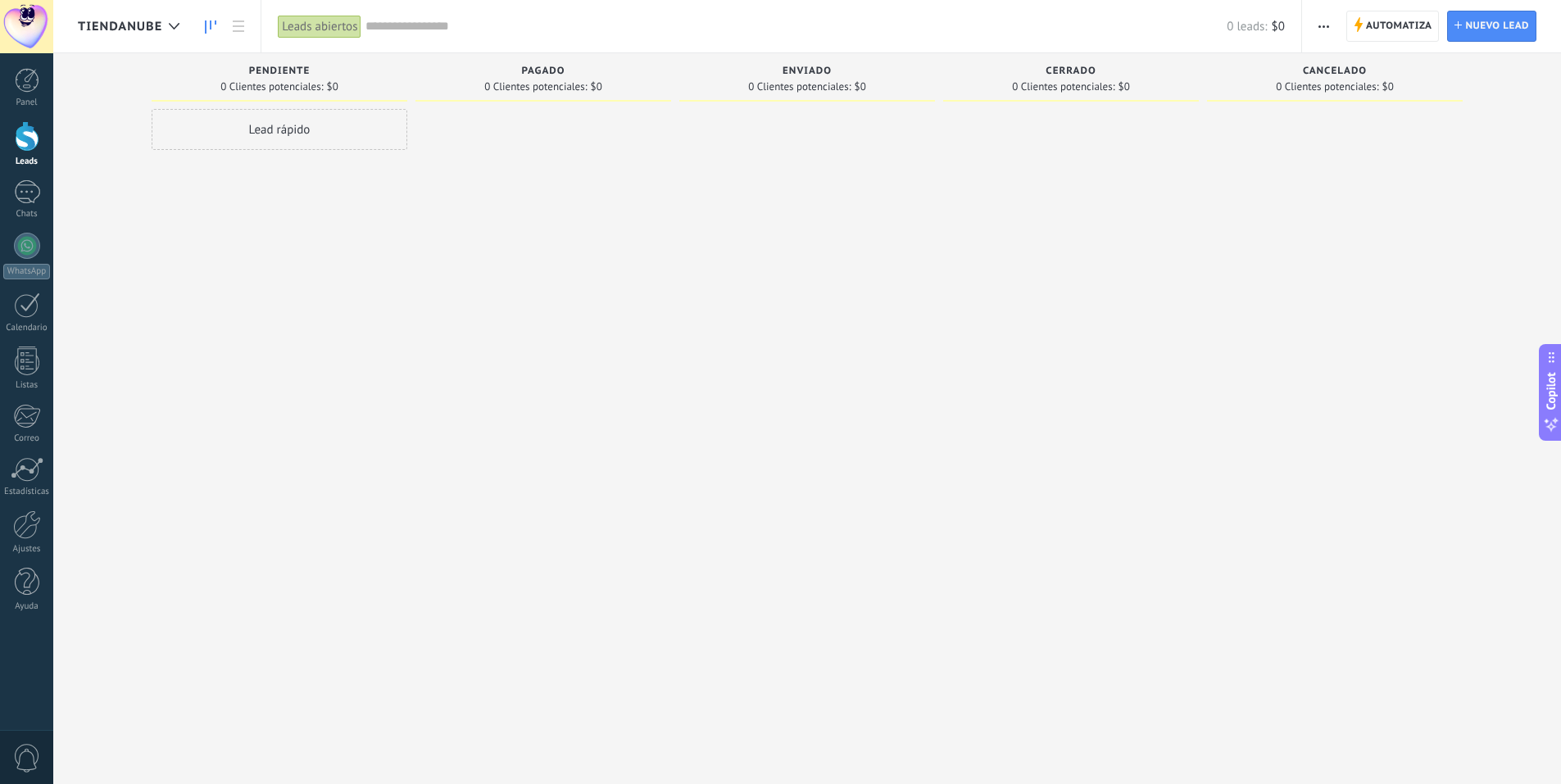
click at [1321, 14] on span "button" at bounding box center [1324, 26] width 11 height 31
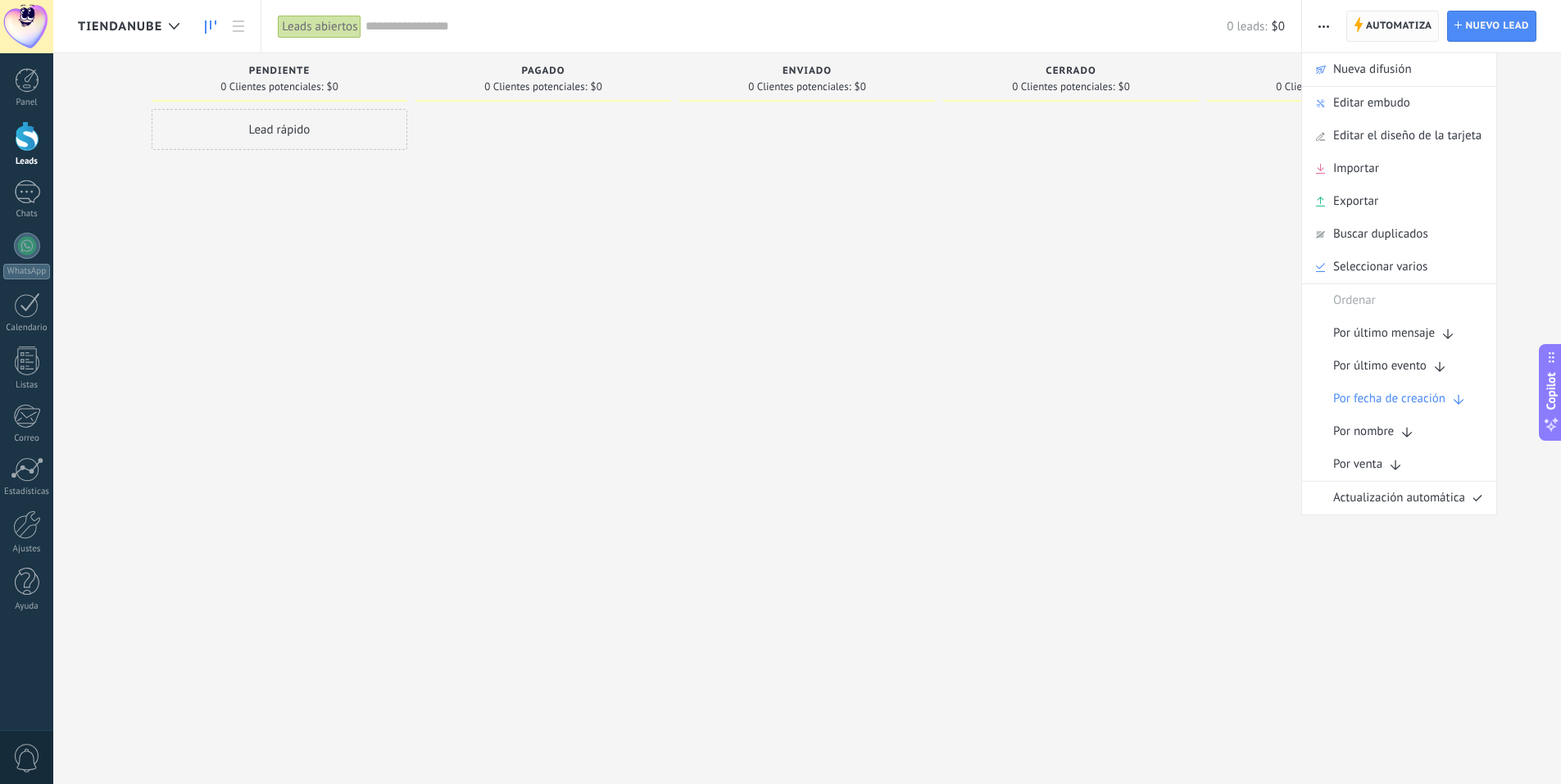
click at [1422, 25] on span "Automatiza" at bounding box center [1399, 26] width 66 height 29
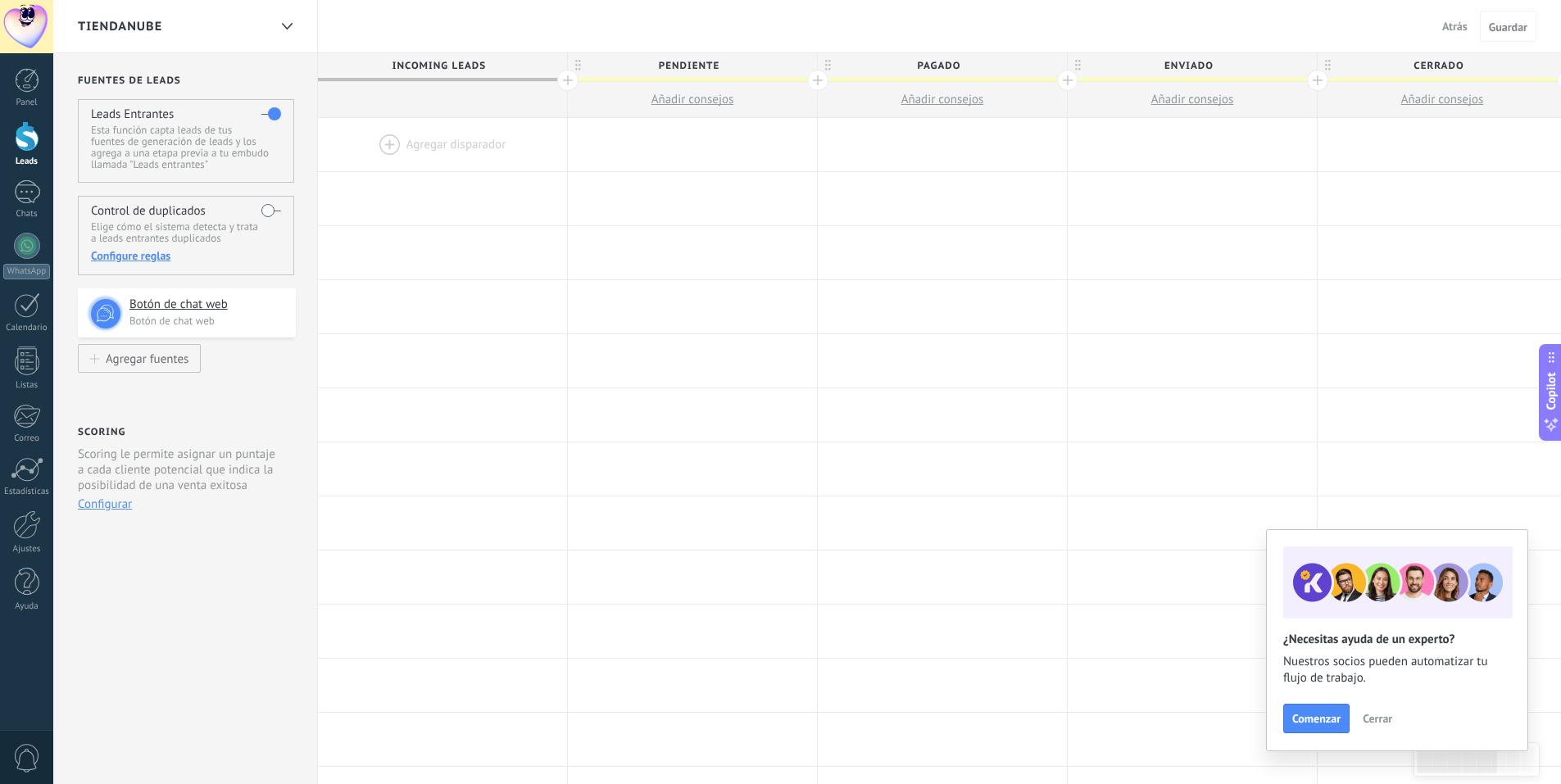
click at [443, 147] on div at bounding box center [442, 145] width 249 height 54
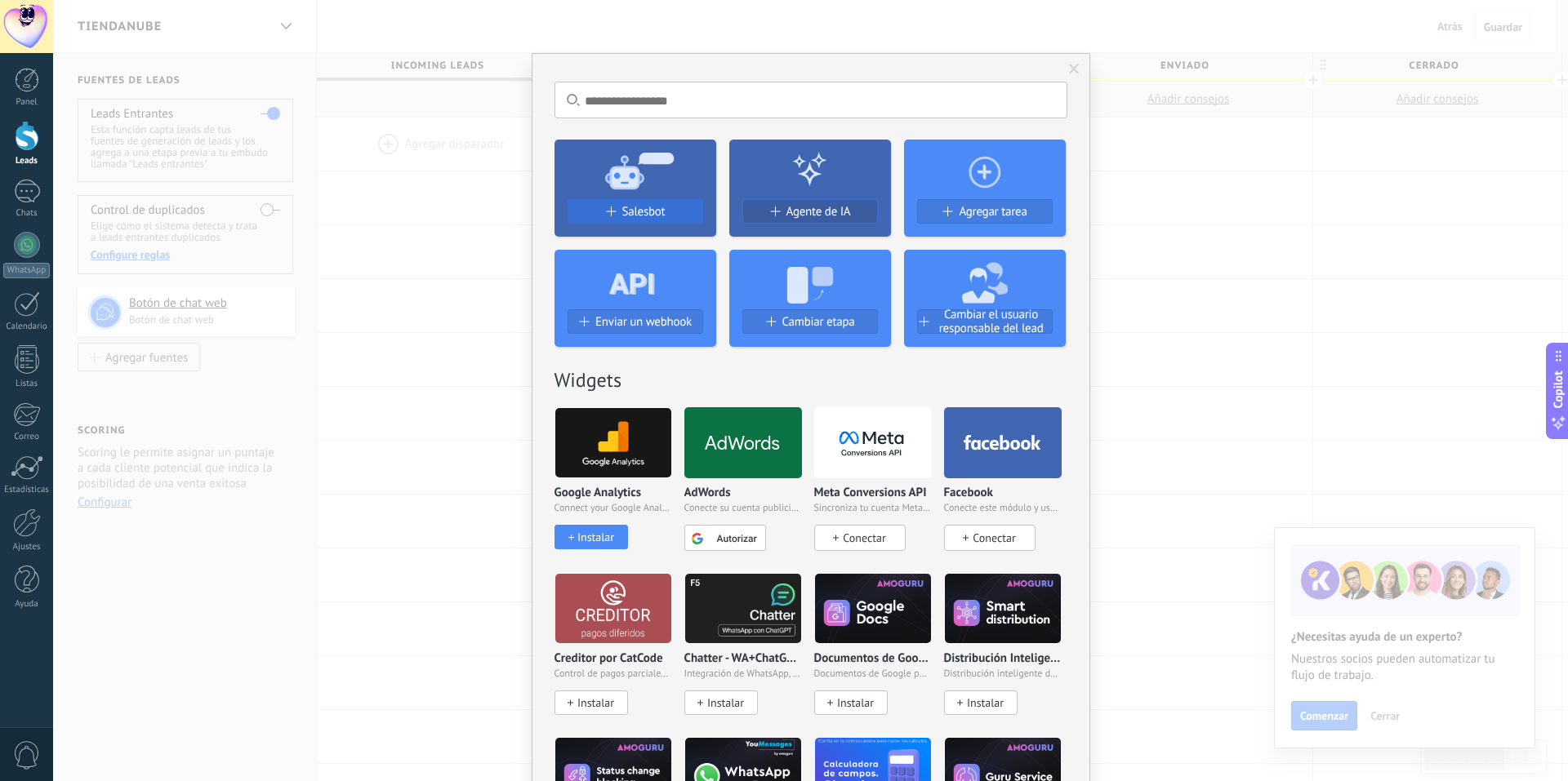
click at [687, 212] on div "Salesbot" at bounding box center [635, 212] width 134 height 14
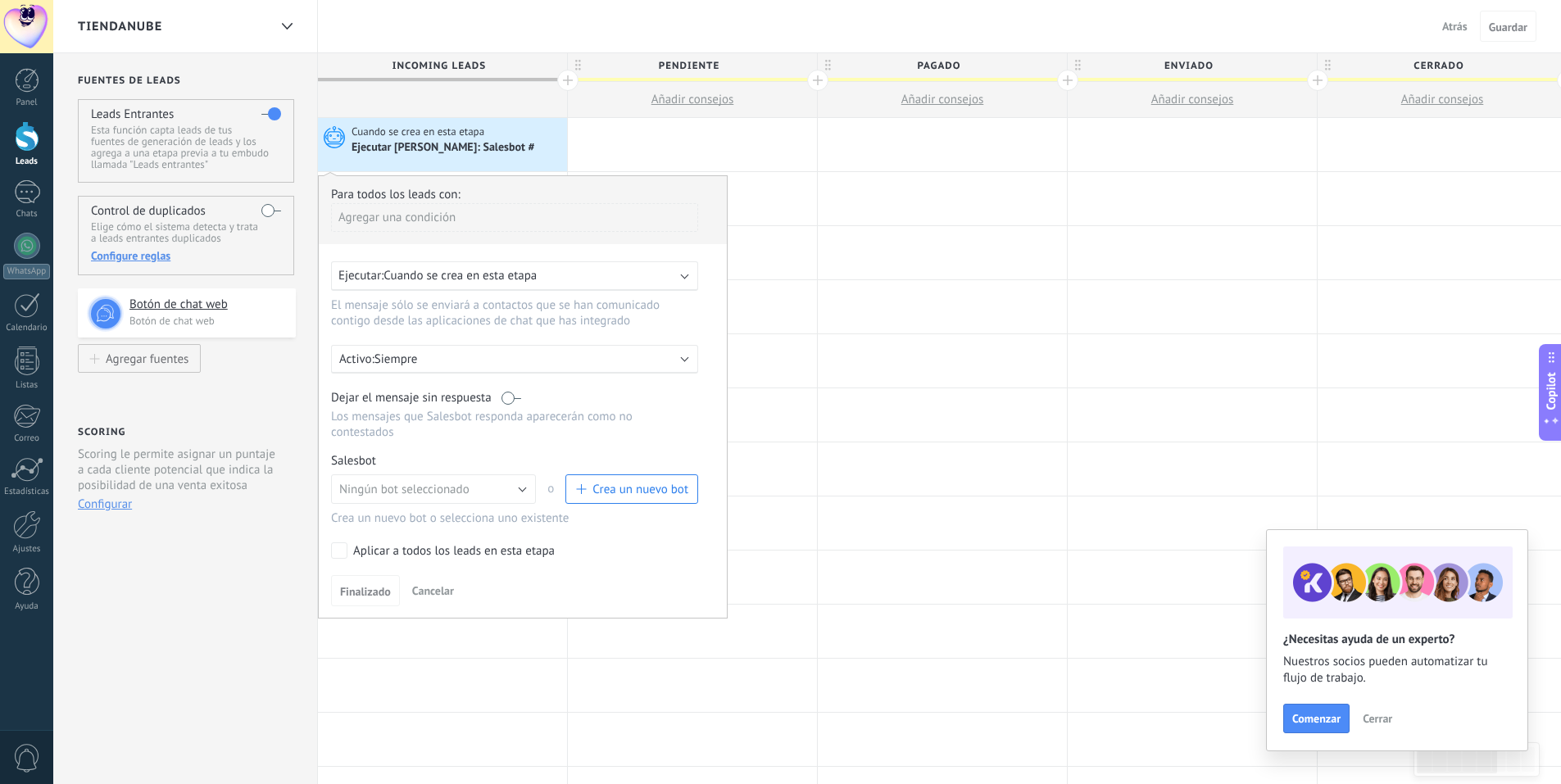
click at [540, 148] on div "Ejecutar Salesbot: Salesbot #" at bounding box center [457, 147] width 211 height 17
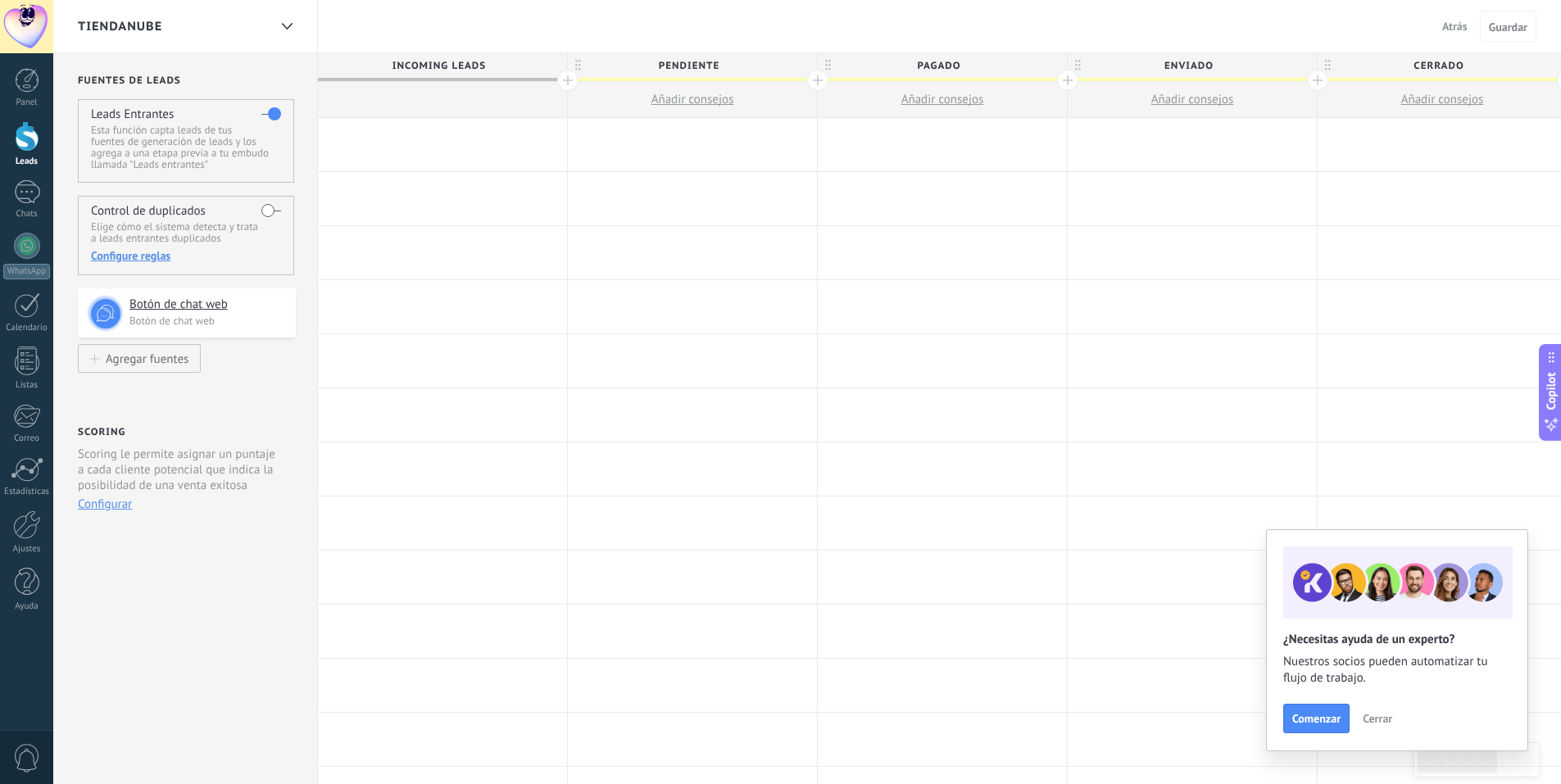
click at [416, 147] on div at bounding box center [442, 145] width 249 height 54
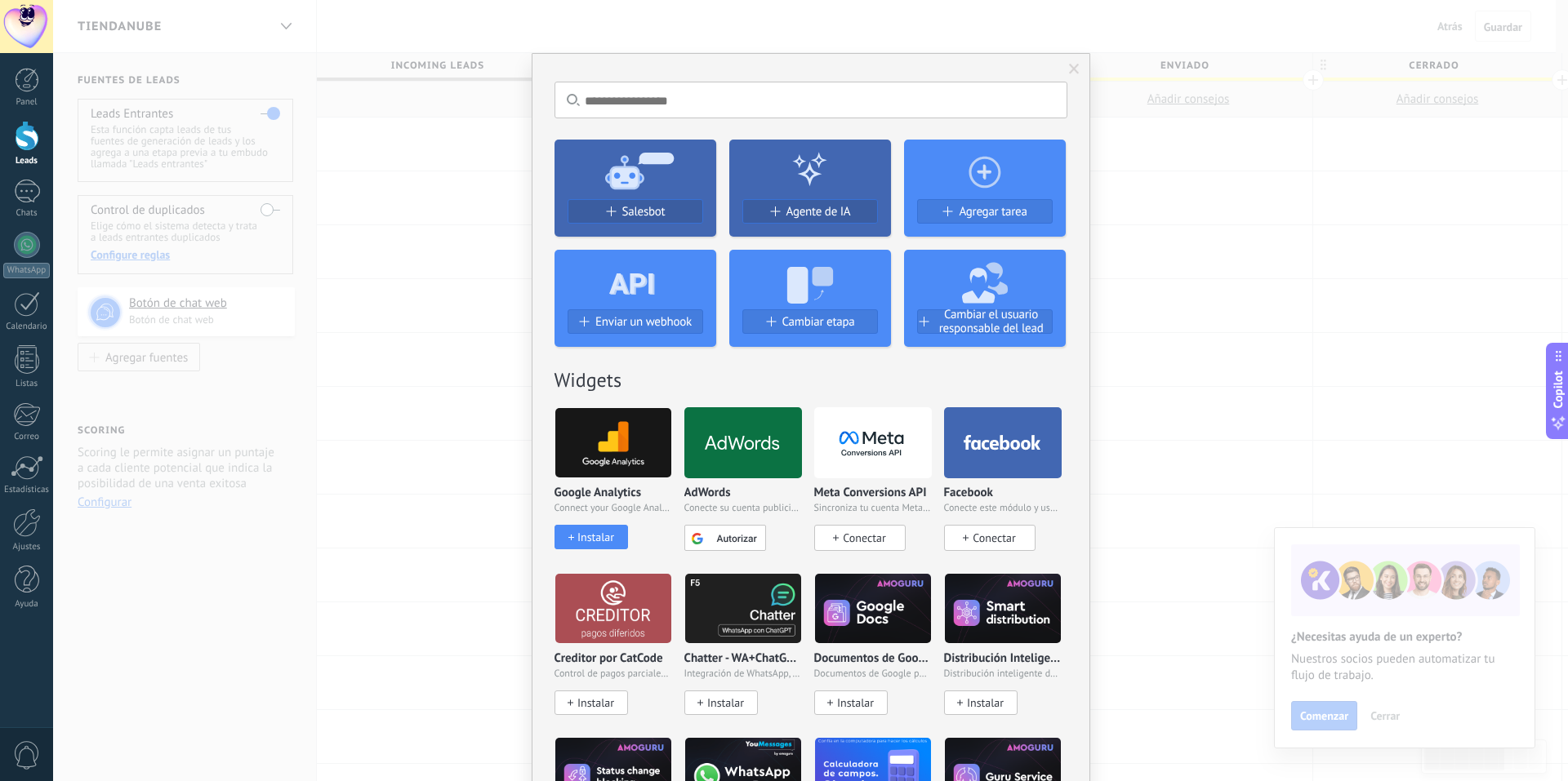
click at [414, 146] on div "No hay resultados Salesbot Agente de IA Agregar tarea Enviar un webhook Cambiar…" at bounding box center [811, 390] width 1515 height 781
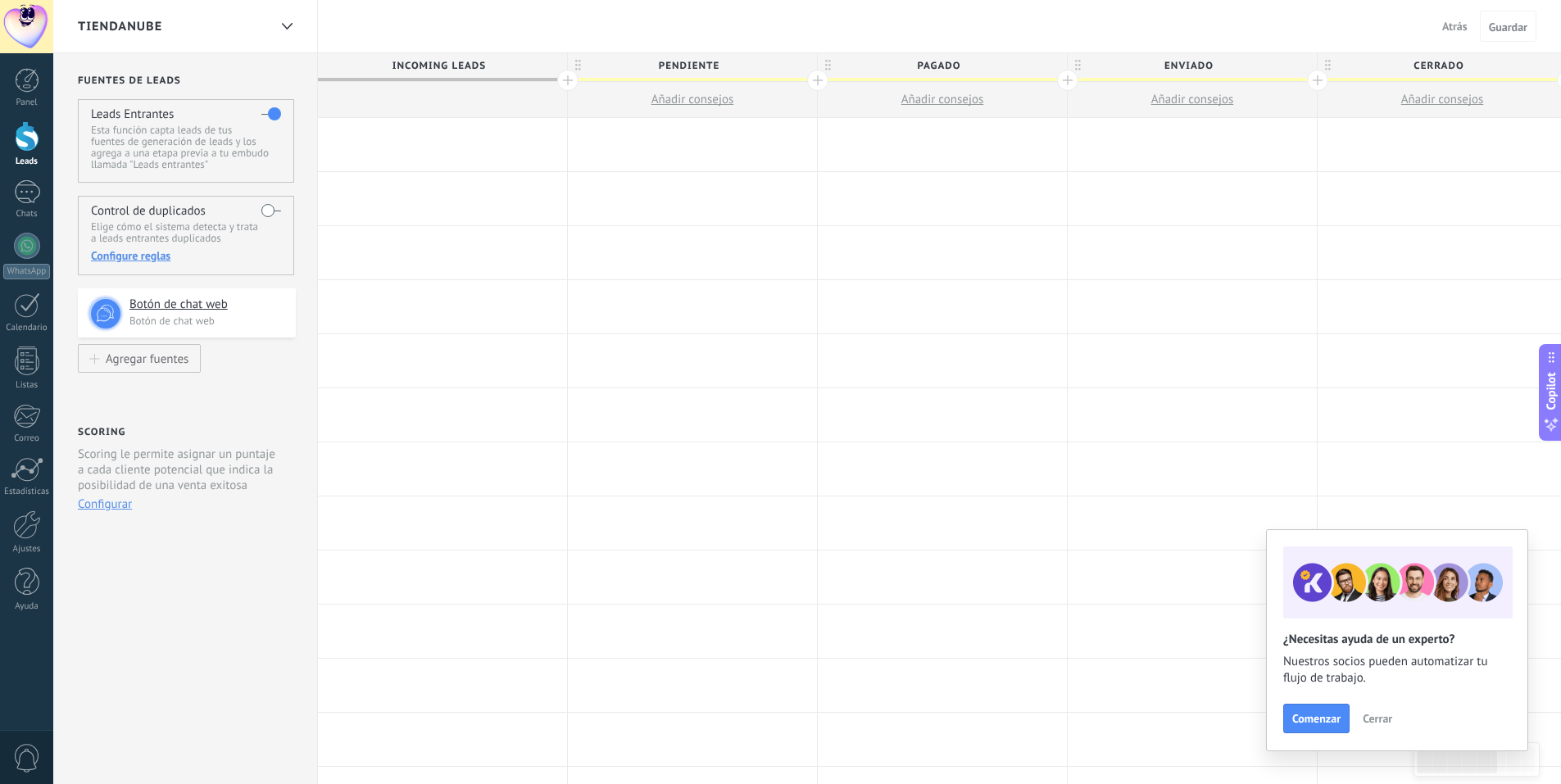
click at [411, 150] on div at bounding box center [442, 145] width 249 height 54
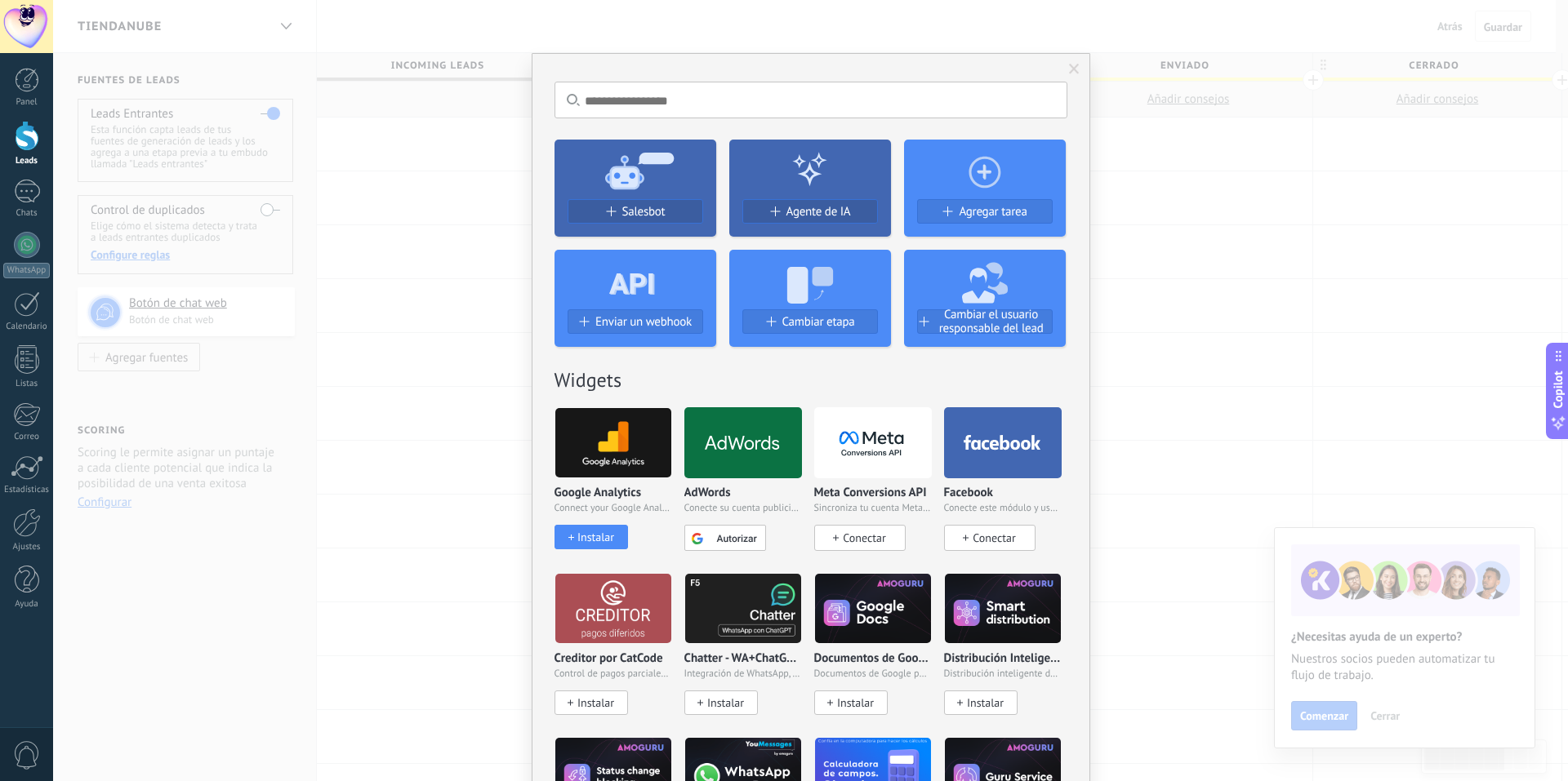
click at [1063, 63] on span at bounding box center [1075, 69] width 27 height 28
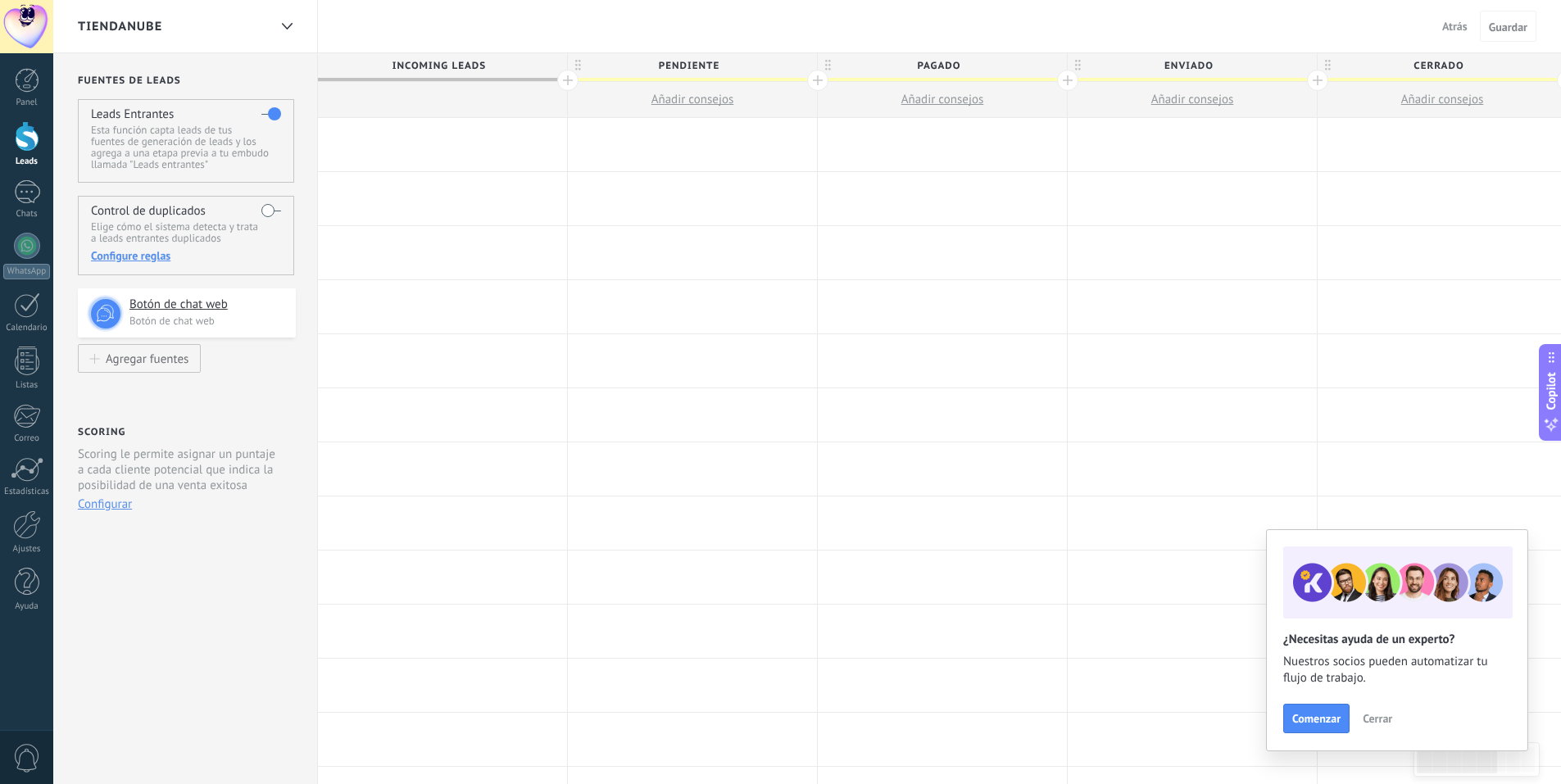
click at [451, 140] on div at bounding box center [442, 145] width 249 height 54
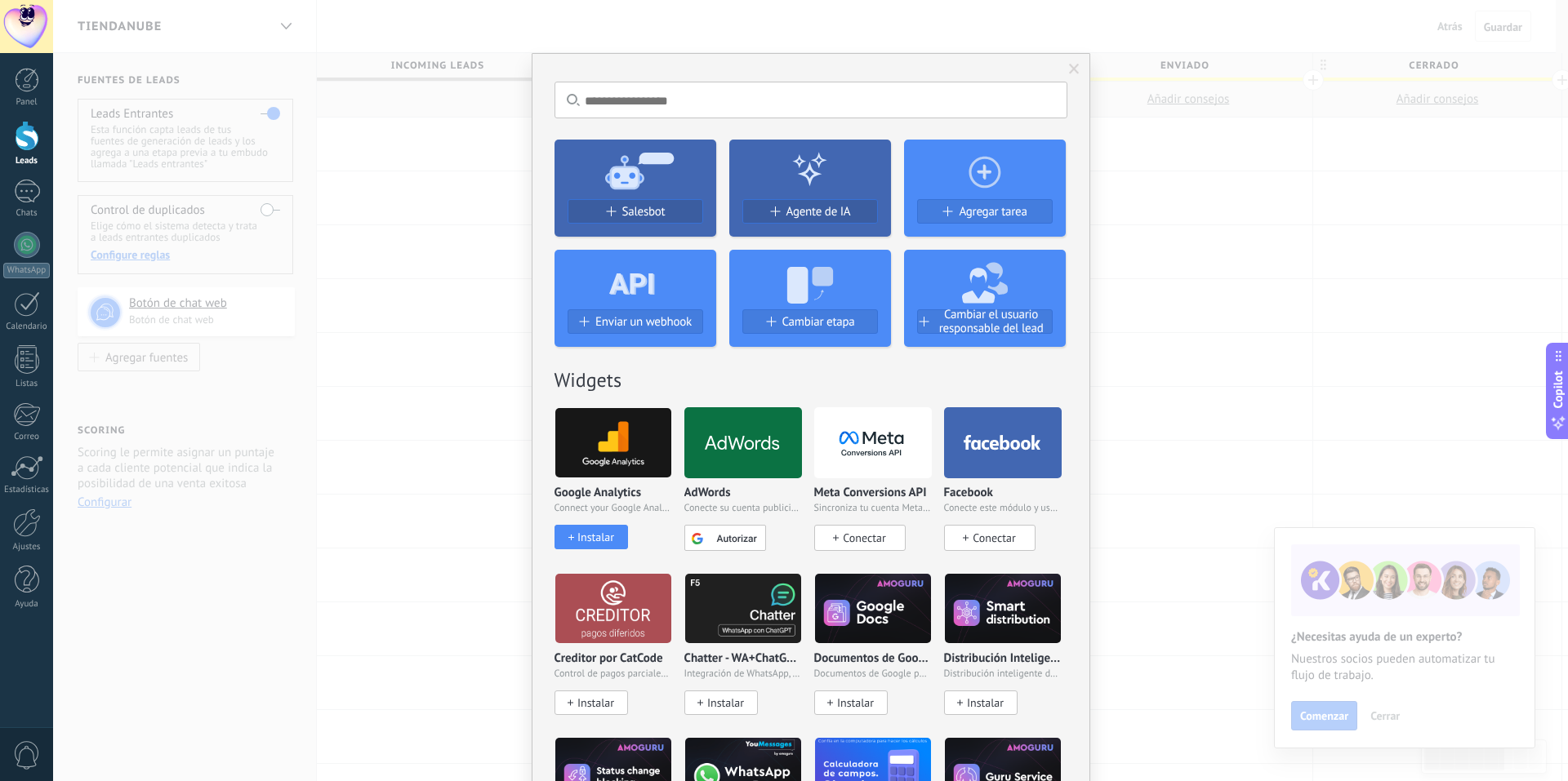
click at [388, 235] on div "No hay resultados Salesbot Agente de IA Agregar tarea Enviar un webhook Cambiar…" at bounding box center [811, 390] width 1515 height 781
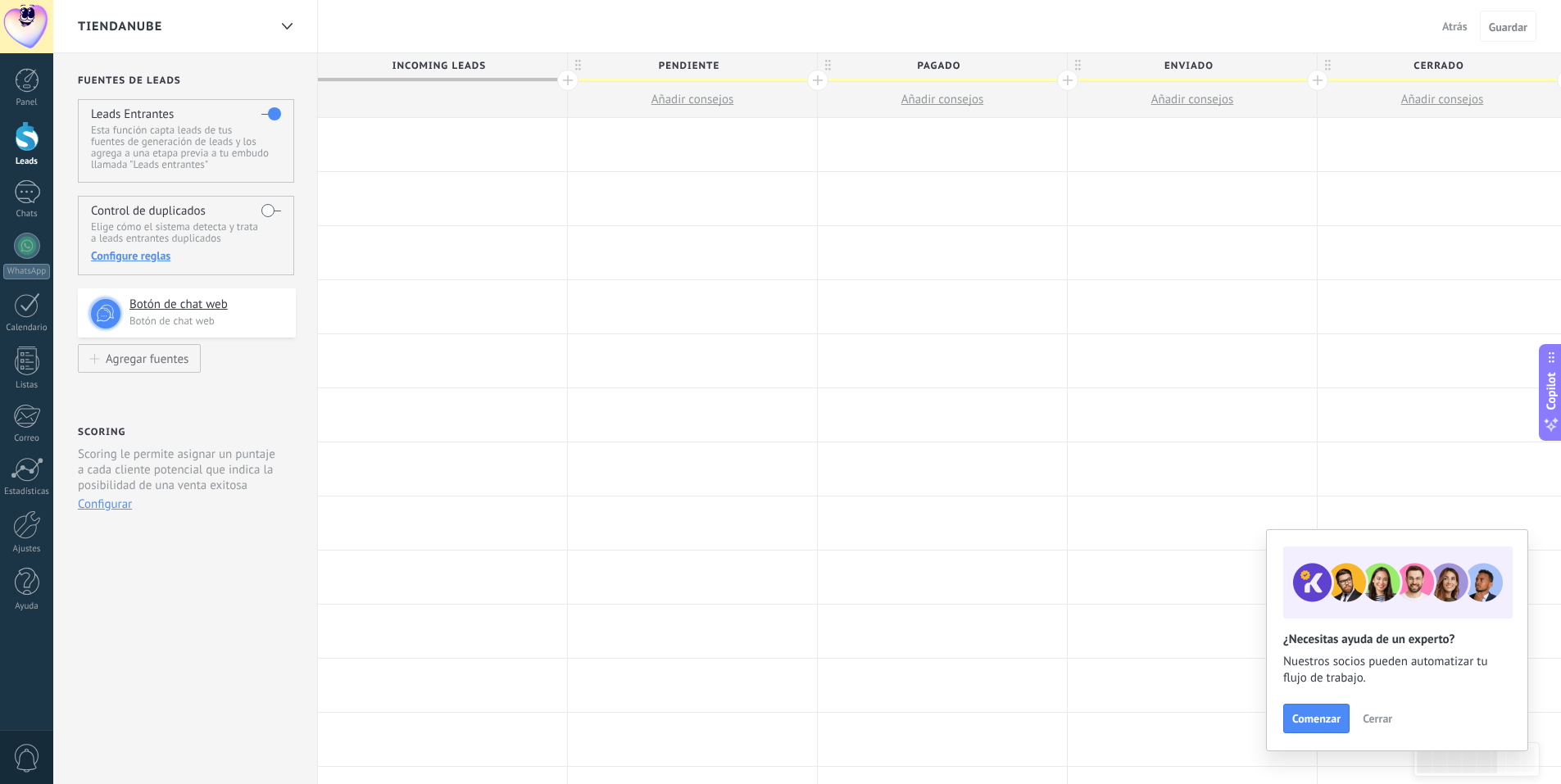
click at [1376, 725] on span "Cerrar" at bounding box center [1378, 719] width 29 height 12
